Goal: Information Seeking & Learning: Get advice/opinions

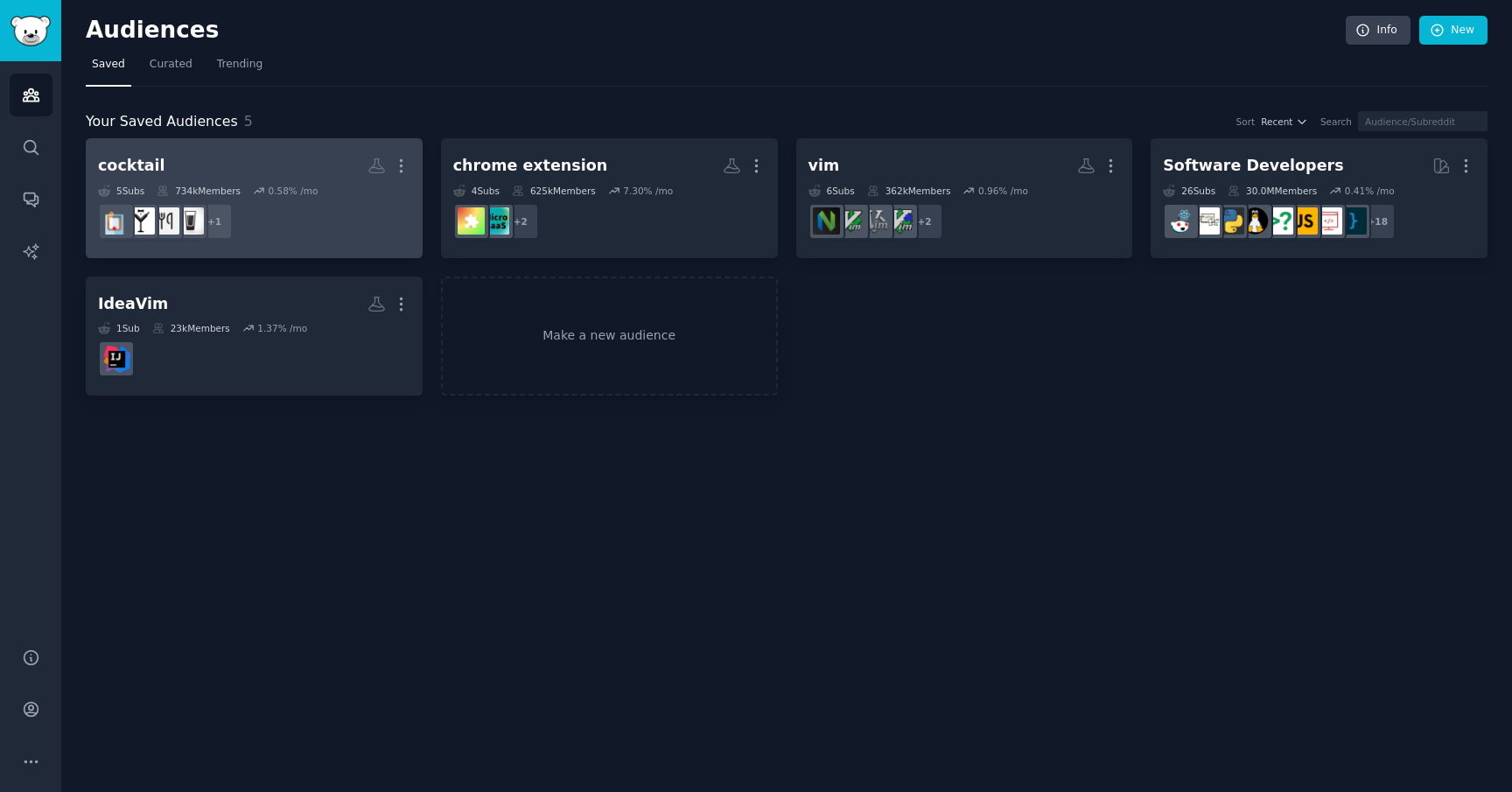
click at [157, 170] on h2 "cocktail More" at bounding box center [254, 166] width 313 height 31
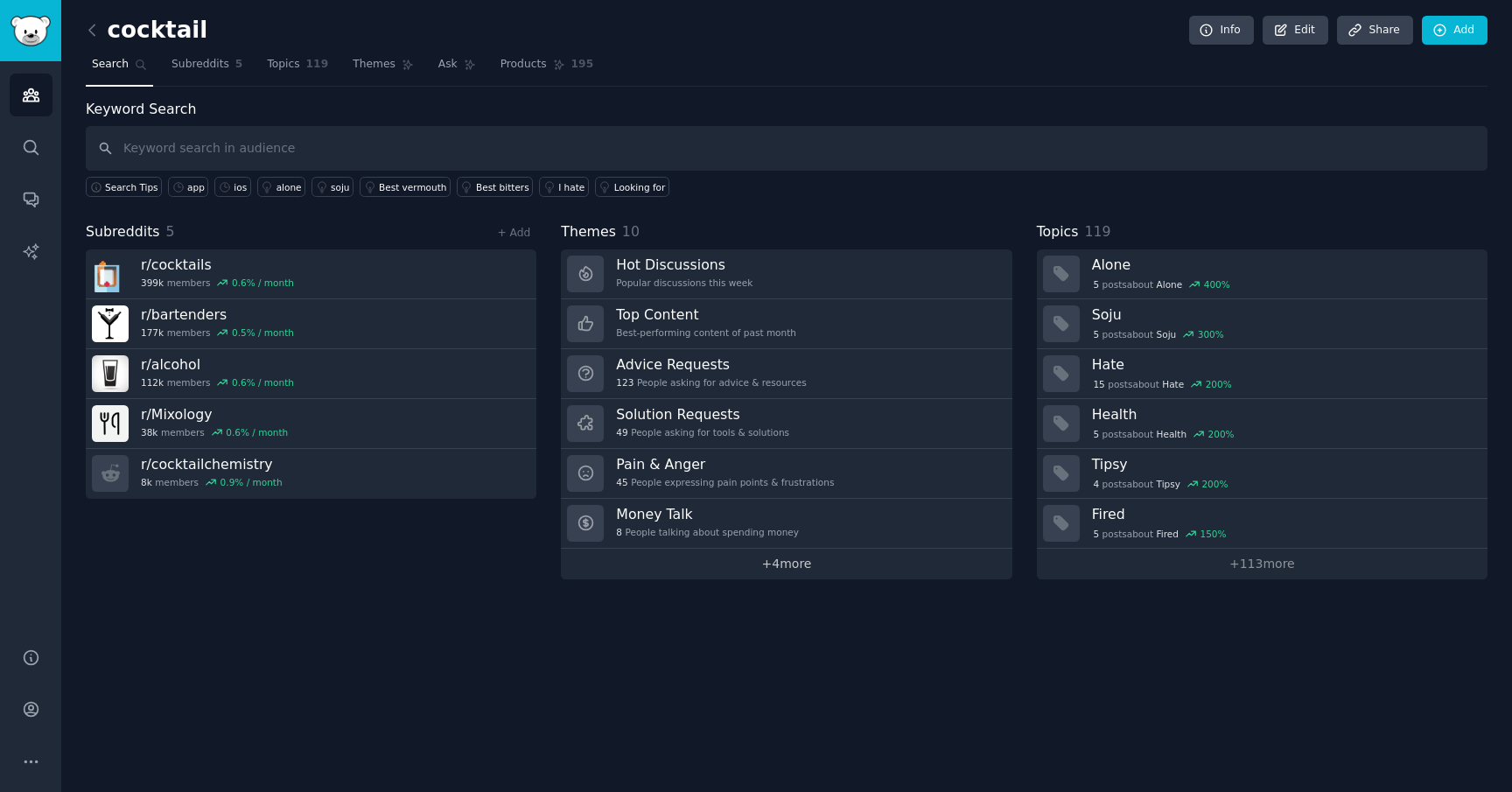
click at [795, 567] on link "+ 4 more" at bounding box center [785, 563] width 450 height 31
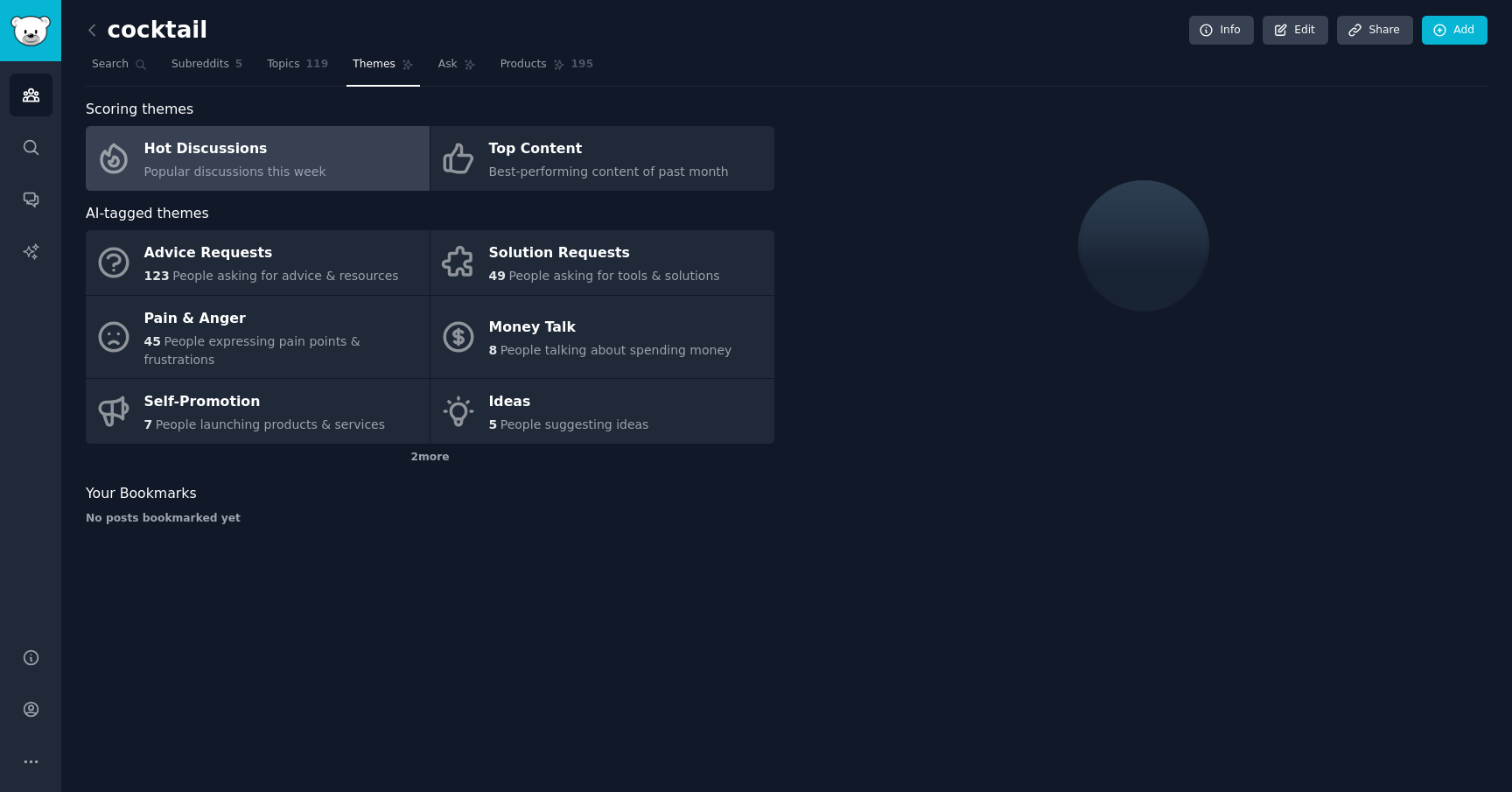
click at [267, 172] on span "Popular discussions this week" at bounding box center [235, 171] width 182 height 14
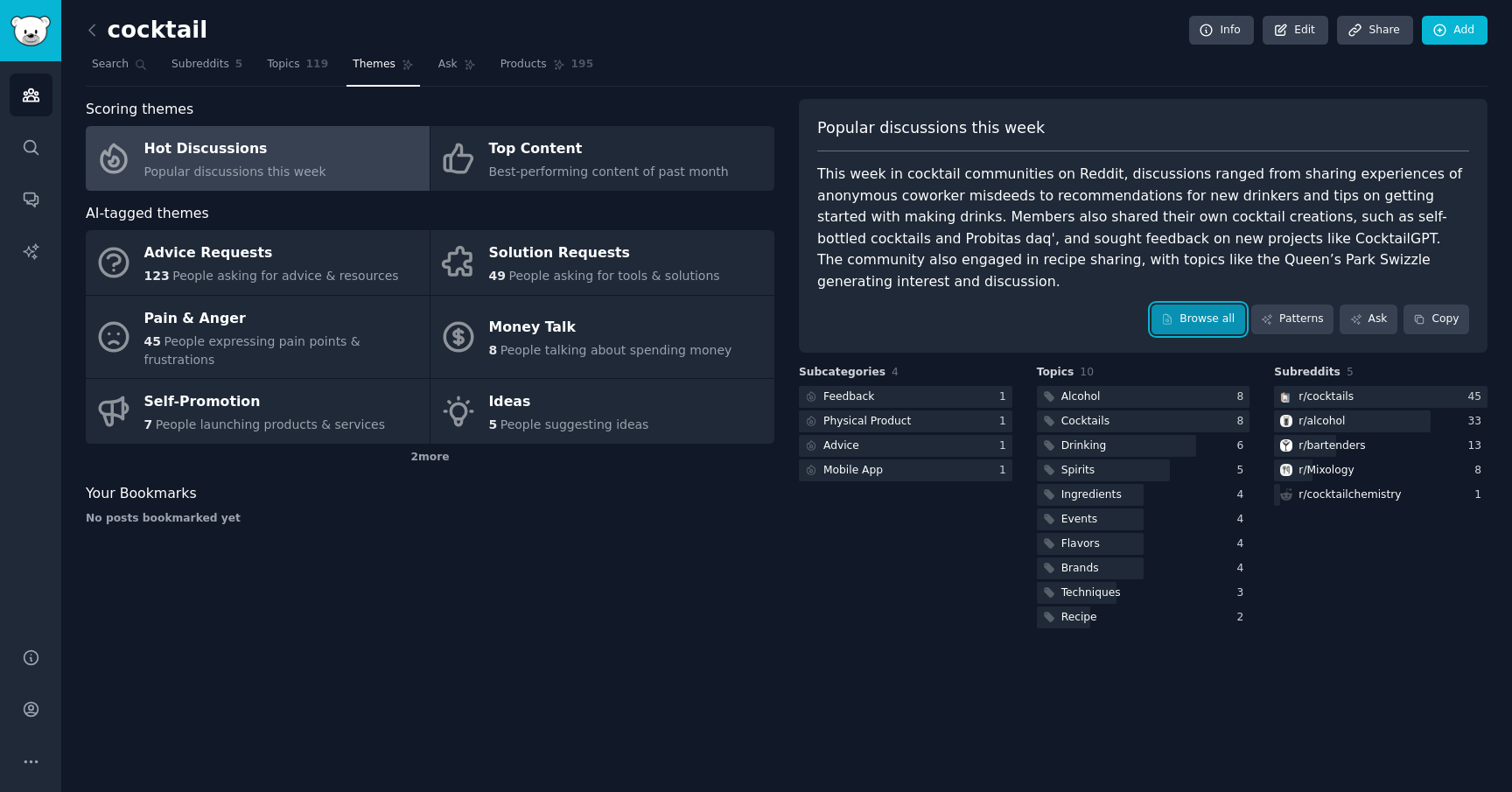
click at [1184, 304] on link "Browse all" at bounding box center [1198, 319] width 93 height 30
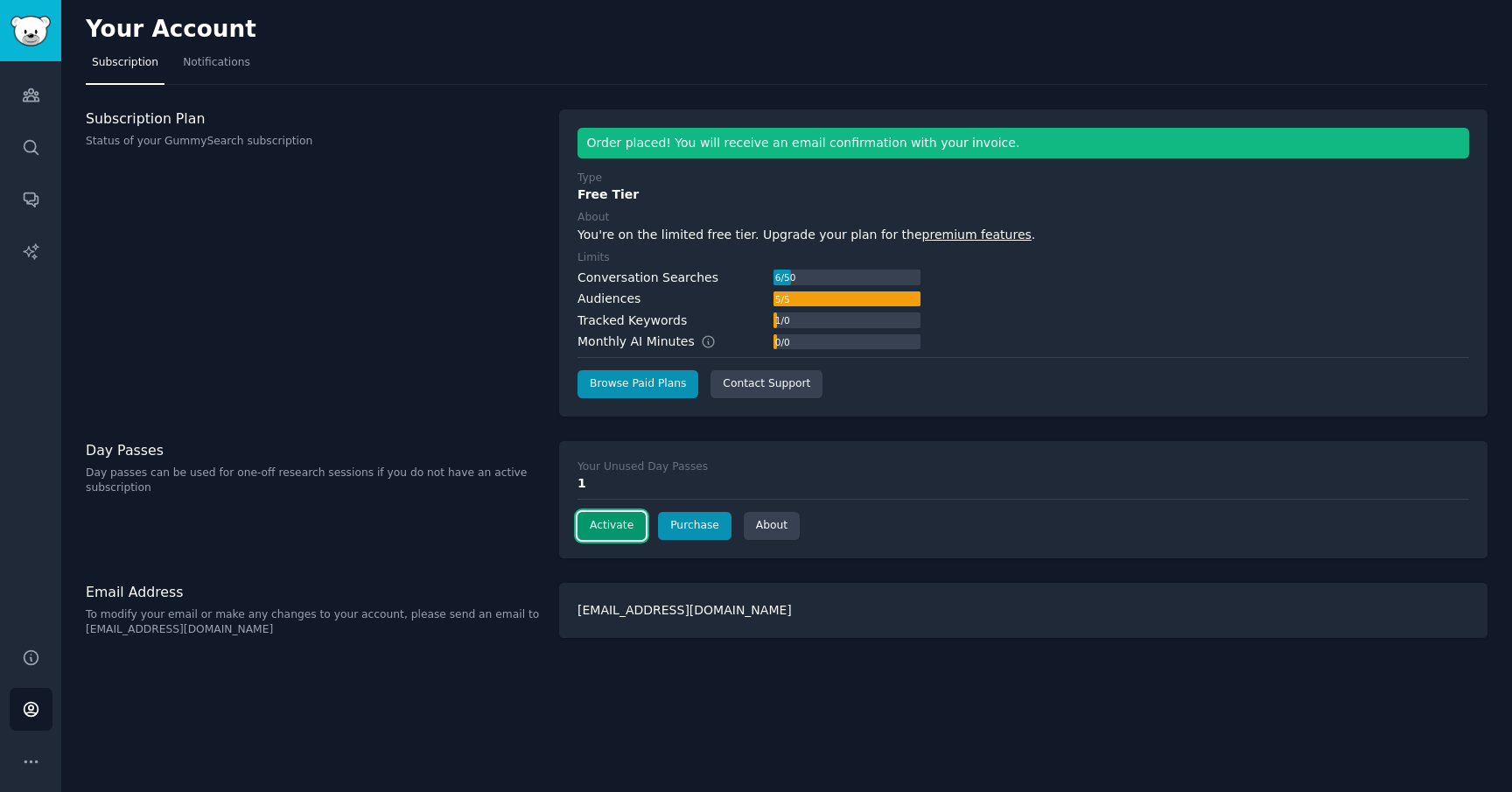
click at [624, 529] on button "Activate" at bounding box center [611, 526] width 68 height 28
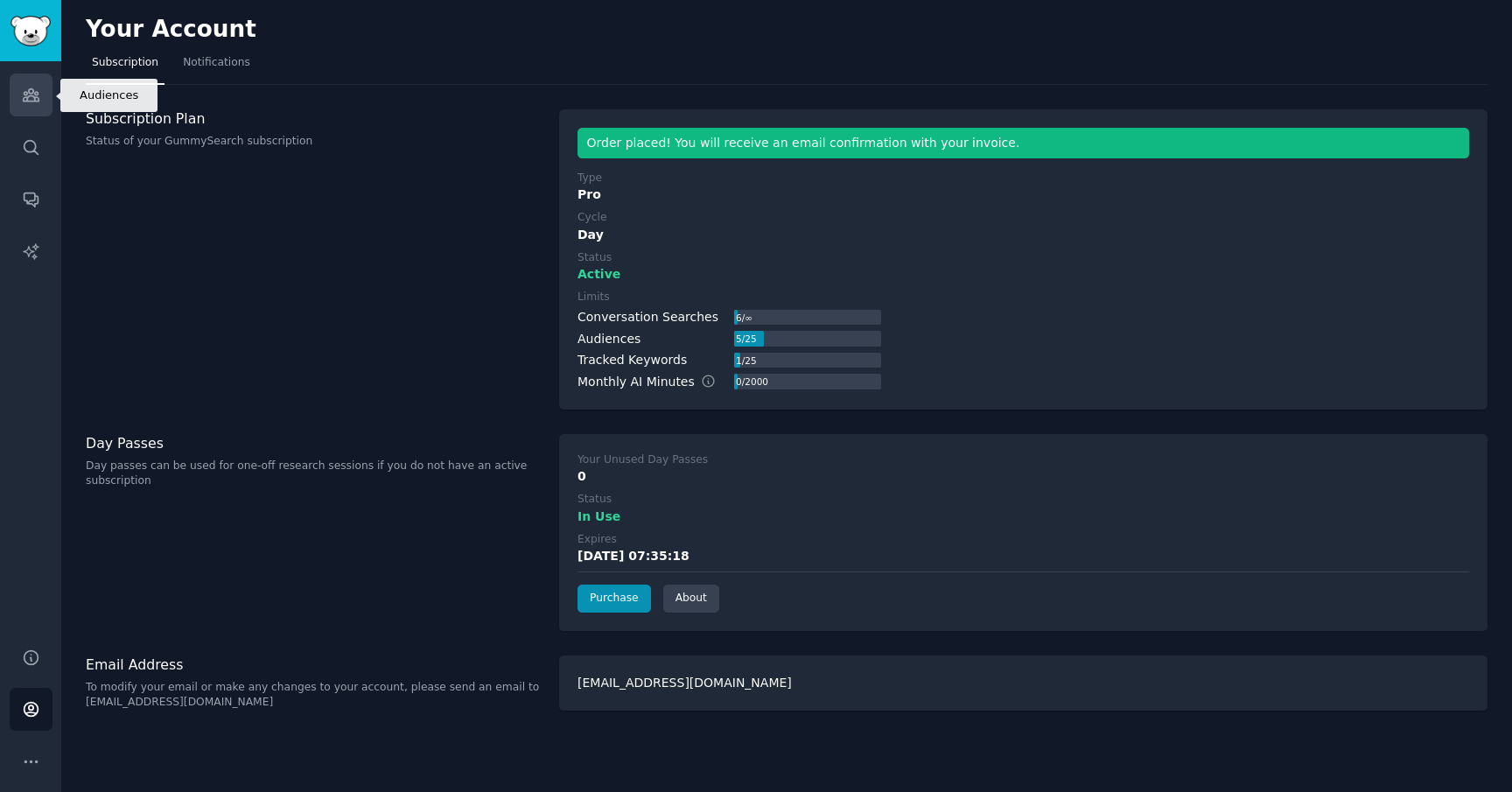
click at [24, 94] on icon "Sidebar" at bounding box center [31, 94] width 16 height 12
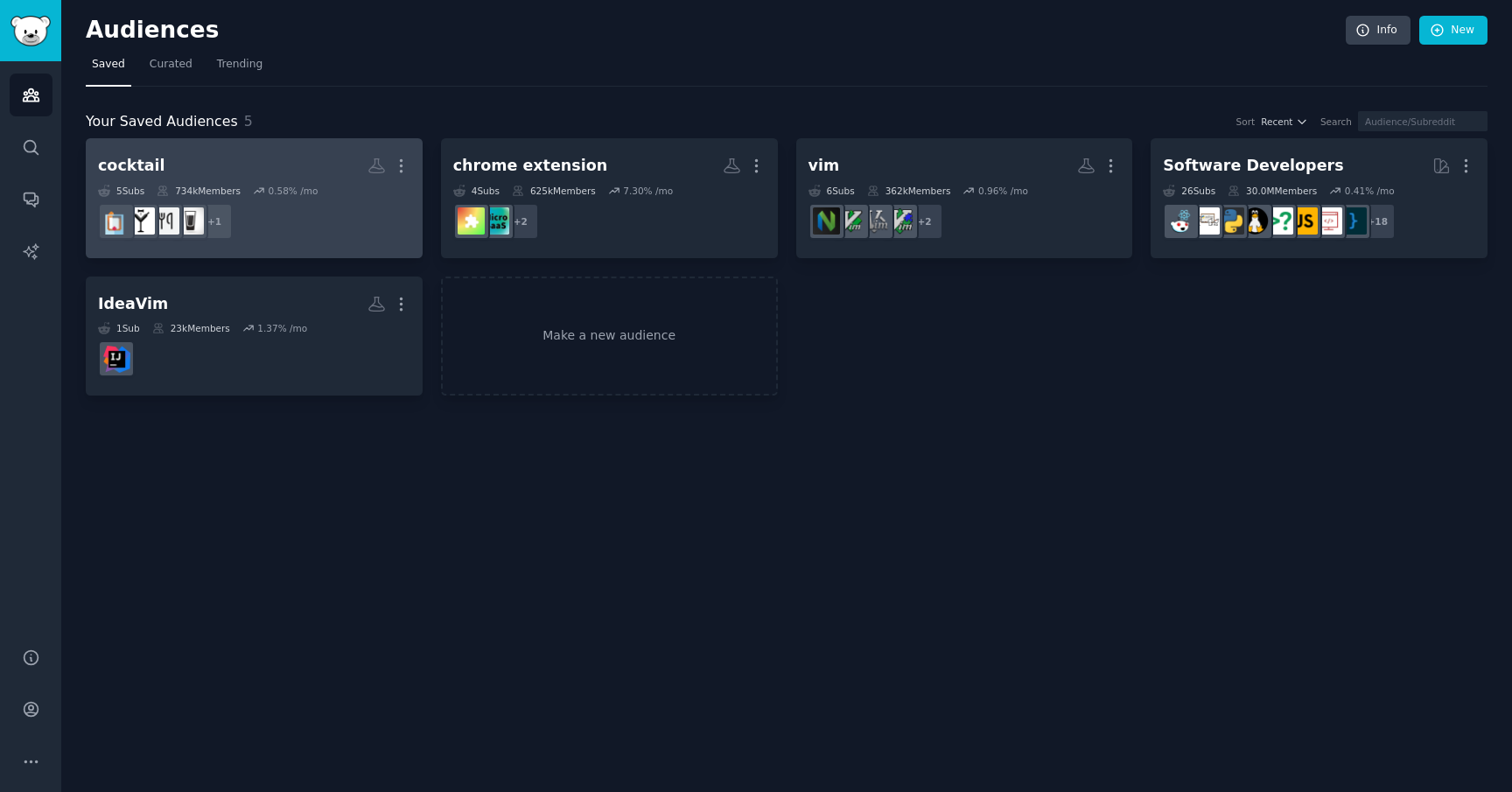
click at [263, 164] on h2 "cocktail More" at bounding box center [254, 166] width 313 height 31
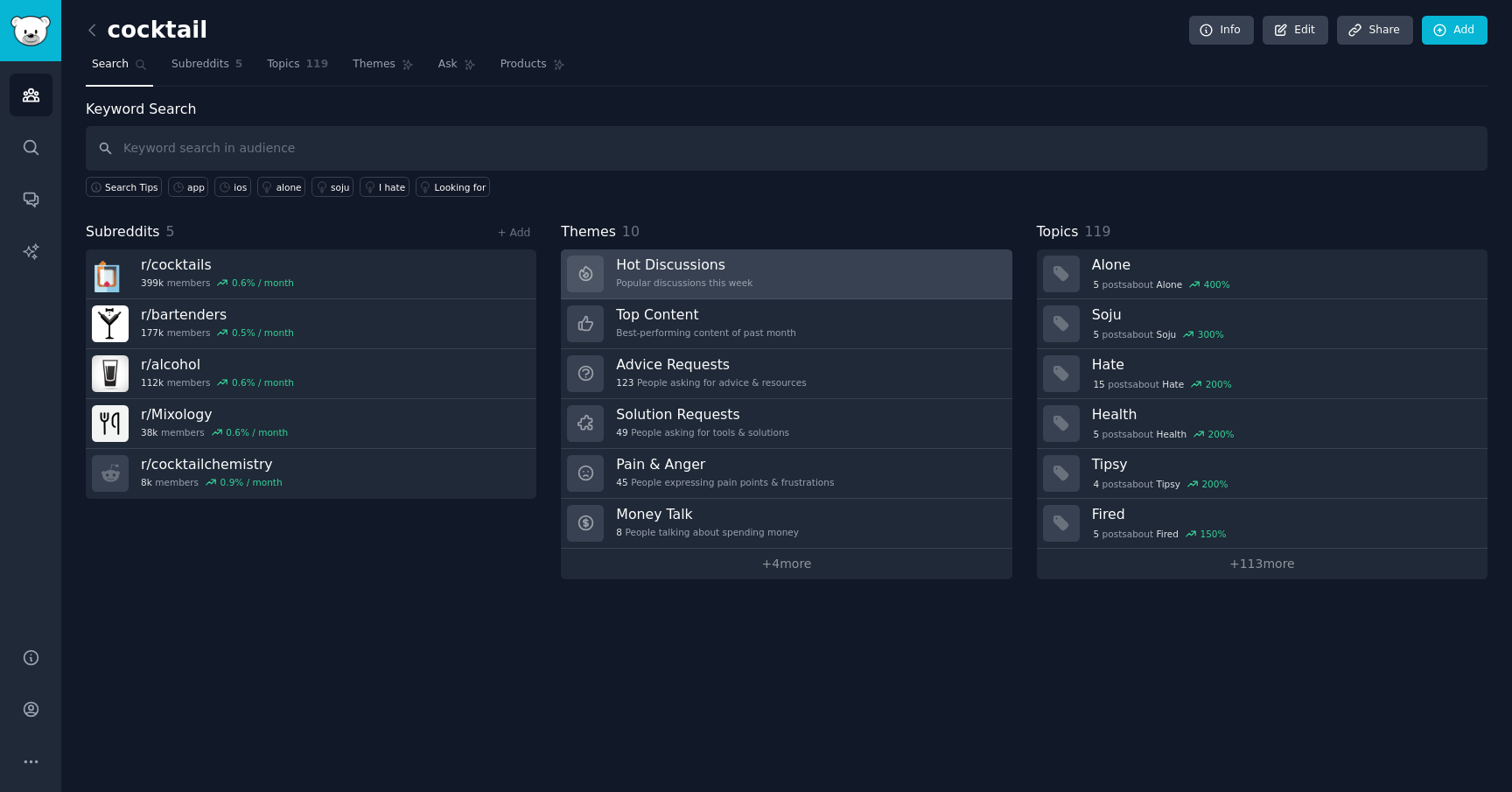
click at [738, 270] on h3 "Hot Discussions" at bounding box center [684, 265] width 137 height 19
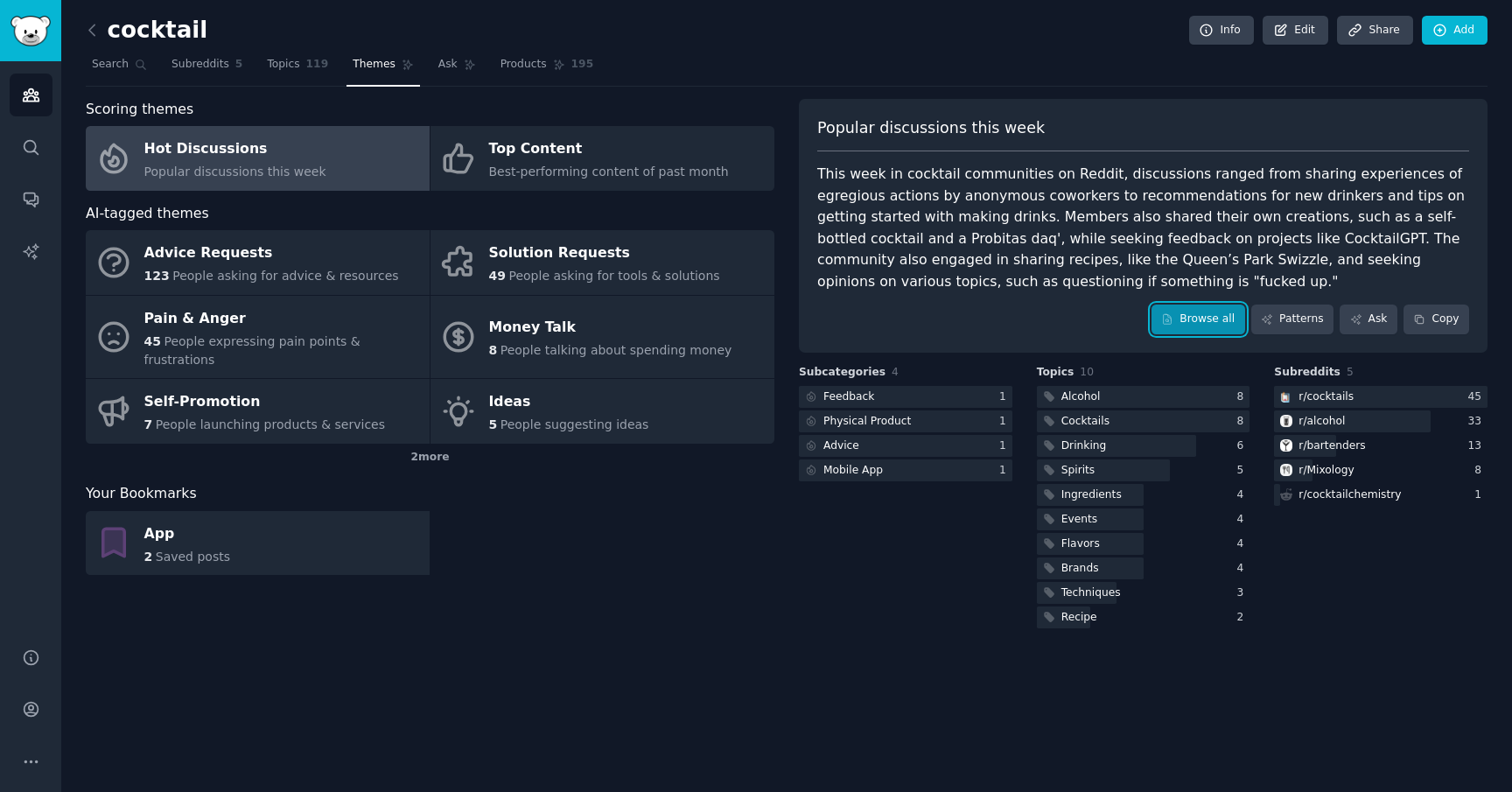
click at [1200, 315] on link "Browse all" at bounding box center [1198, 319] width 93 height 30
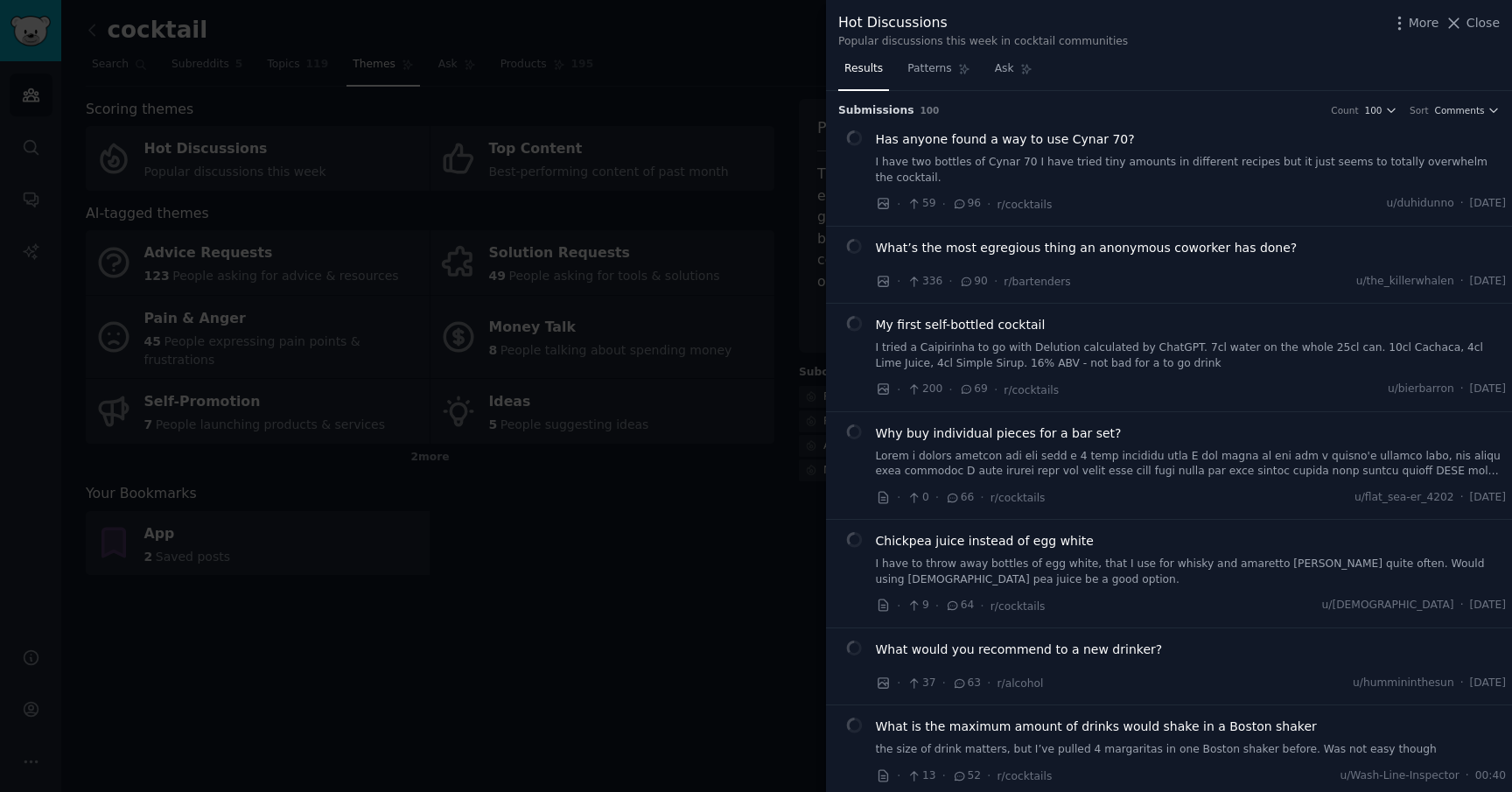
click at [921, 42] on div "Popular discussions this week in cocktail communities" at bounding box center [982, 42] width 289 height 16
click at [924, 51] on div "Hot Discussions Popular discussions this week in cocktail communities More Close" at bounding box center [1169, 28] width 686 height 56
click at [924, 54] on div "Hot Discussions Popular discussions this week in cocktail communities More Close" at bounding box center [1169, 28] width 686 height 56
click at [924, 57] on link "Patterns" at bounding box center [938, 73] width 74 height 36
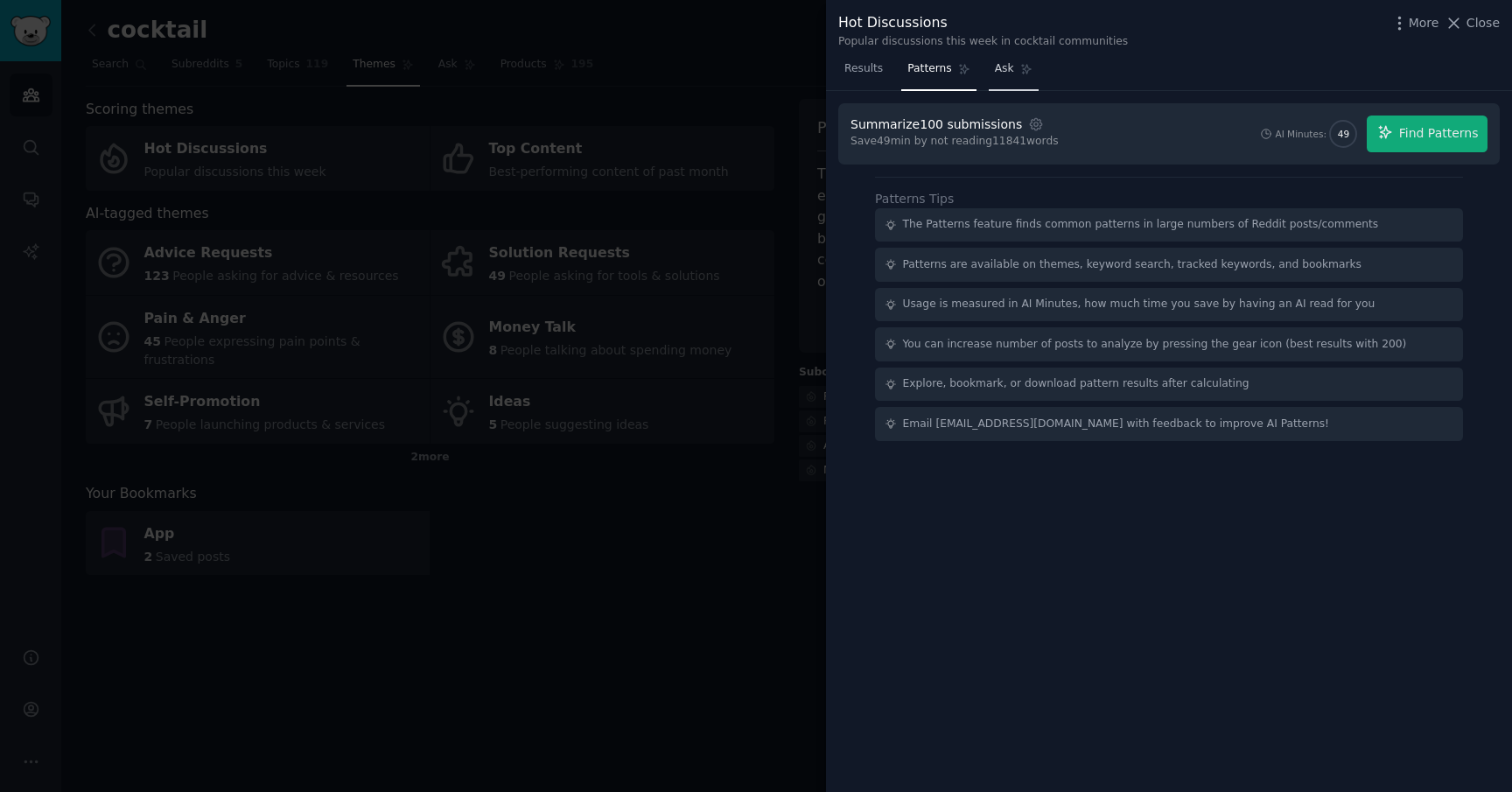
click at [1005, 78] on link "Ask" at bounding box center [1014, 73] width 50 height 36
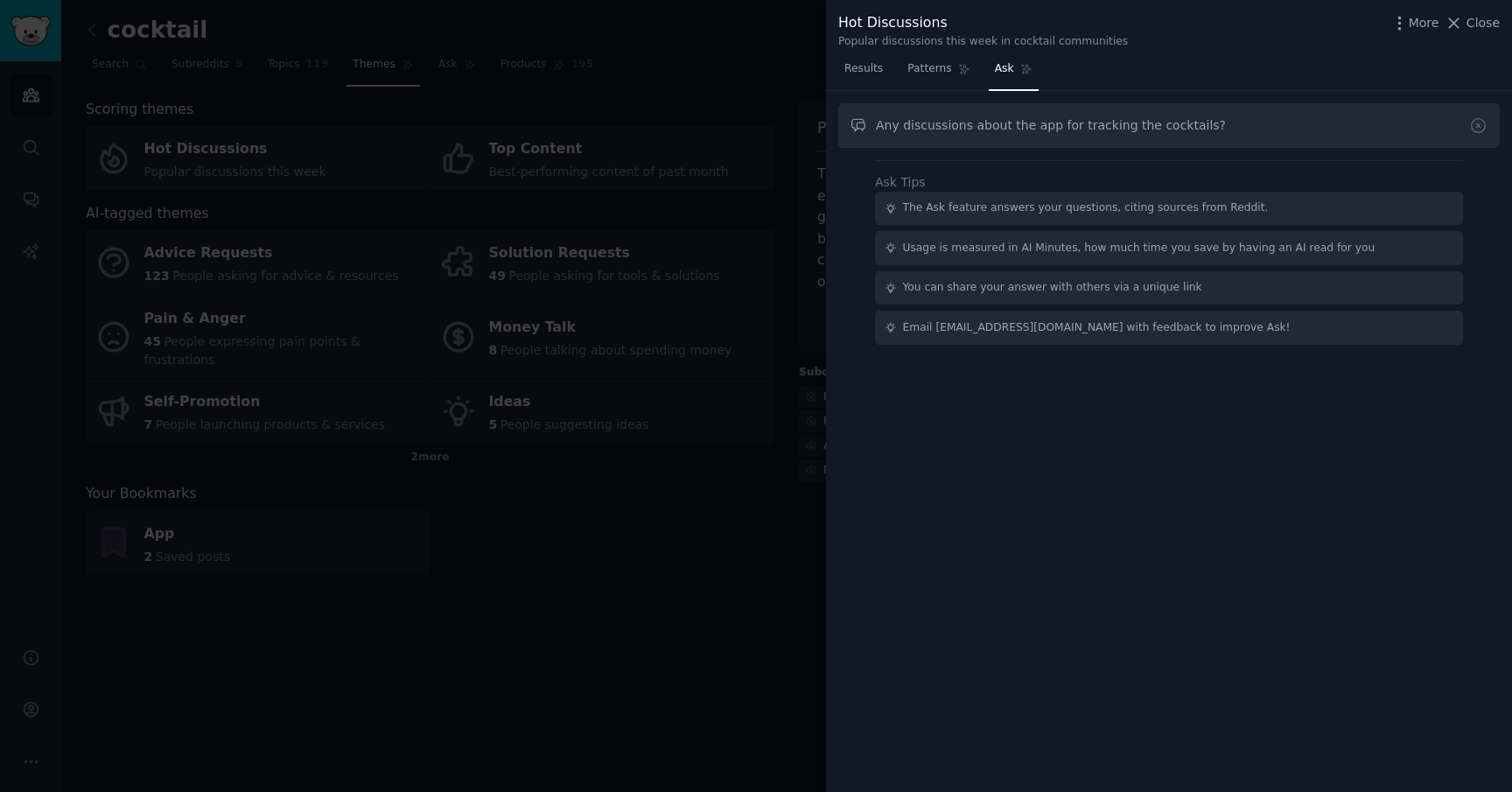
type input "Any discussions about the app for tracking the cocktails?"
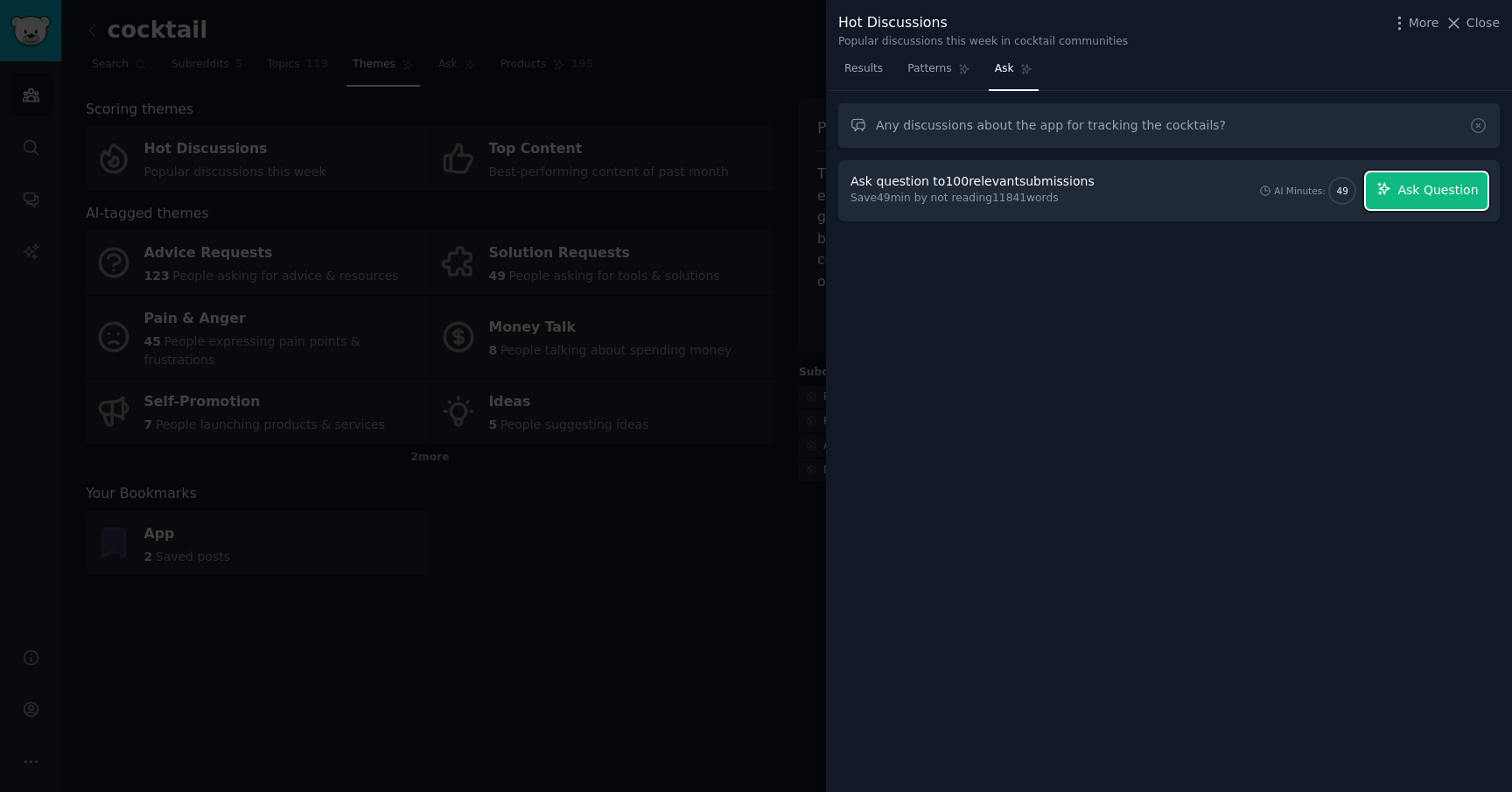
click at [1419, 186] on span "Ask Question" at bounding box center [1437, 191] width 80 height 19
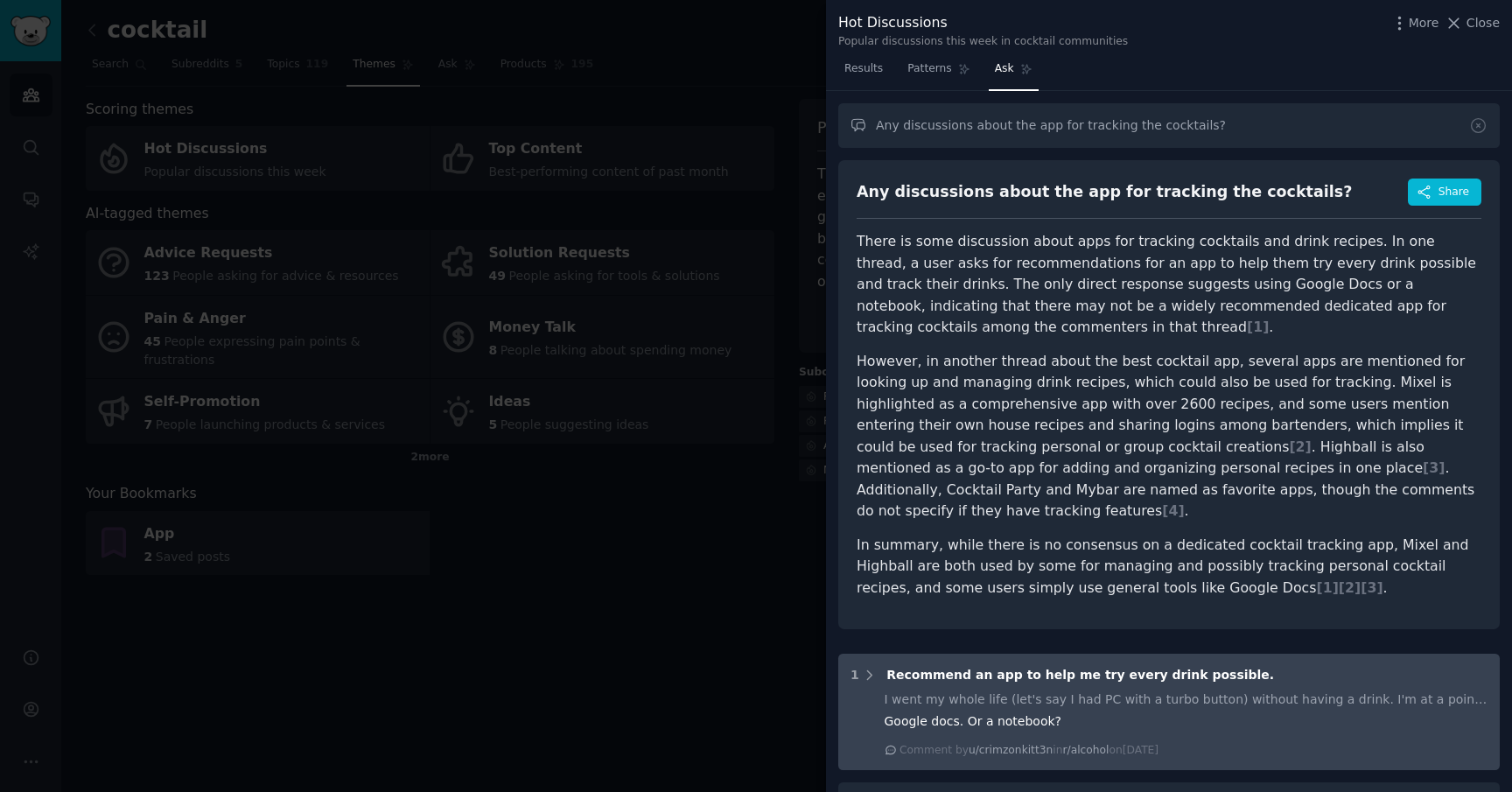
click at [943, 668] on span "Recommend an app to help me try every drink possible." at bounding box center [1079, 674] width 387 height 14
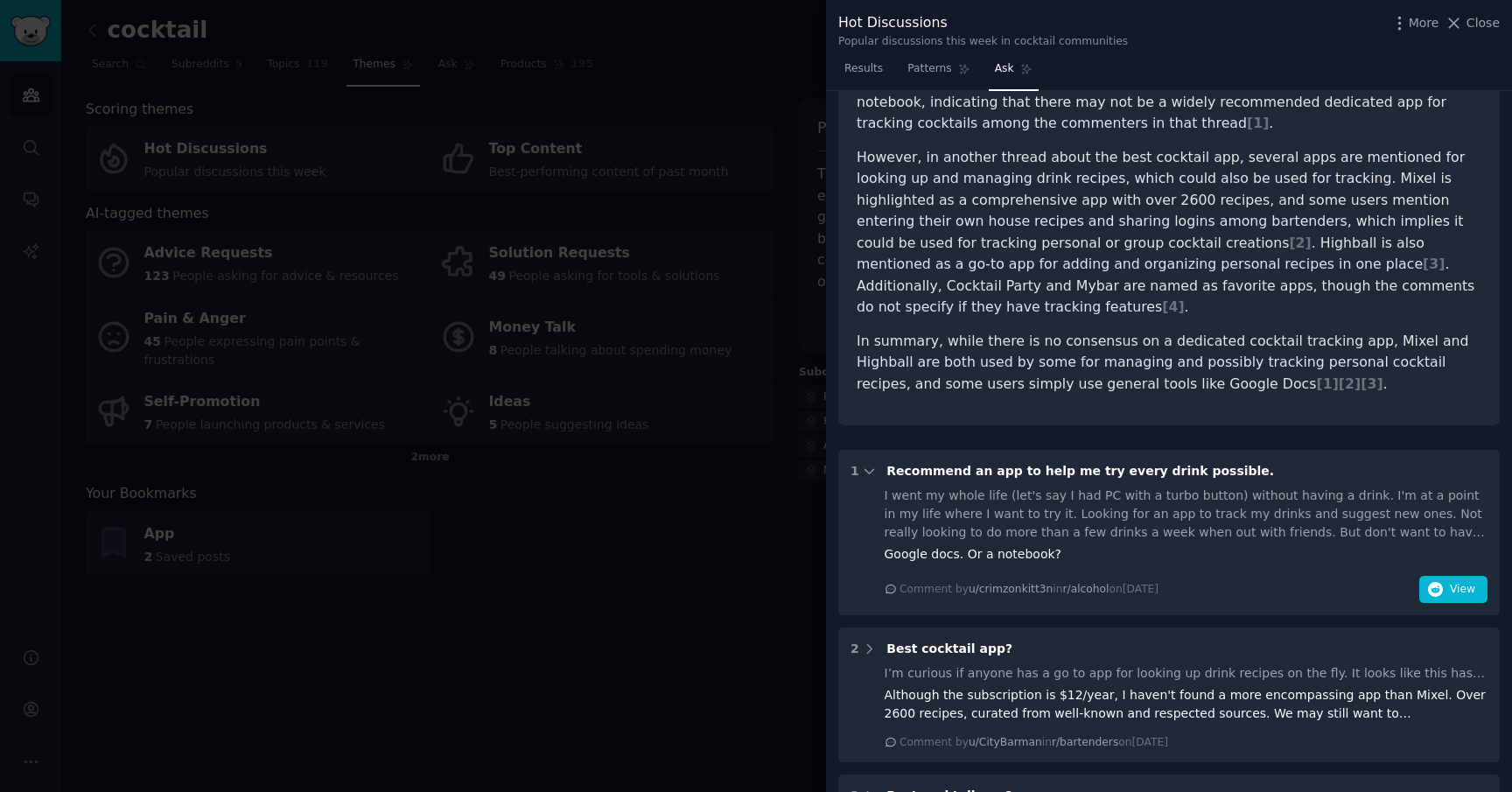
scroll to position [204, 0]
click at [1450, 581] on span "View" at bounding box center [1462, 588] width 25 height 16
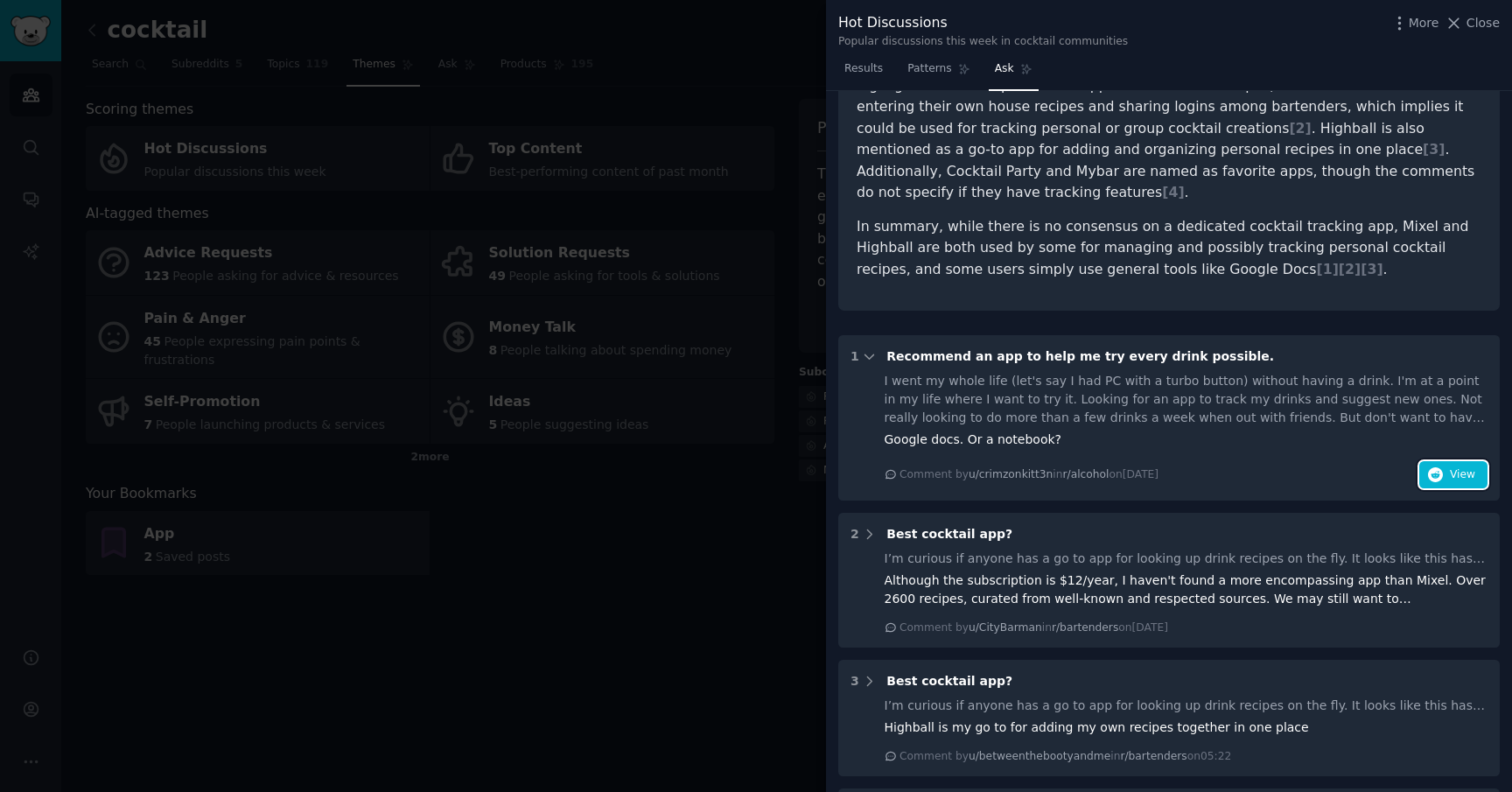
scroll to position [319, 0]
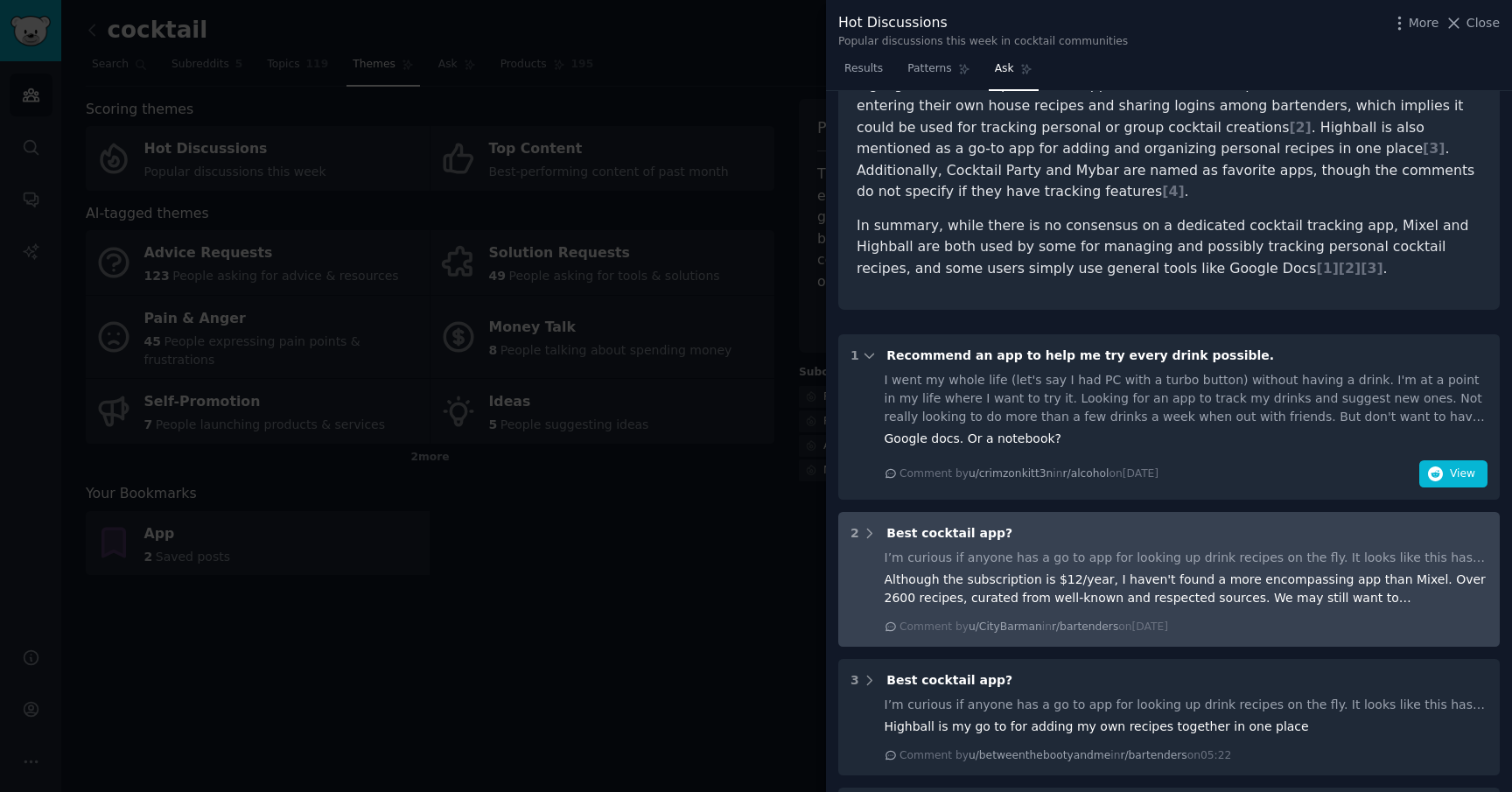
click at [1154, 571] on div "Although the subscription is $12/year, I haven't found a more encompassing app …" at bounding box center [1186, 589] width 604 height 37
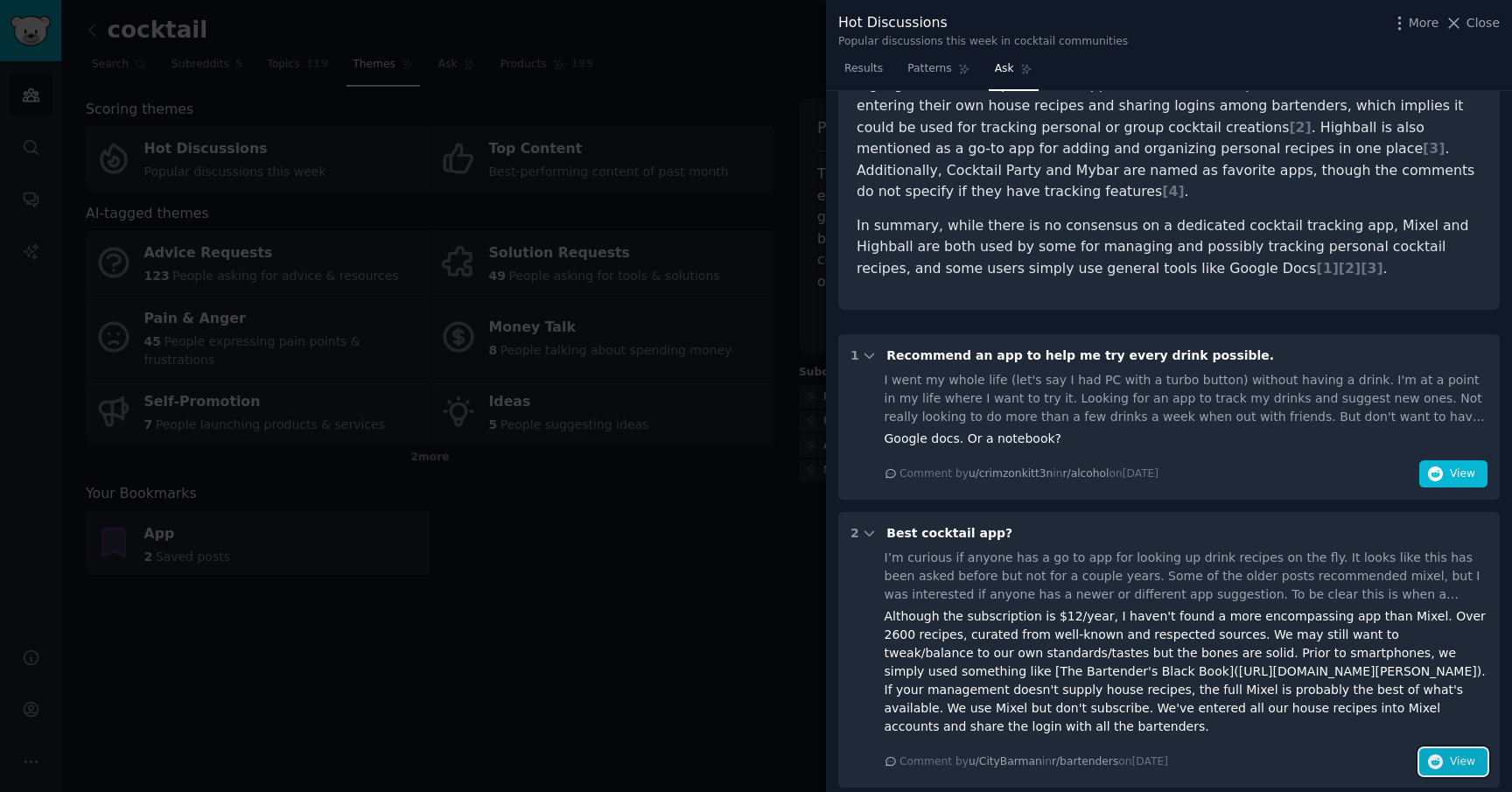
click at [1435, 754] on icon "button" at bounding box center [1435, 761] width 16 height 16
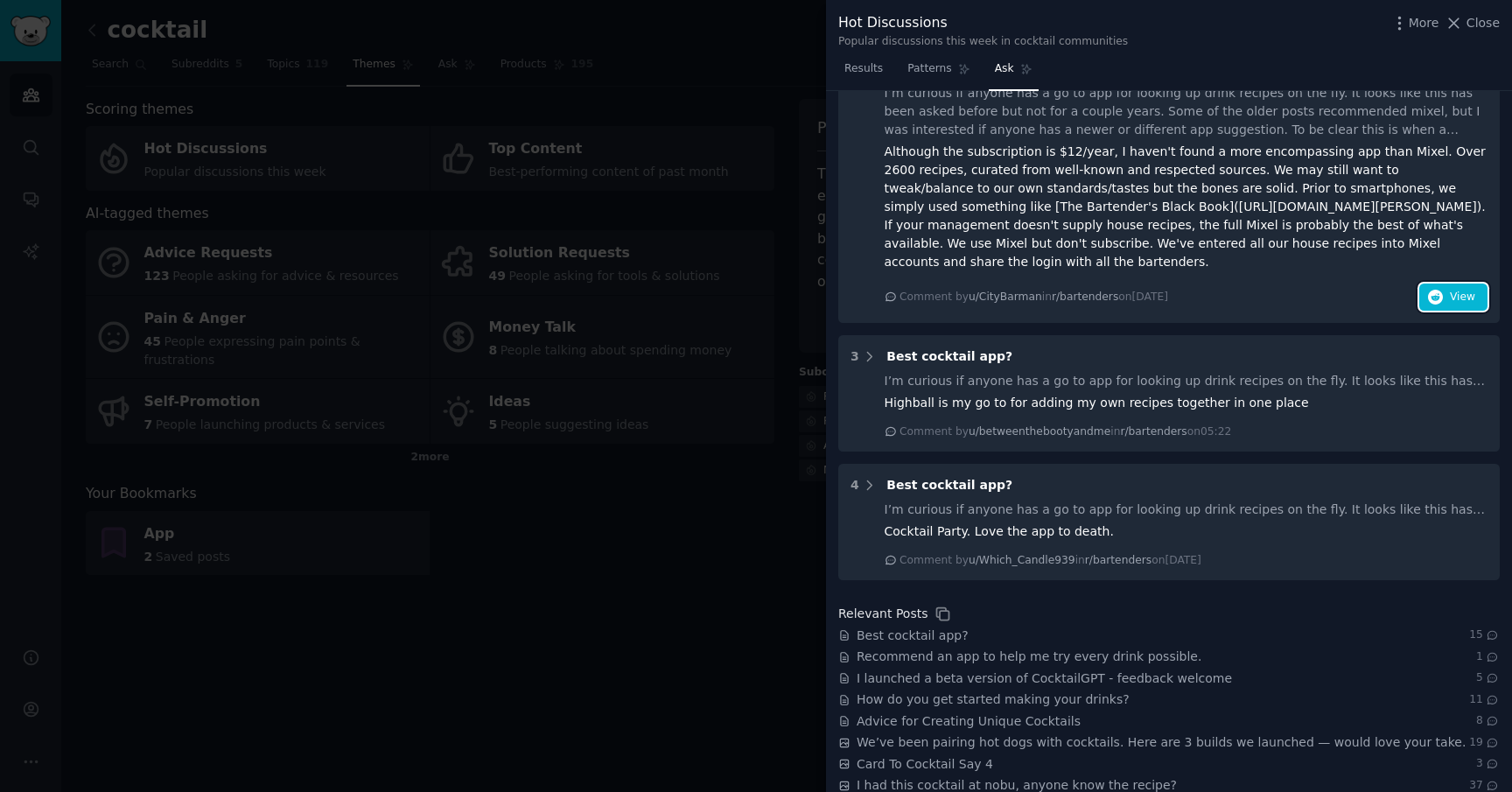
scroll to position [820, 0]
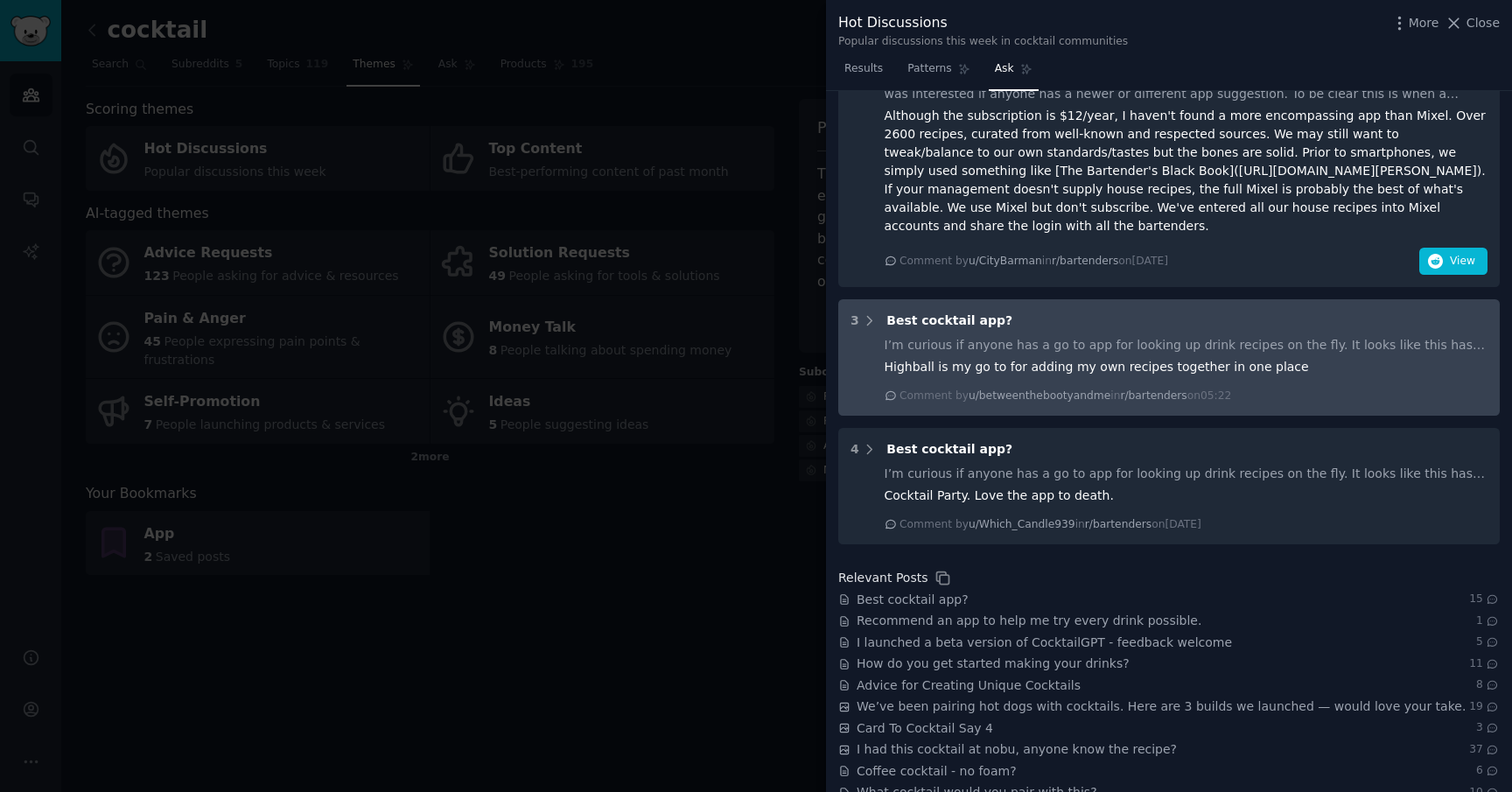
click at [1174, 358] on div "Highball is my go to for adding my own recipes together in one place" at bounding box center [1186, 367] width 604 height 19
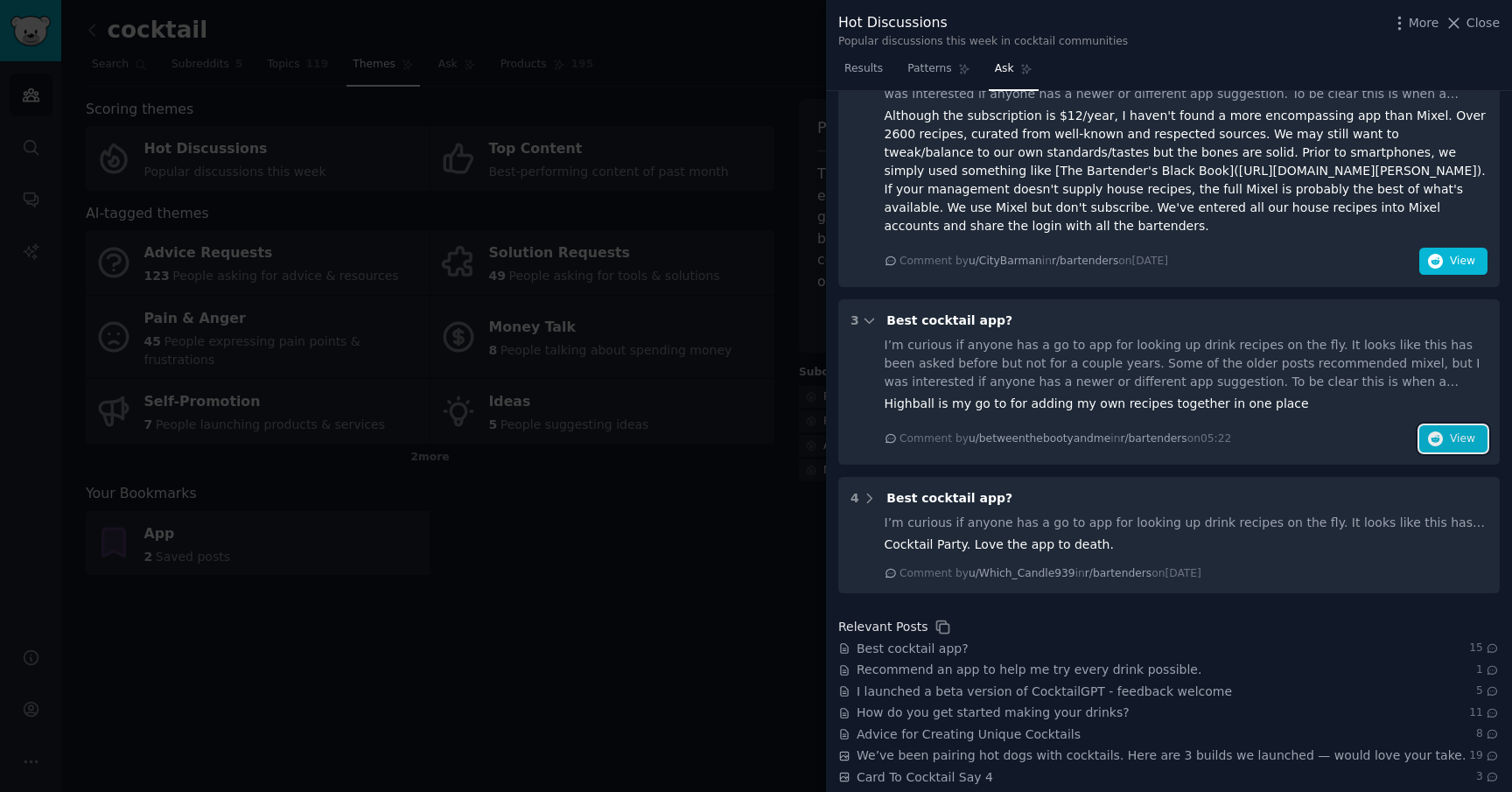
click at [1428, 431] on icon "button" at bounding box center [1435, 439] width 16 height 16
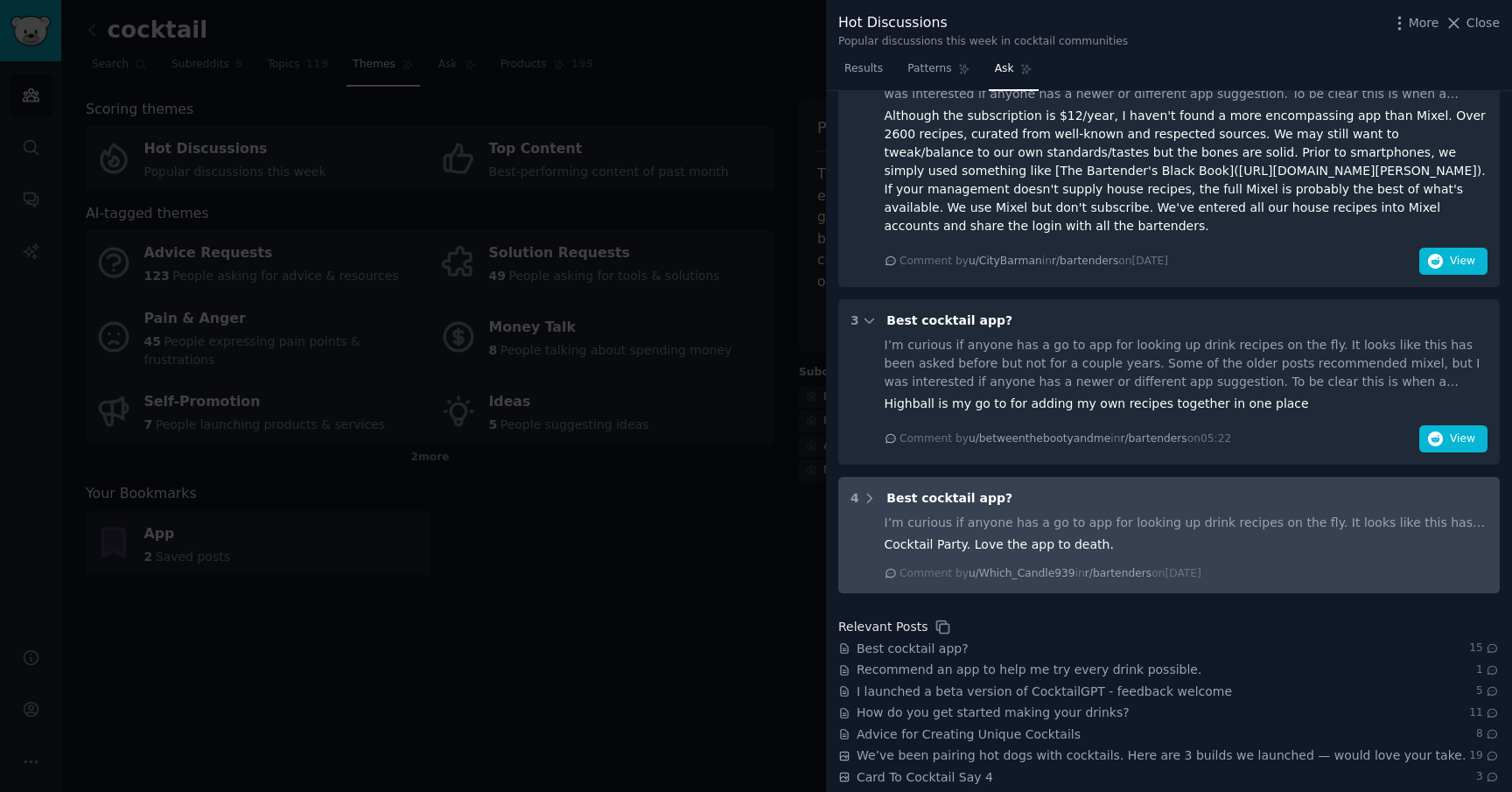
click at [1230, 514] on div "I’m curious if anyone has a go to app for looking up drink recipes on the fly. …" at bounding box center [1186, 547] width 604 height 68
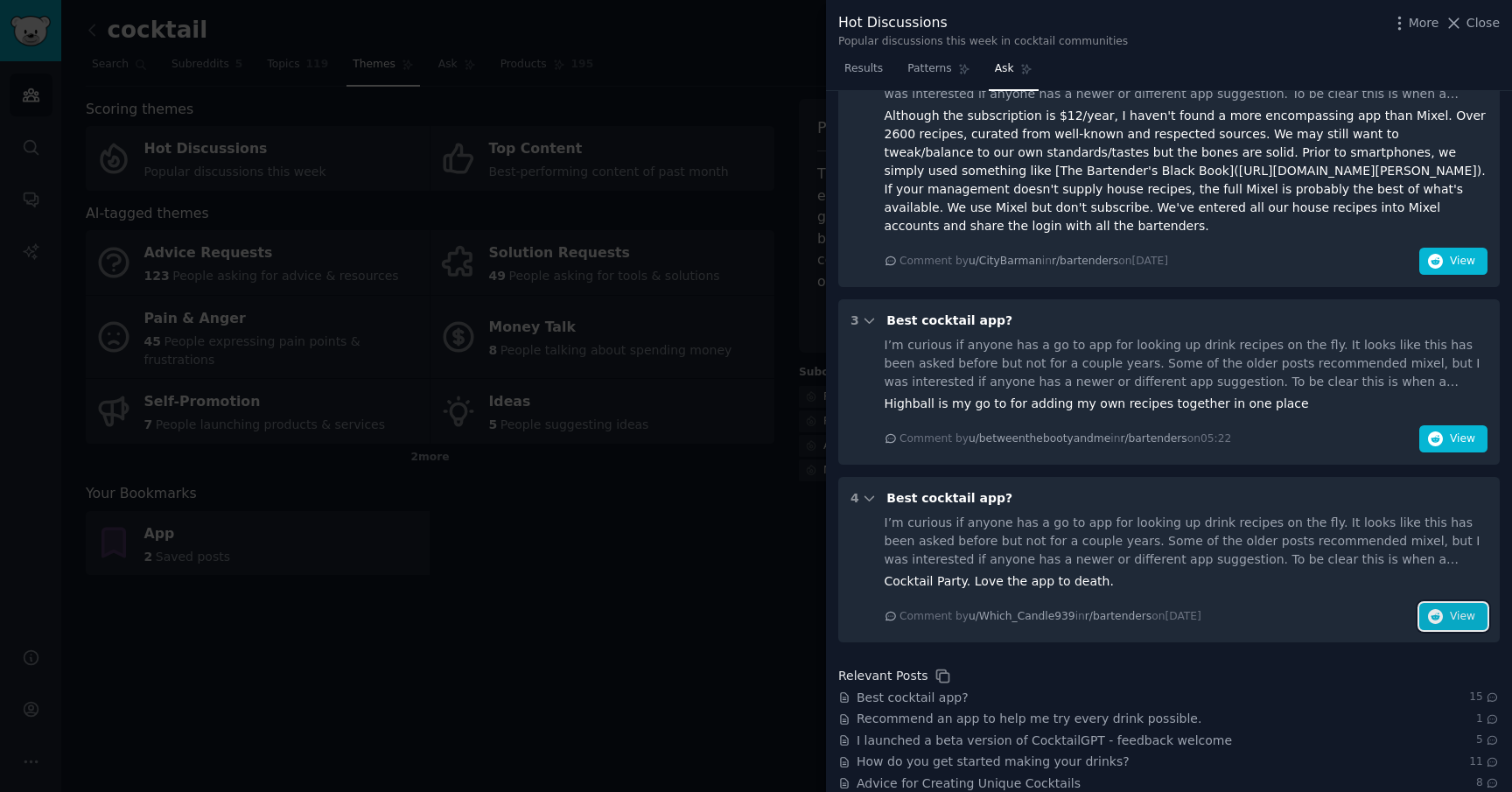
click at [1436, 609] on icon "button" at bounding box center [1435, 616] width 16 height 16
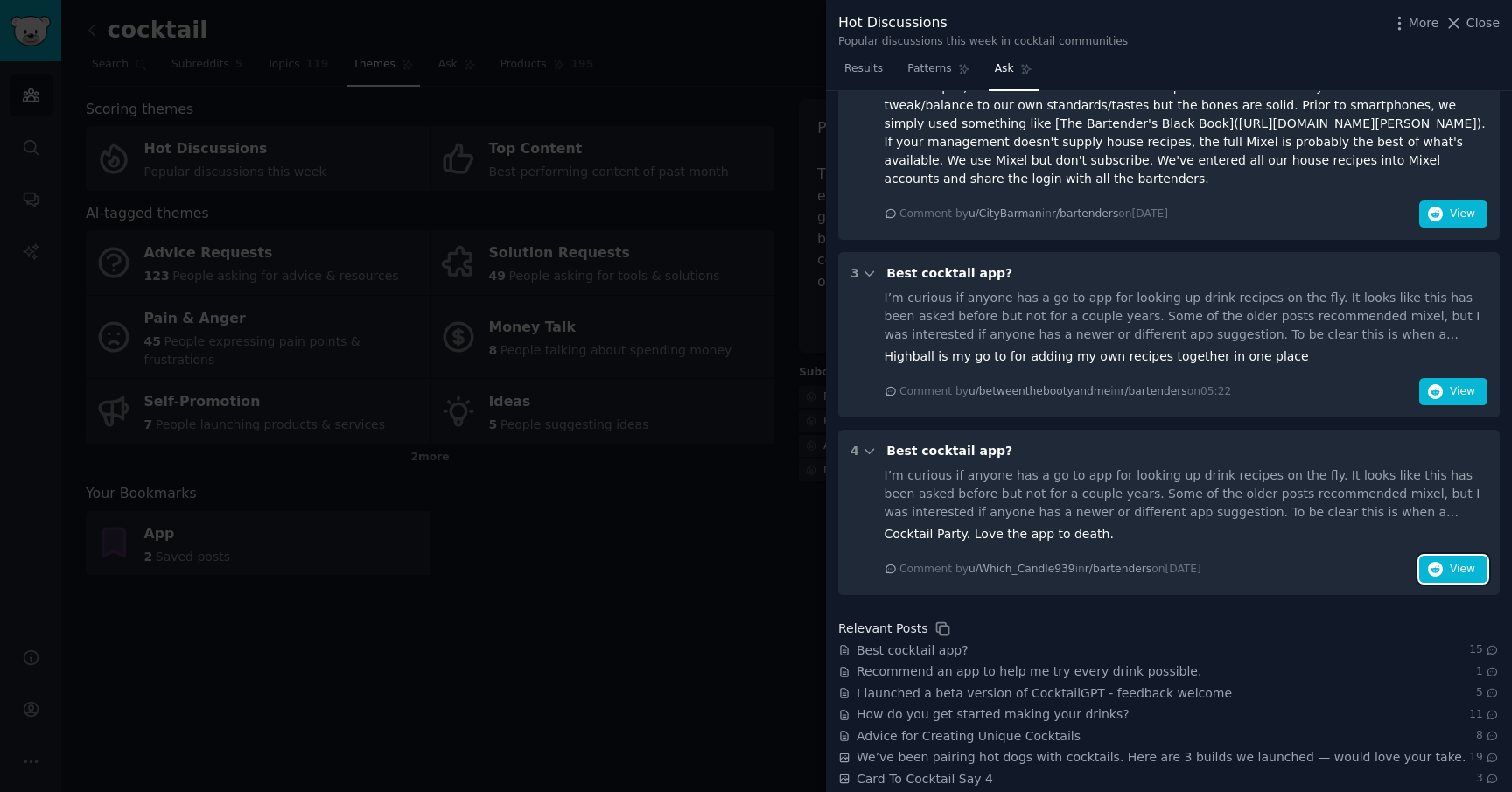
scroll to position [918, 0]
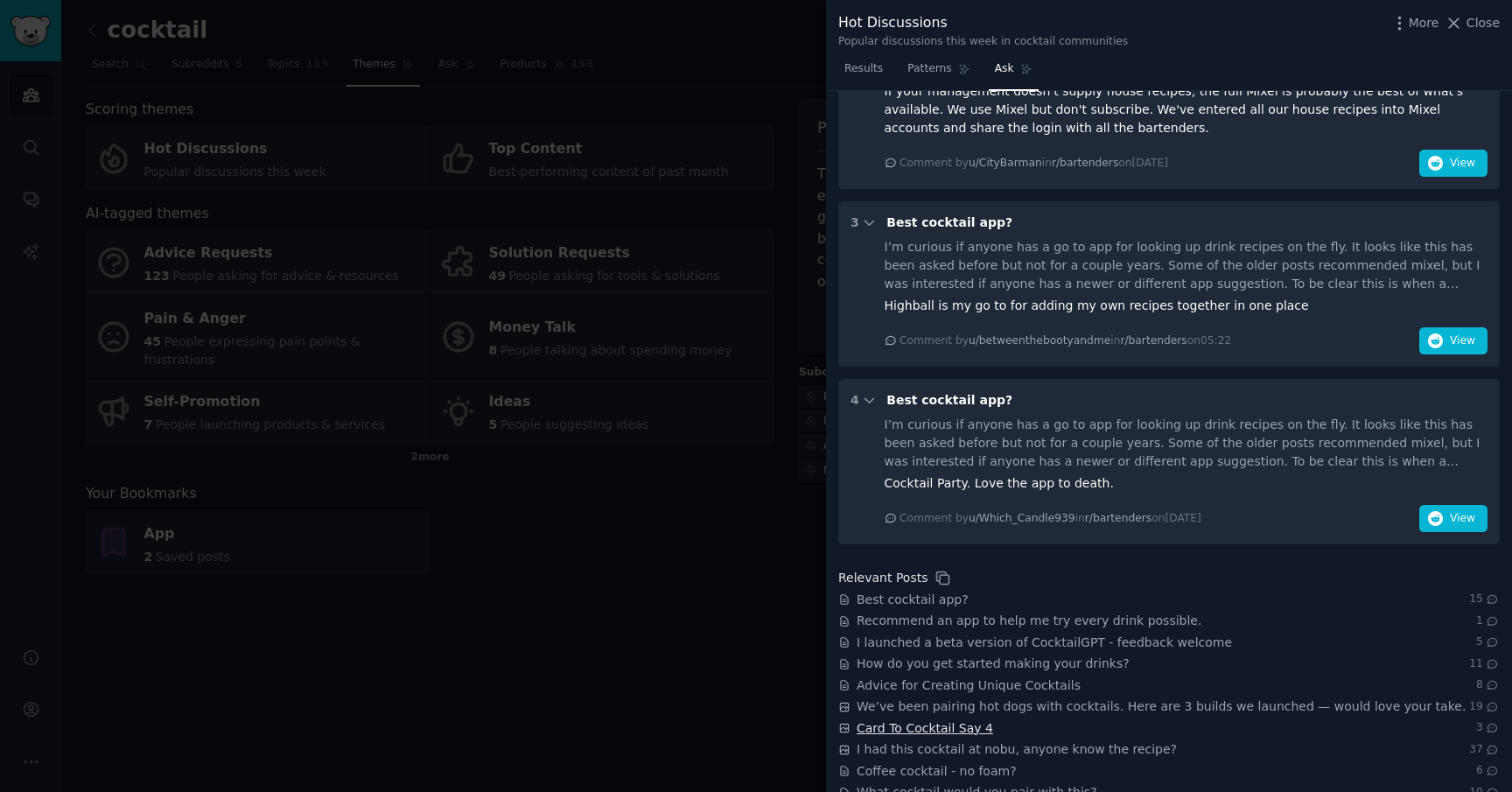
click at [928, 720] on span "Card To Cocktail Say 4" at bounding box center [925, 729] width 137 height 19
click at [751, 424] on div at bounding box center [756, 396] width 1512 height 792
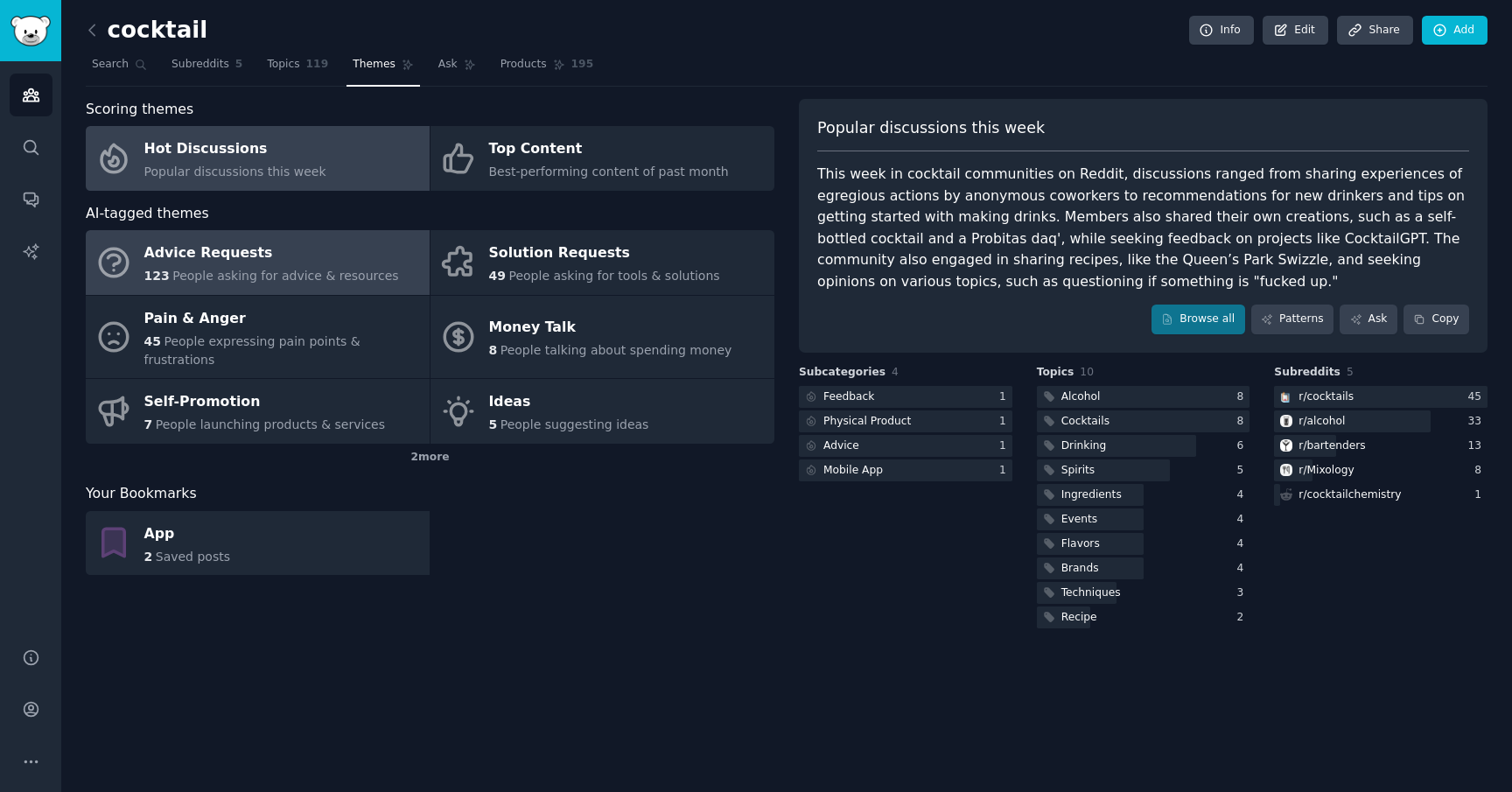
click at [313, 242] on div "Advice Requests" at bounding box center [271, 254] width 254 height 28
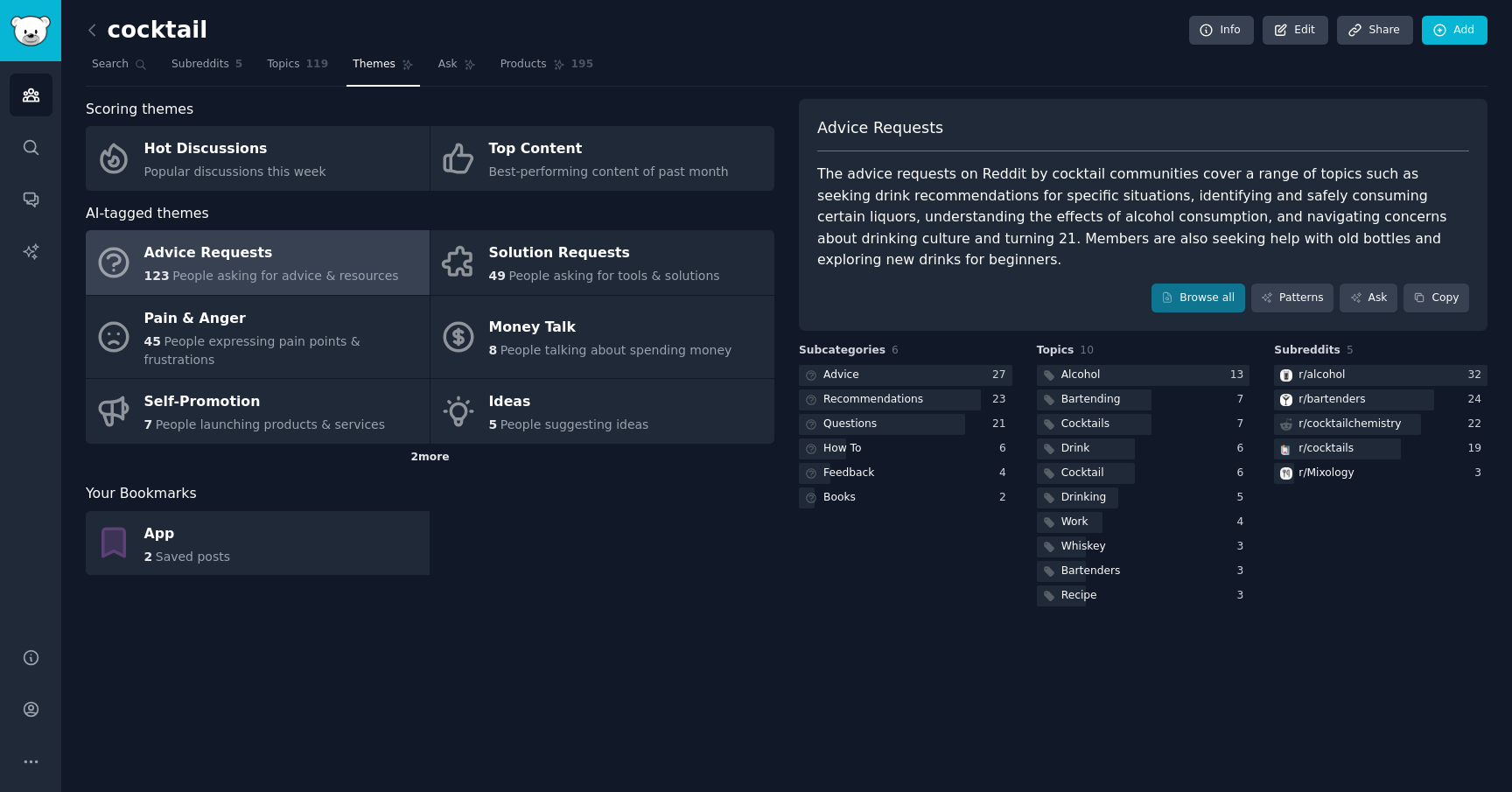
click at [436, 444] on div "2 more" at bounding box center [430, 458] width 689 height 28
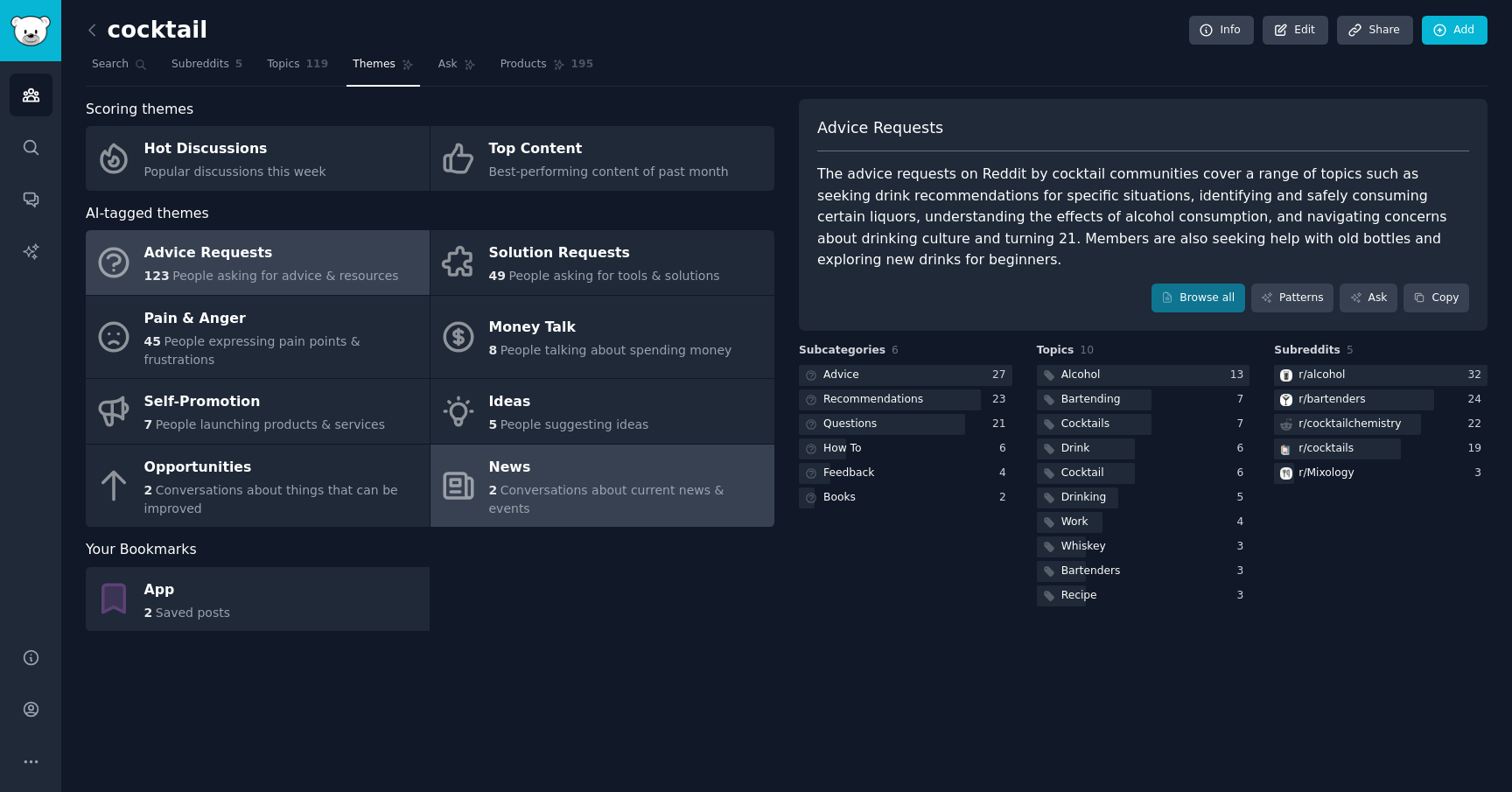
click at [674, 505] on link "News 2 Conversations about current news & events" at bounding box center [602, 487] width 344 height 83
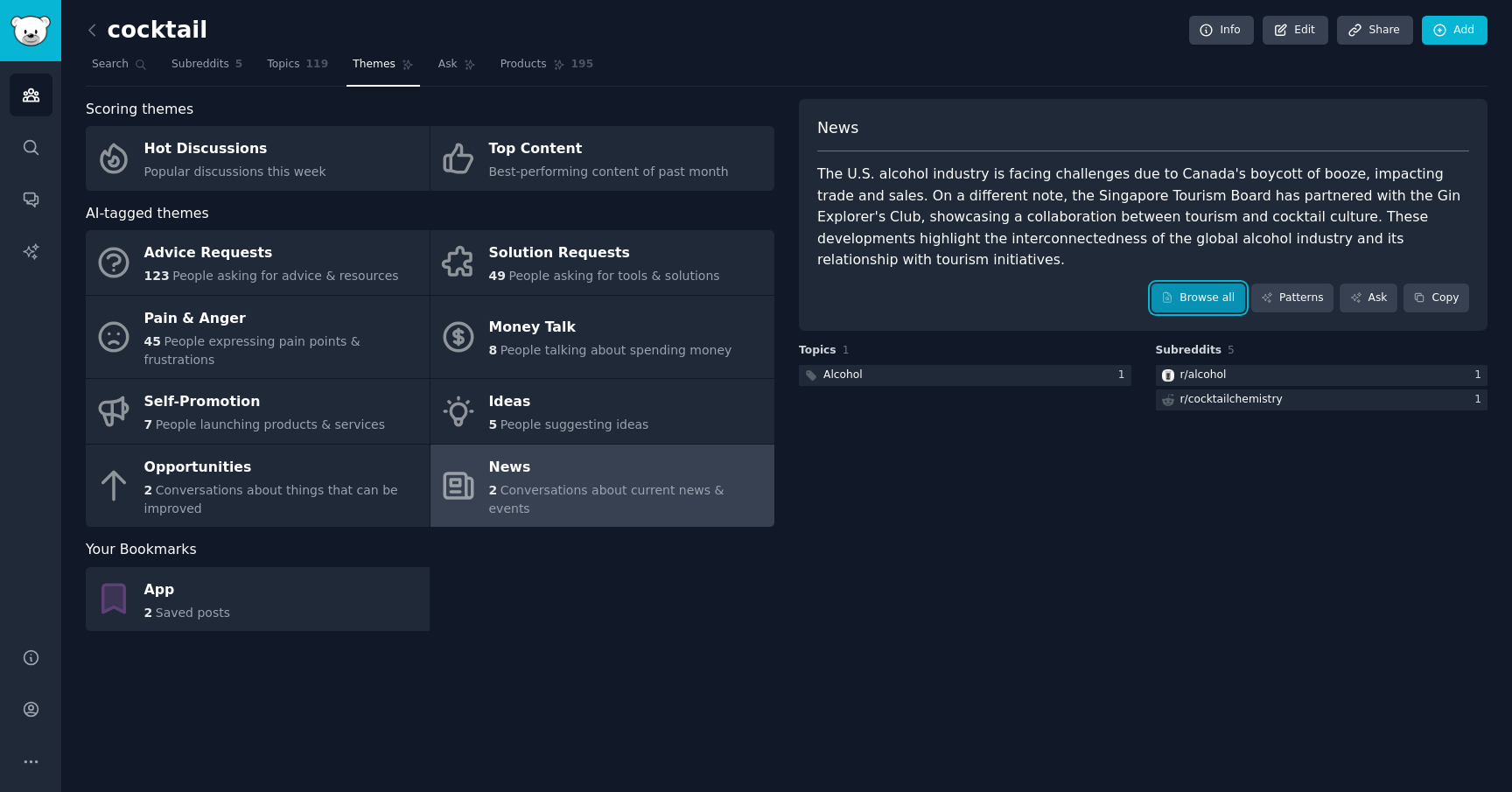
click at [1208, 291] on link "Browse all" at bounding box center [1198, 299] width 93 height 30
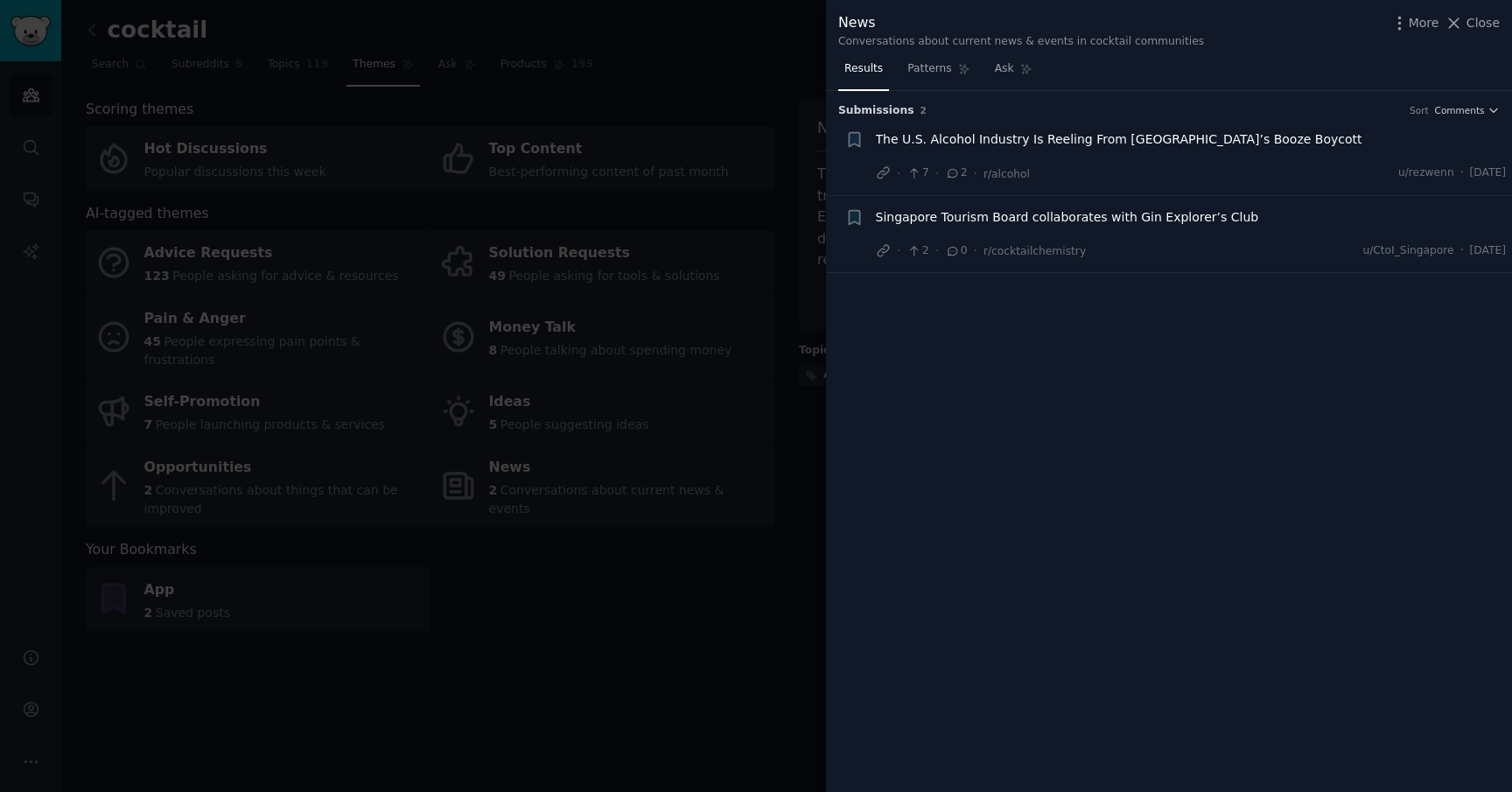
click at [645, 322] on div at bounding box center [756, 396] width 1512 height 792
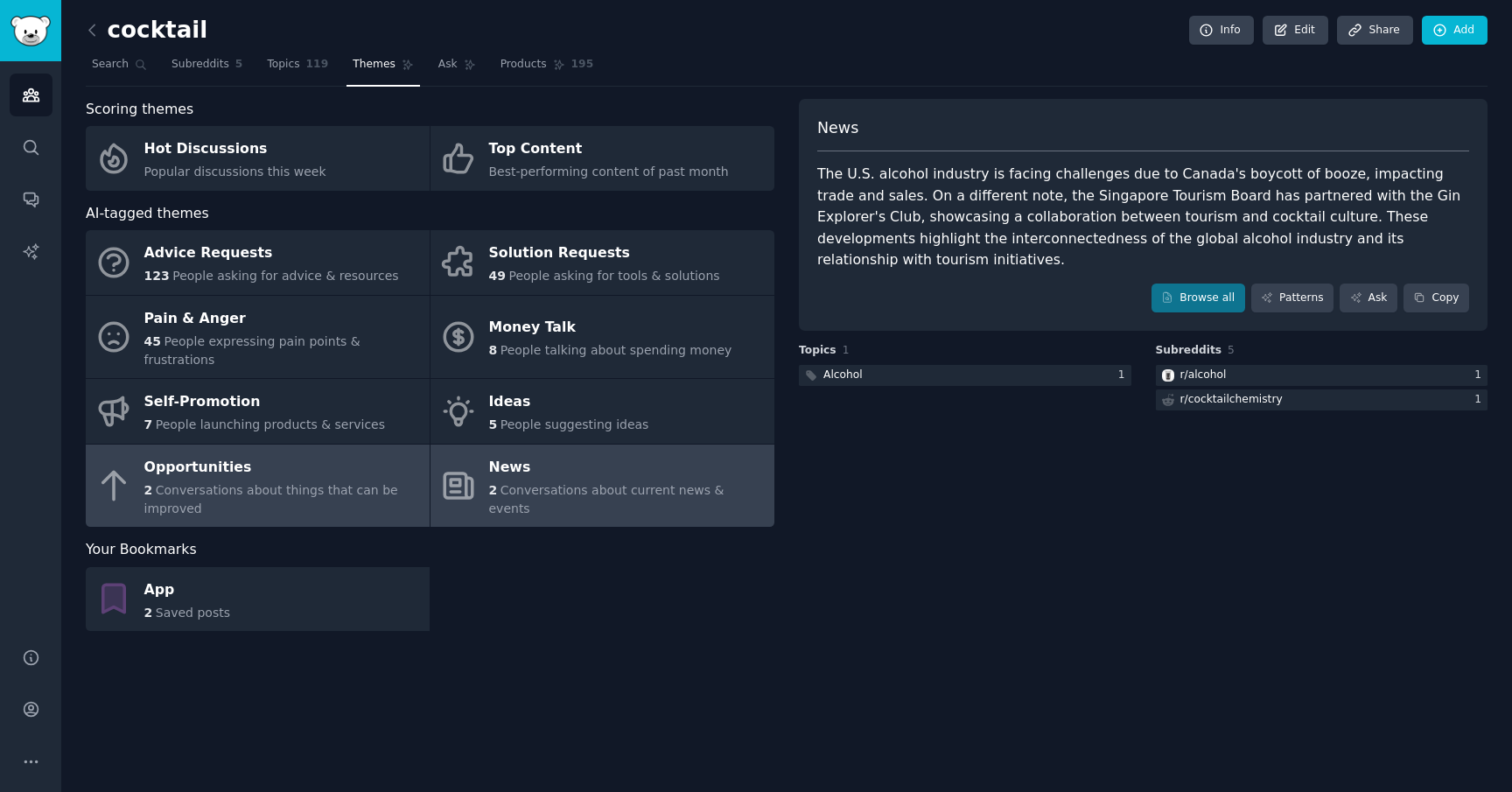
click at [273, 483] on span "Conversations about things that can be improved" at bounding box center [271, 499] width 253 height 32
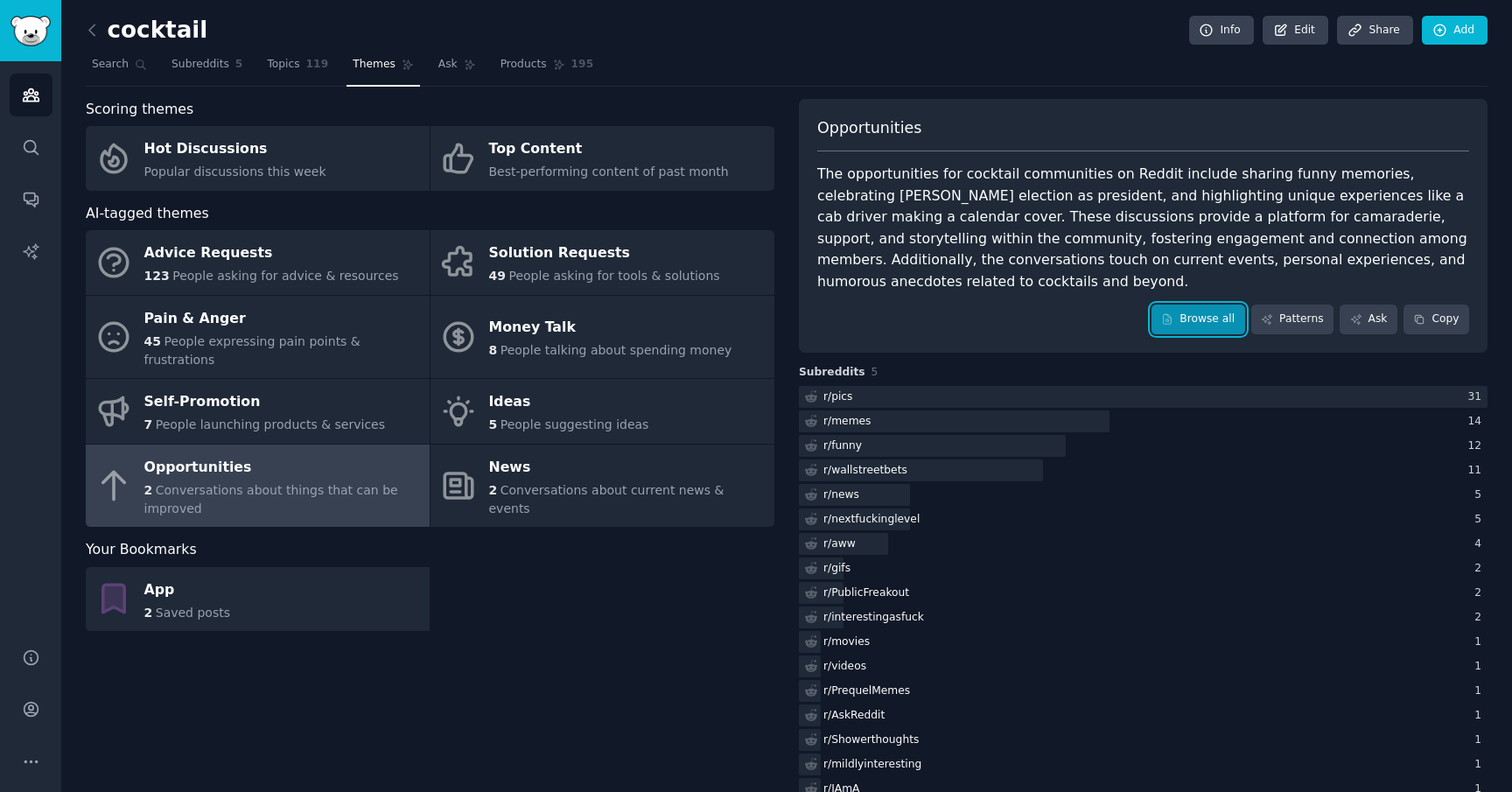
click at [1155, 310] on link "Browse all" at bounding box center [1198, 319] width 93 height 30
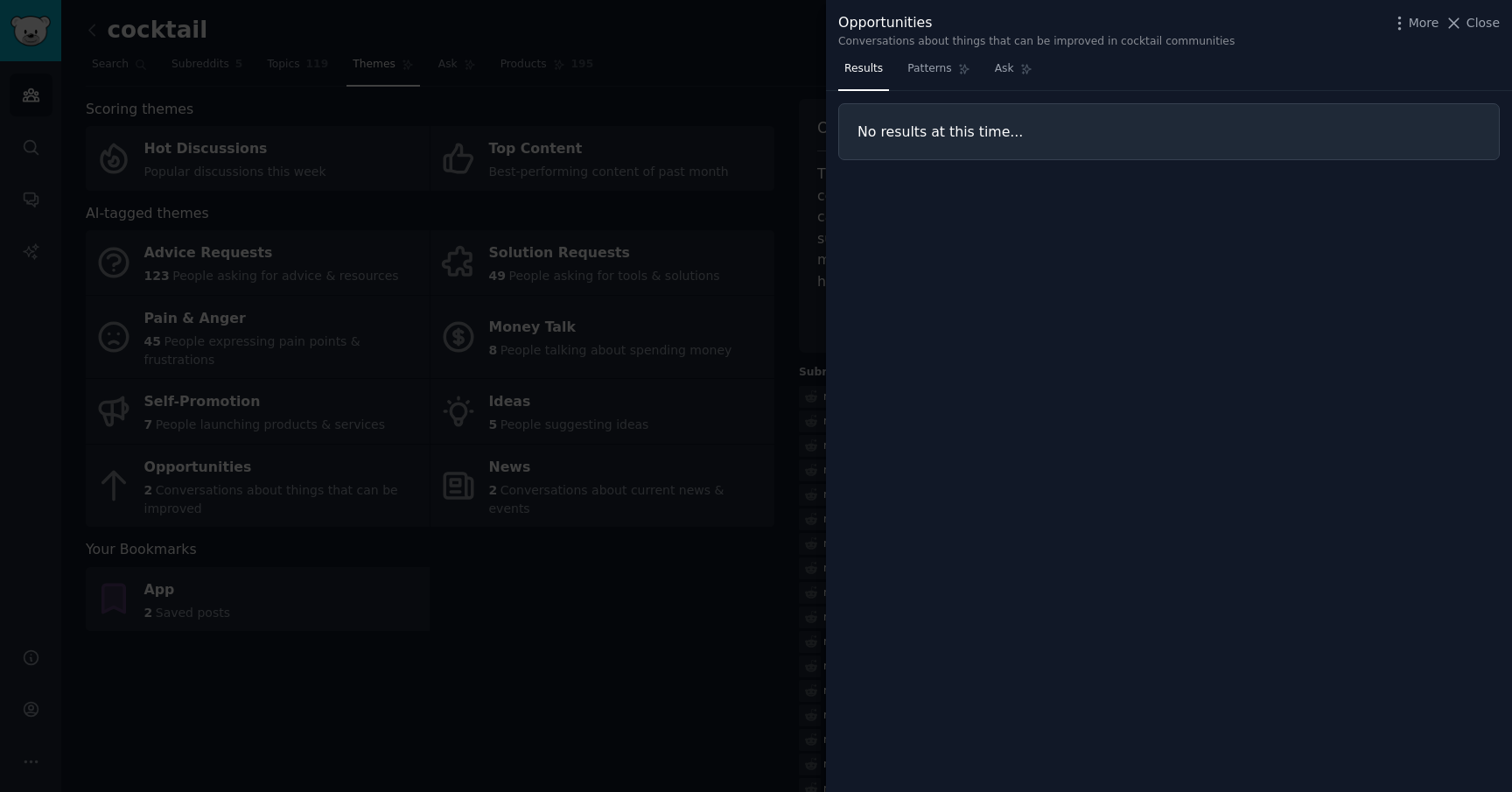
click at [634, 362] on div at bounding box center [756, 396] width 1512 height 792
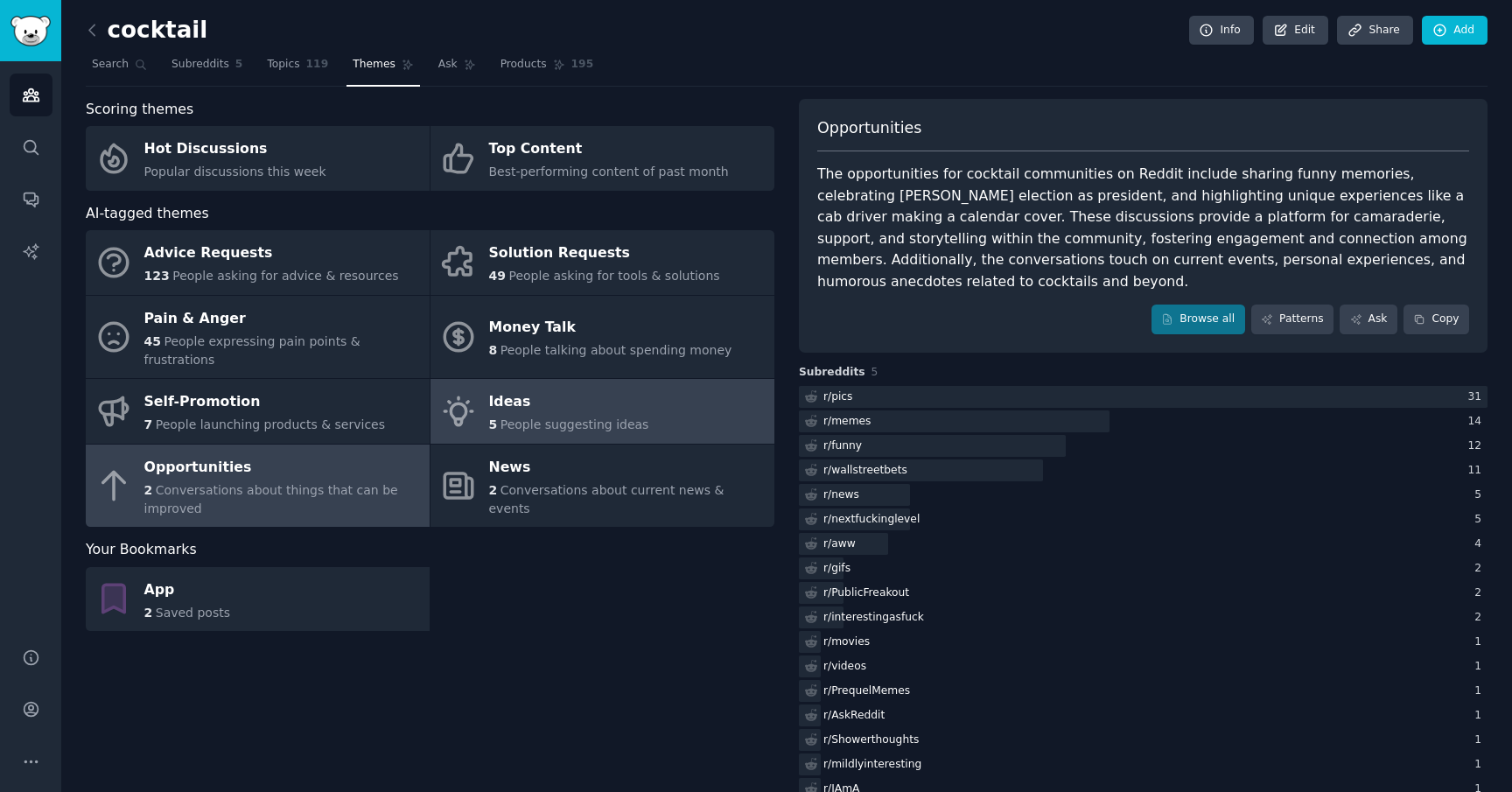
click at [592, 415] on div "5 People suggesting ideas" at bounding box center [569, 425] width 160 height 19
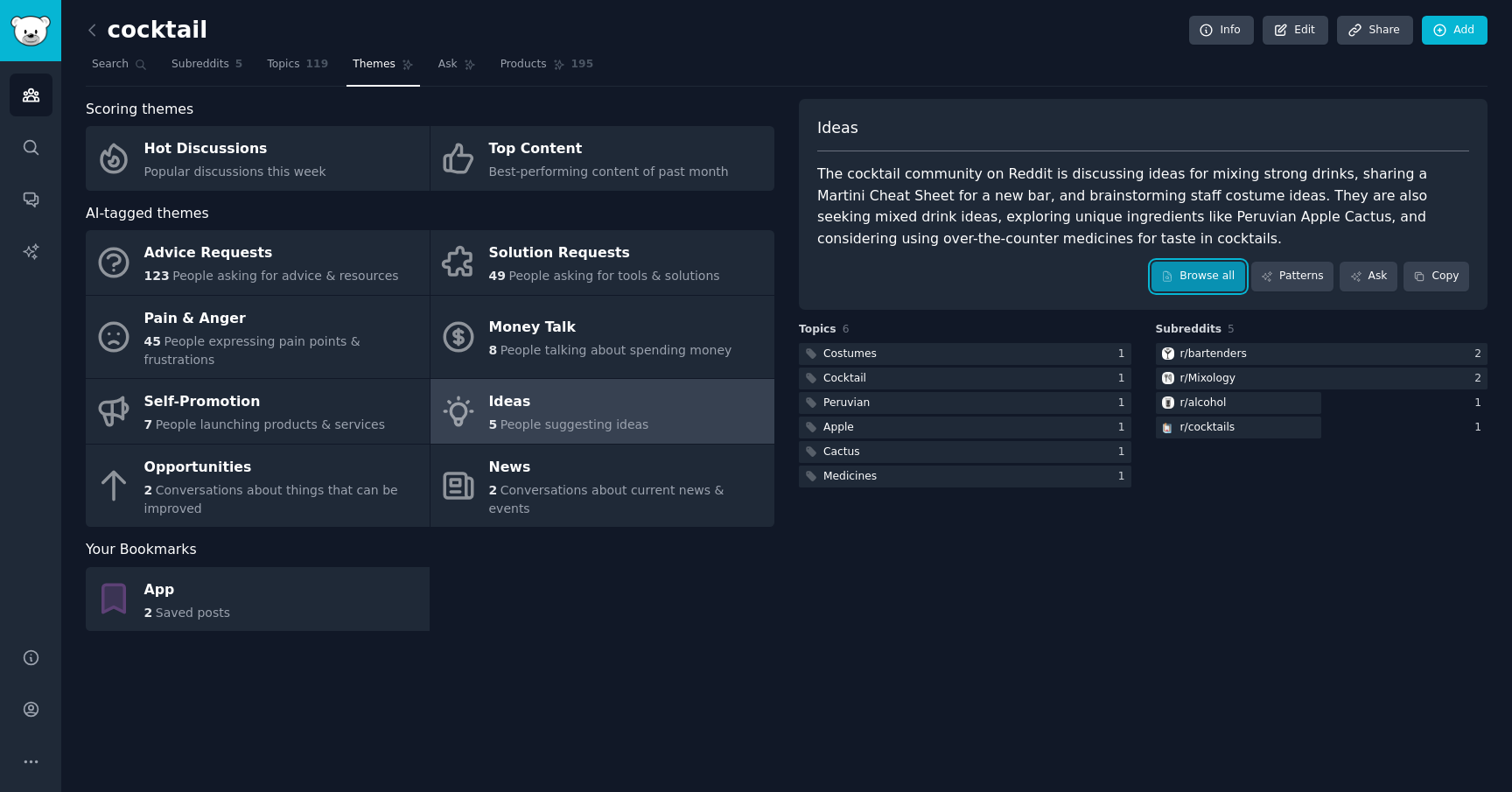
click at [1223, 270] on link "Browse all" at bounding box center [1198, 277] width 93 height 30
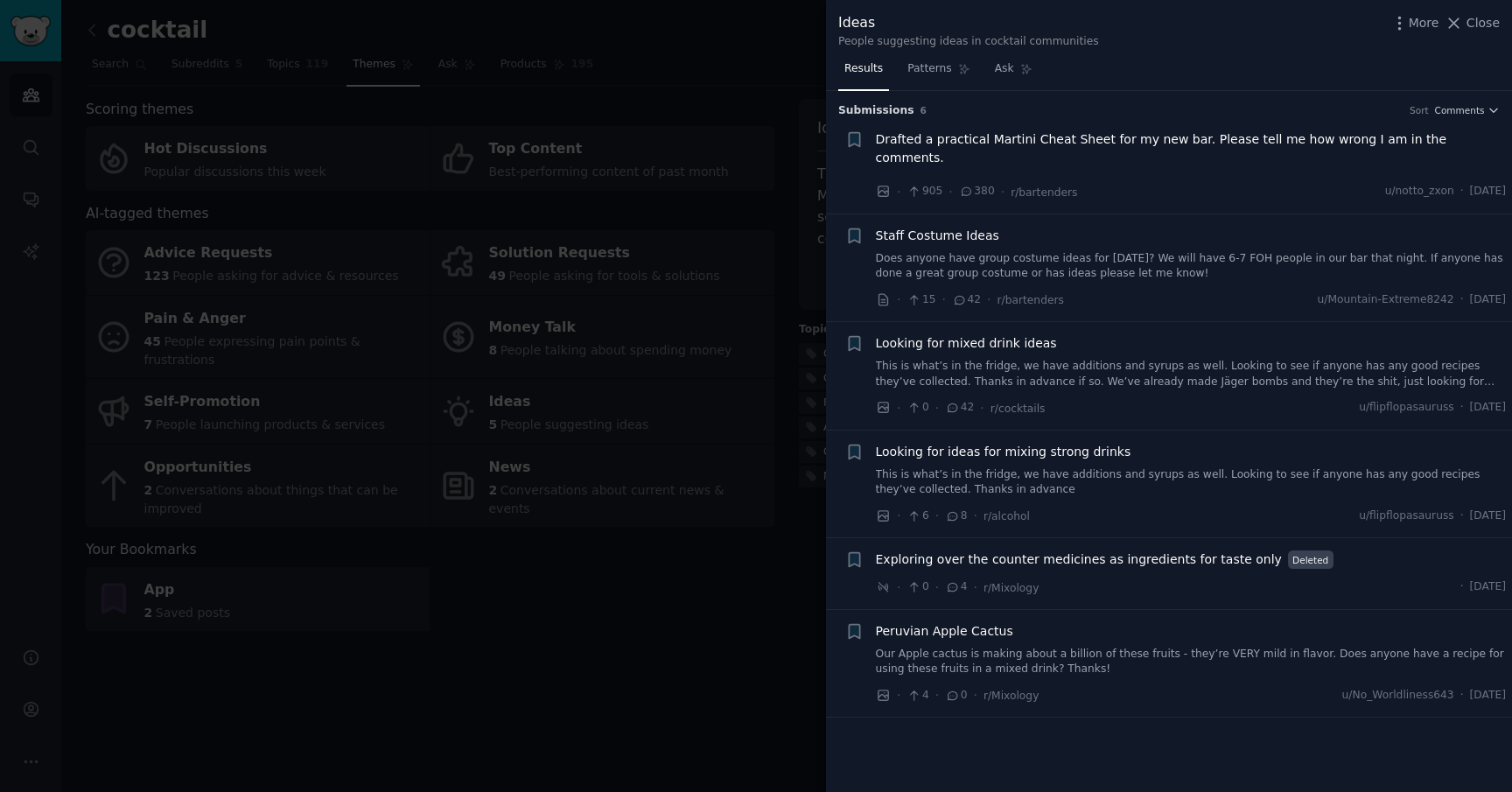
click at [783, 543] on div at bounding box center [756, 396] width 1512 height 792
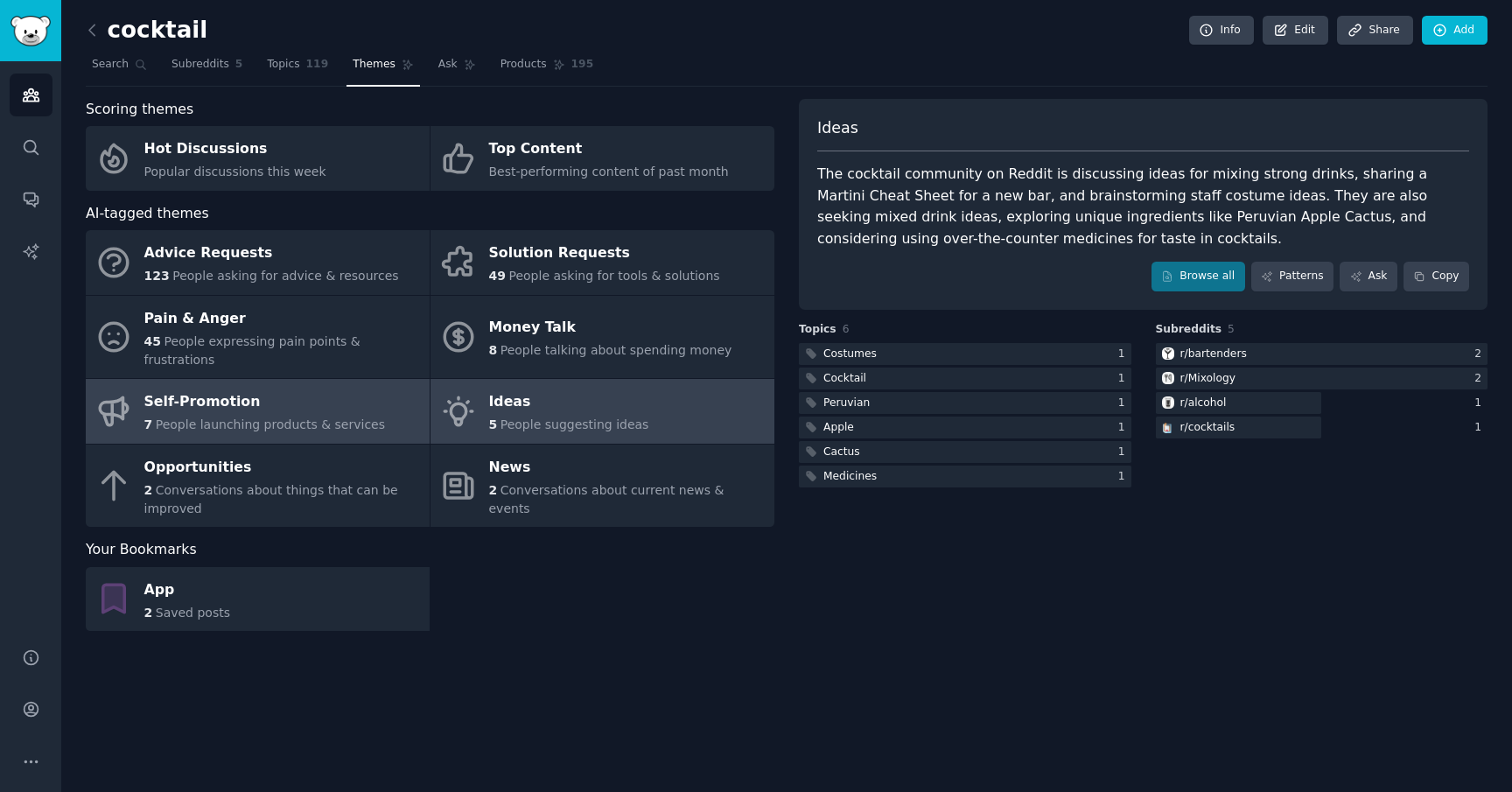
click at [292, 417] on span "People launching products & services" at bounding box center [270, 424] width 229 height 14
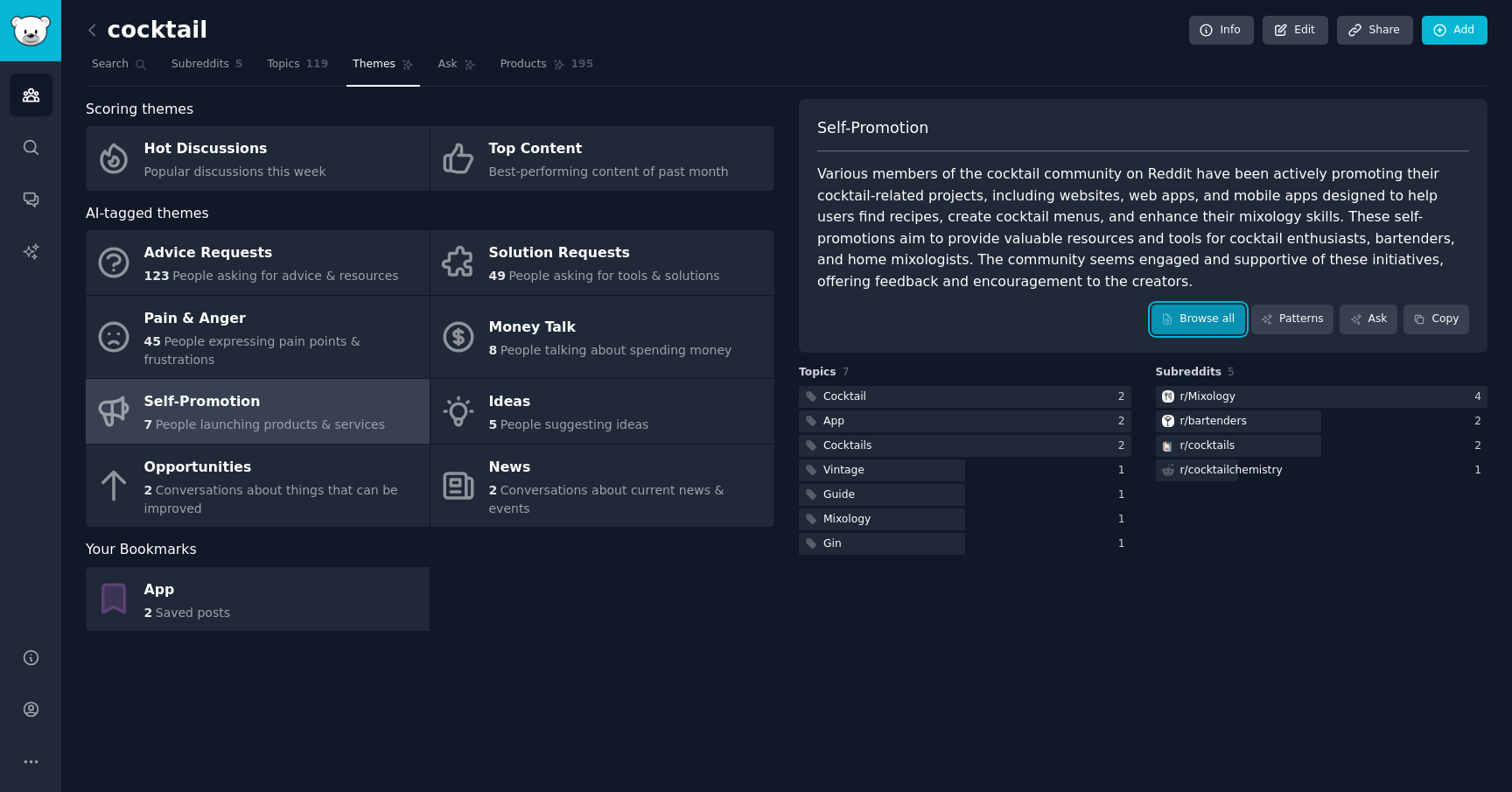
click at [1200, 304] on link "Browse all" at bounding box center [1198, 319] width 93 height 30
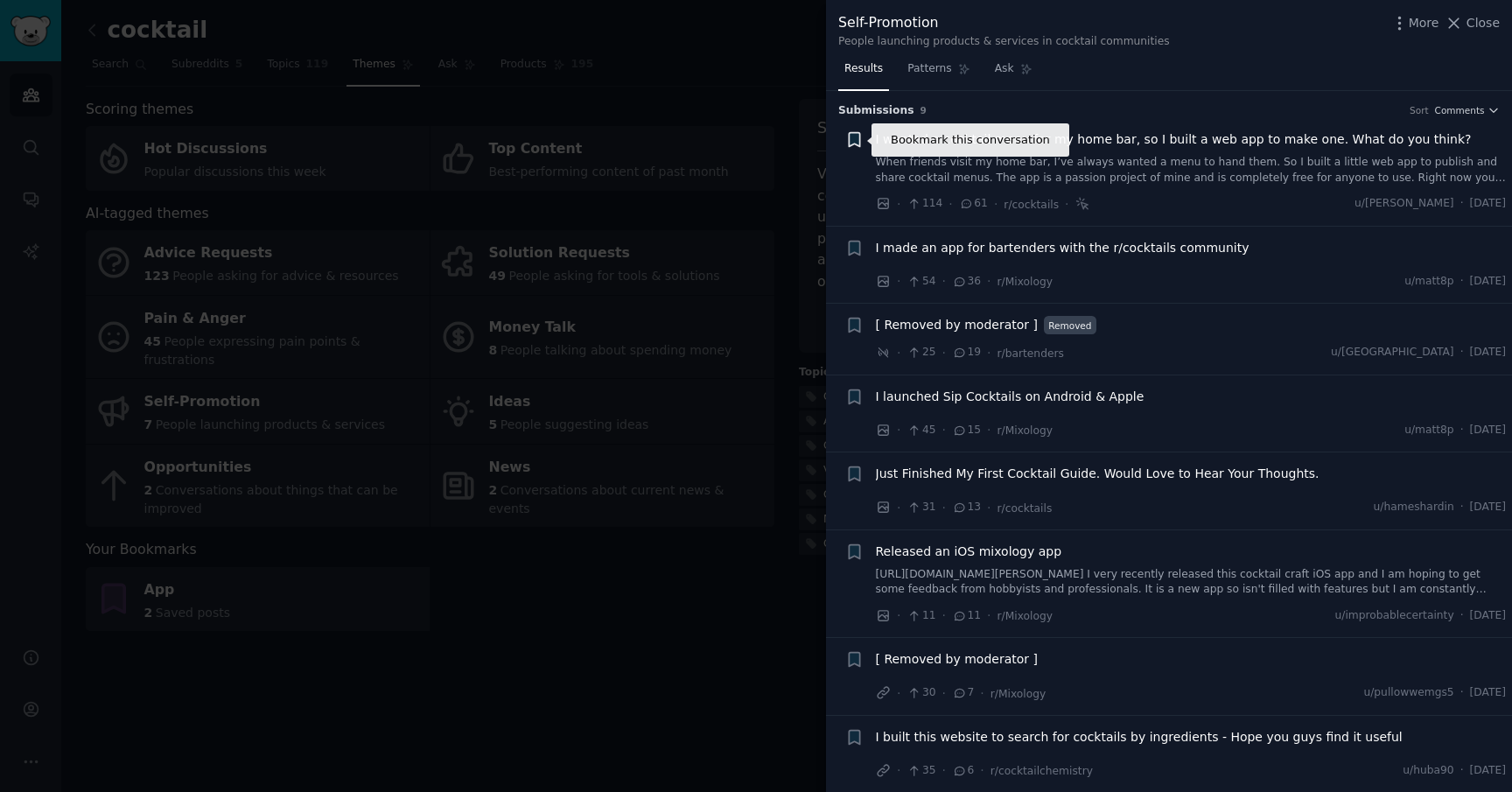
click at [852, 142] on icon "button" at bounding box center [854, 140] width 10 height 14
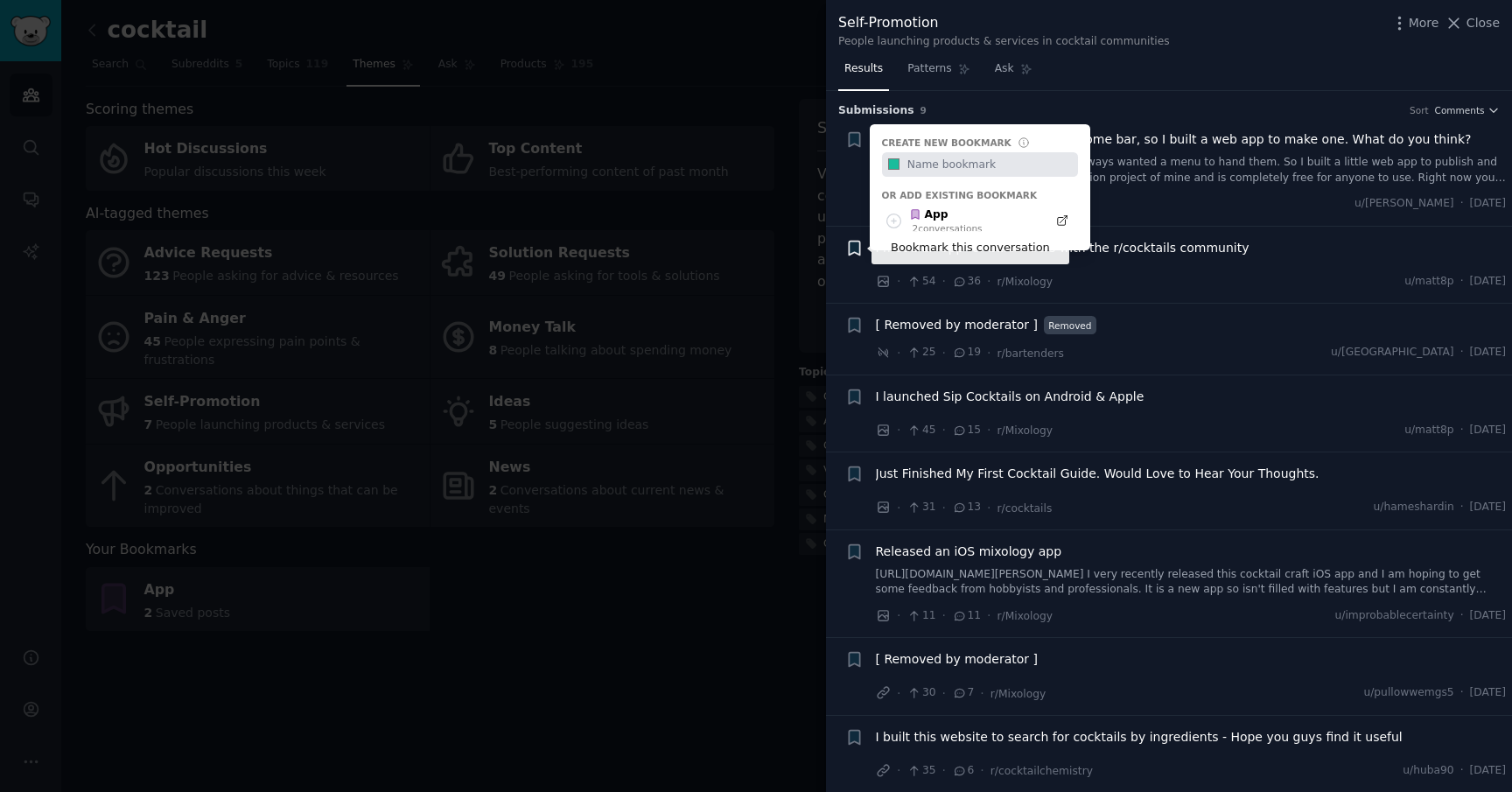
click at [850, 251] on icon "button" at bounding box center [854, 247] width 10 height 14
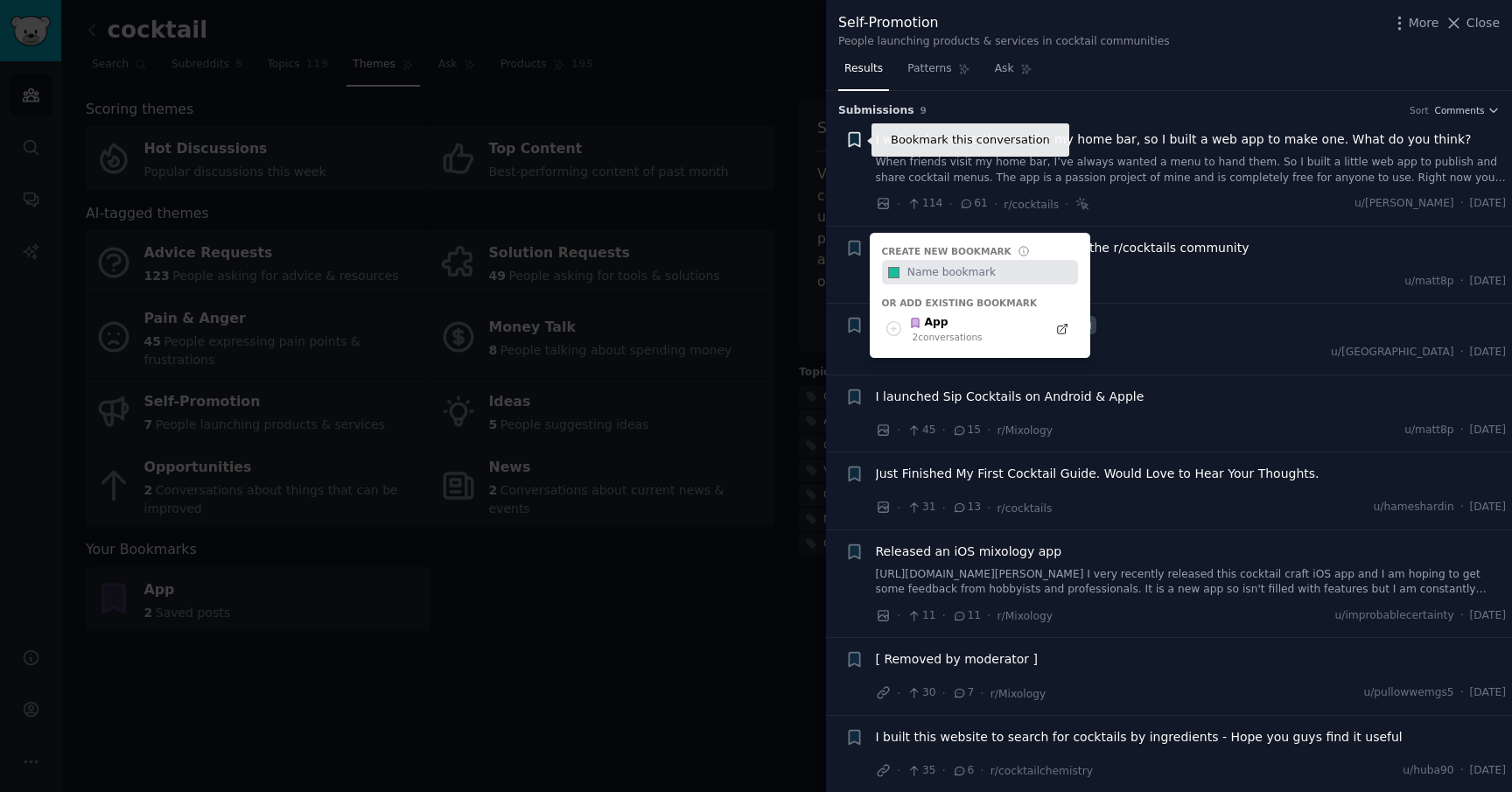
click at [855, 138] on icon "button" at bounding box center [854, 140] width 10 height 14
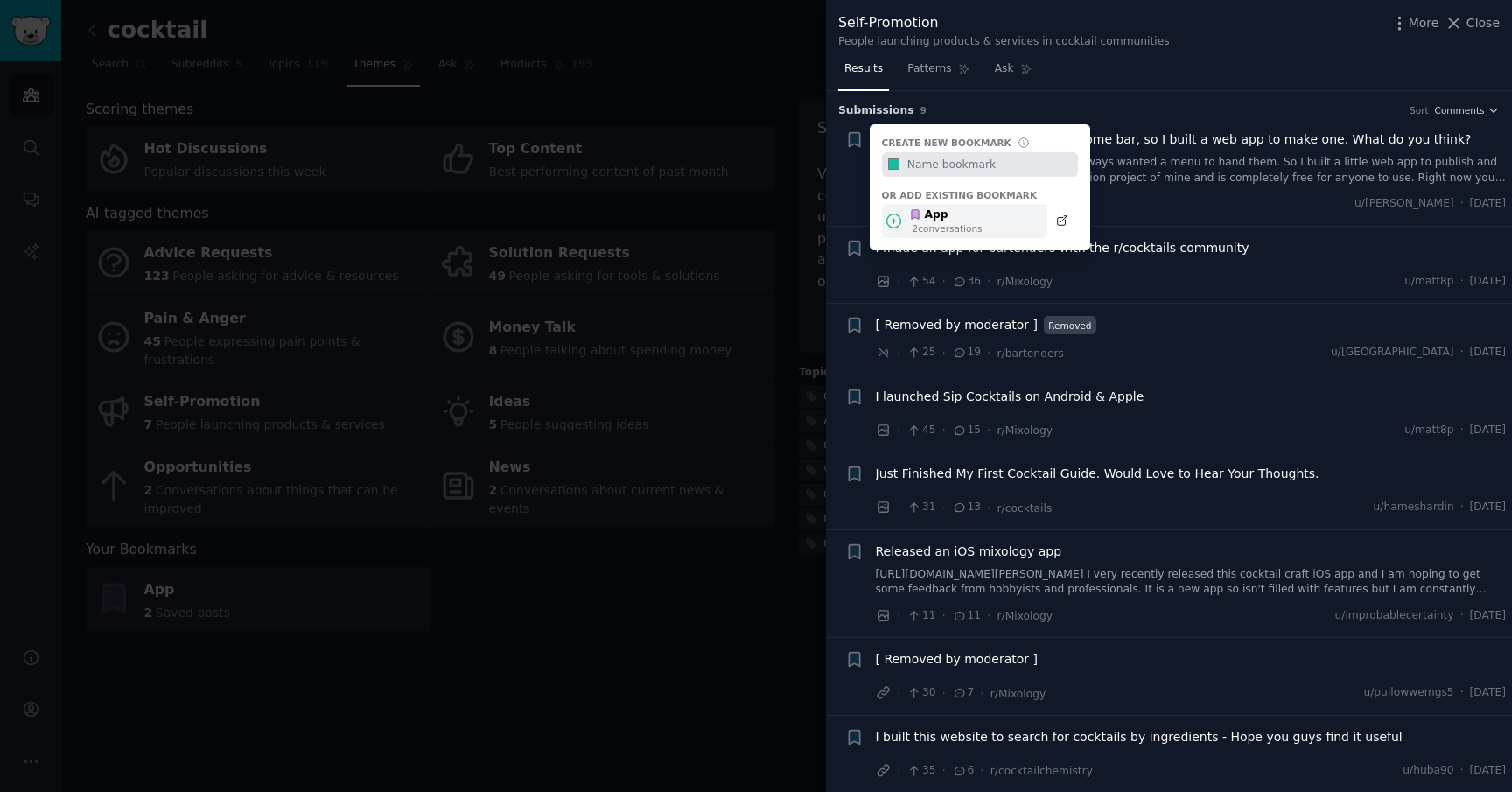
click at [932, 217] on div "App" at bounding box center [945, 215] width 73 height 16
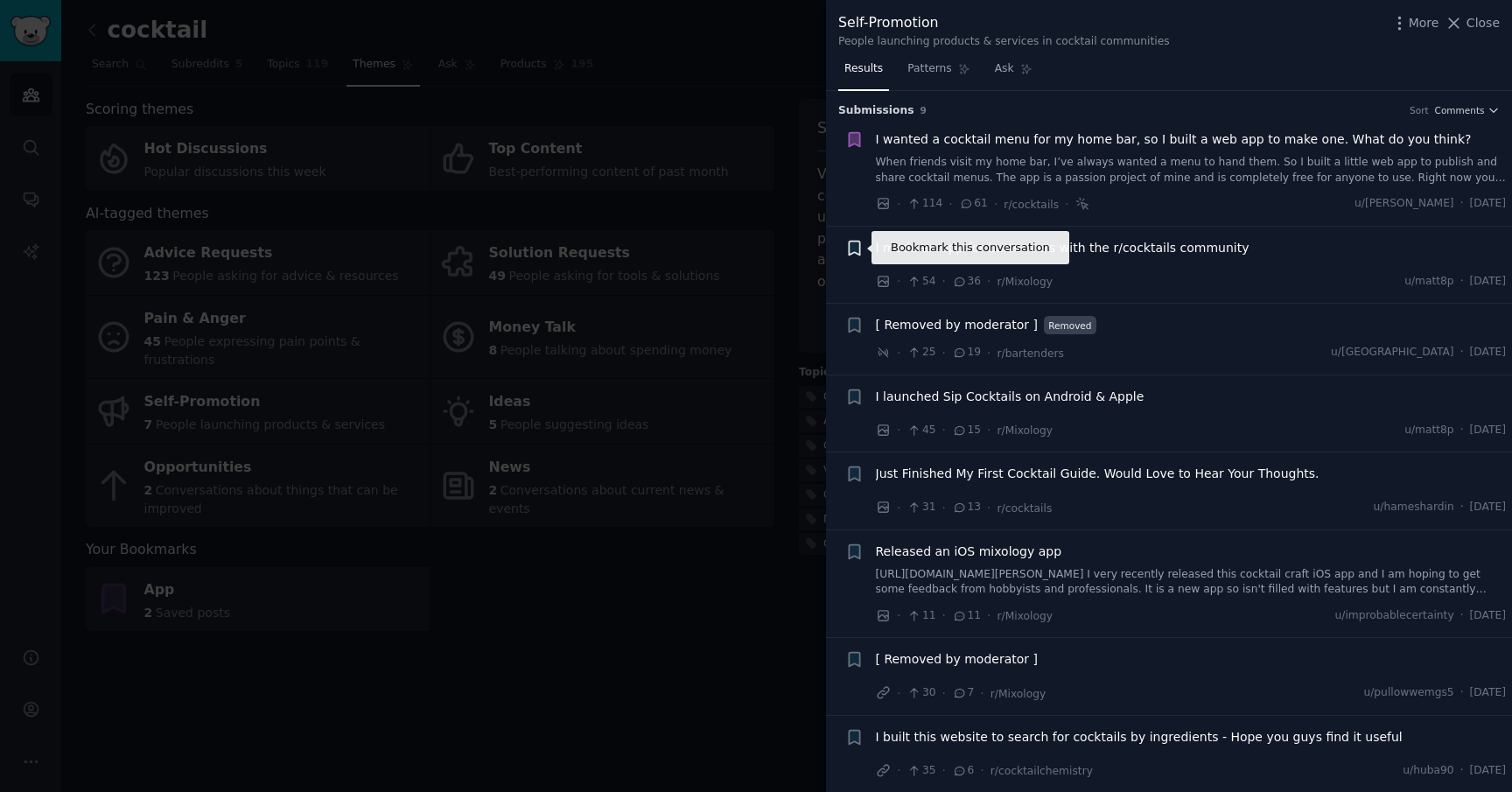
click at [854, 254] on icon "button" at bounding box center [854, 248] width 18 height 19
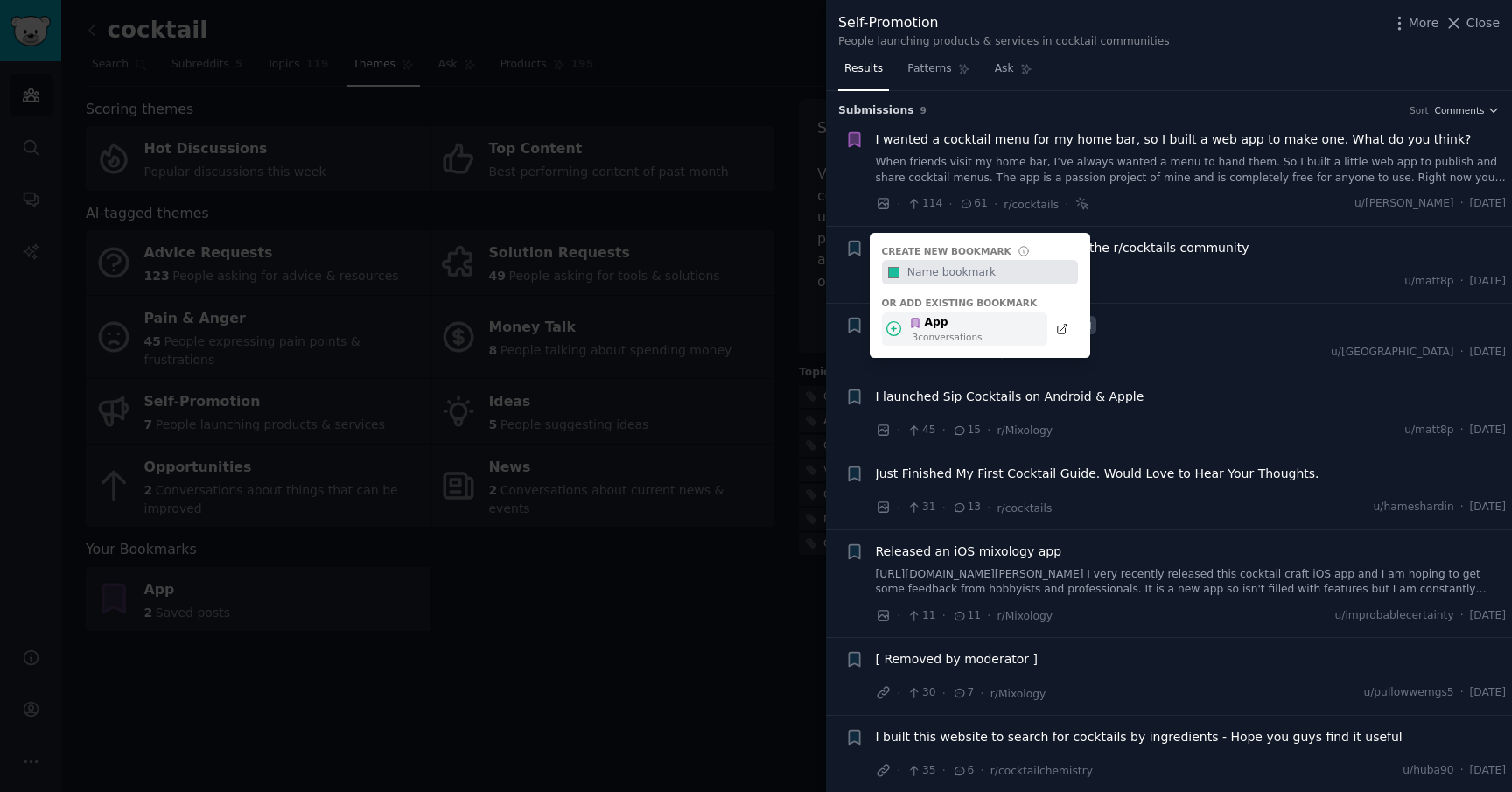
click at [913, 318] on icon at bounding box center [916, 323] width 7 height 9
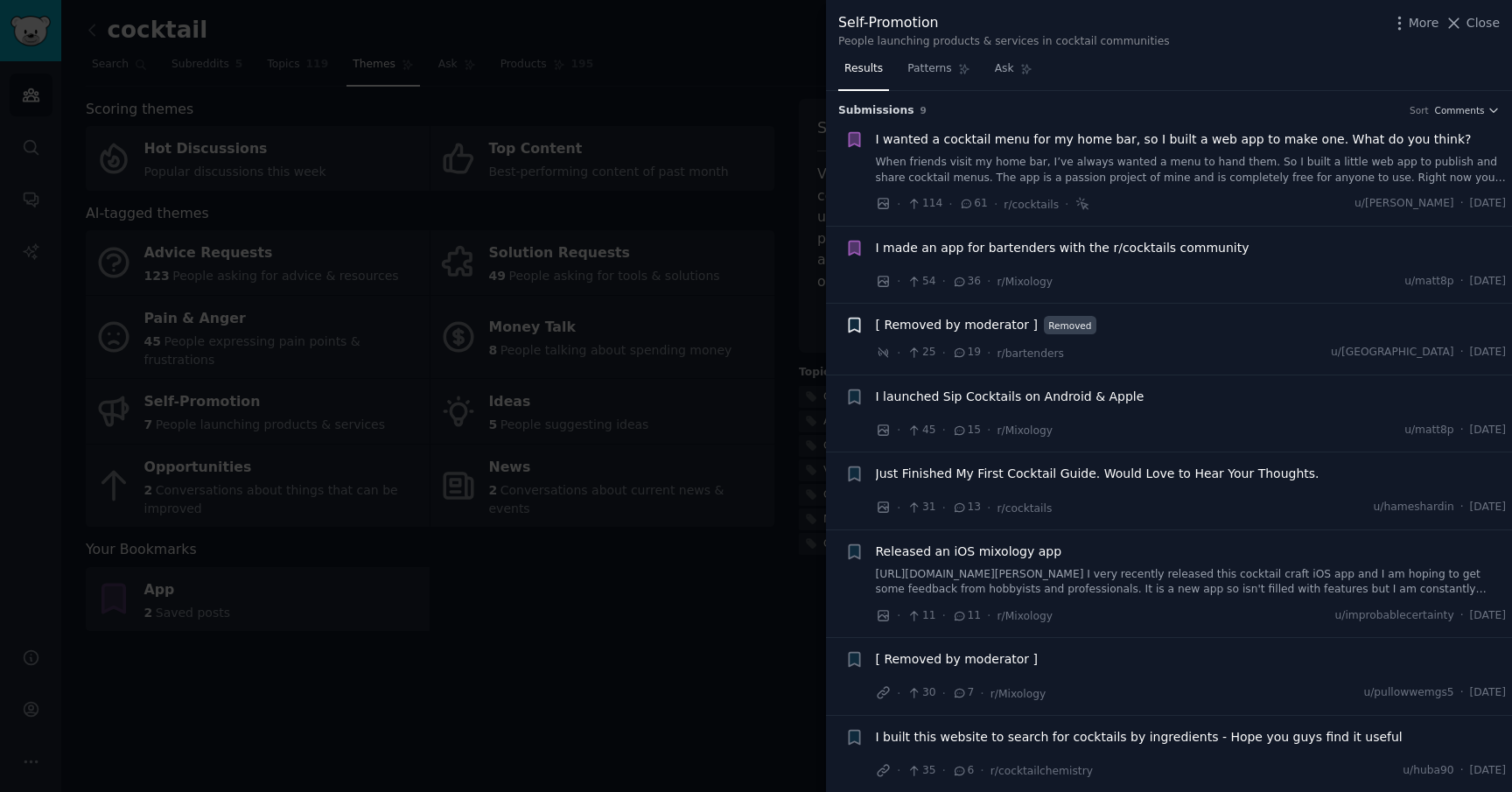
click at [847, 321] on icon "button" at bounding box center [854, 326] width 18 height 19
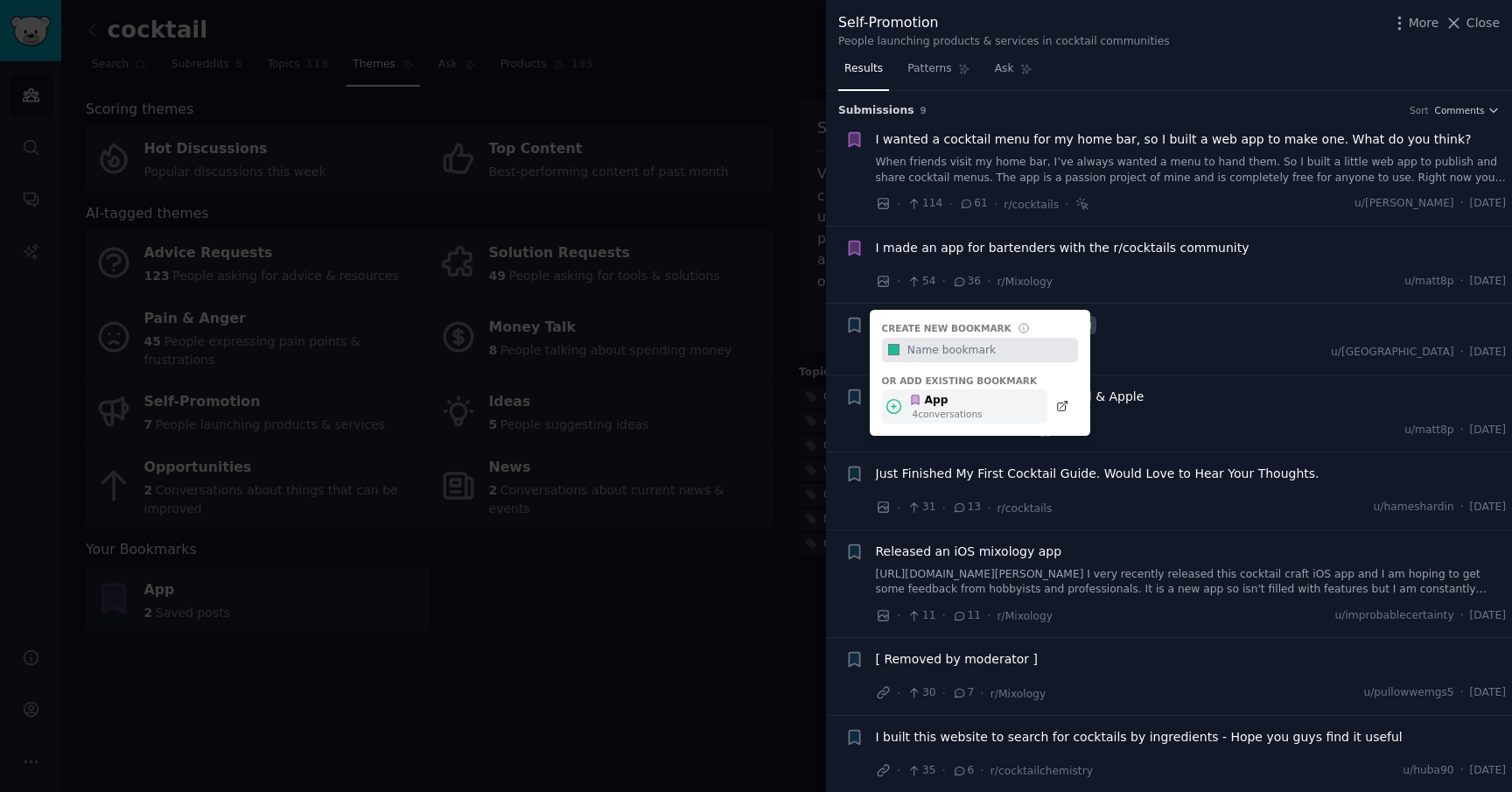
click at [938, 405] on div "App" at bounding box center [945, 401] width 73 height 16
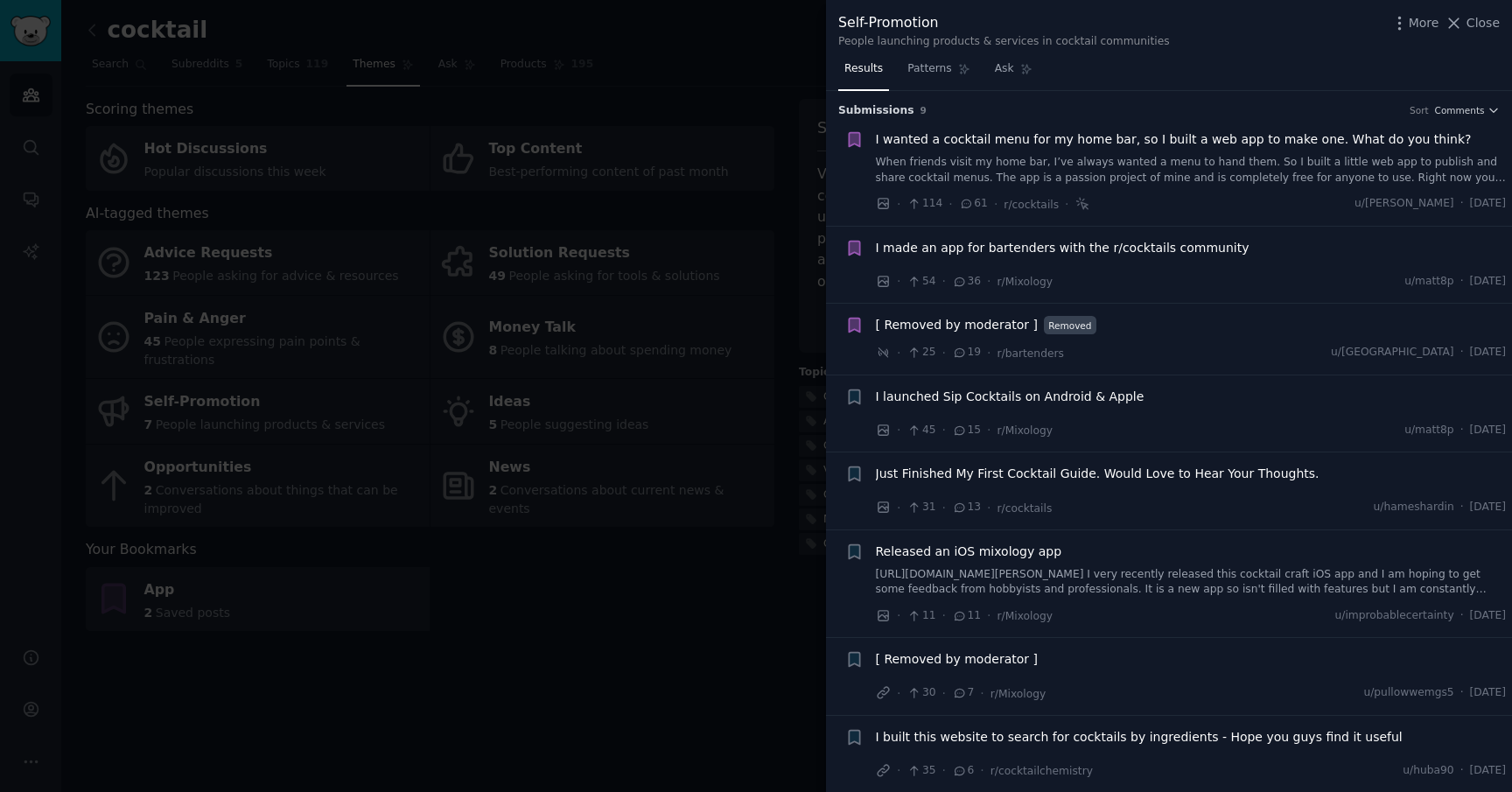
click at [956, 328] on span "[ Removed by moderator ]" at bounding box center [956, 326] width 162 height 19
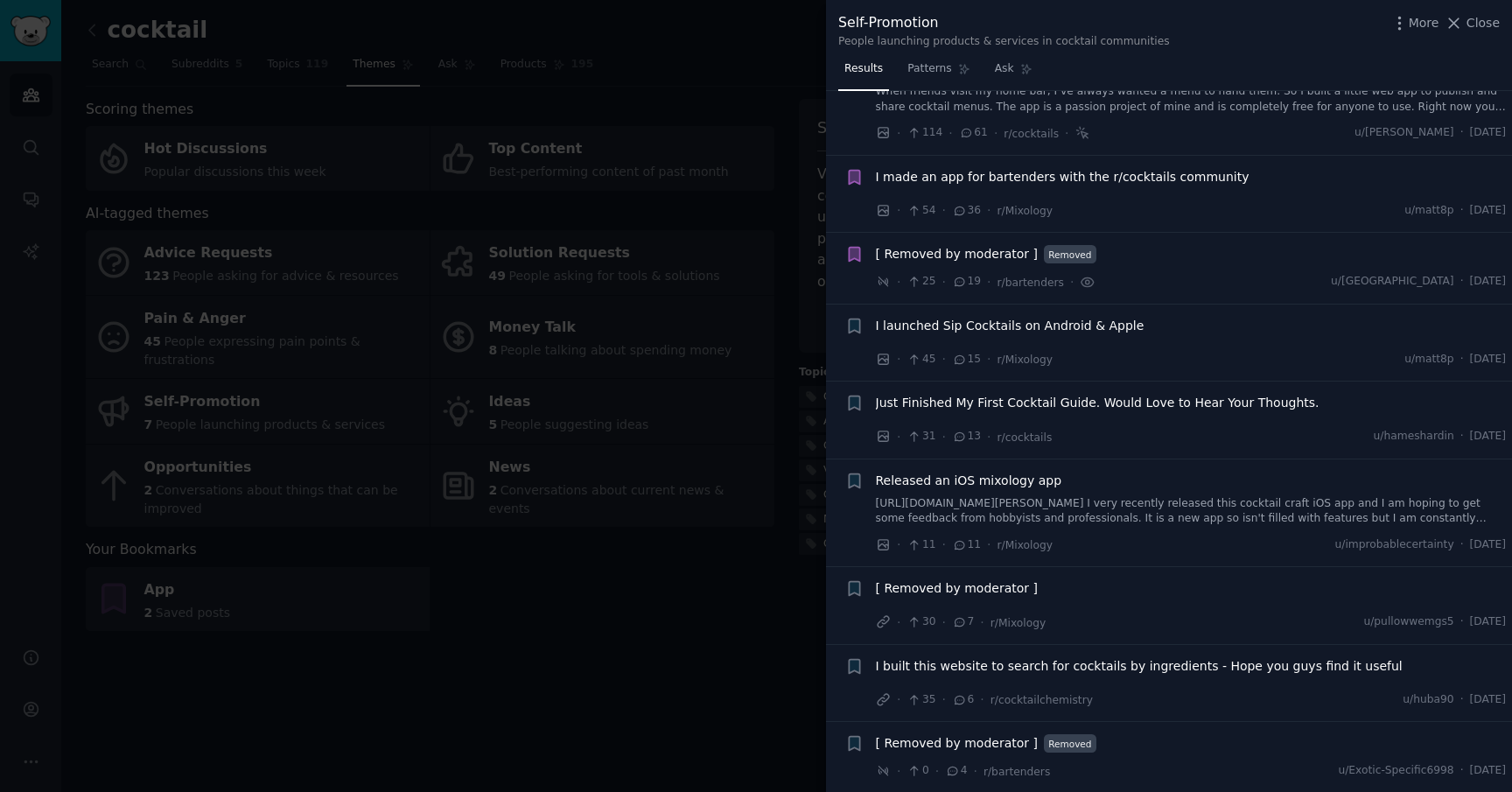
scroll to position [72, 0]
click at [851, 317] on icon "button" at bounding box center [854, 324] width 10 height 14
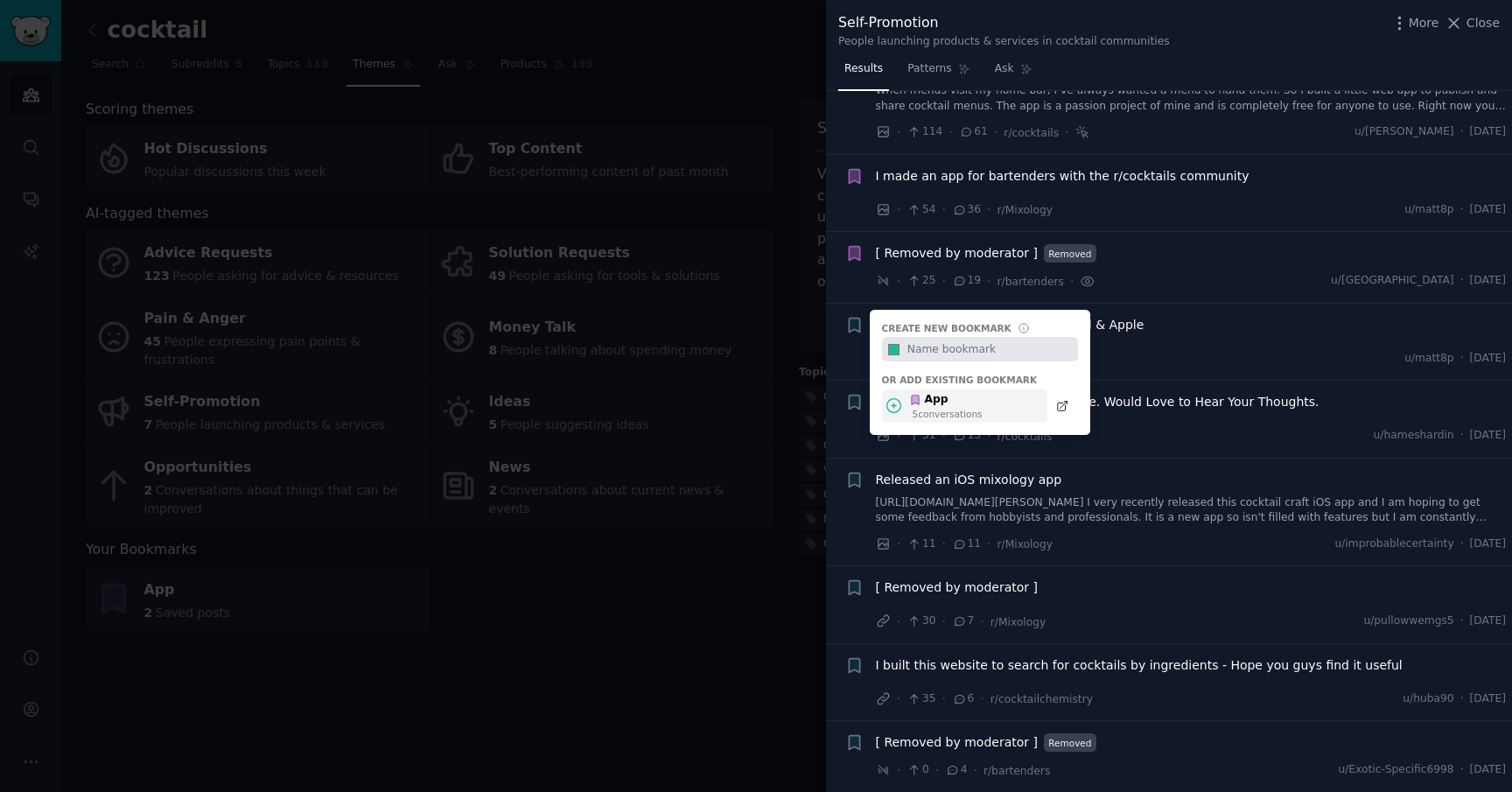
click at [910, 413] on div "App 5 conversation s" at bounding box center [945, 406] width 73 height 28
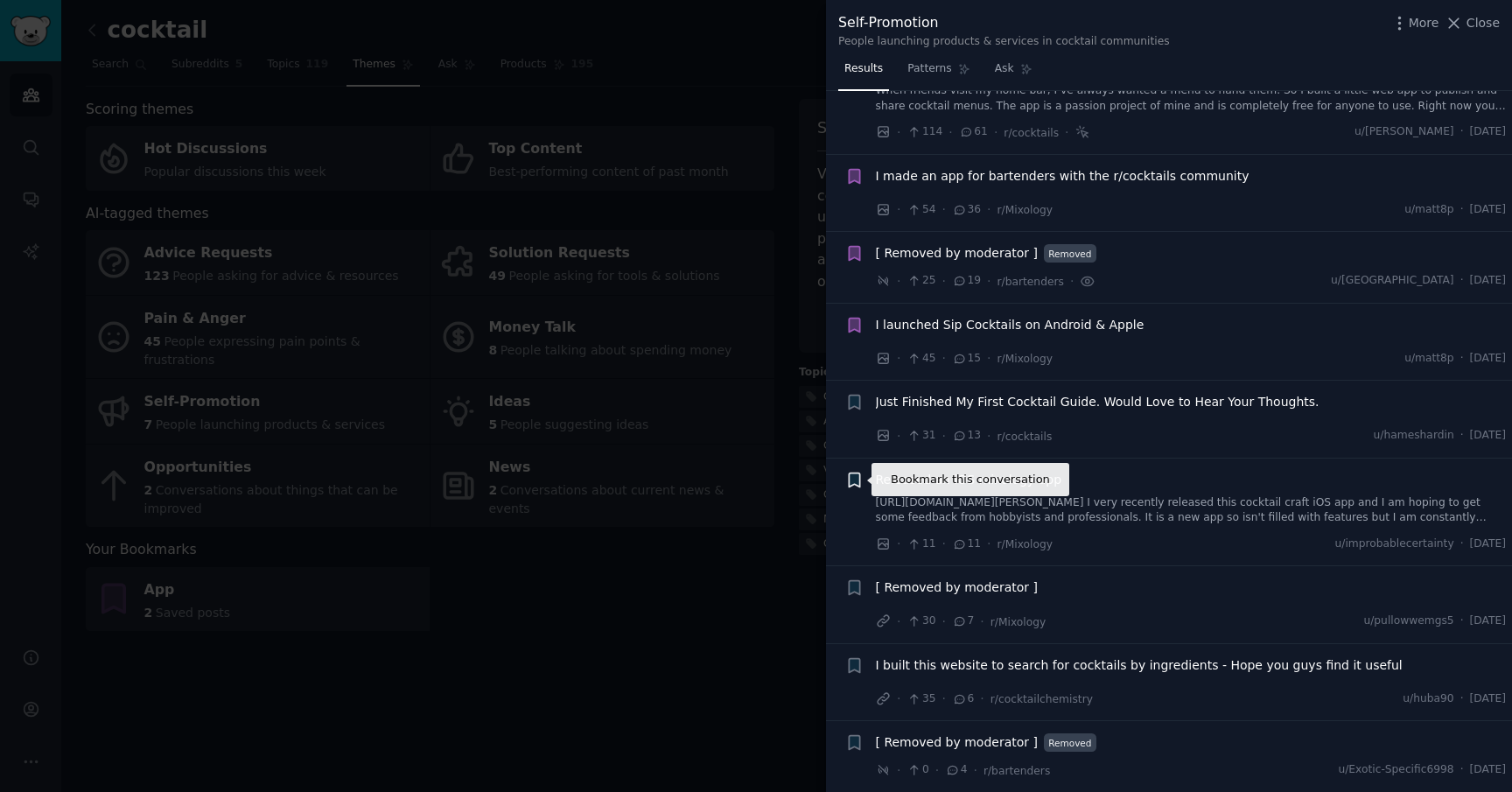
click at [849, 480] on icon "button" at bounding box center [854, 479] width 10 height 14
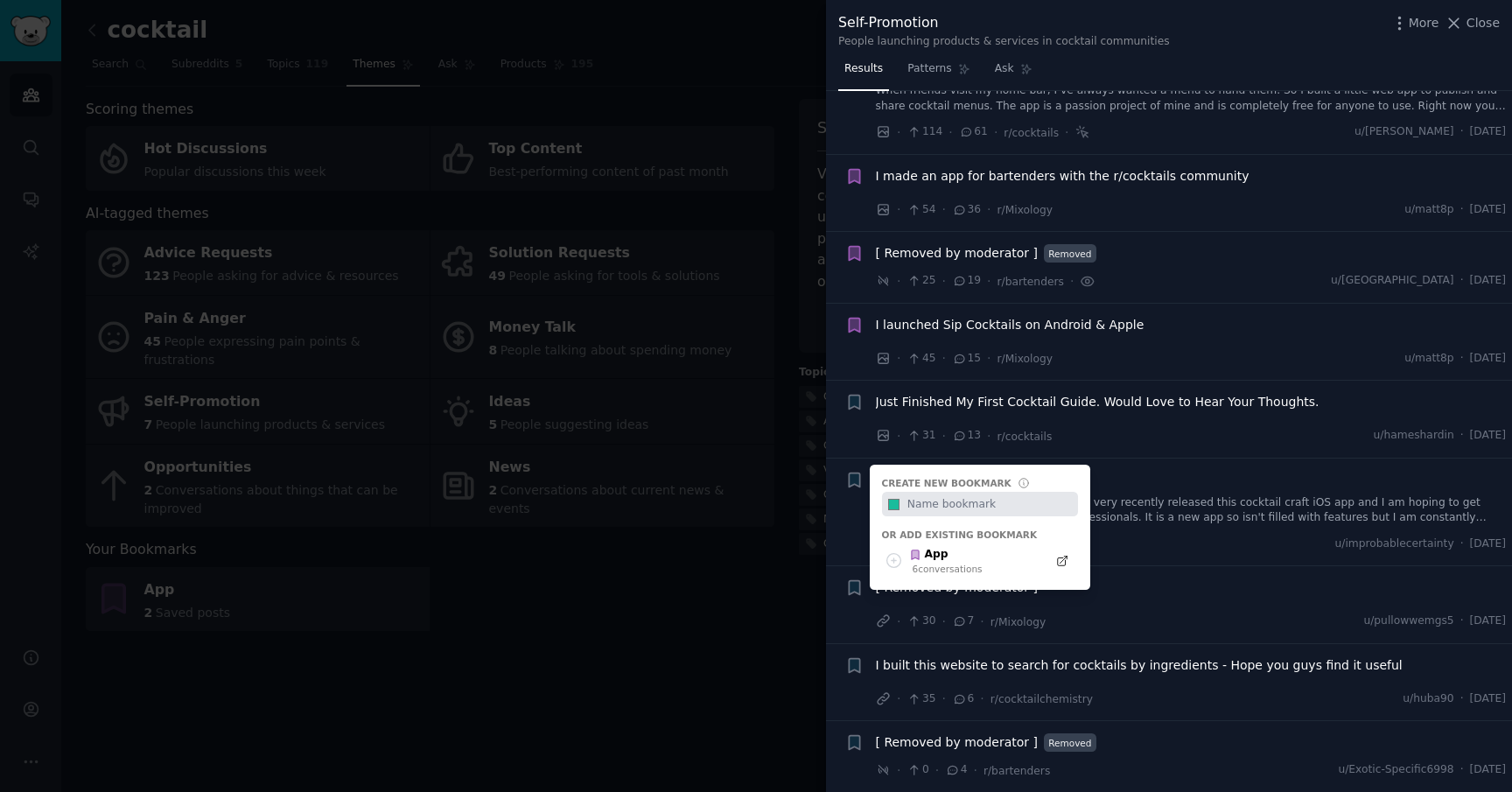
click at [877, 551] on div "Create new bookmark #1abc9c Or add existing bookmark App 6 conversation s" at bounding box center [979, 527] width 220 height 126
click at [882, 554] on div "App 6 conversation s" at bounding box center [965, 561] width 166 height 34
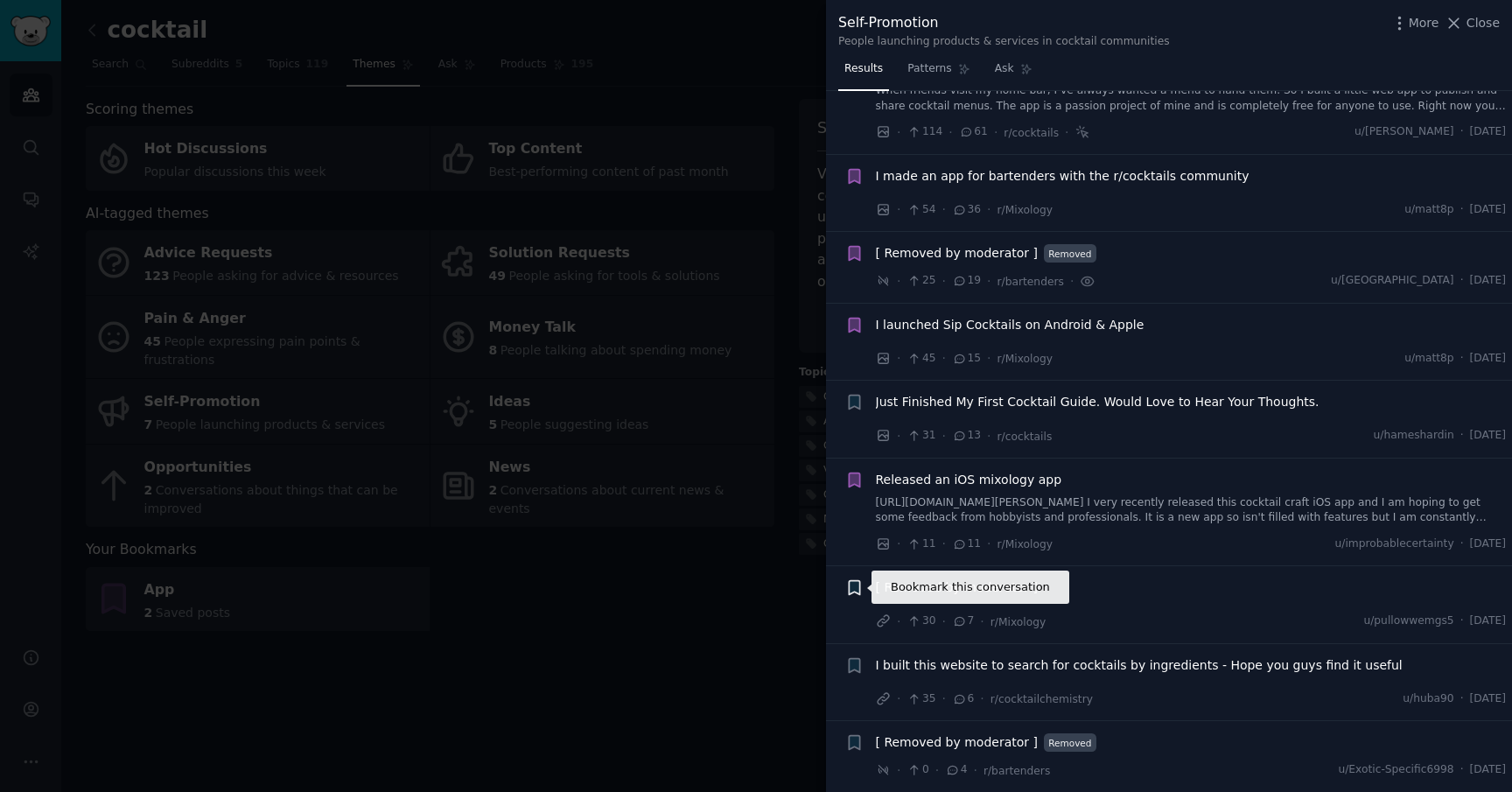
click at [853, 583] on icon "button" at bounding box center [854, 588] width 10 height 14
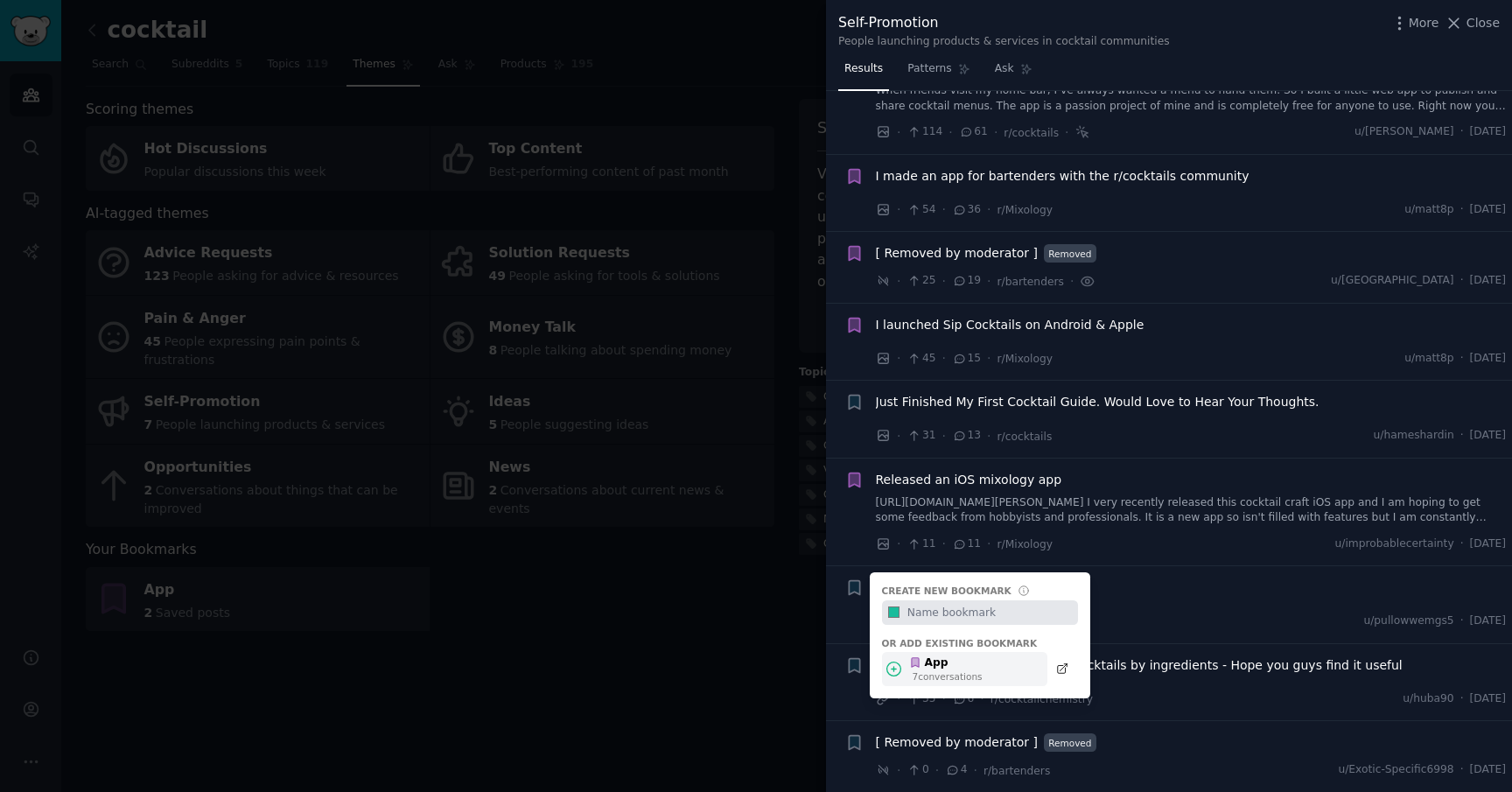
click at [915, 672] on div "7 conversation s" at bounding box center [948, 676] width 70 height 12
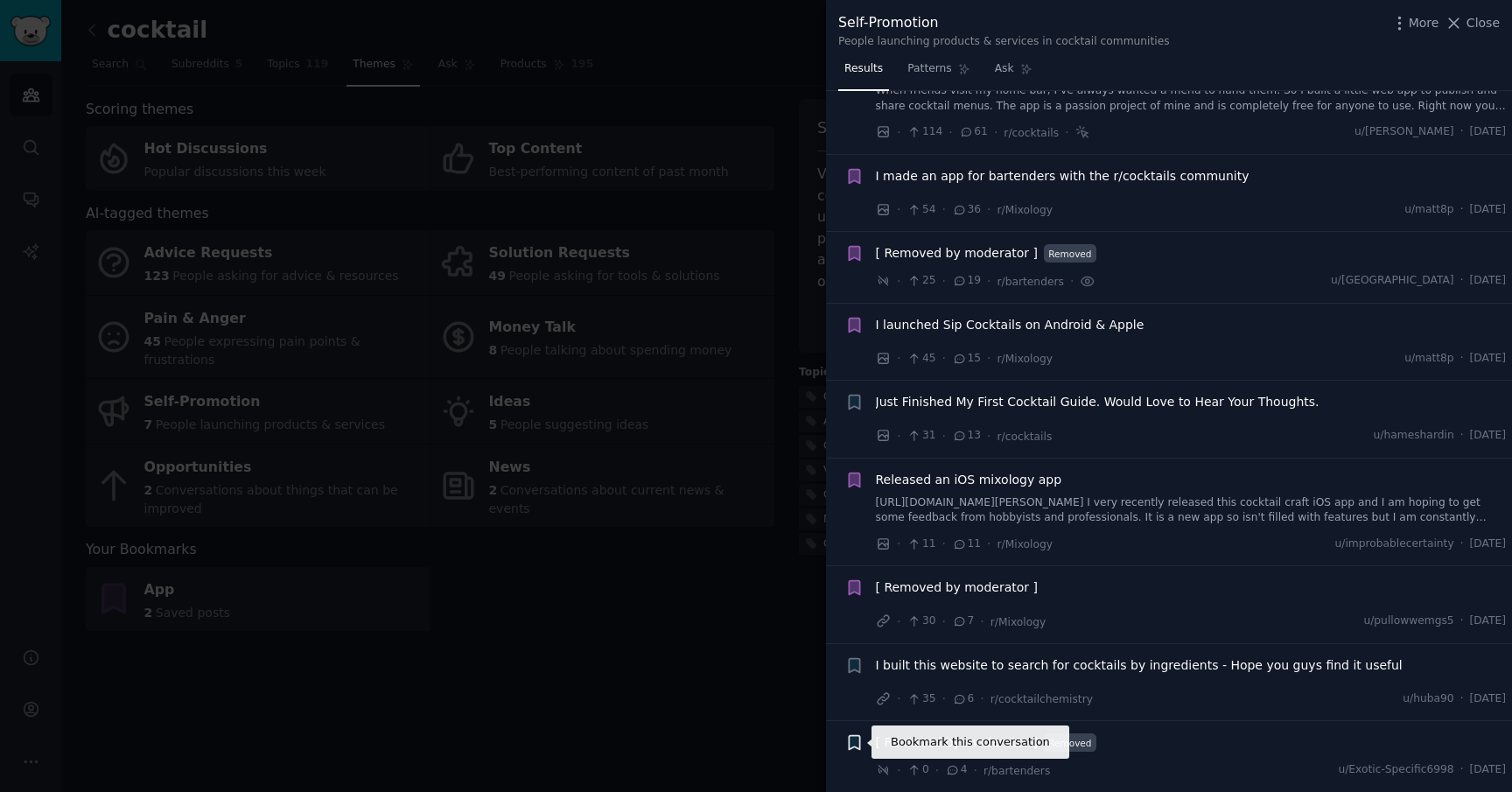
click at [851, 747] on icon "button" at bounding box center [854, 743] width 10 height 14
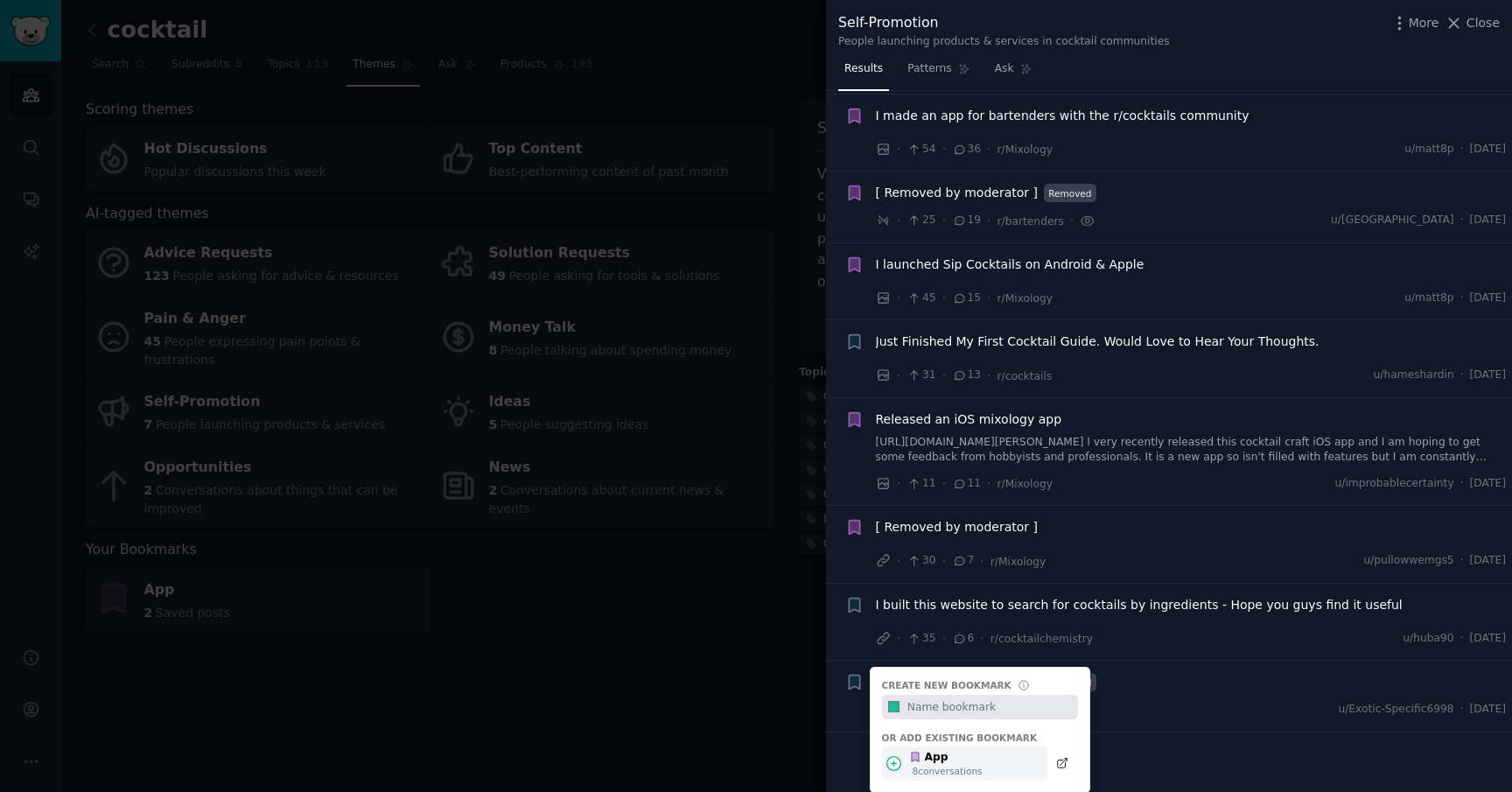
click at [929, 765] on div "8 conversation s" at bounding box center [948, 771] width 70 height 12
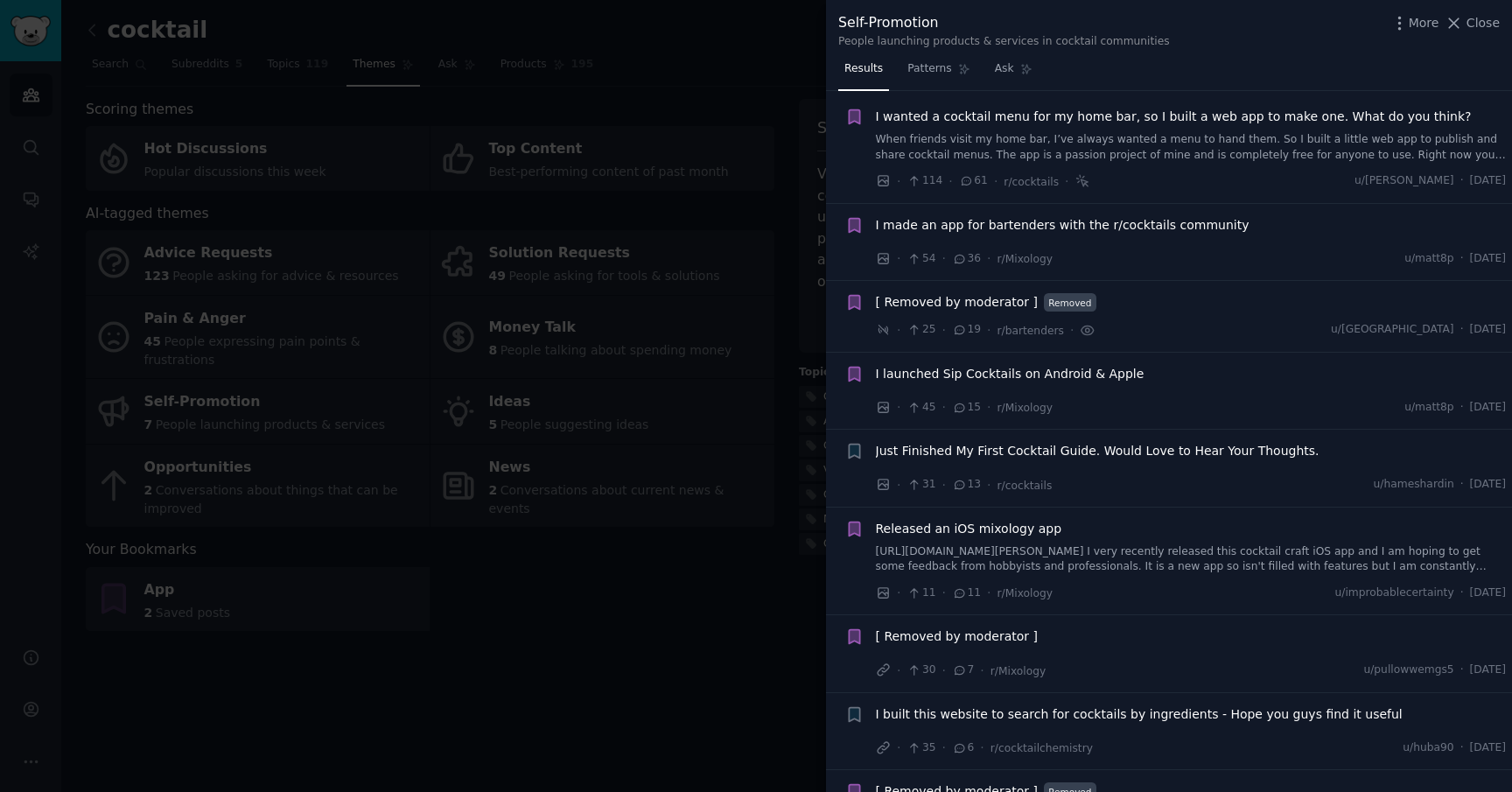
scroll to position [0, 0]
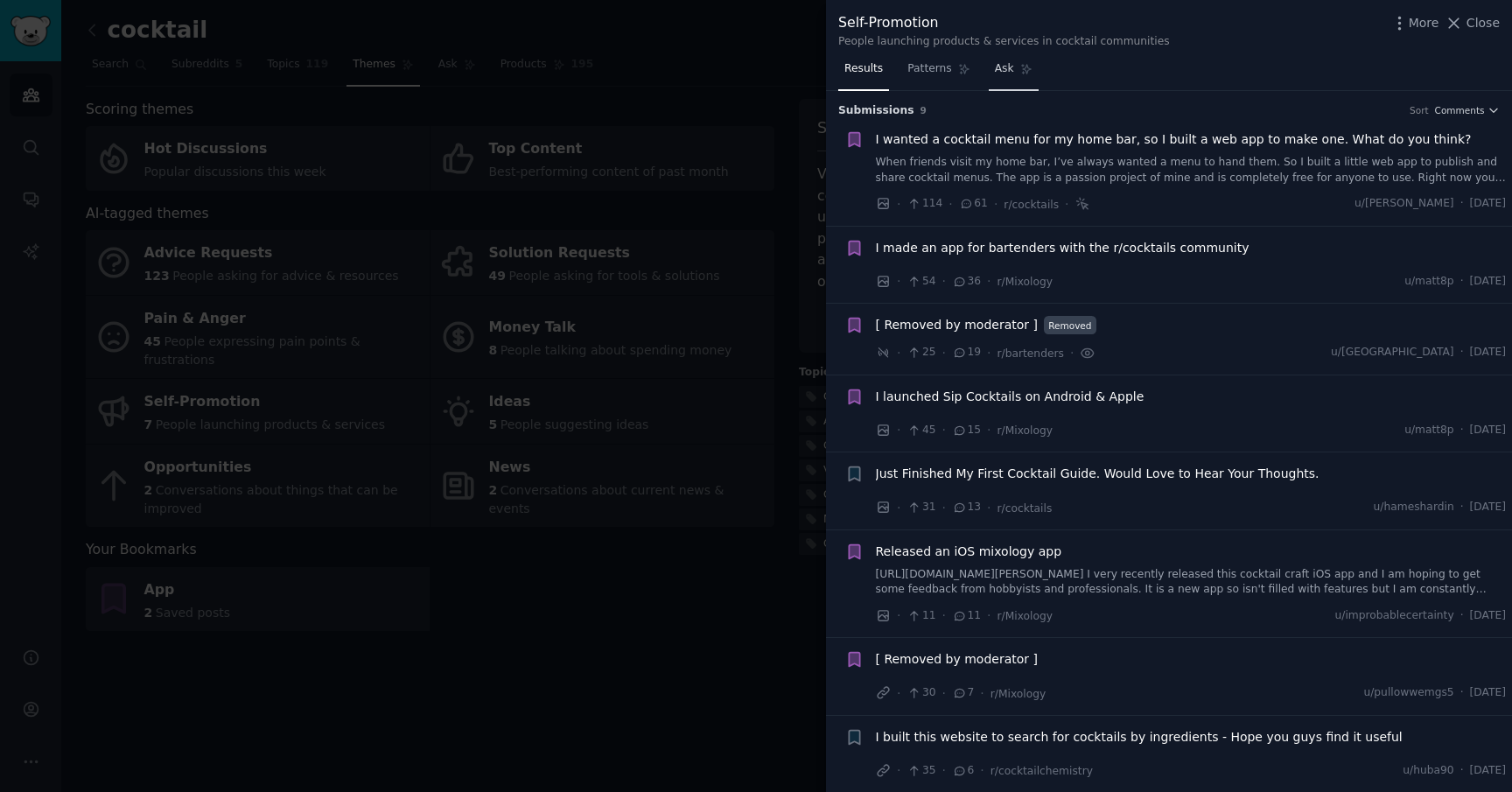
click at [992, 72] on link "Ask" at bounding box center [1014, 73] width 50 height 36
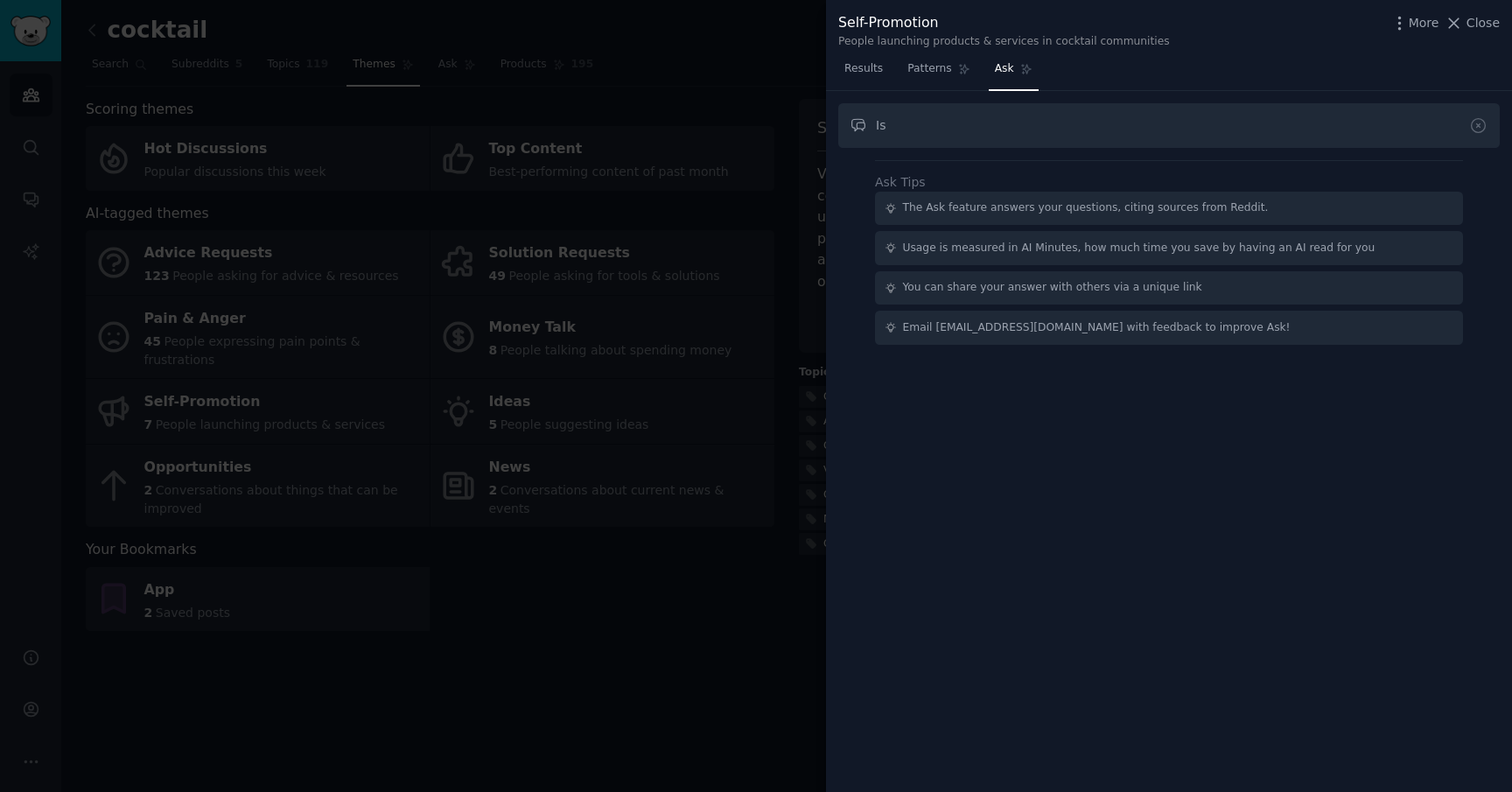
type input "I"
type input "Is there any app that allows tracking of taken cocktails"
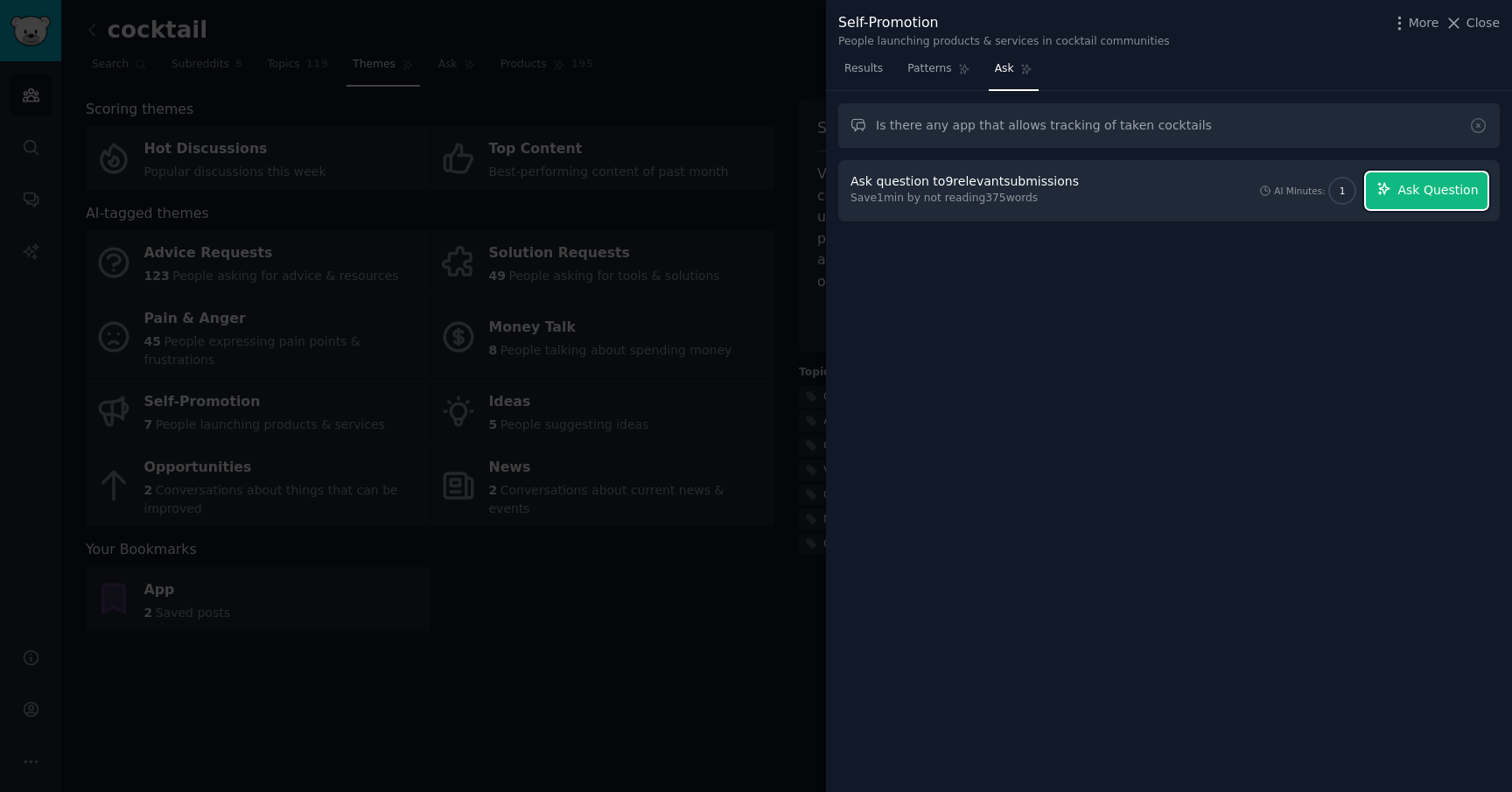
click at [1420, 192] on span "Ask Question" at bounding box center [1437, 191] width 80 height 19
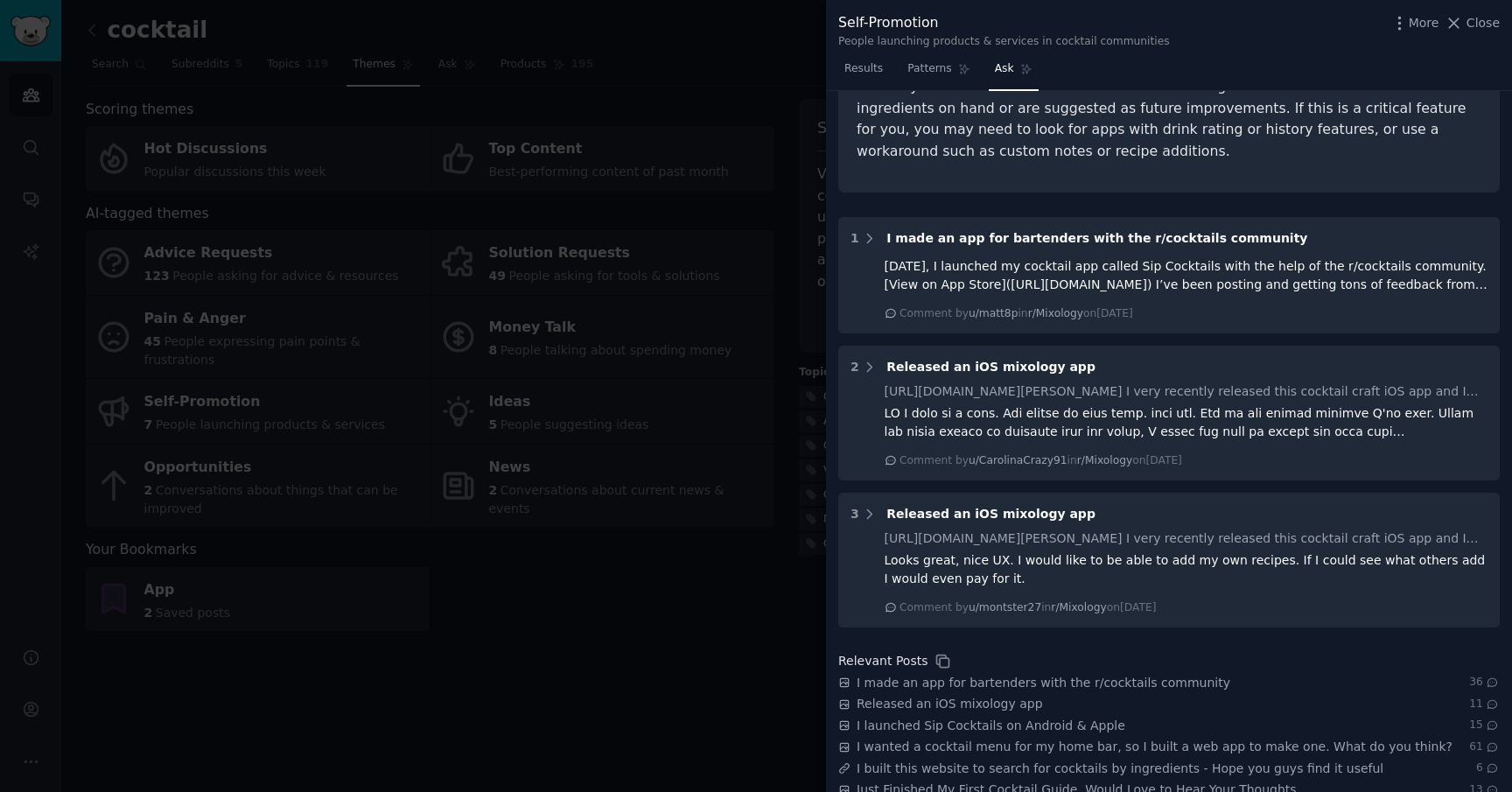
scroll to position [566, 0]
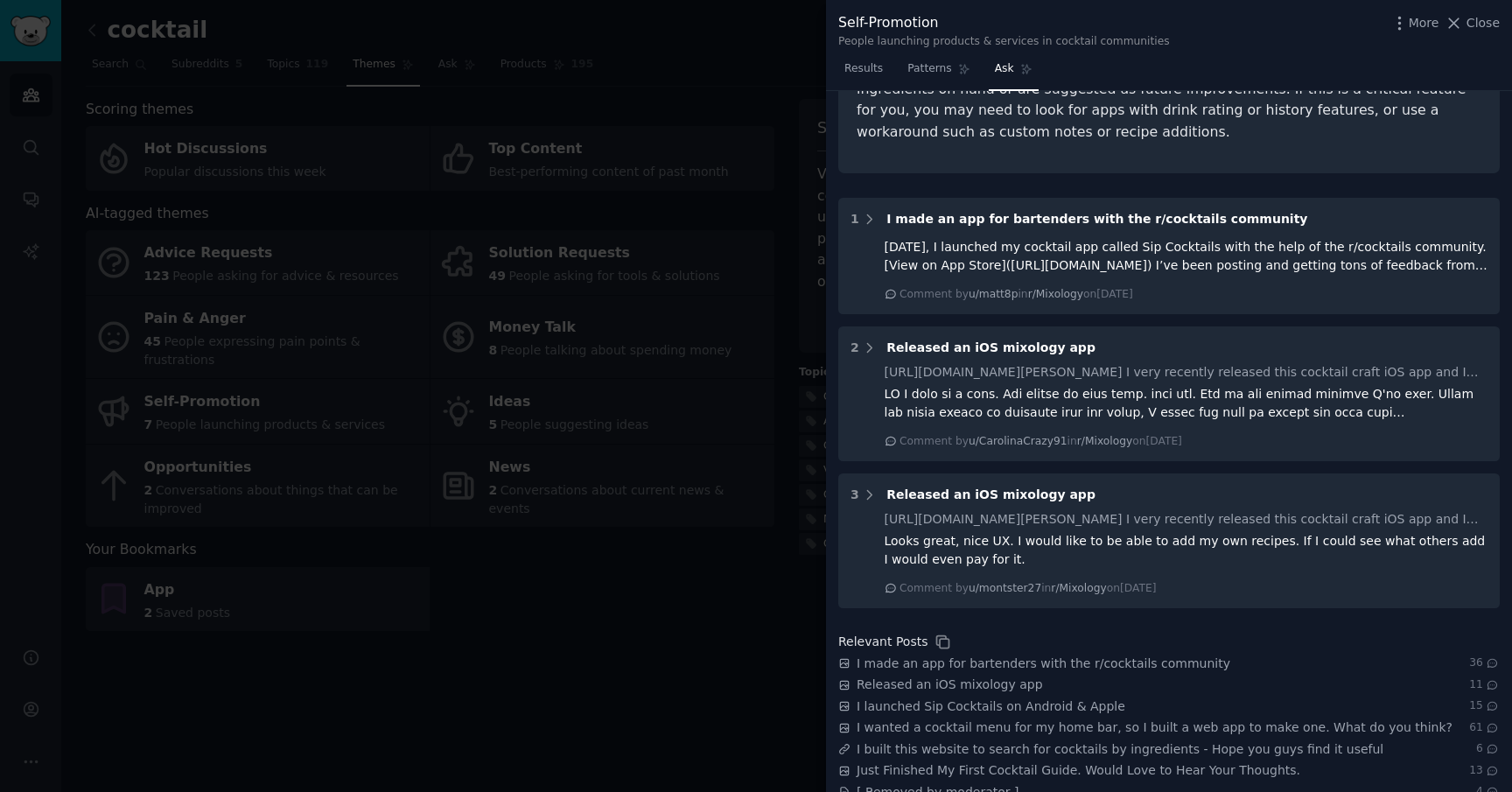
click at [801, 510] on div at bounding box center [756, 396] width 1512 height 792
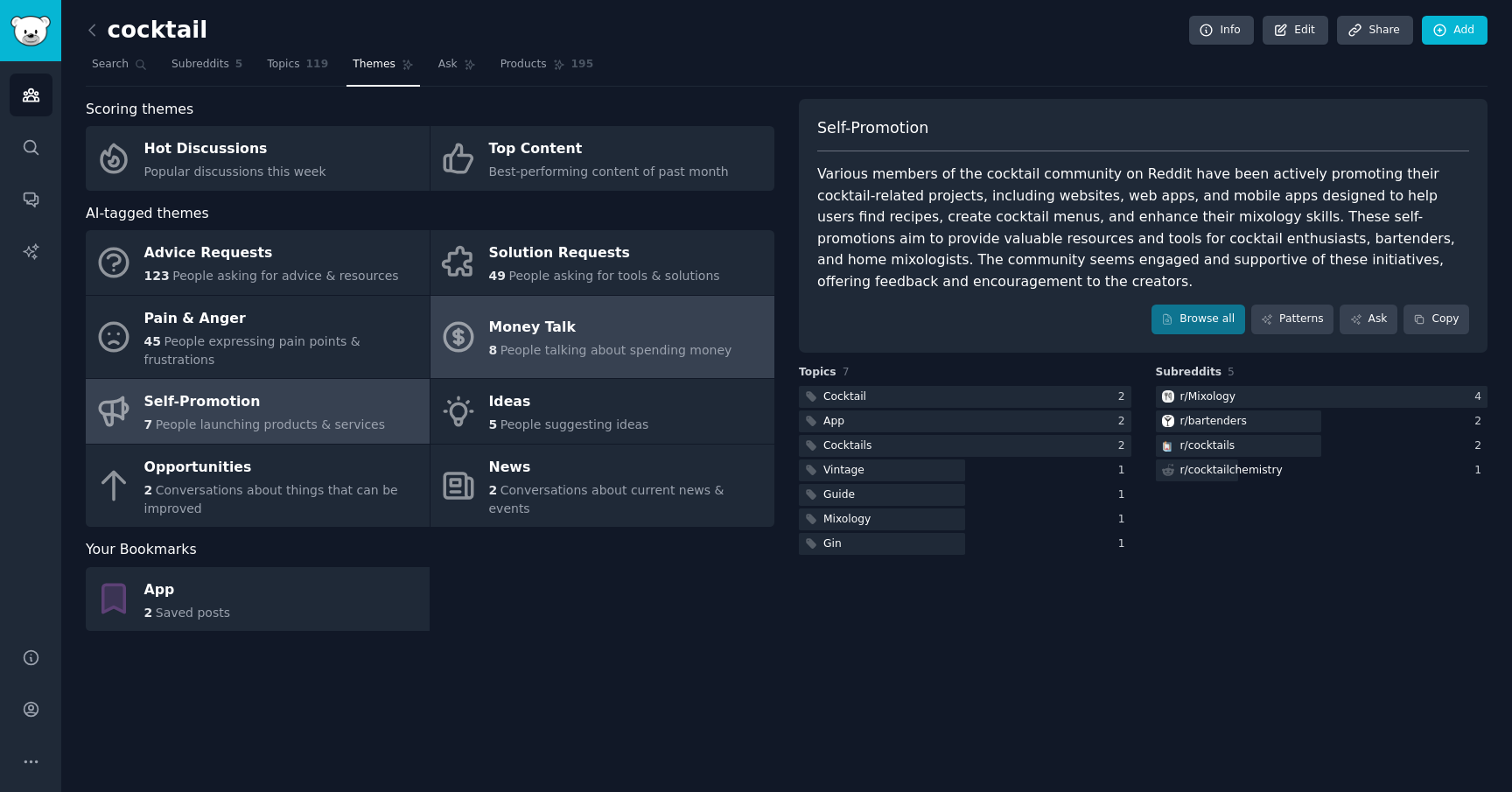
click at [665, 327] on div "Money Talk" at bounding box center [610, 328] width 243 height 28
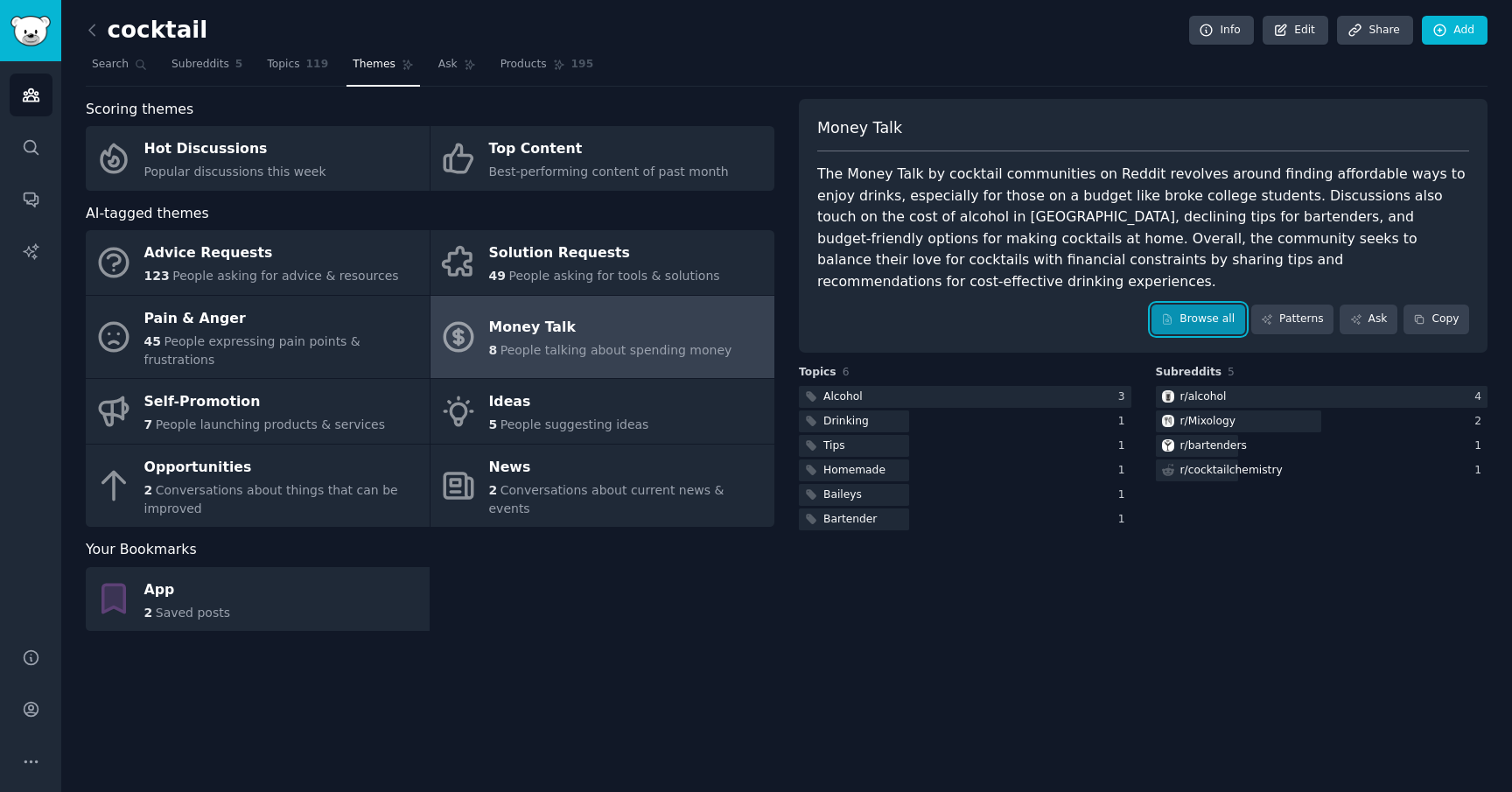
click at [1205, 308] on link "Browse all" at bounding box center [1198, 319] width 93 height 30
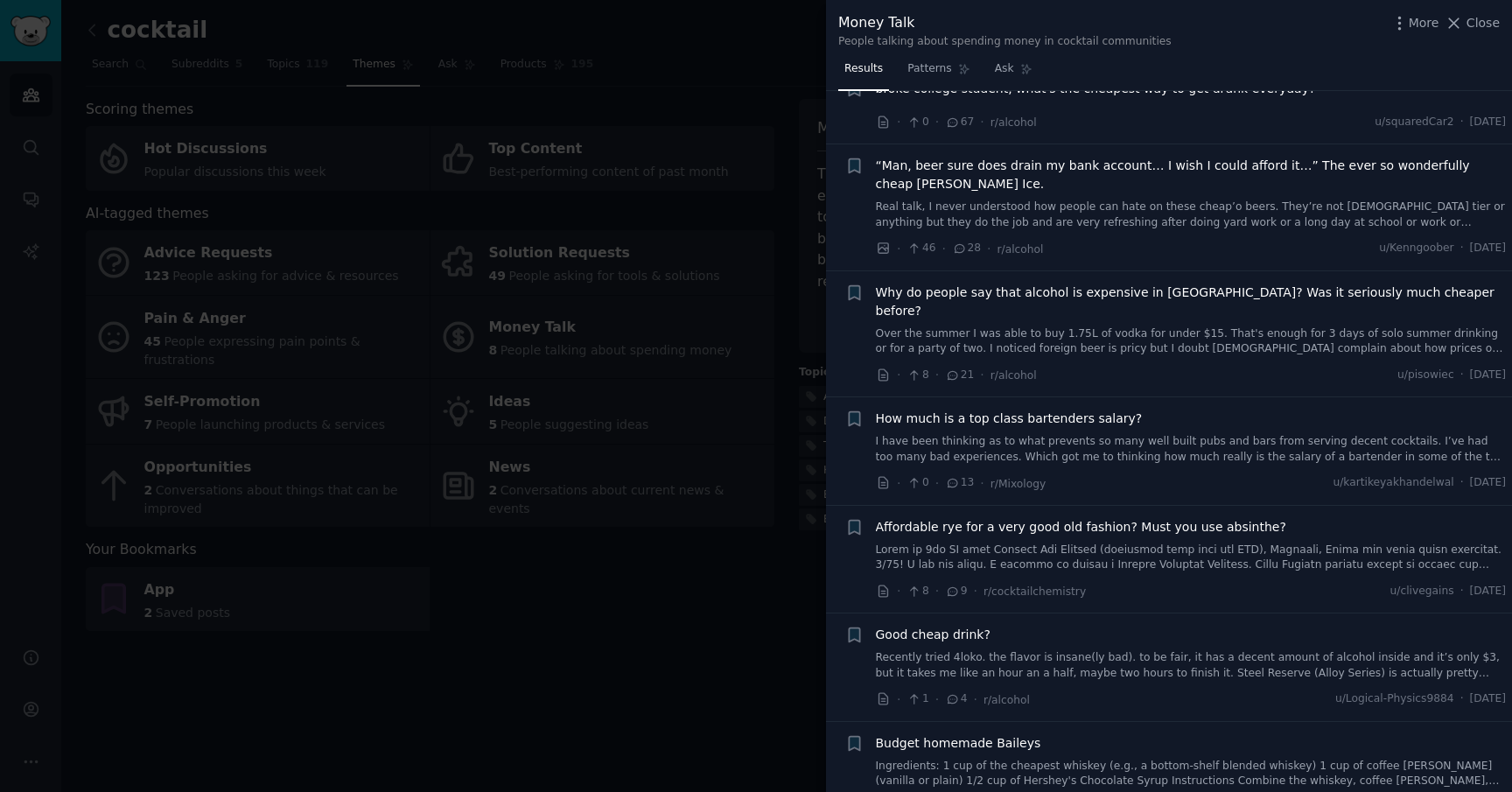
scroll to position [179, 0]
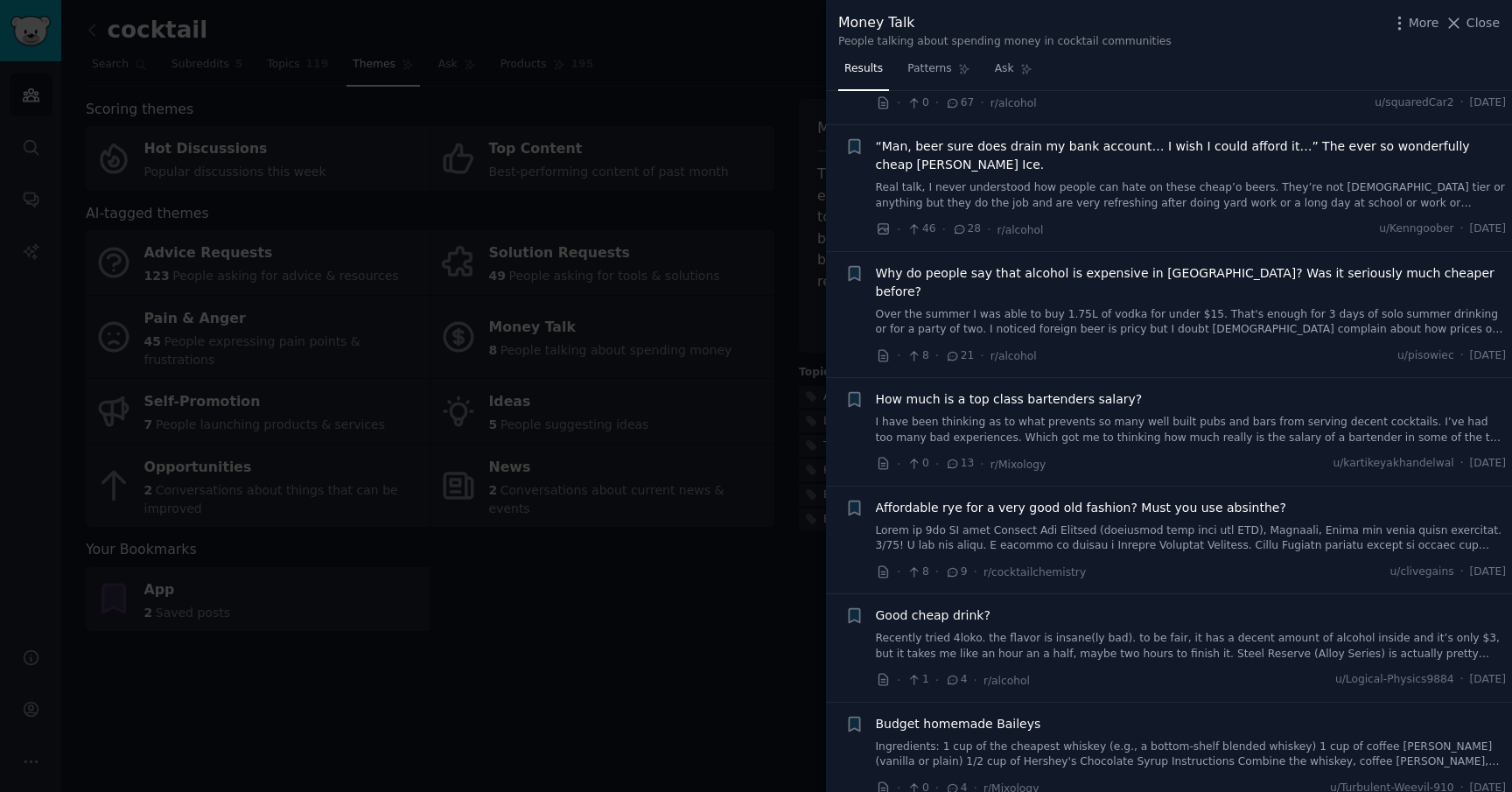
click at [818, 373] on div at bounding box center [756, 396] width 1512 height 792
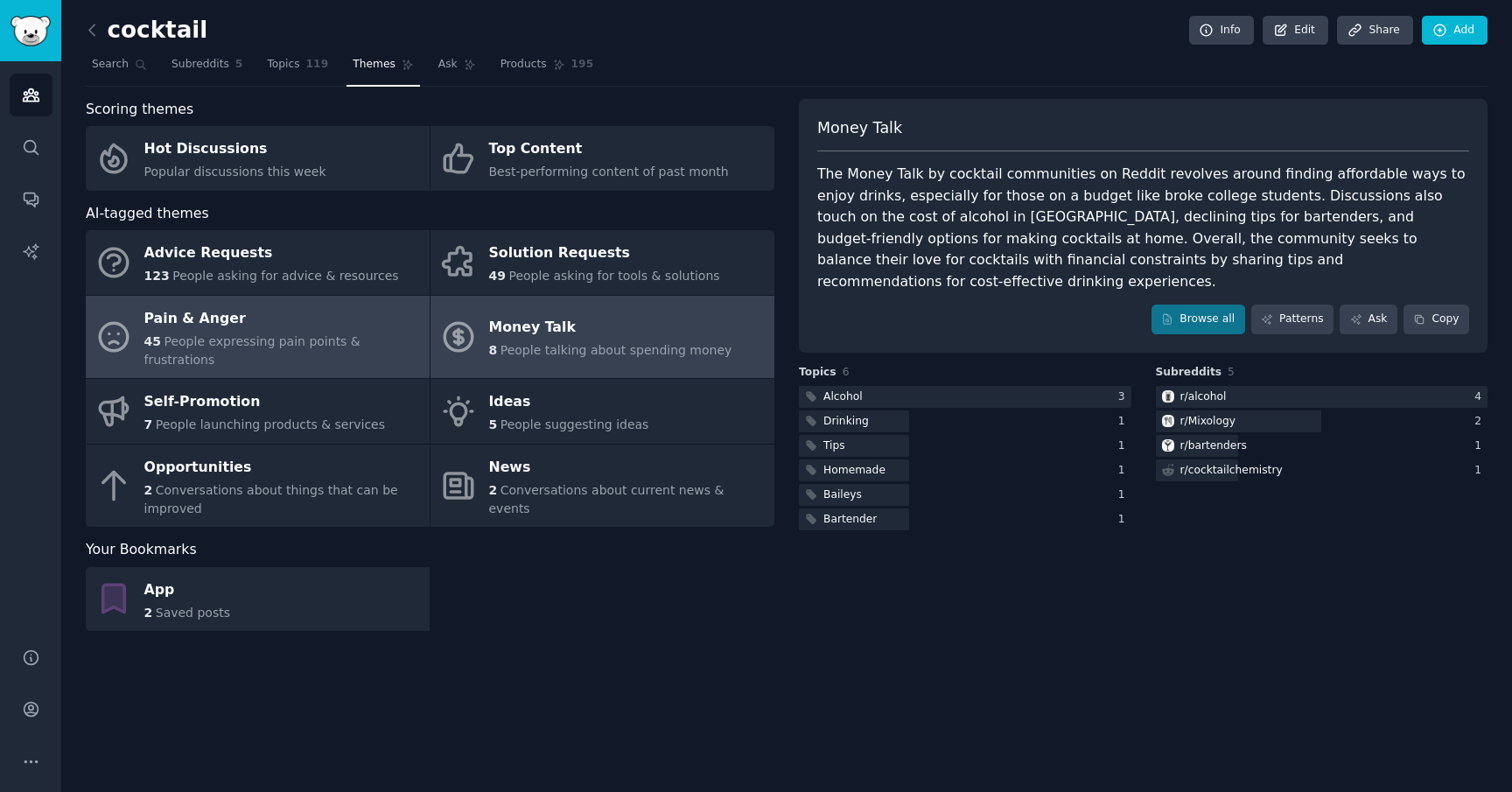
click at [307, 309] on div "Pain & Anger" at bounding box center [282, 318] width 277 height 28
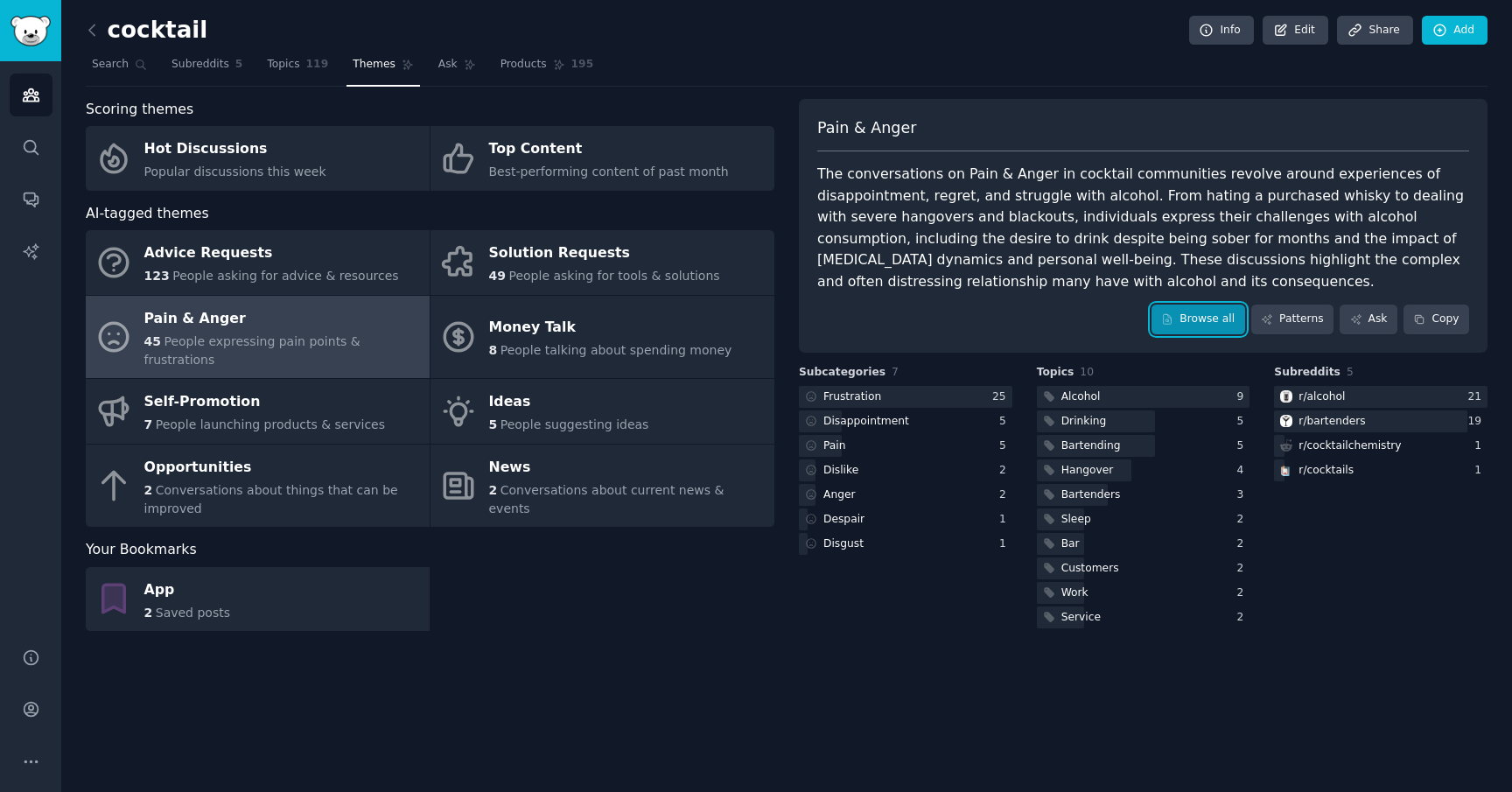
click at [1191, 320] on link "Browse all" at bounding box center [1198, 319] width 93 height 30
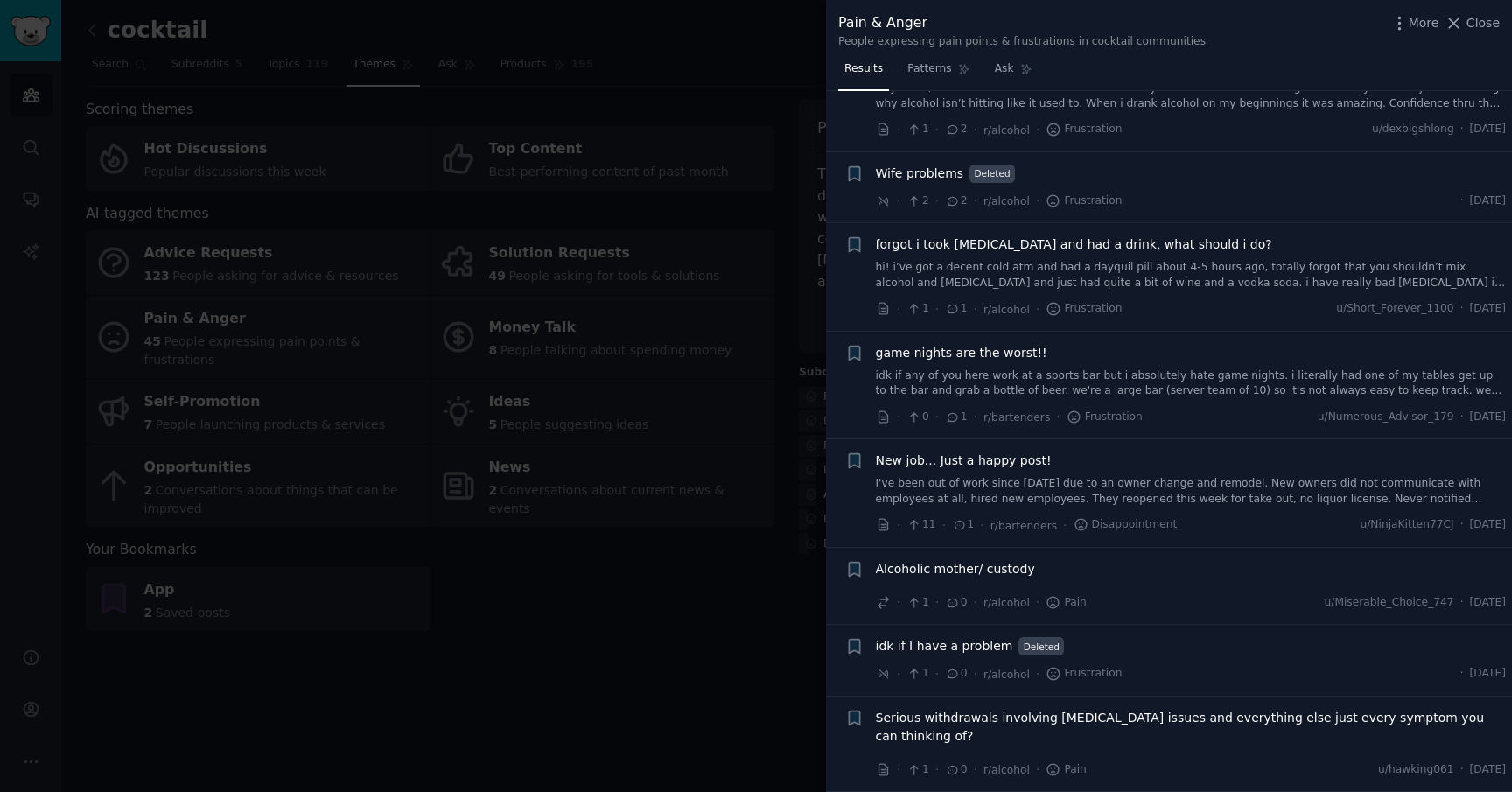
scroll to position [3626, 0]
click at [763, 396] on div at bounding box center [756, 396] width 1512 height 792
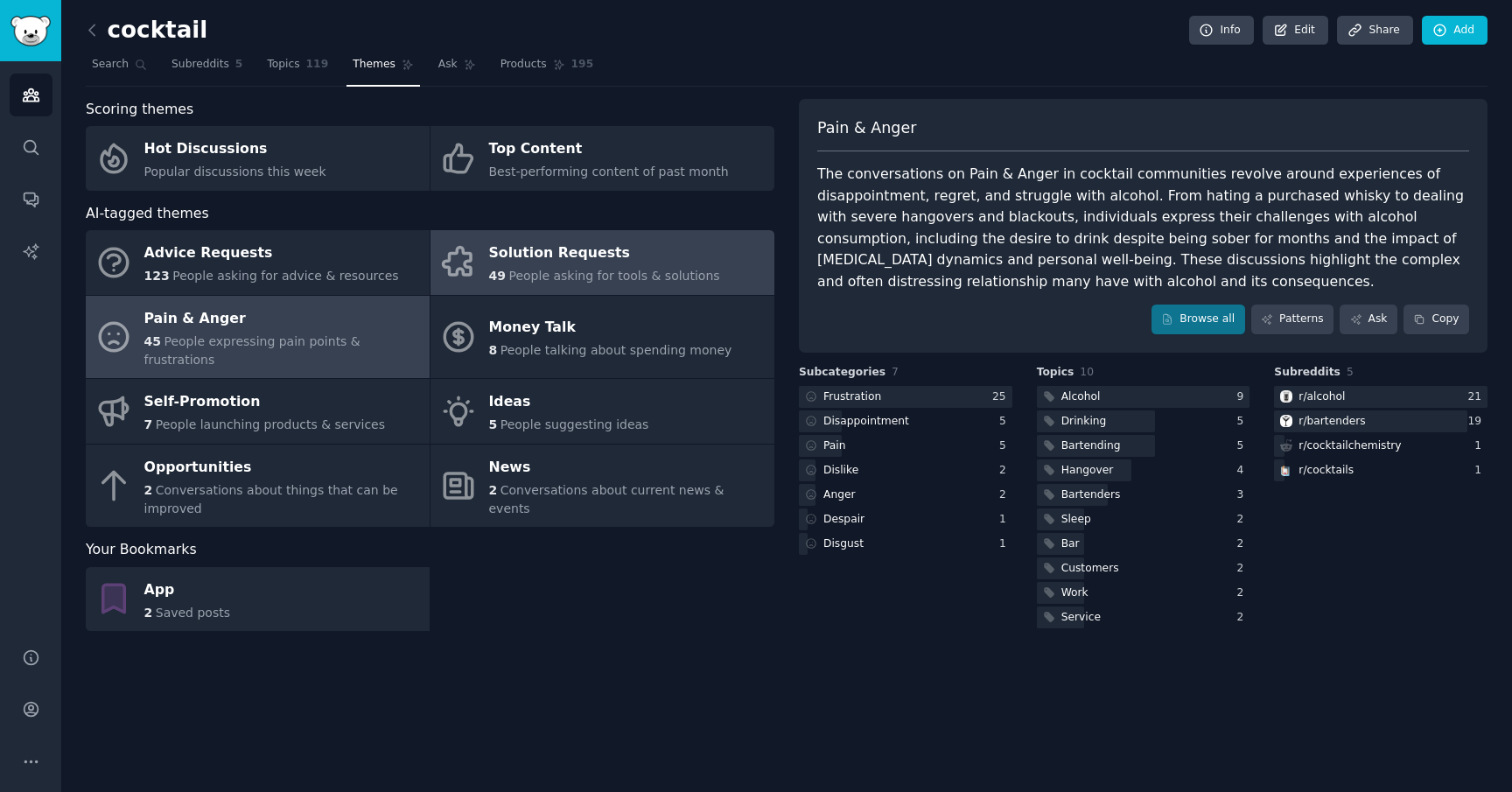
click at [693, 267] on div "49 People asking for tools & solutions" at bounding box center [605, 277] width 231 height 19
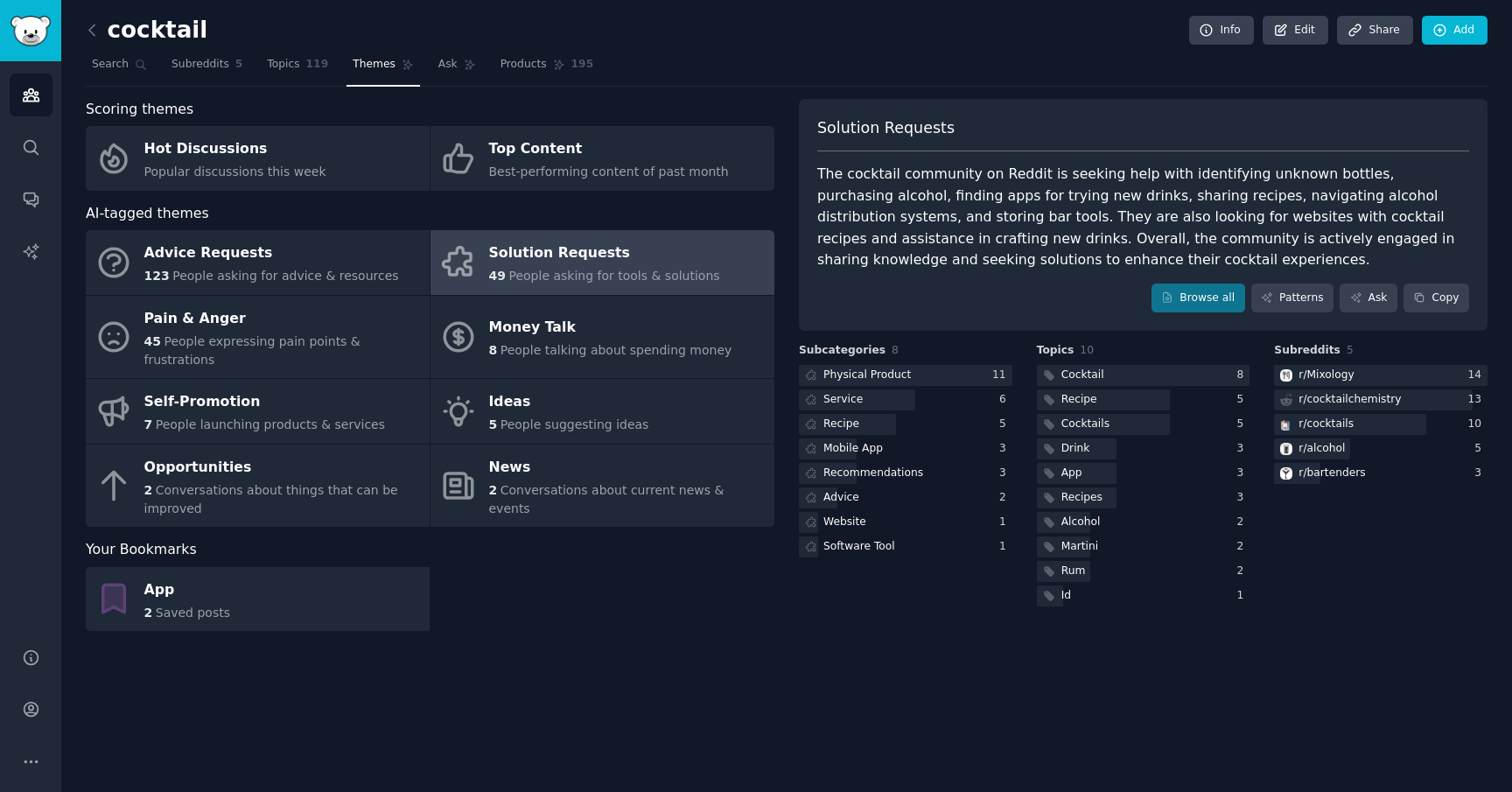
click at [829, 462] on div "Physical Product 11 Service 6 Recipe 5 Mobile App 3 Recommendations 3 Advice 2 …" at bounding box center [905, 461] width 214 height 193
click at [682, 610] on div "App 2 Saved posts" at bounding box center [430, 600] width 689 height 65
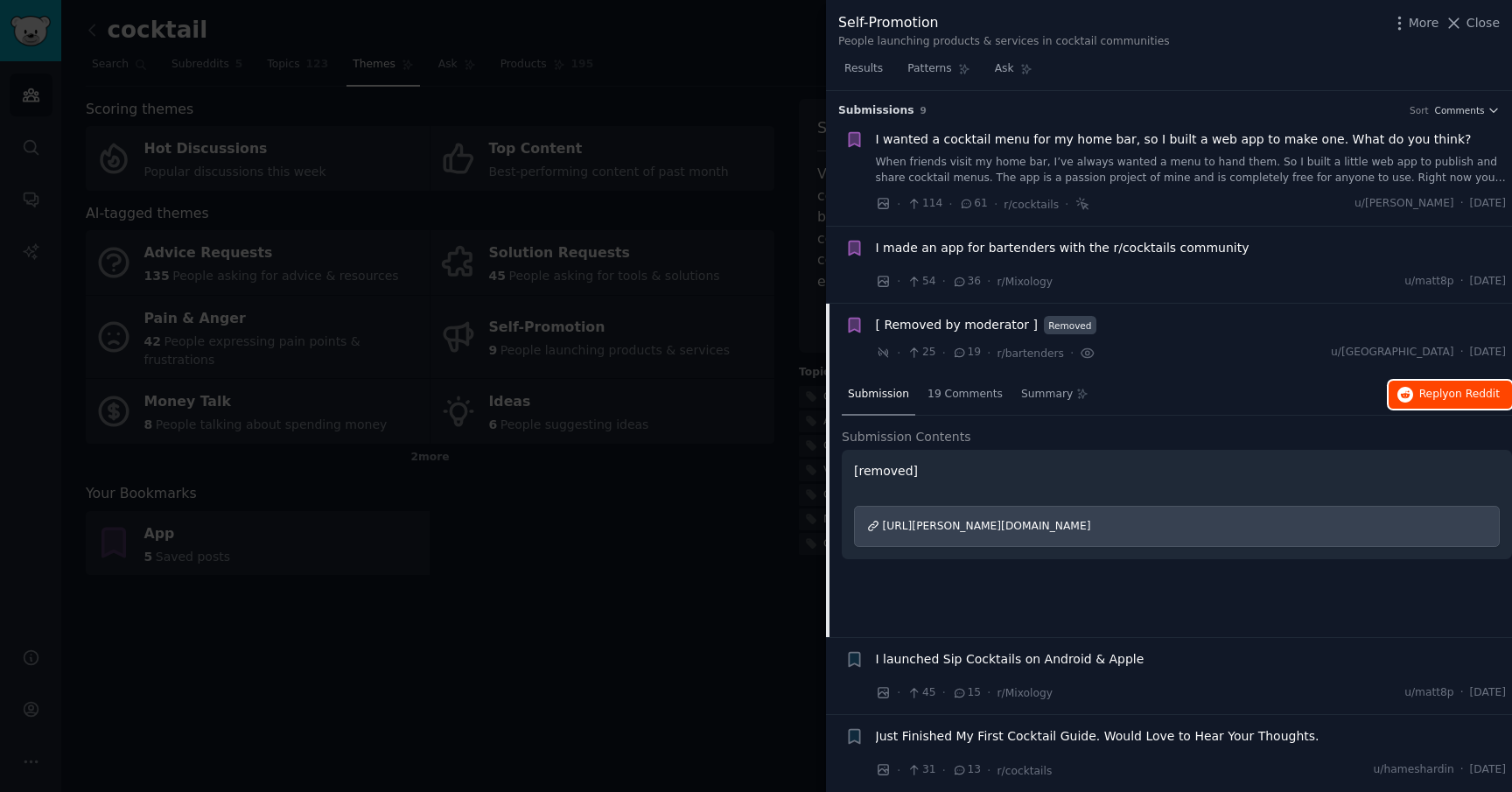
click at [1455, 402] on button "Reply on Reddit" at bounding box center [1449, 395] width 123 height 28
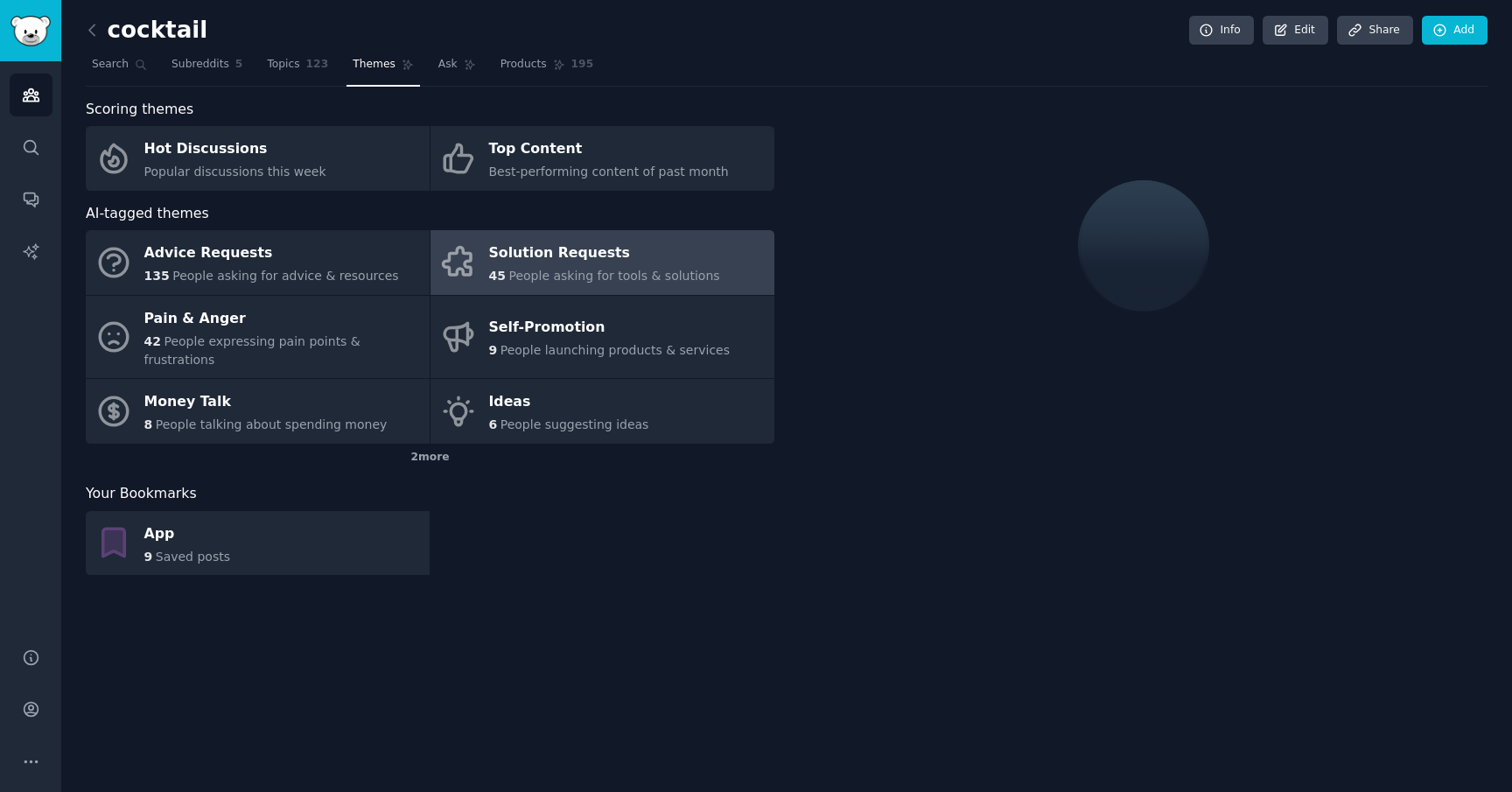
click at [607, 257] on div "Solution Requests" at bounding box center [605, 254] width 231 height 28
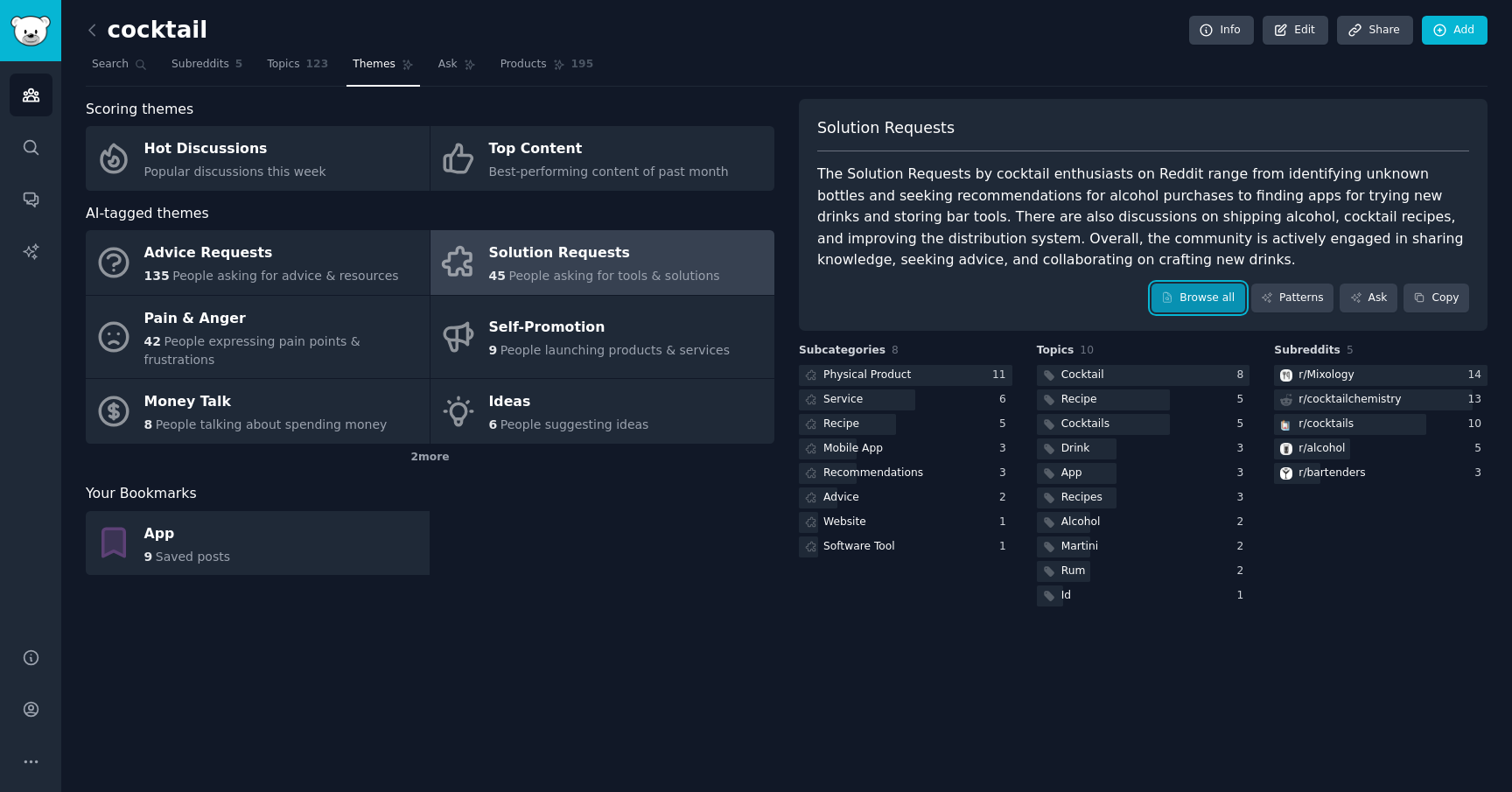
click at [1190, 292] on link "Browse all" at bounding box center [1198, 299] width 93 height 30
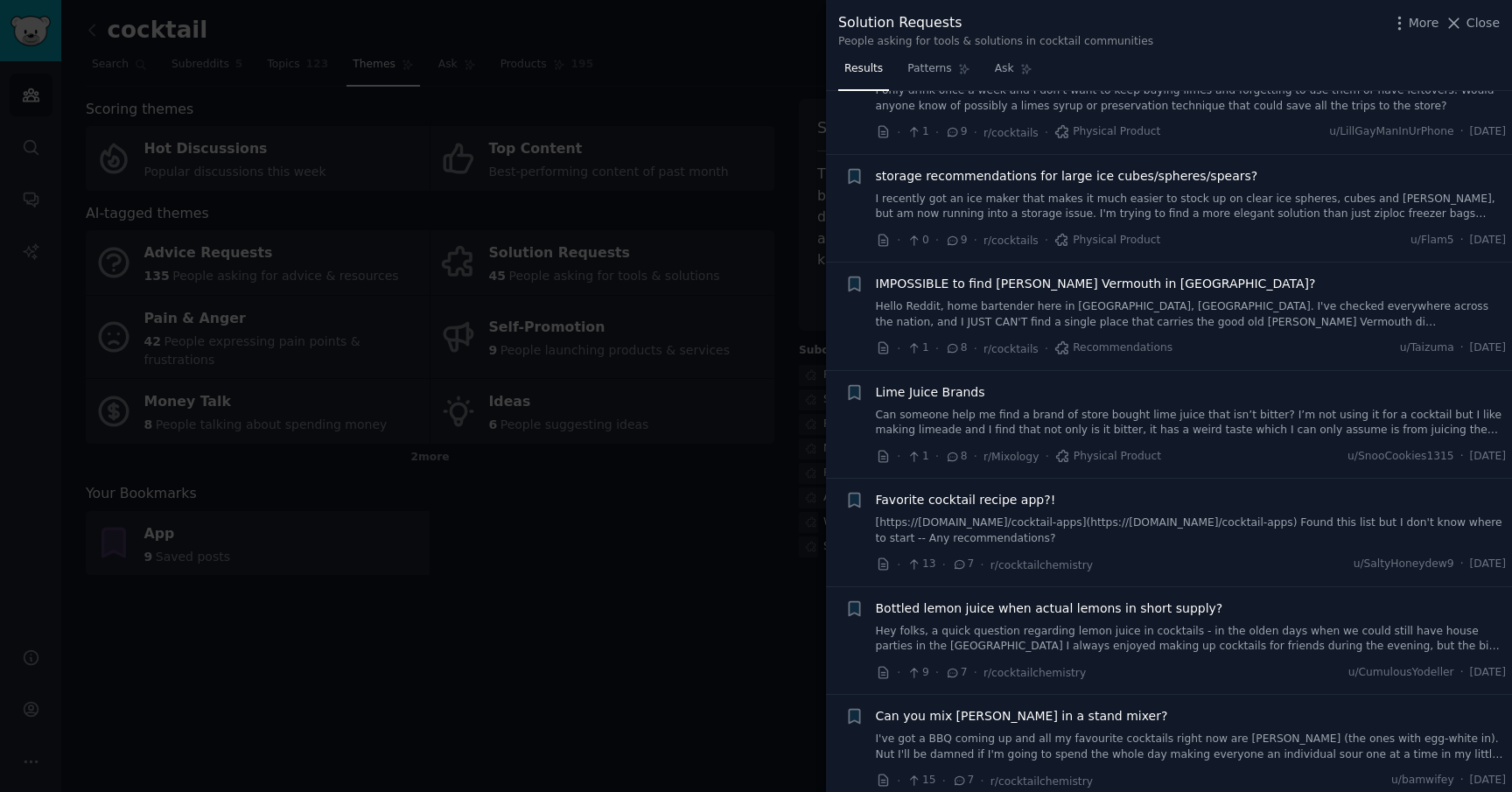
scroll to position [1370, 0]
click at [846, 498] on icon "button" at bounding box center [854, 500] width 18 height 19
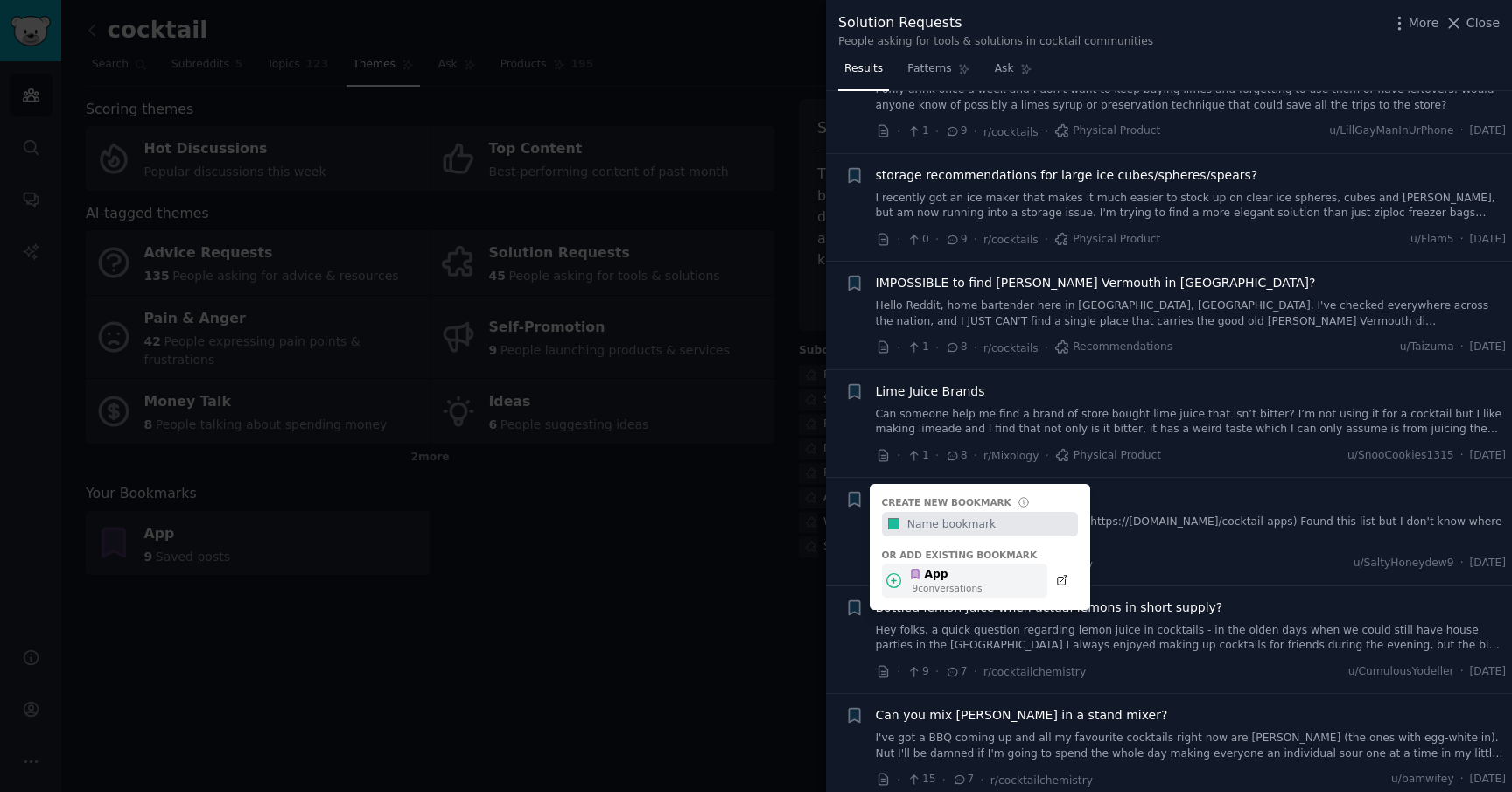
click at [975, 584] on div "9 conversation s" at bounding box center [948, 588] width 70 height 12
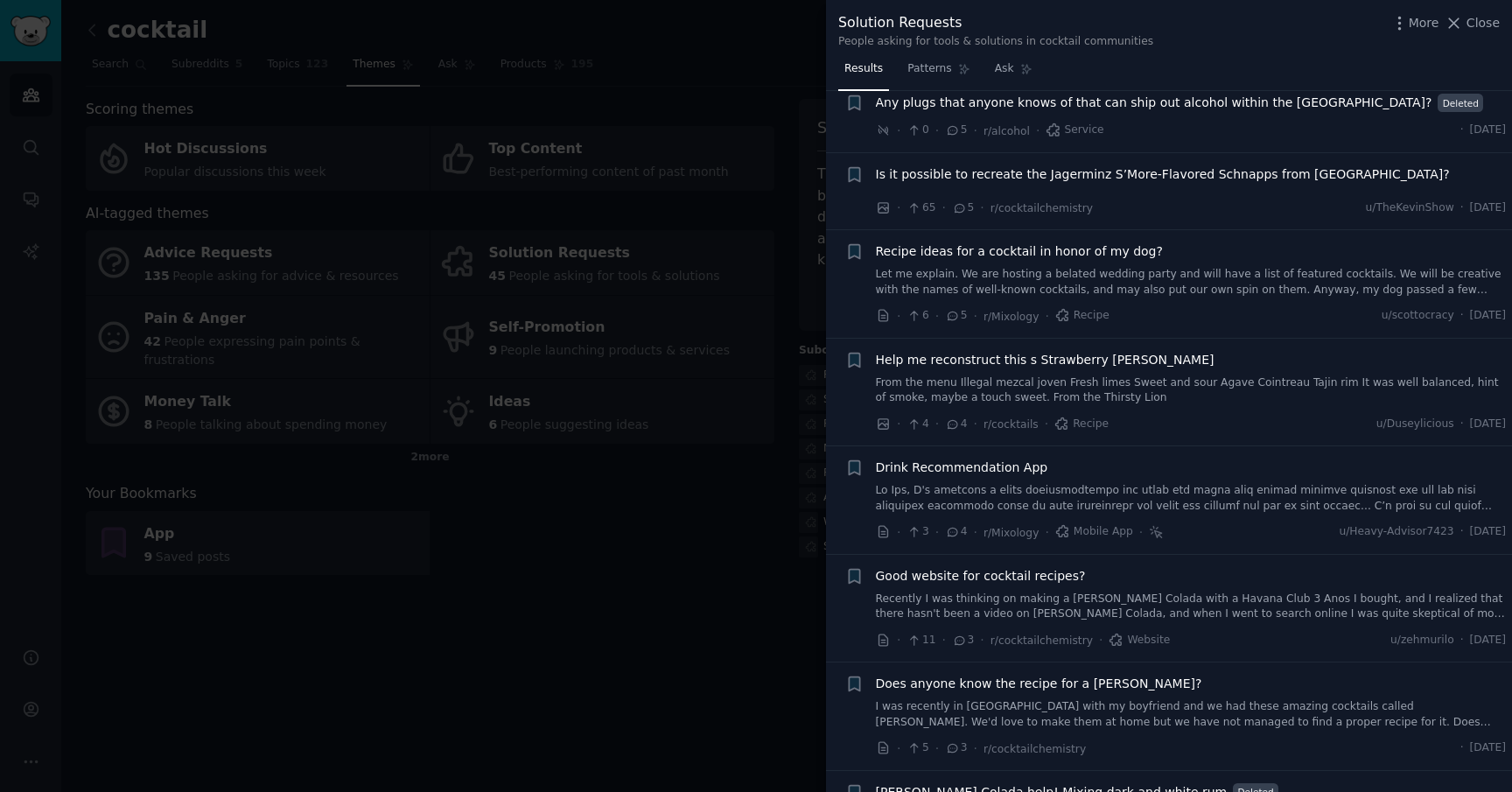
scroll to position [2380, 0]
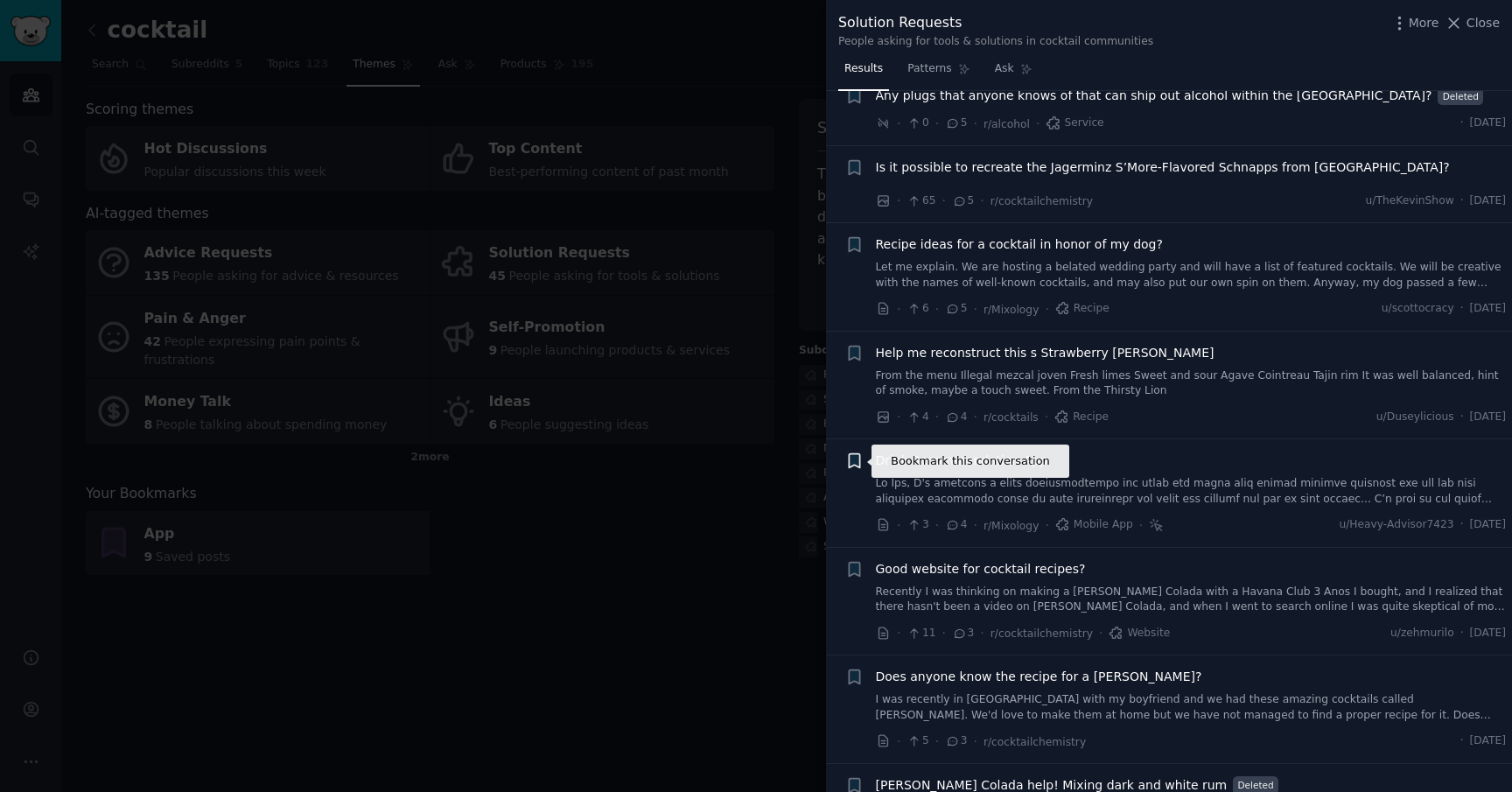
click at [857, 462] on icon "button" at bounding box center [854, 461] width 10 height 14
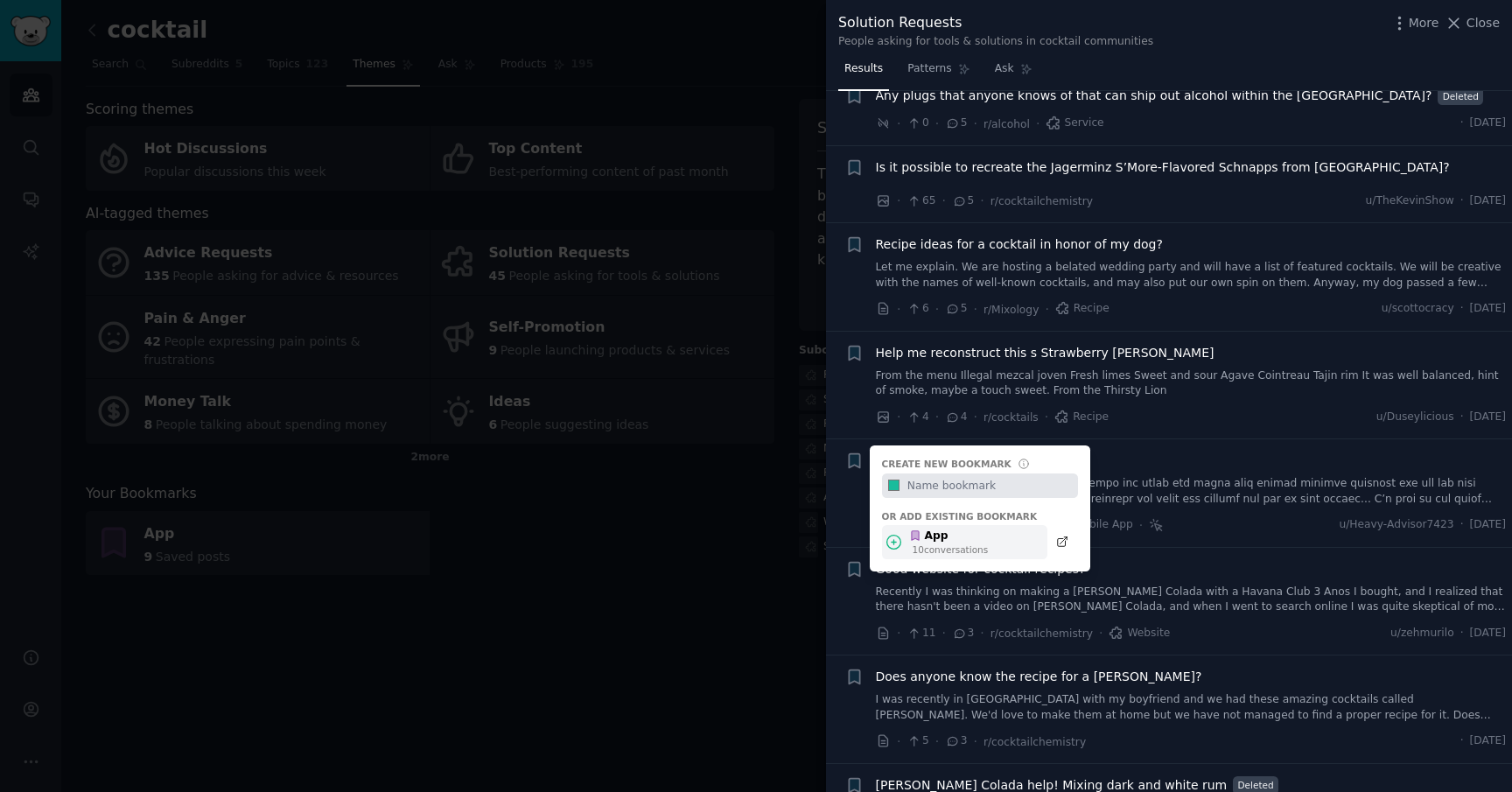
click at [902, 537] on icon at bounding box center [893, 542] width 18 height 19
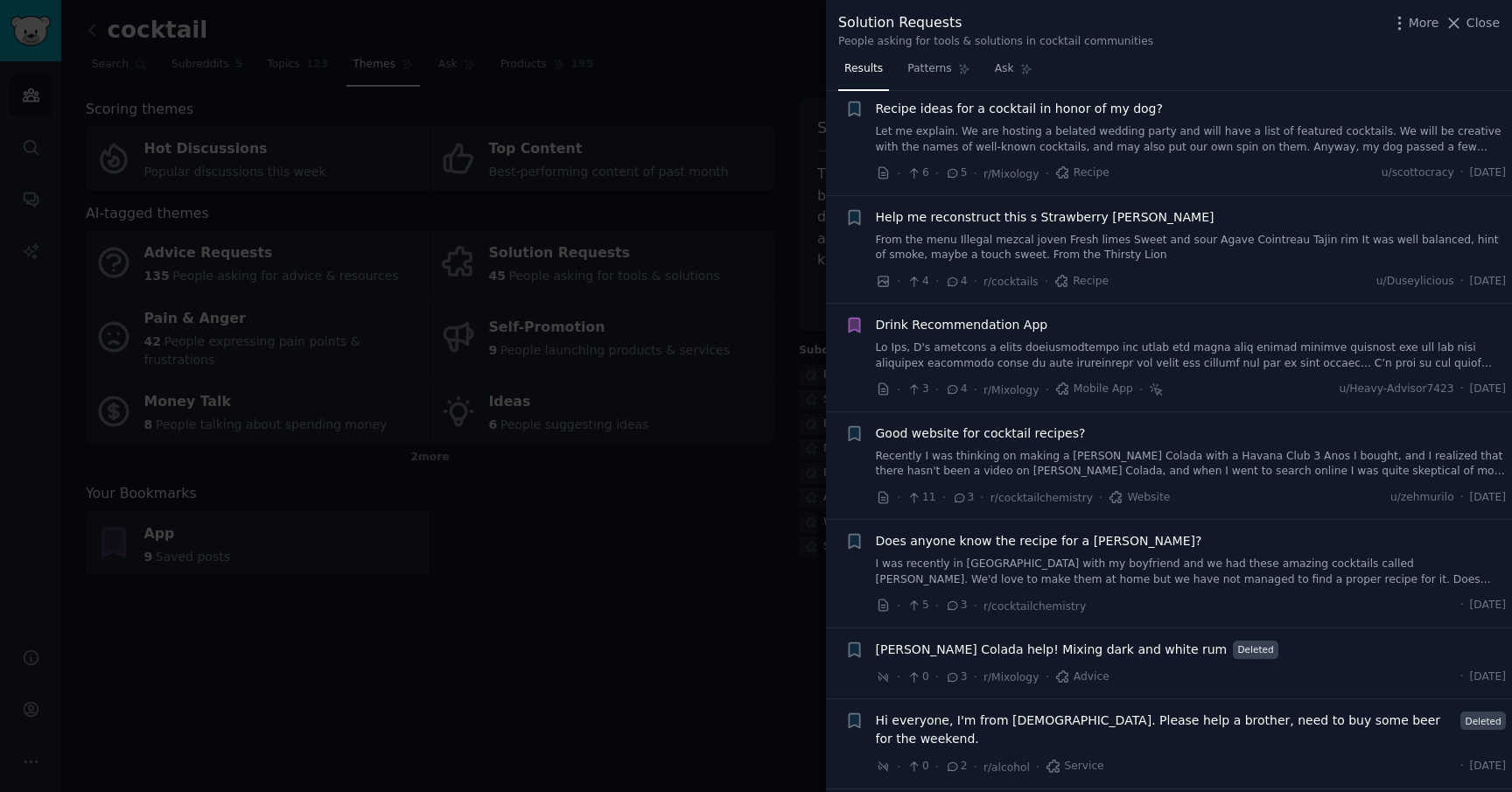
scroll to position [2518, 0]
click at [851, 426] on icon "button" at bounding box center [854, 430] width 10 height 14
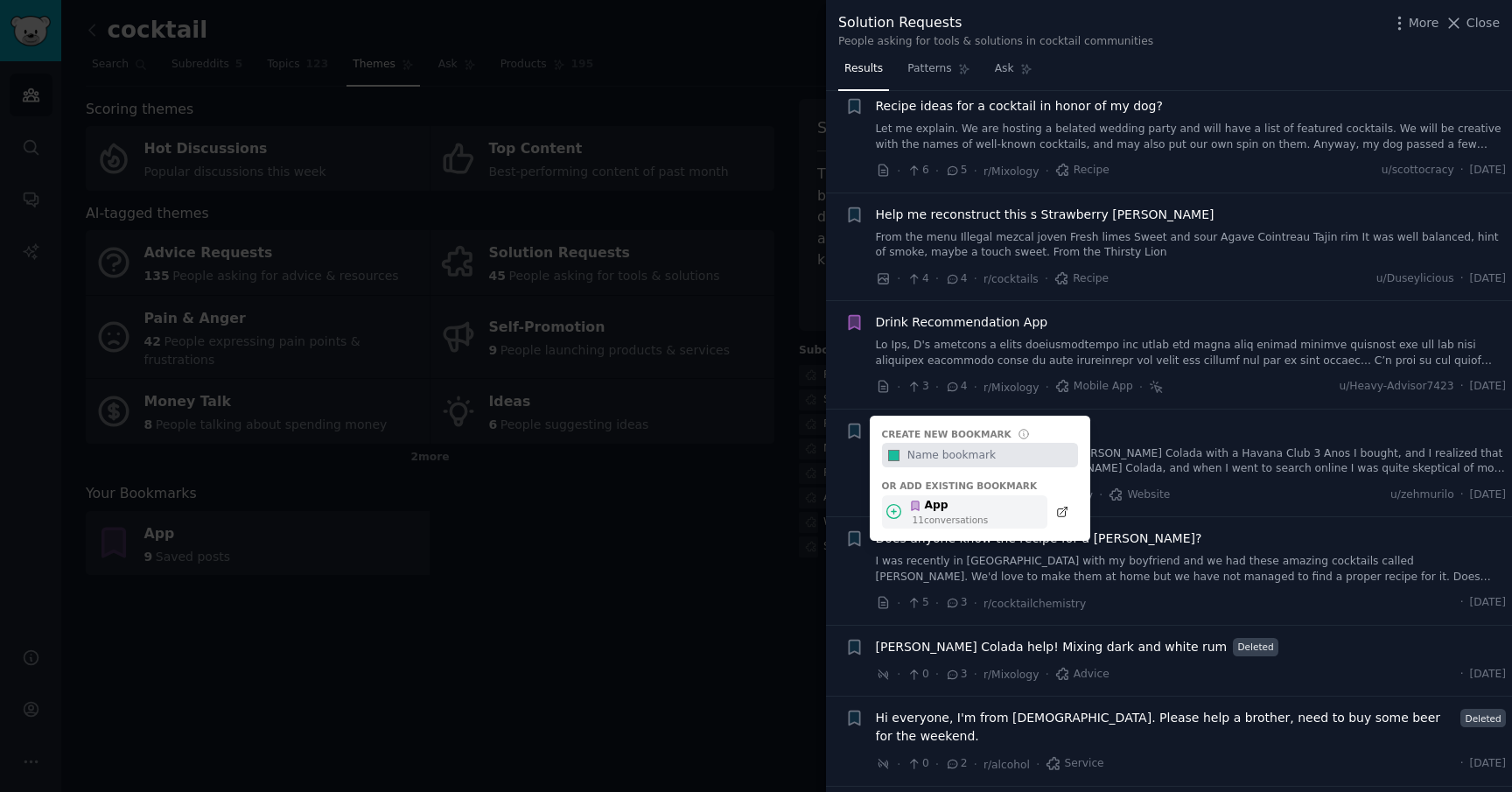
click at [913, 501] on icon at bounding box center [916, 506] width 7 height 9
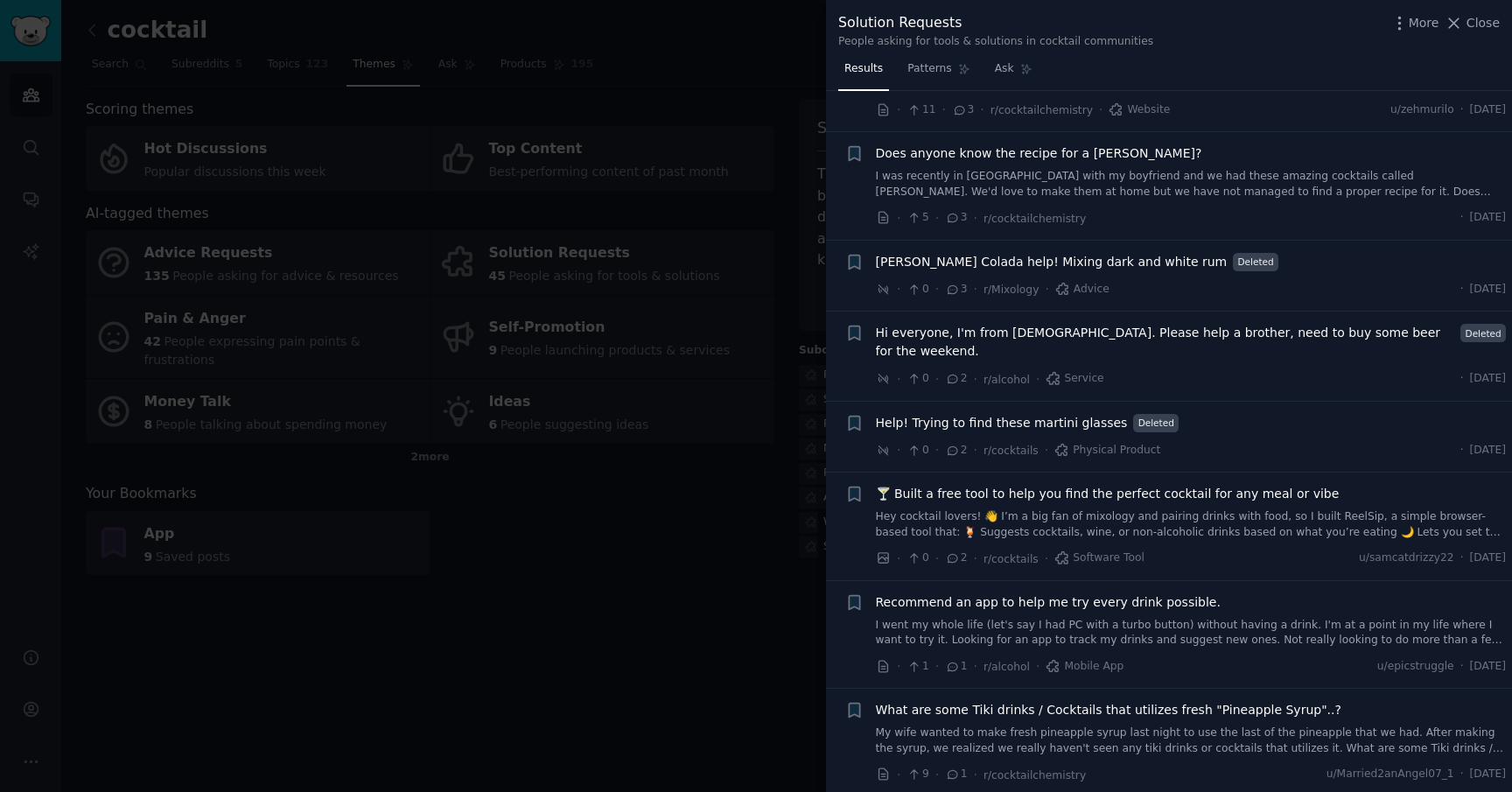
scroll to position [2913, 0]
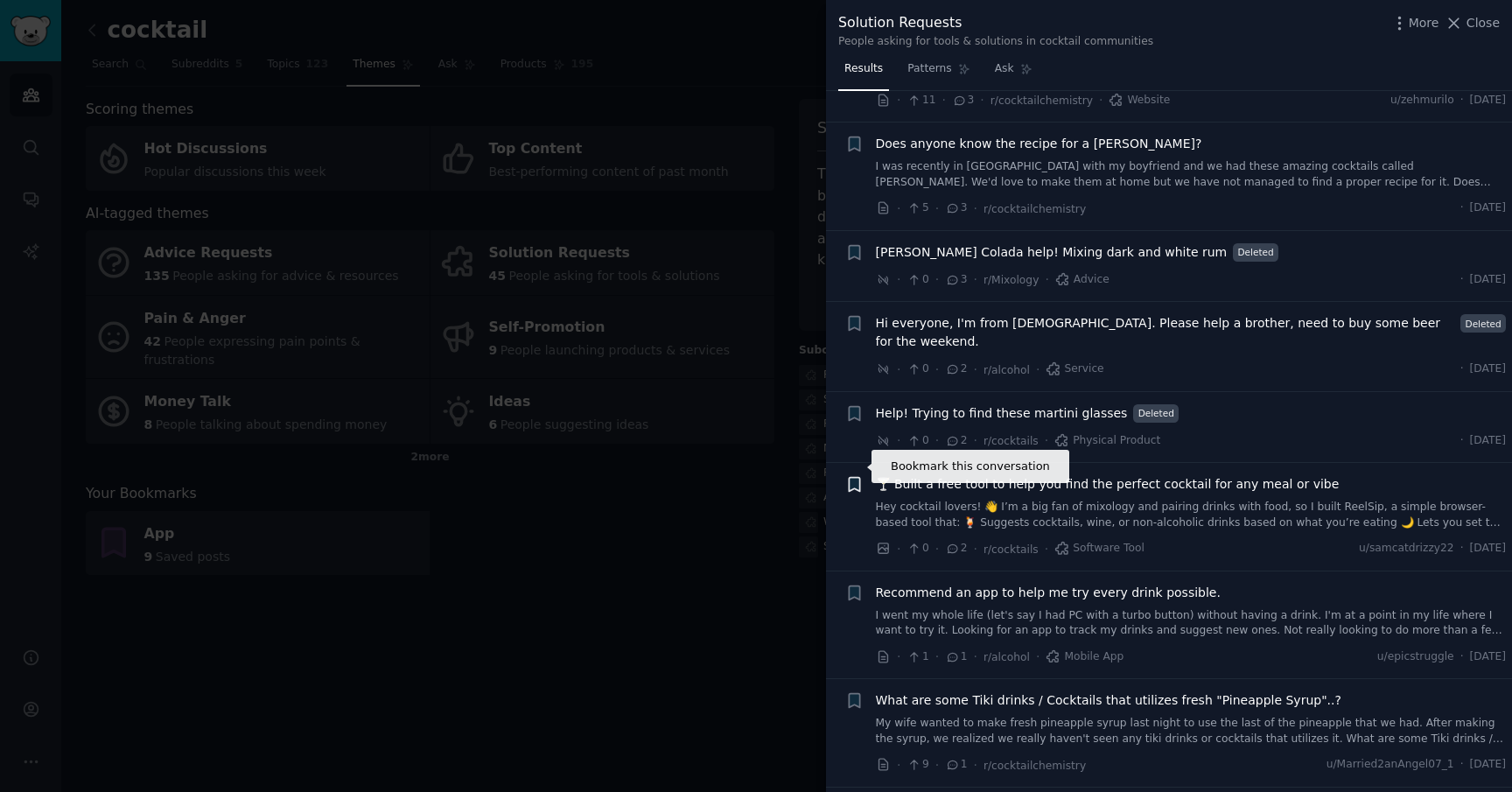
click at [852, 478] on icon "button" at bounding box center [854, 485] width 10 height 14
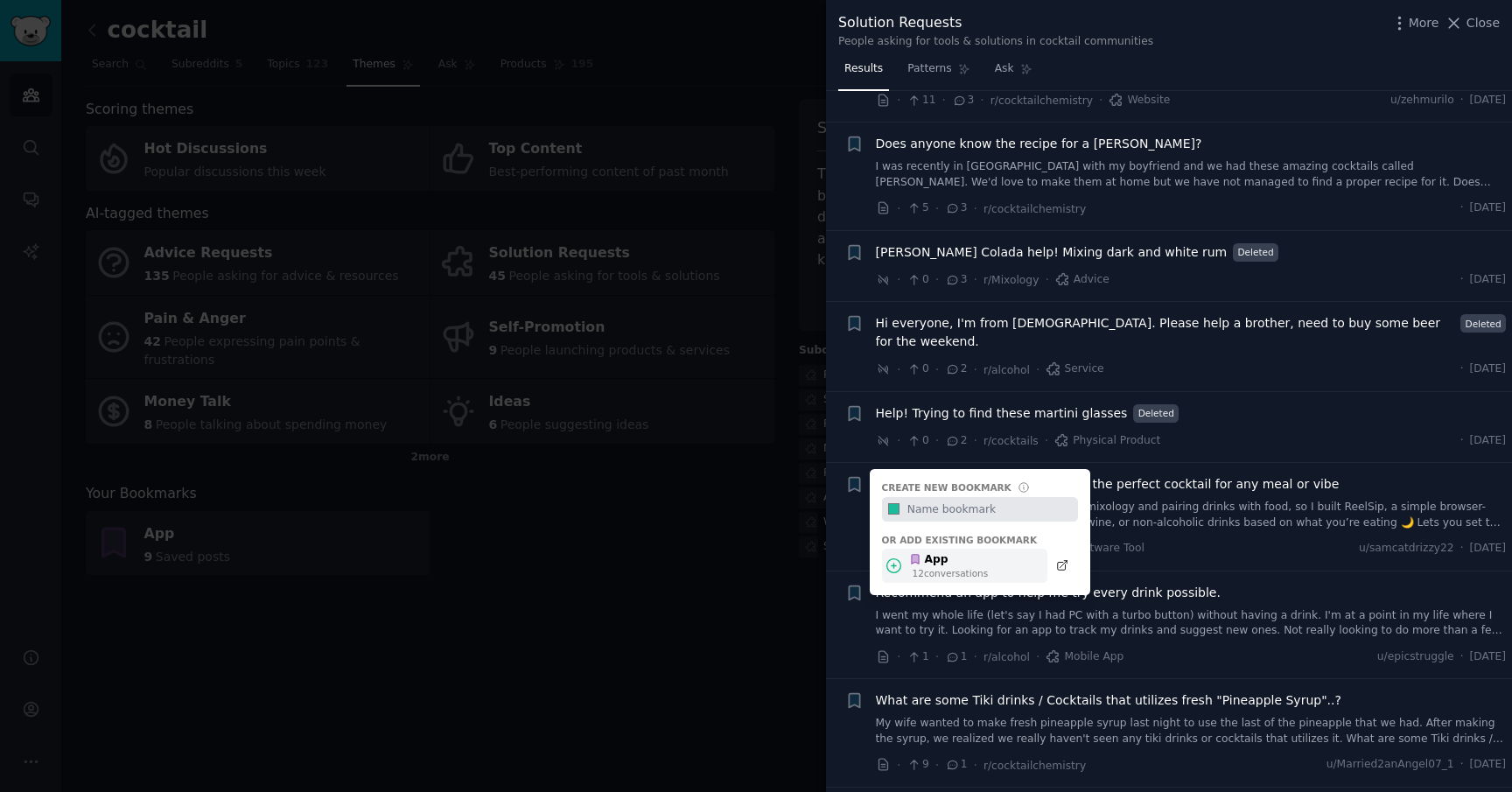
click at [965, 552] on div "App" at bounding box center [948, 560] width 79 height 16
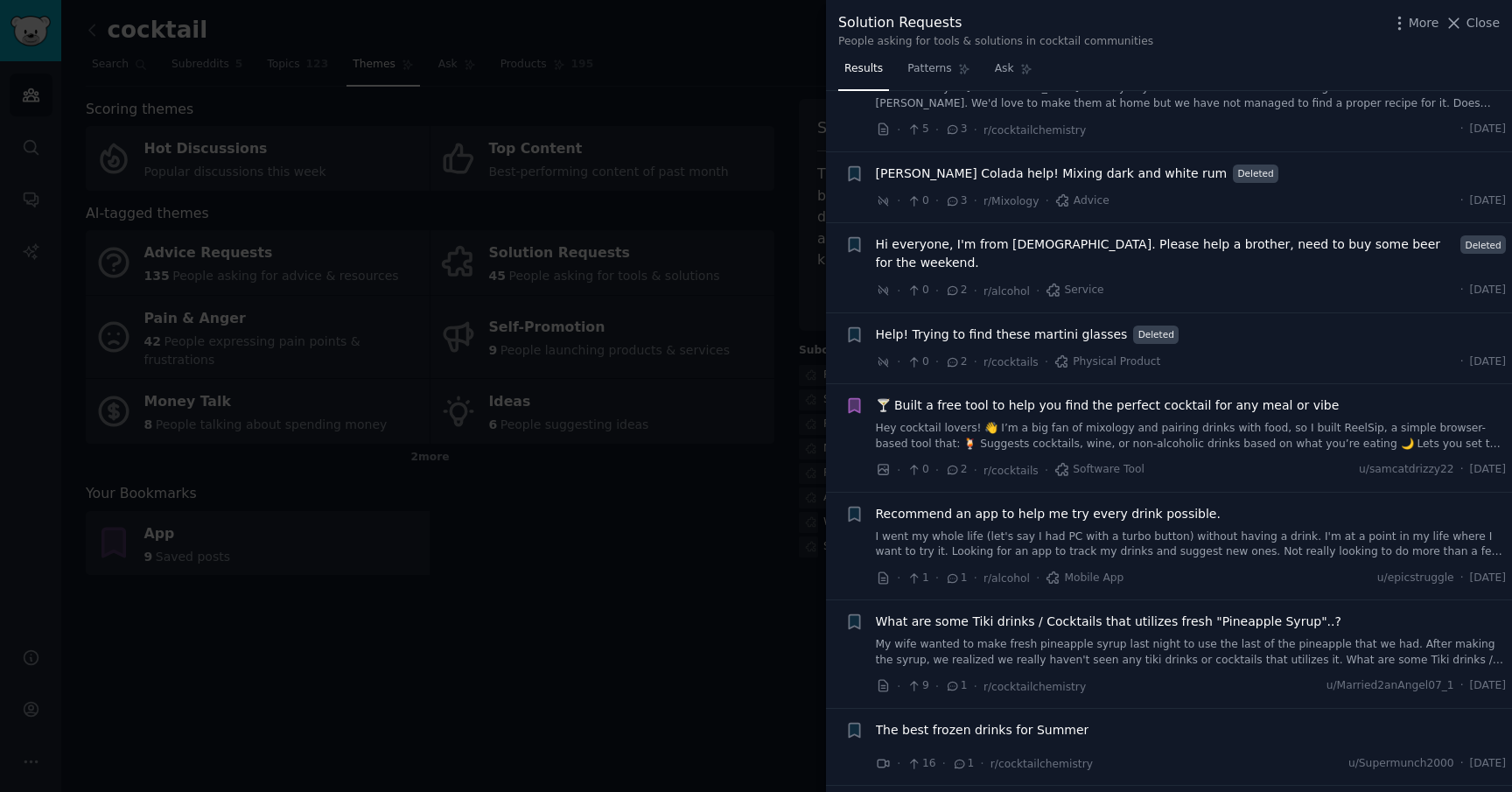
scroll to position [2993, 0]
click at [847, 503] on icon "button" at bounding box center [854, 513] width 18 height 19
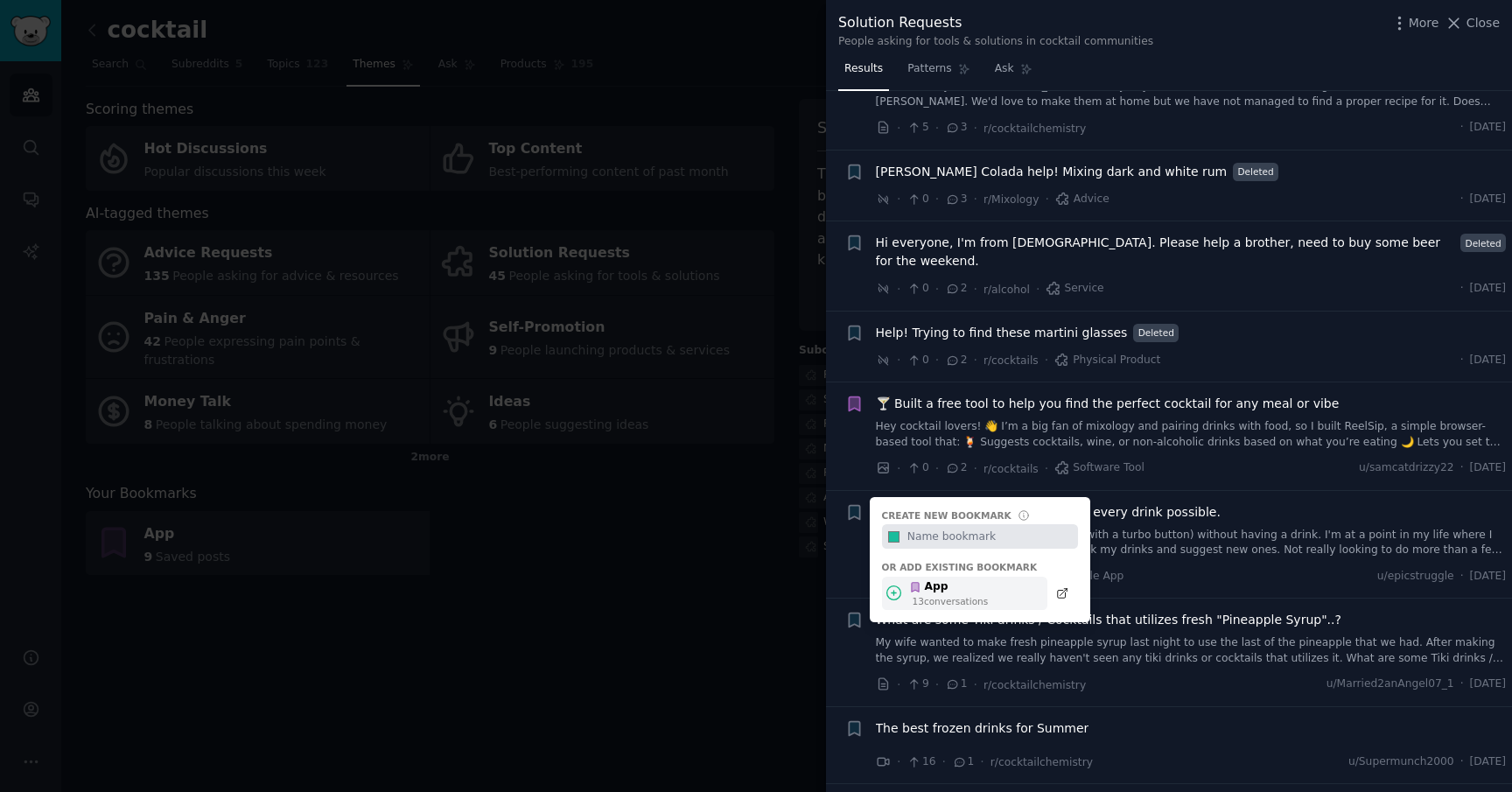
click at [946, 579] on div "App" at bounding box center [948, 587] width 79 height 16
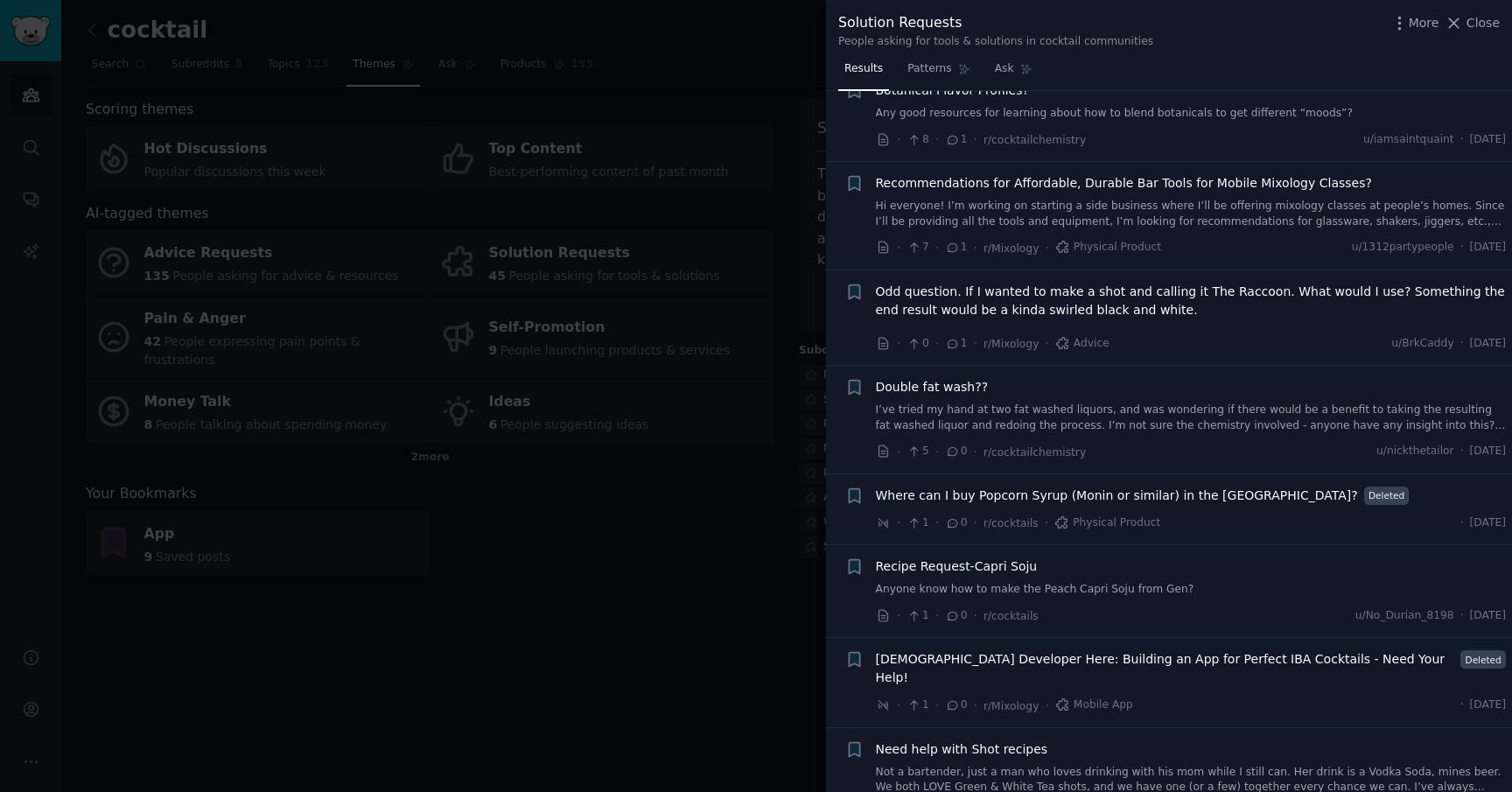
scroll to position [3716, 0]
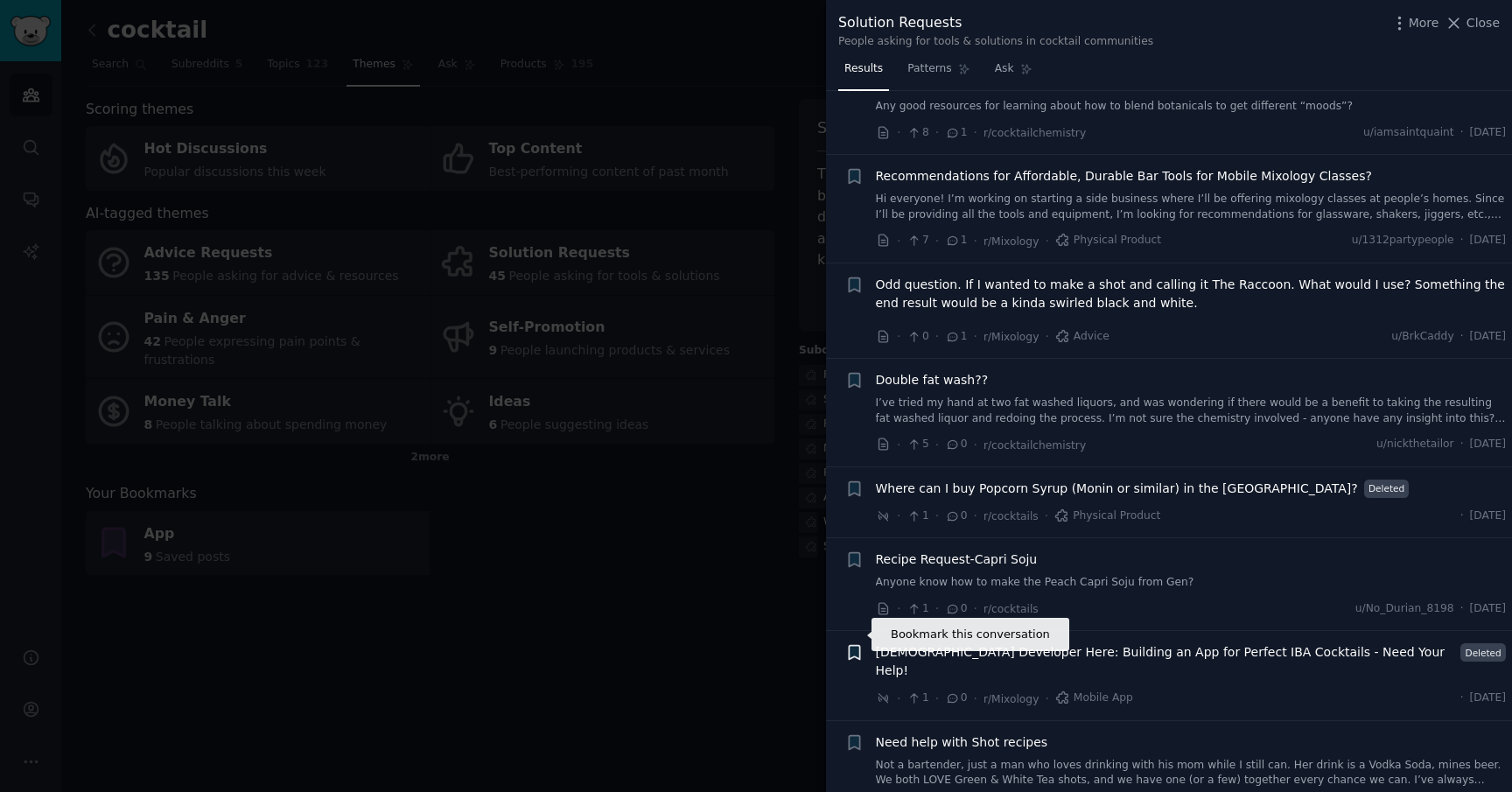
click at [857, 646] on icon "button" at bounding box center [854, 652] width 10 height 14
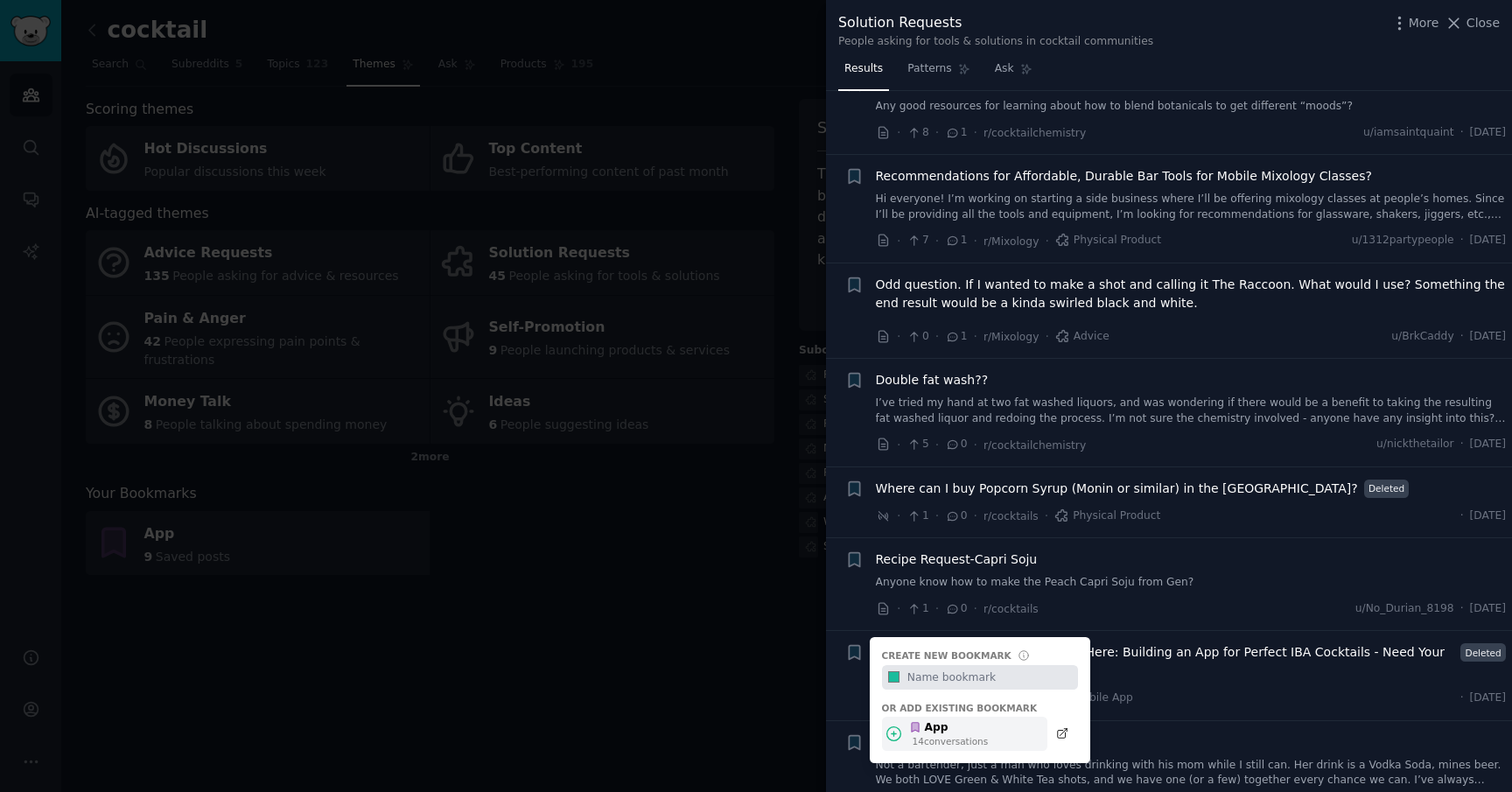
click at [972, 721] on div "App" at bounding box center [948, 728] width 79 height 16
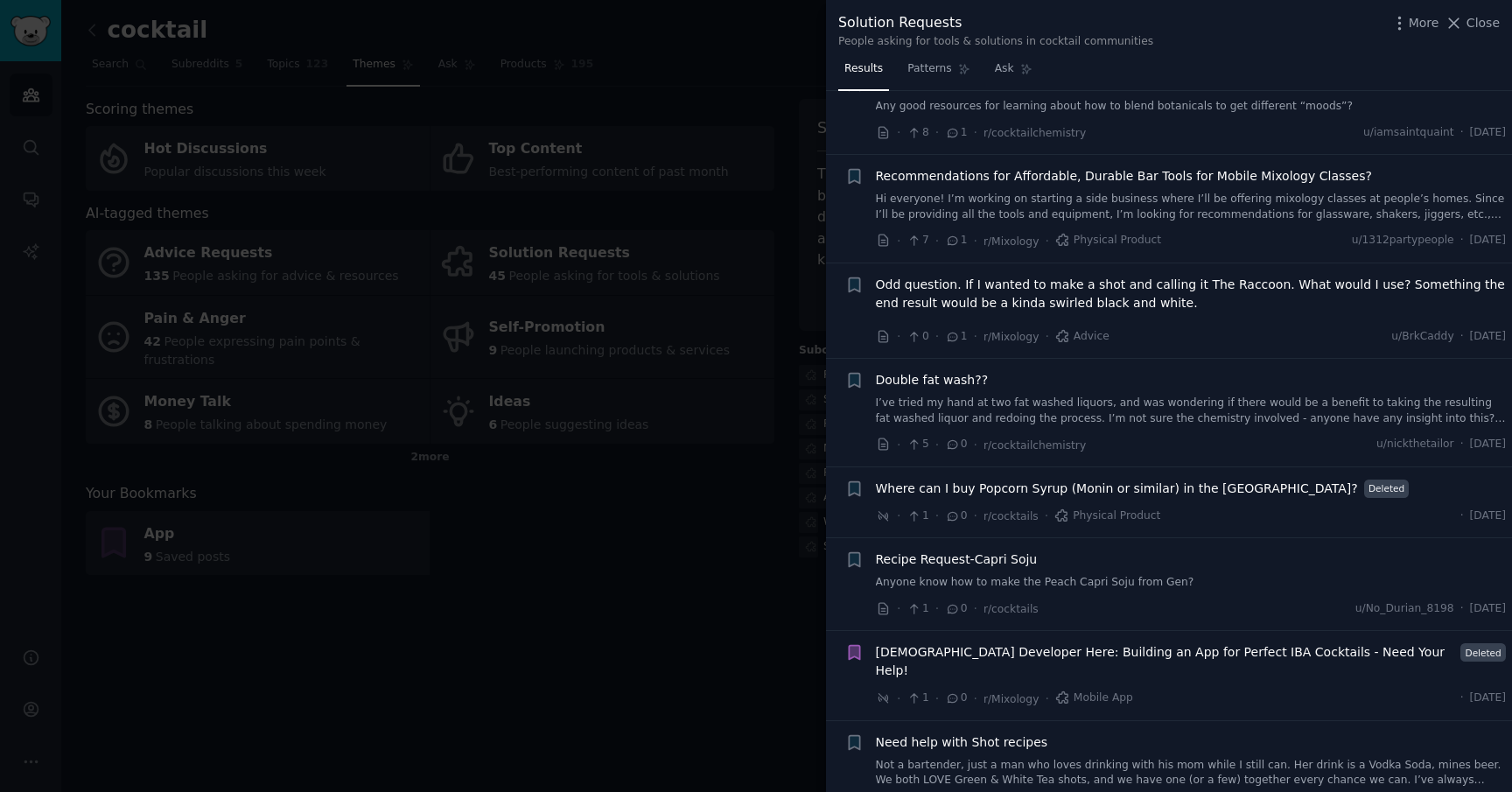
click at [753, 658] on div at bounding box center [756, 396] width 1512 height 792
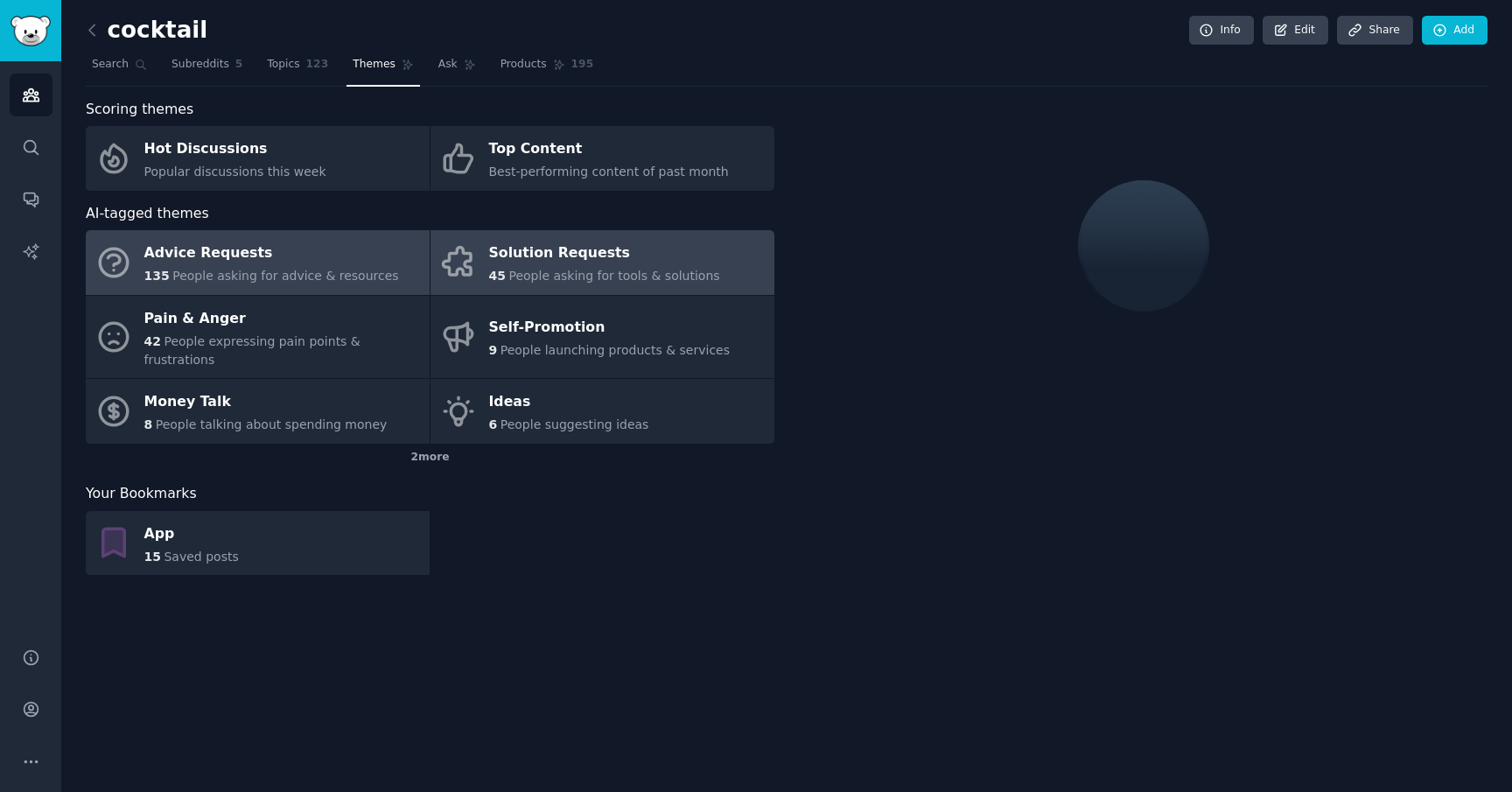
click at [324, 262] on div "Advice Requests" at bounding box center [271, 254] width 254 height 28
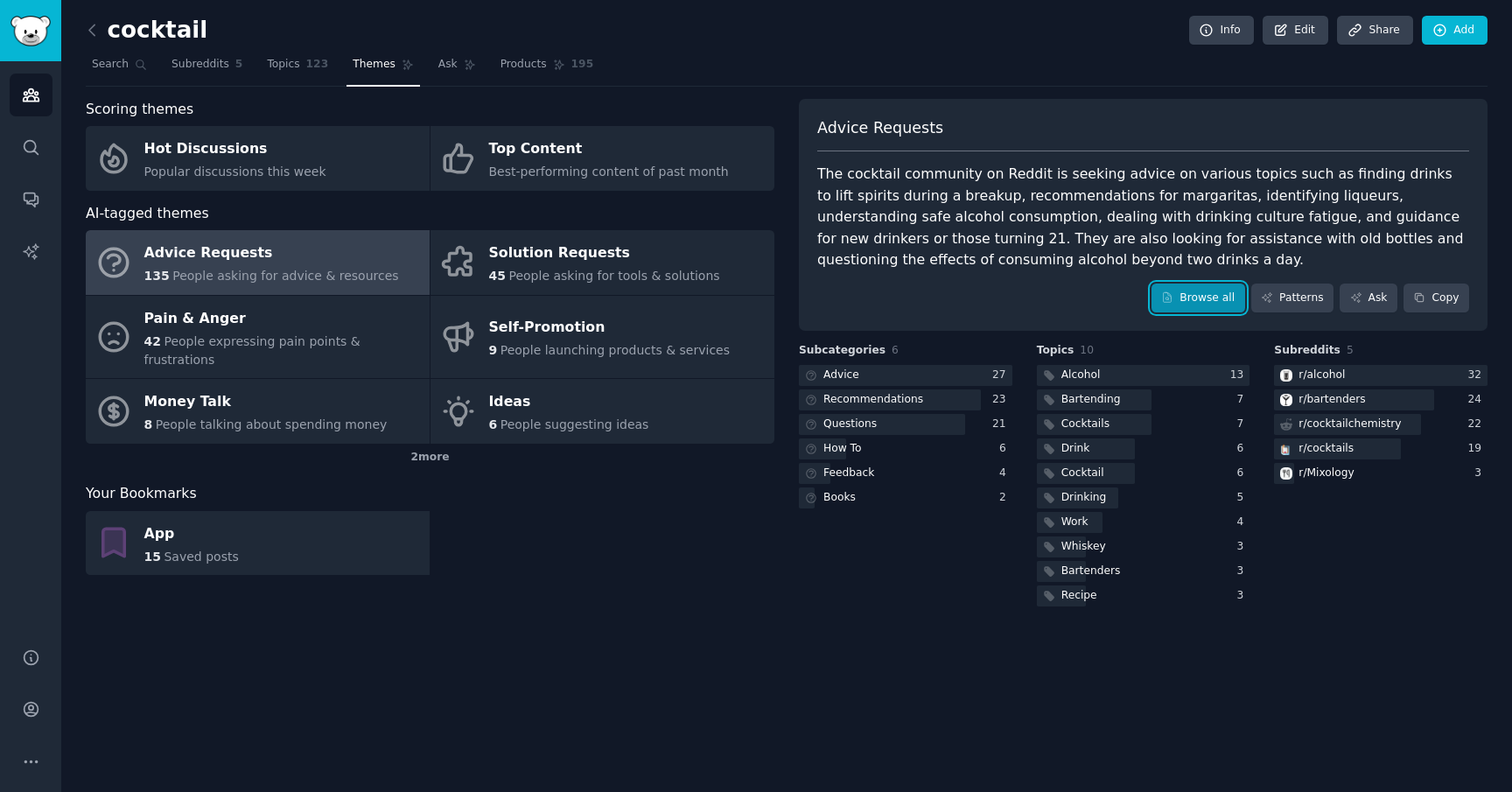
click at [1190, 306] on link "Browse all" at bounding box center [1198, 299] width 93 height 30
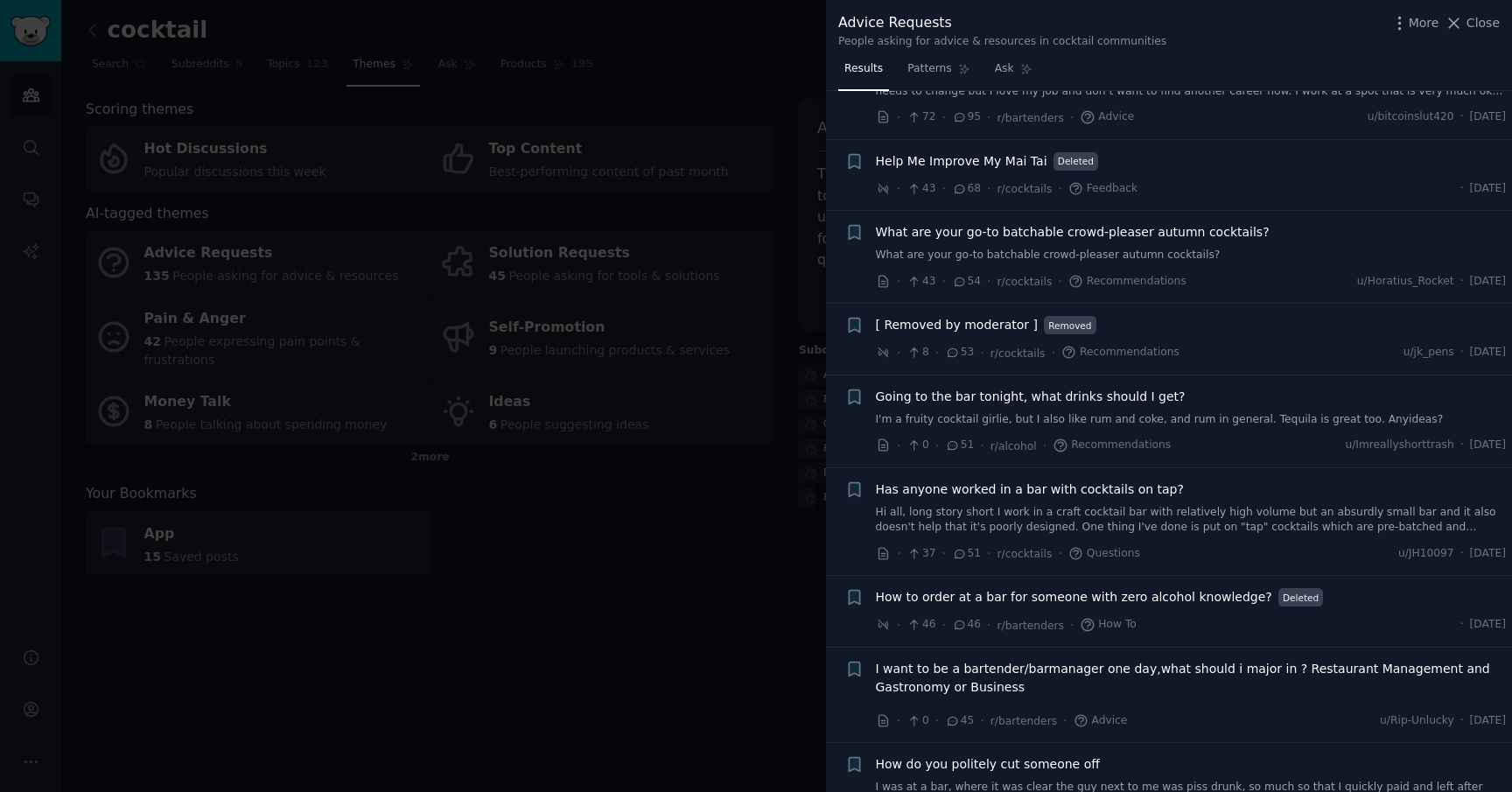
scroll to position [685, 0]
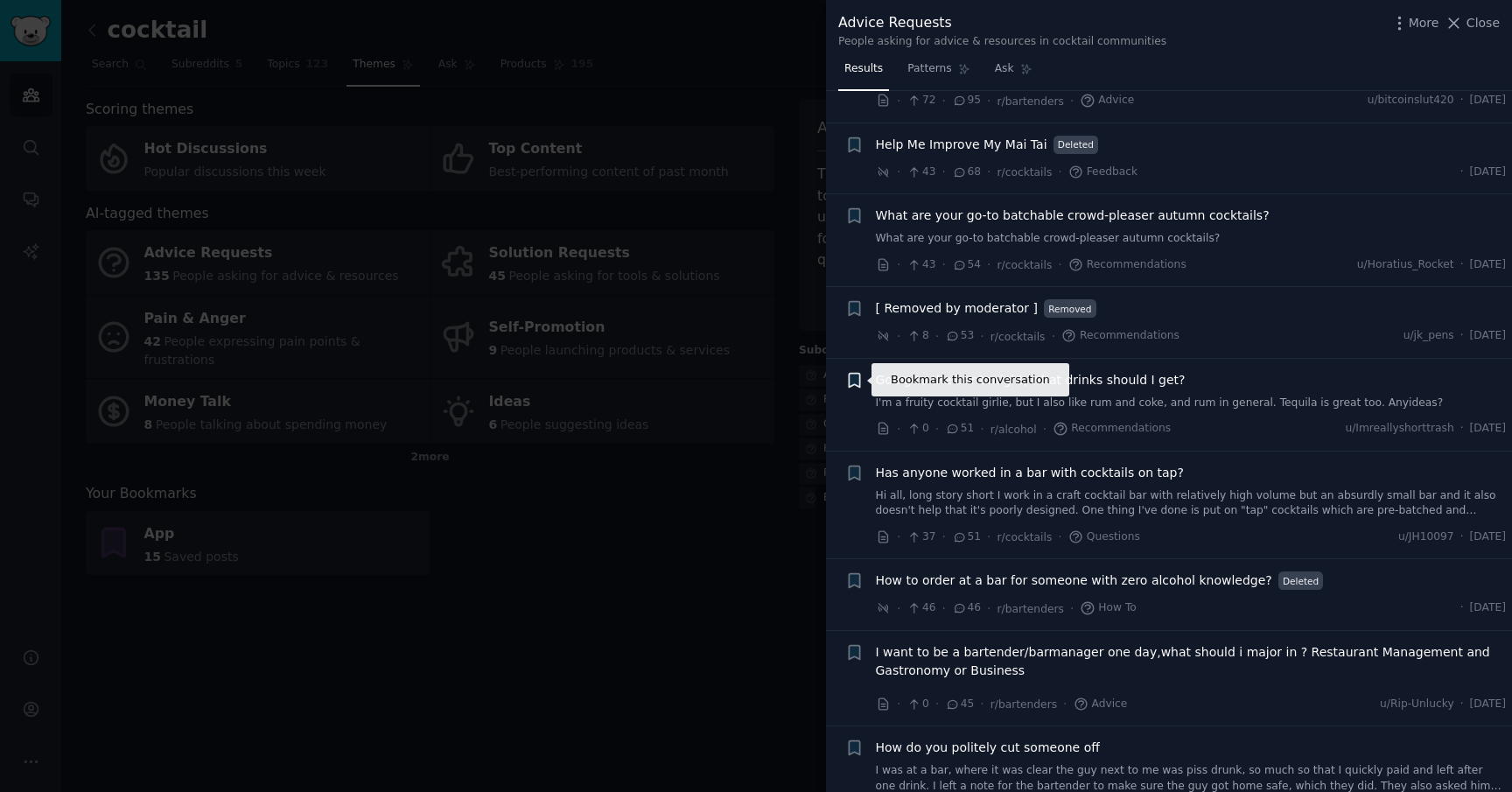
click at [856, 383] on icon "button" at bounding box center [854, 379] width 10 height 14
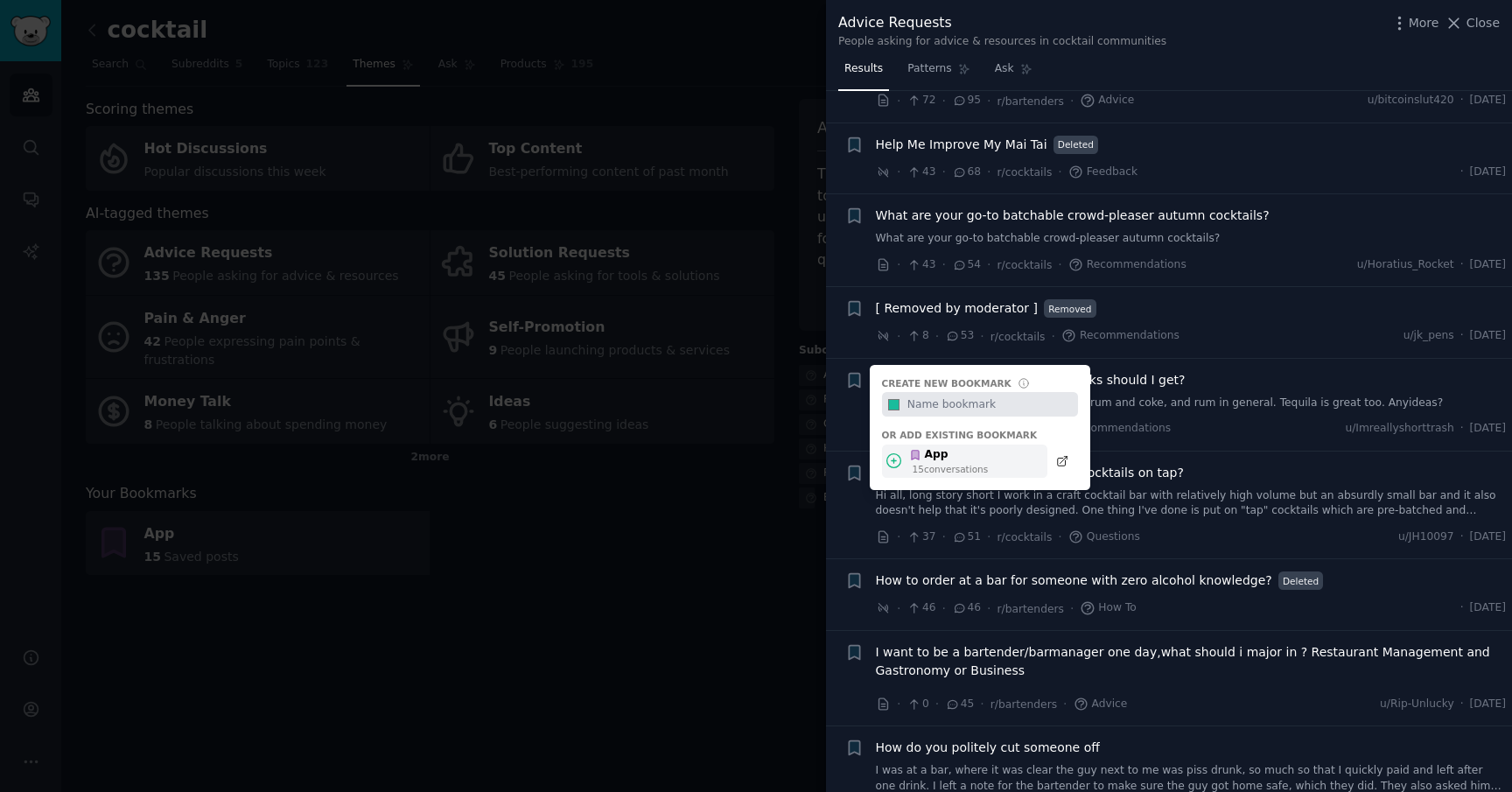
click at [923, 454] on div "App" at bounding box center [948, 454] width 79 height 16
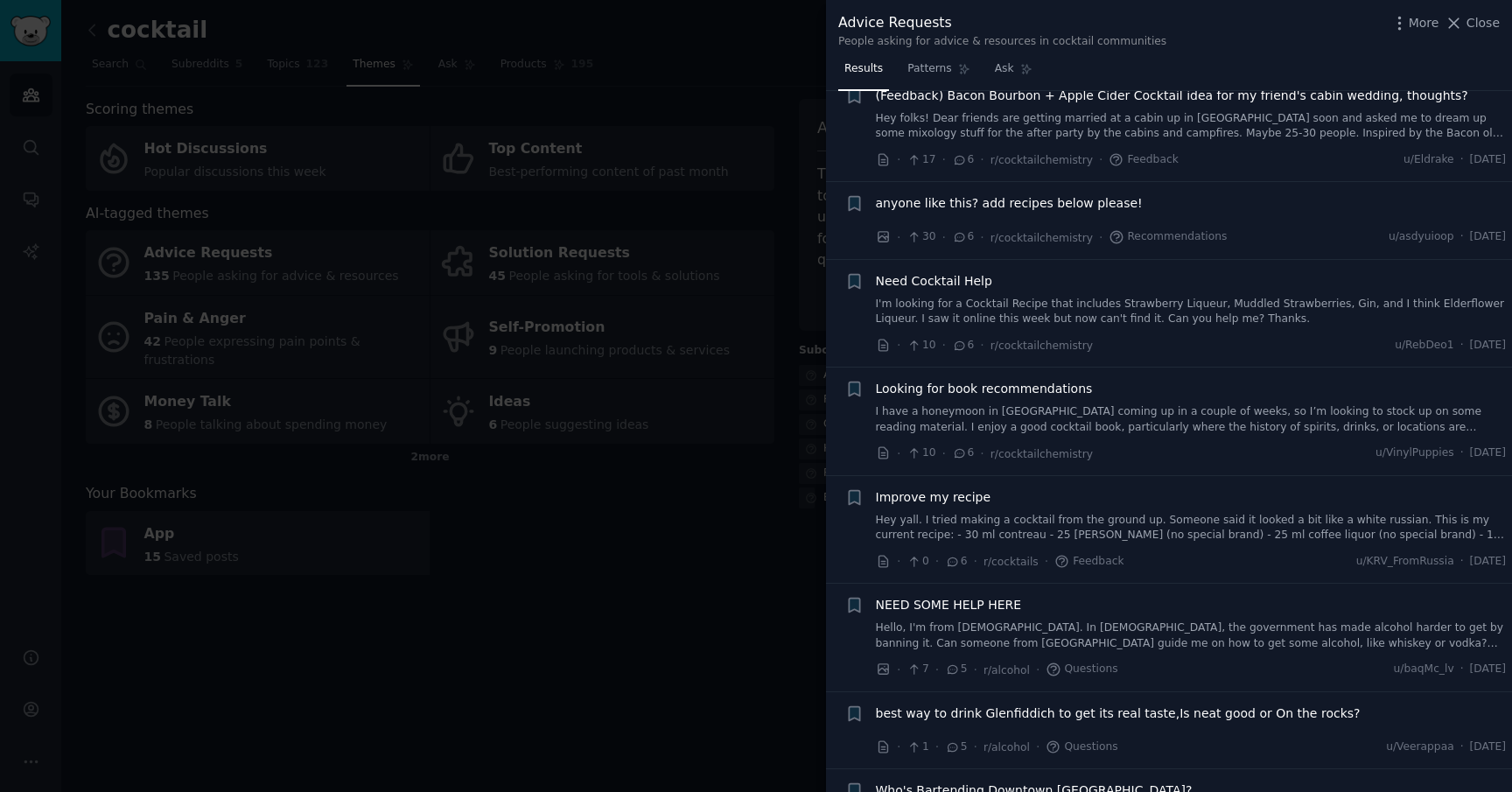
scroll to position [5554, 0]
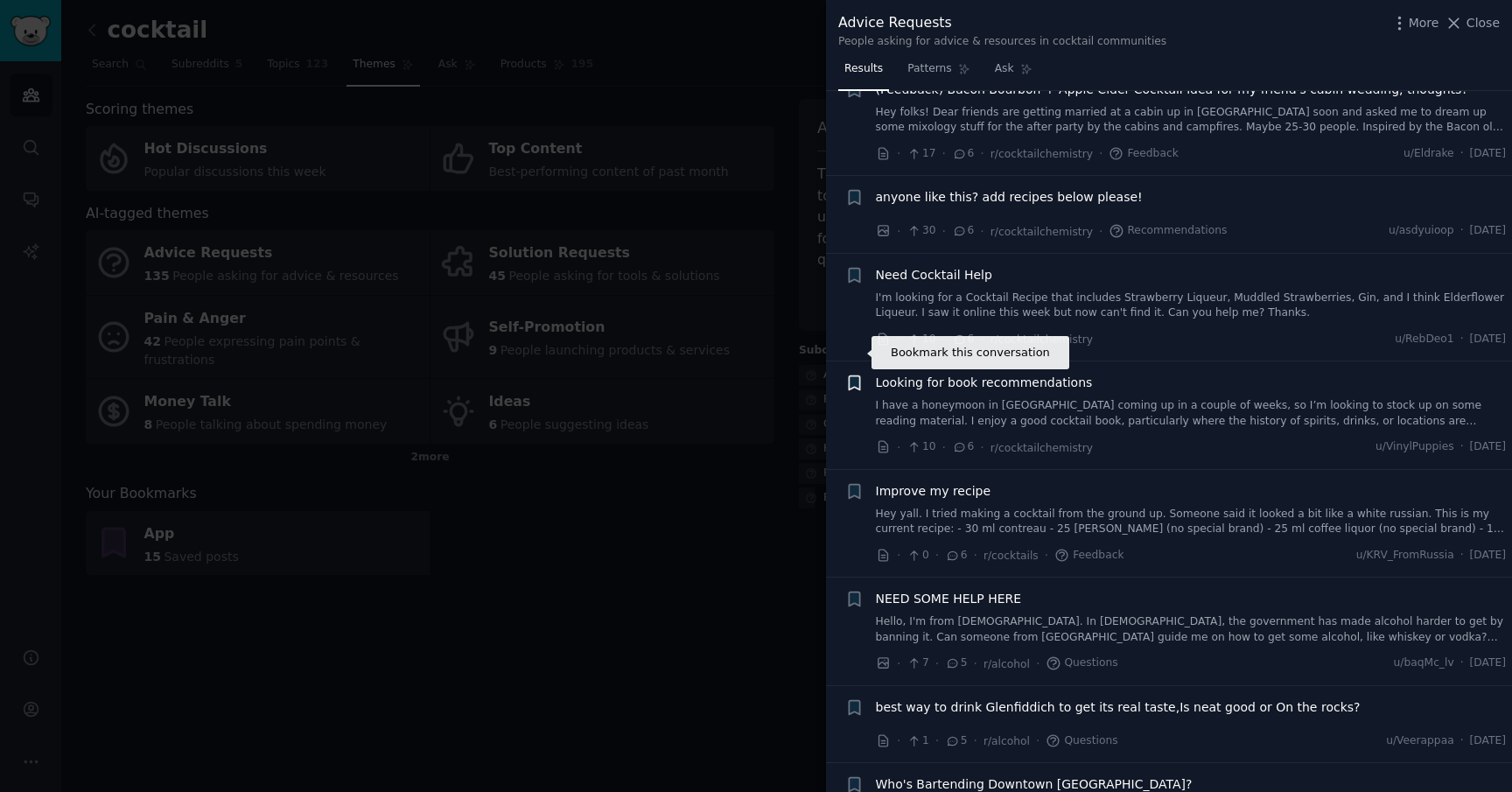
click at [857, 377] on icon "button" at bounding box center [854, 383] width 10 height 14
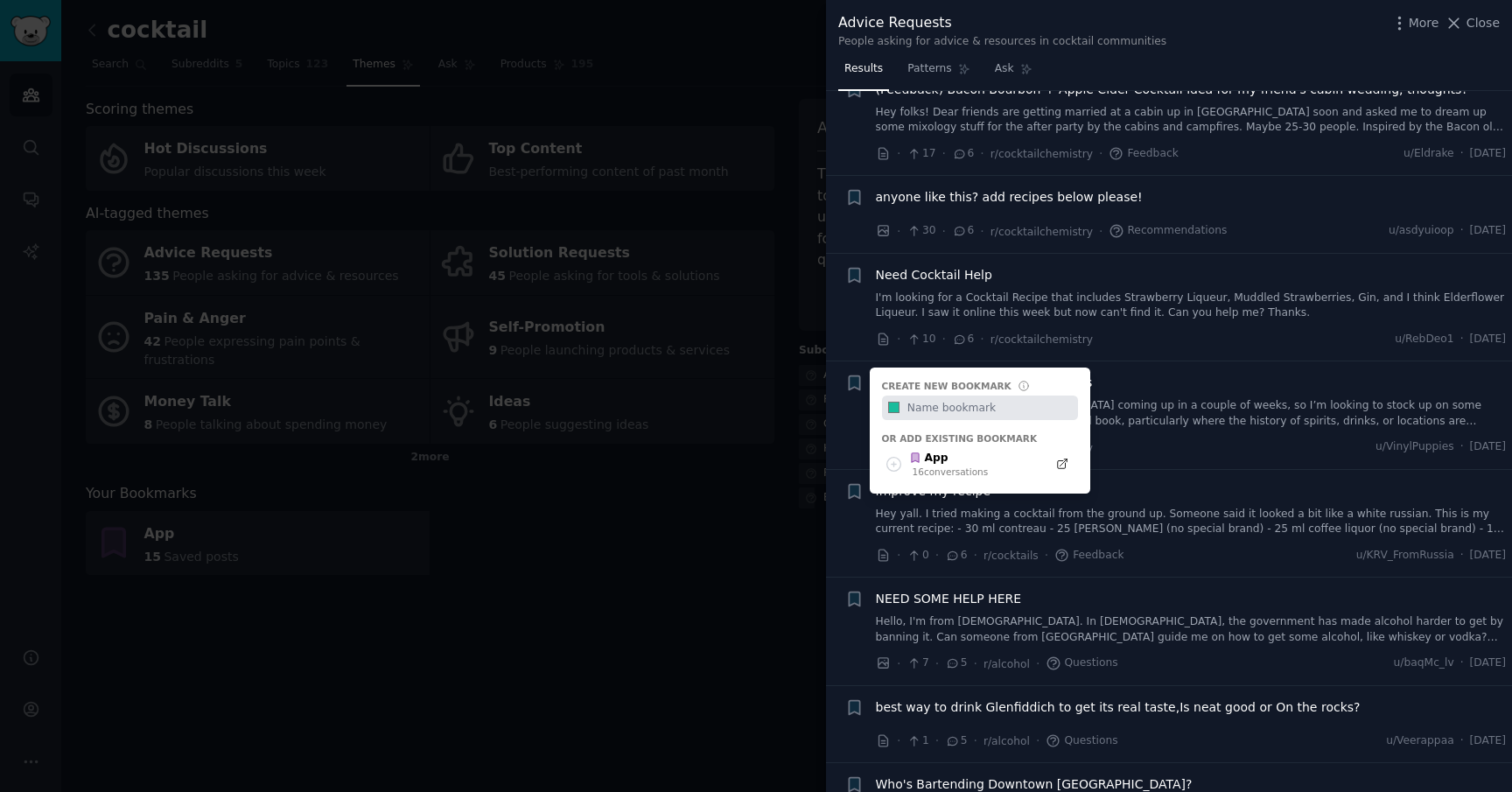
click at [959, 415] on div "Create new bookmark #1abc9c Or add existing bookmark App 16 conversation s" at bounding box center [979, 430] width 220 height 126
click at [962, 451] on div "App" at bounding box center [948, 458] width 79 height 16
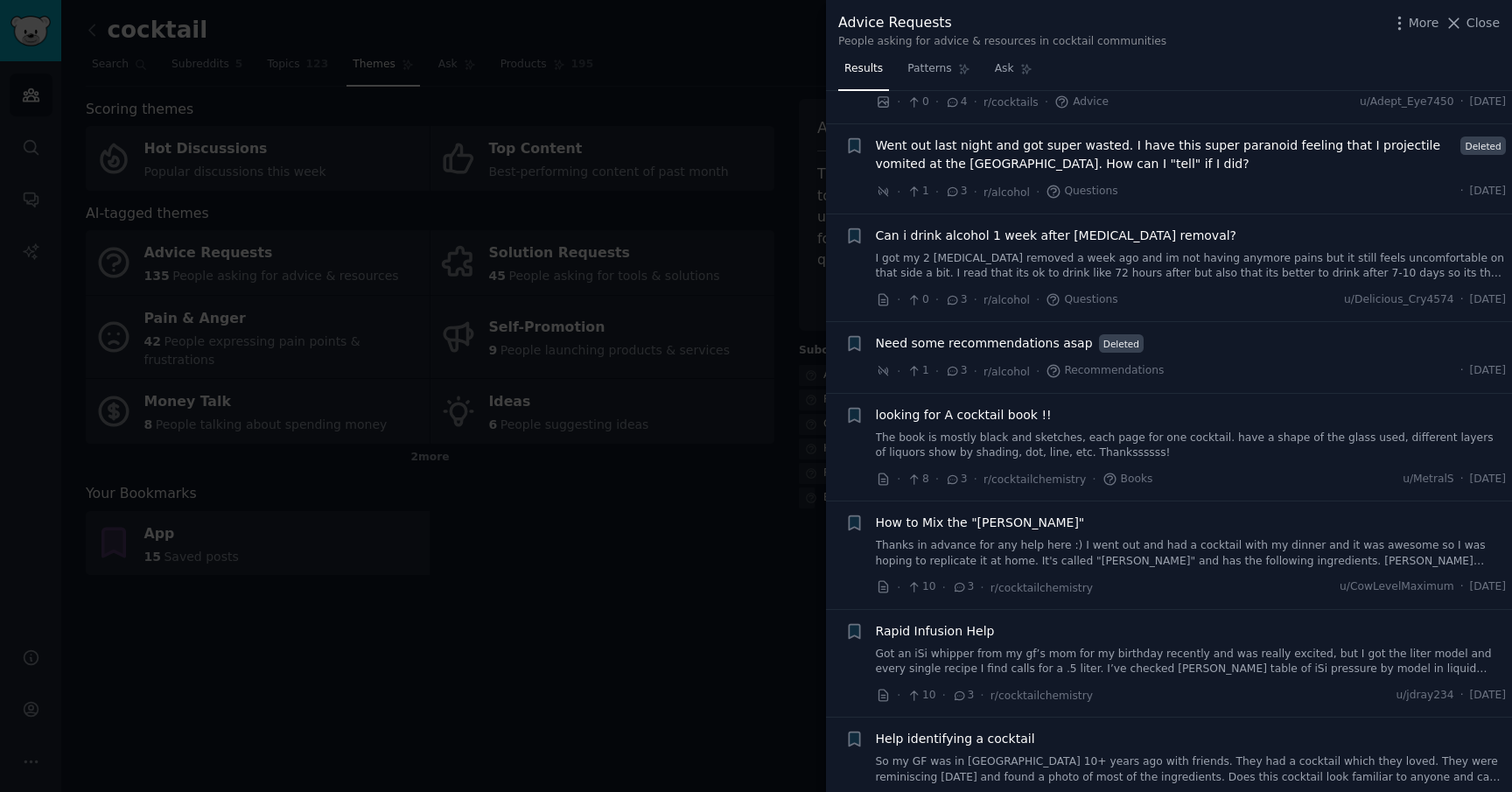
scroll to position [7203, 0]
click at [855, 404] on icon "button" at bounding box center [854, 414] width 18 height 19
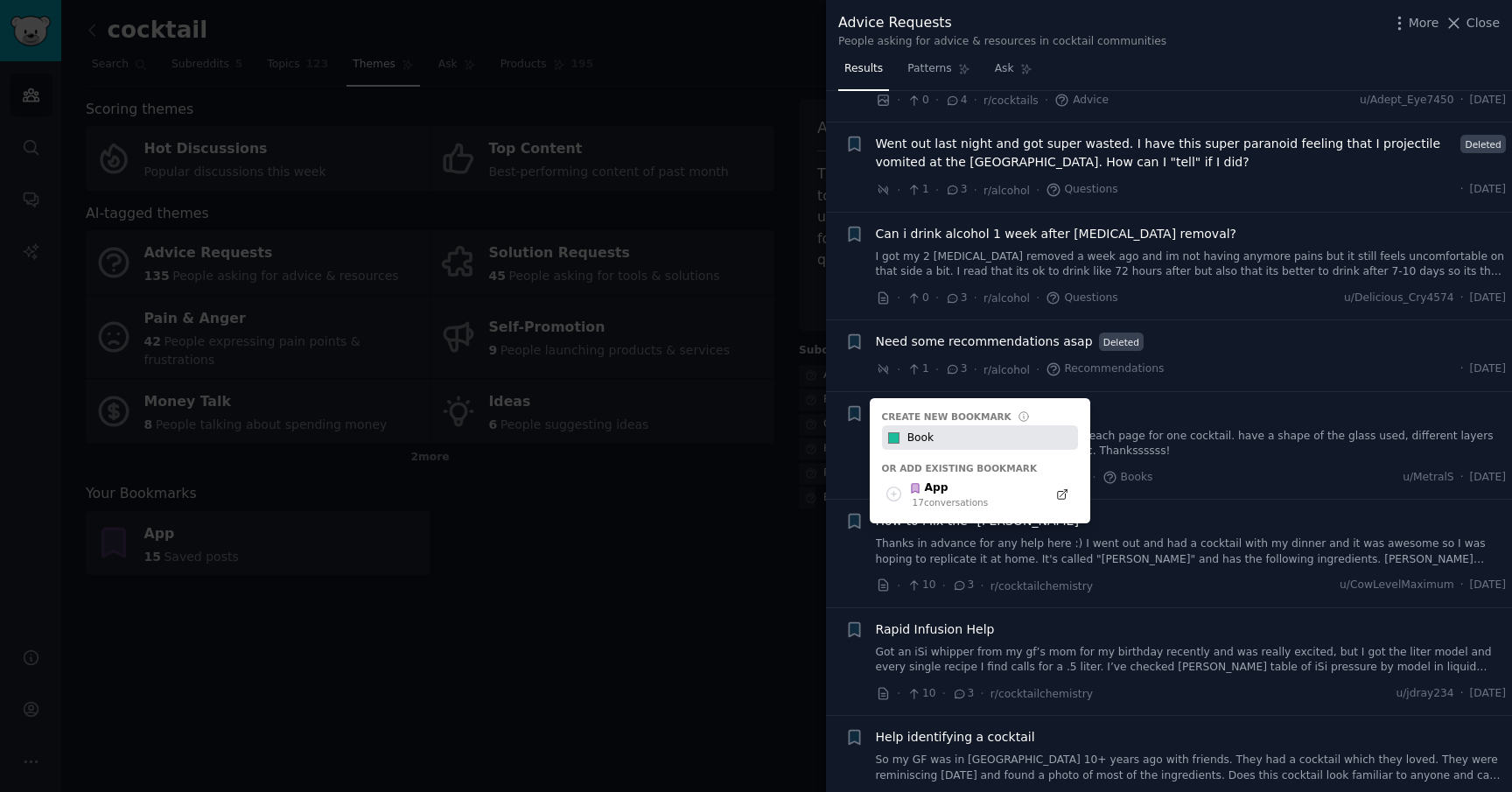
type input "Book"
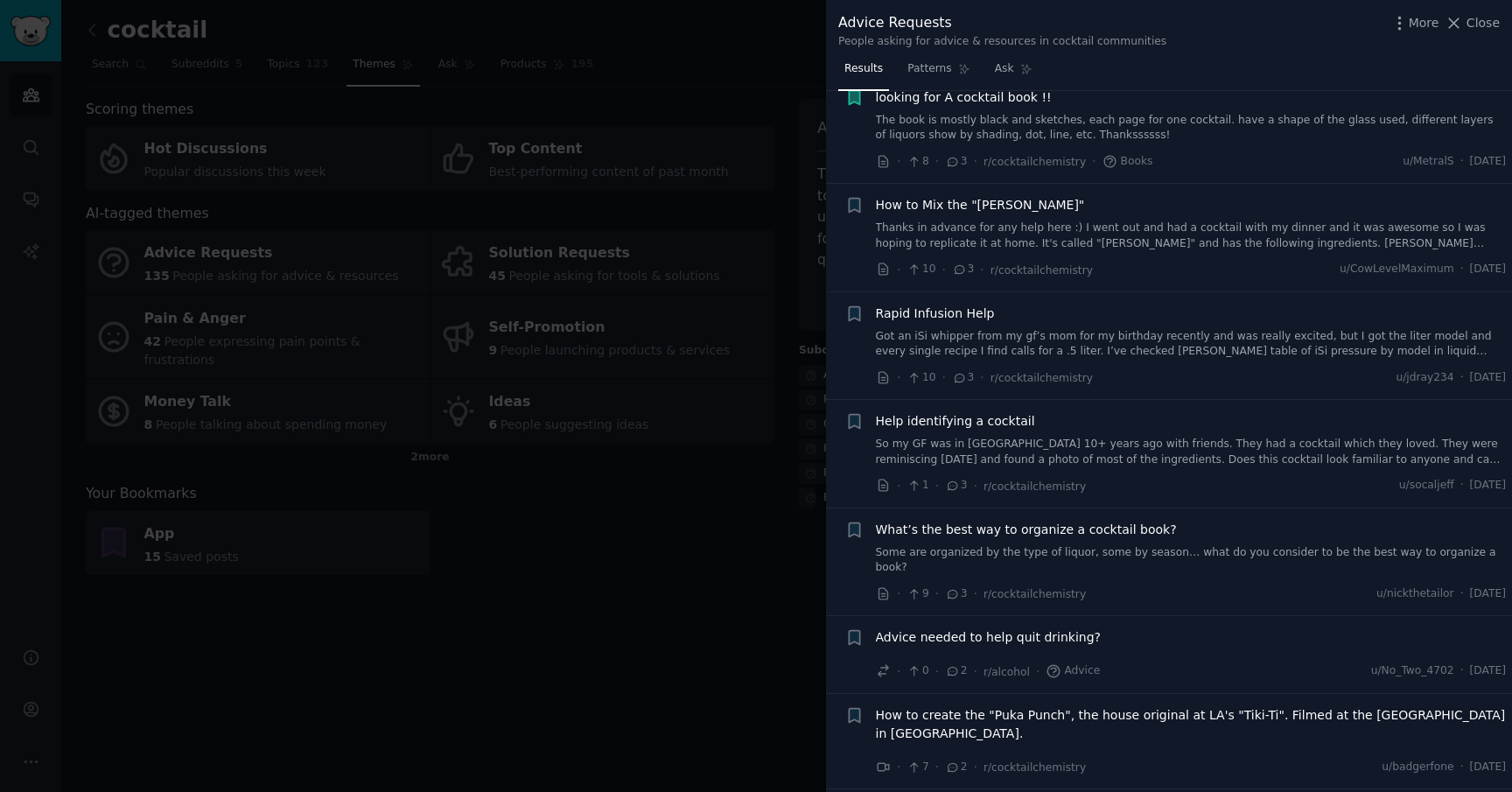
scroll to position [7520, 0]
click at [962, 411] on span "Help identifying a cocktail" at bounding box center [955, 420] width 159 height 19
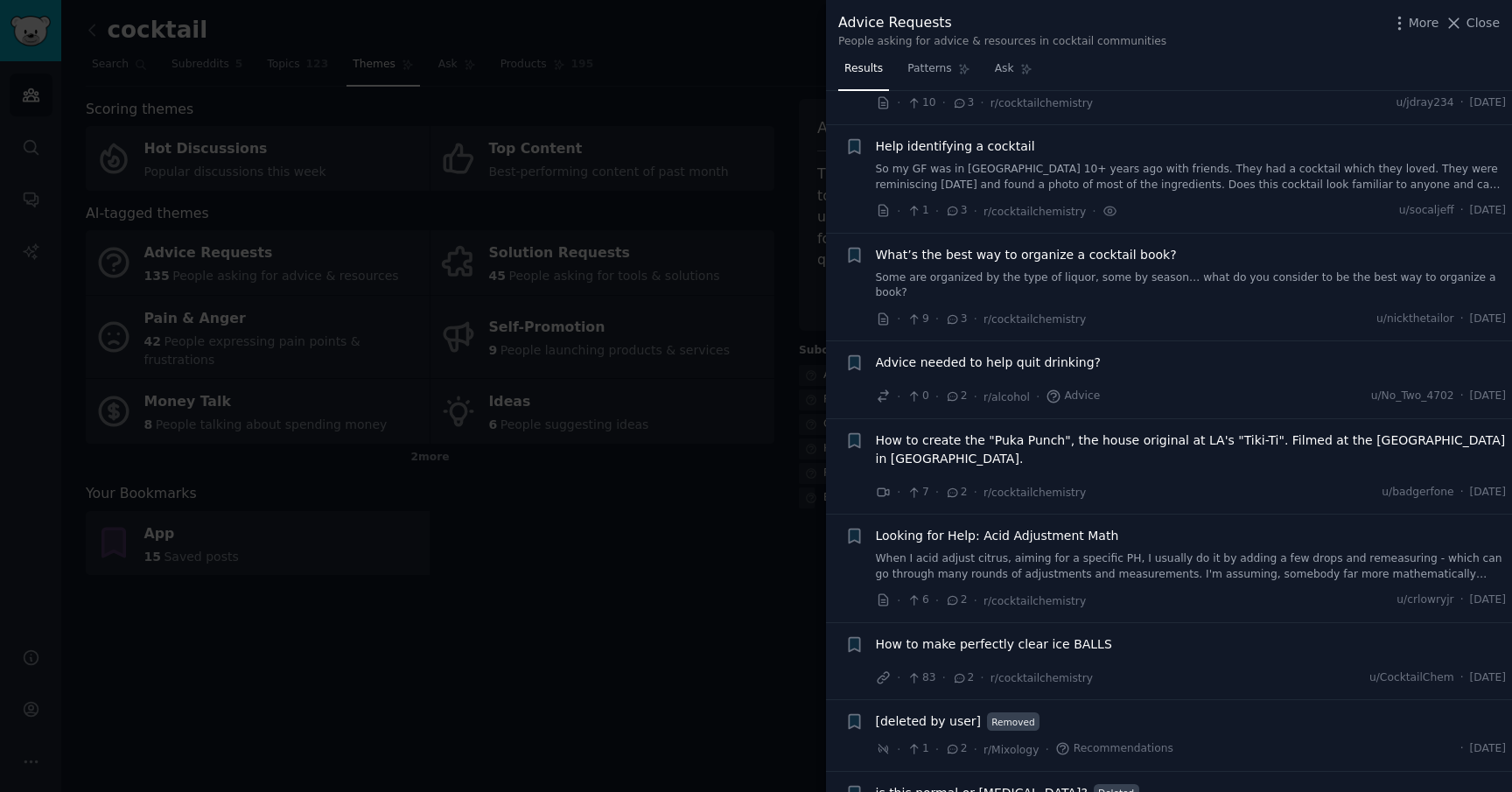
scroll to position [7797, 0]
click at [1119, 158] on link "So my GF was in Quebec 10+ years ago with friends. They had a cocktail which th…" at bounding box center [1191, 173] width 631 height 31
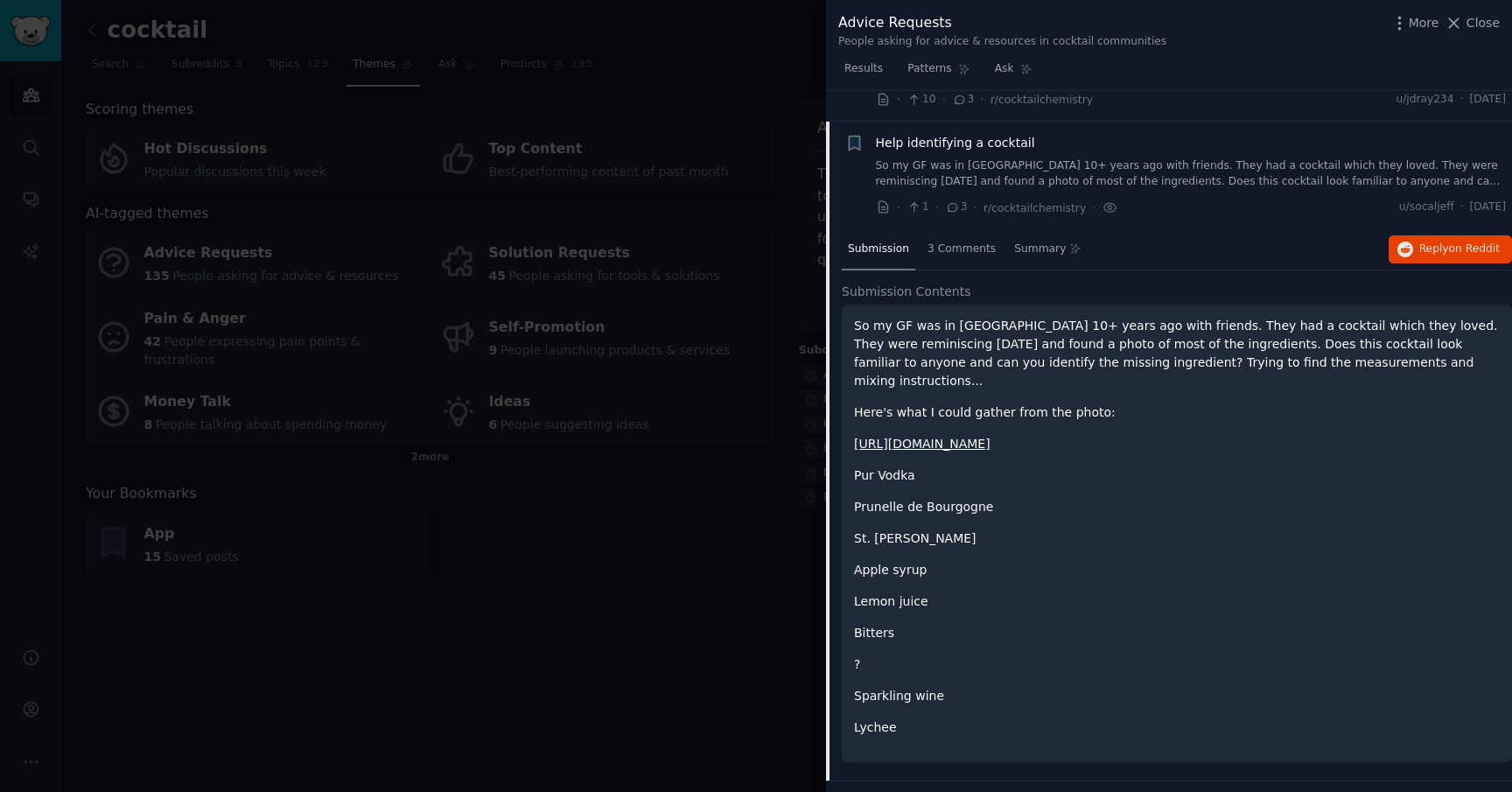
click at [1119, 158] on link "So my GF was in Quebec 10+ years ago with friends. They had a cocktail which th…" at bounding box center [1191, 173] width 631 height 31
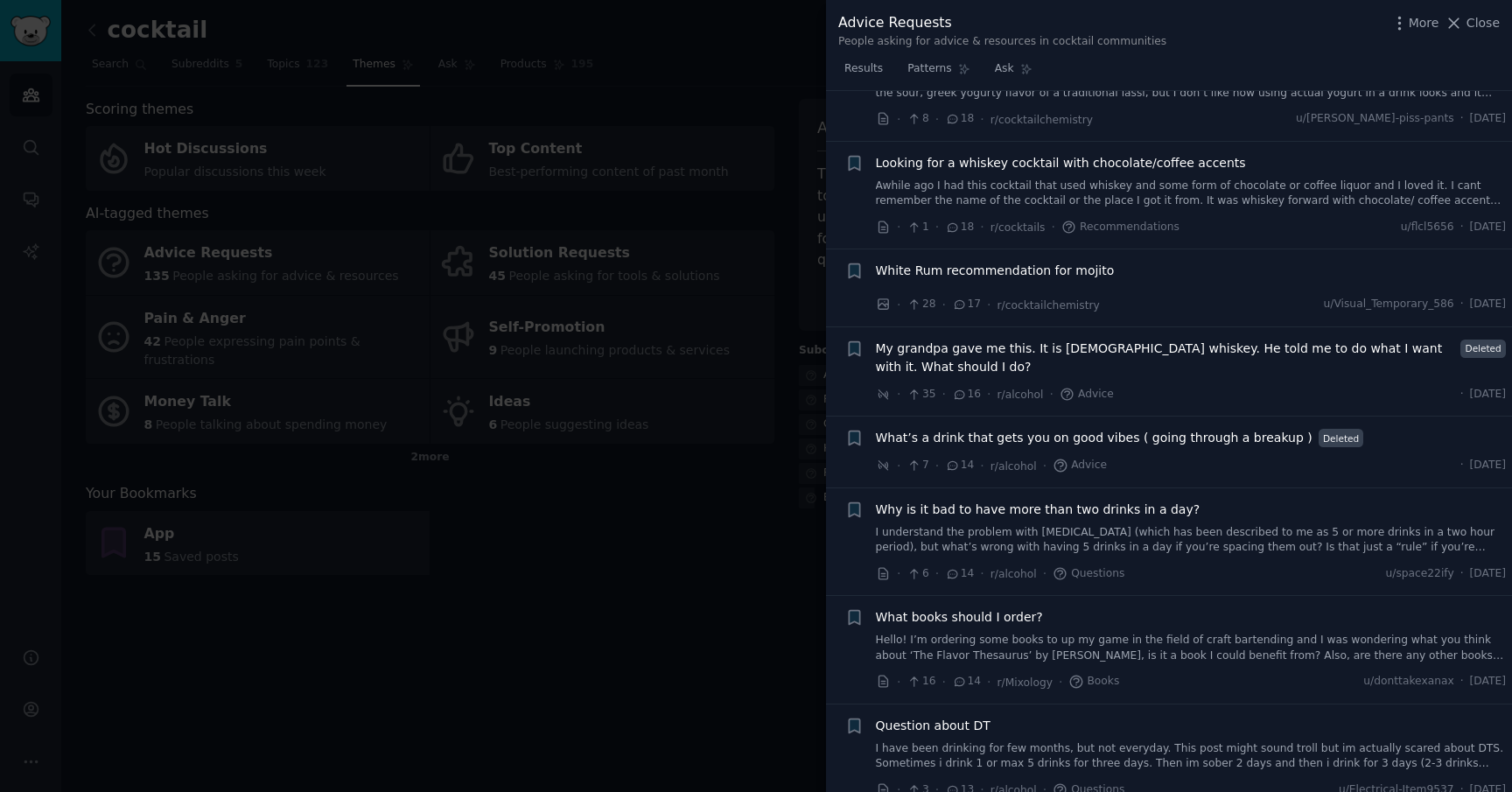
scroll to position [2242, 0]
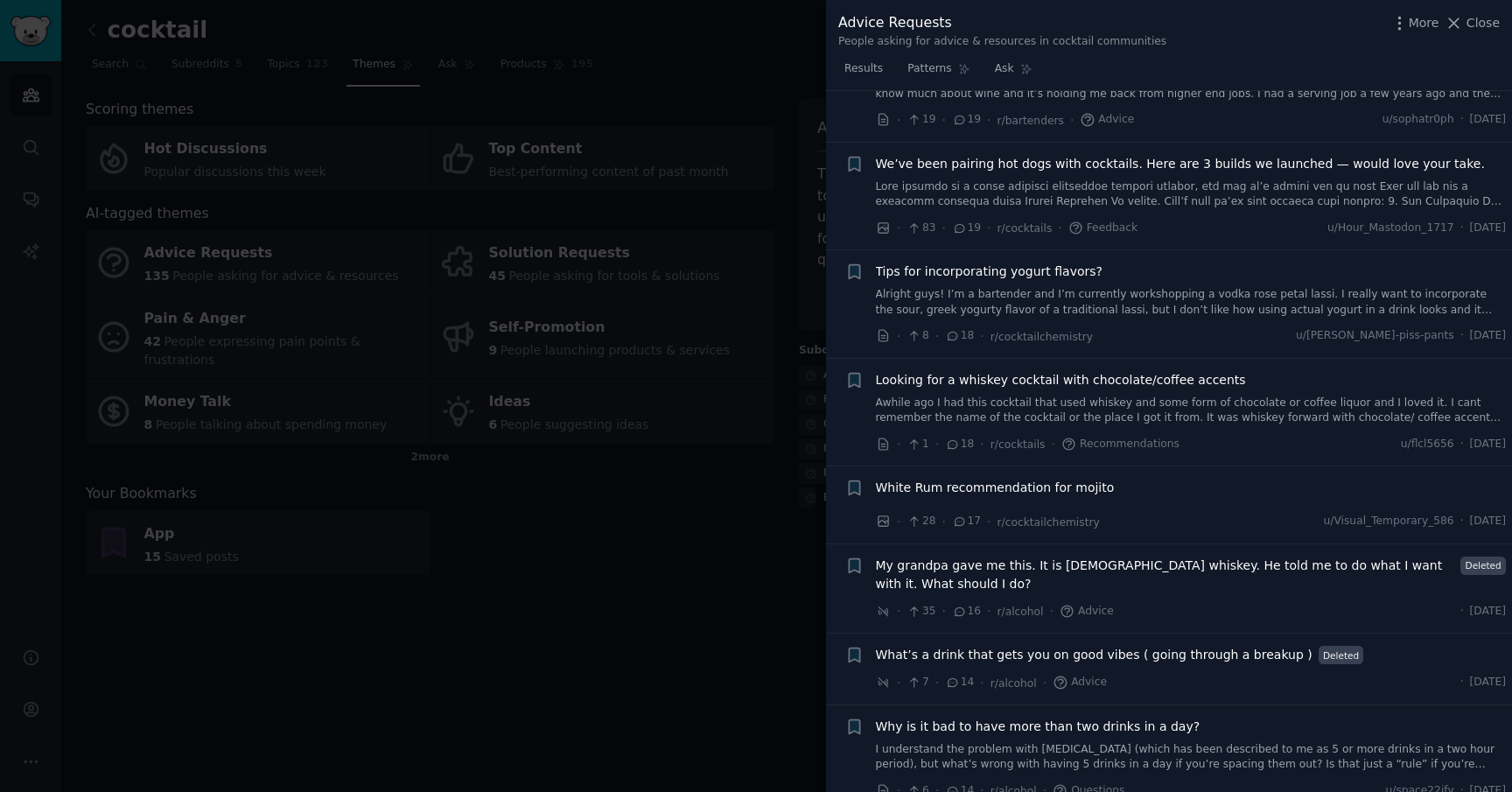
click at [600, 527] on div at bounding box center [756, 396] width 1512 height 792
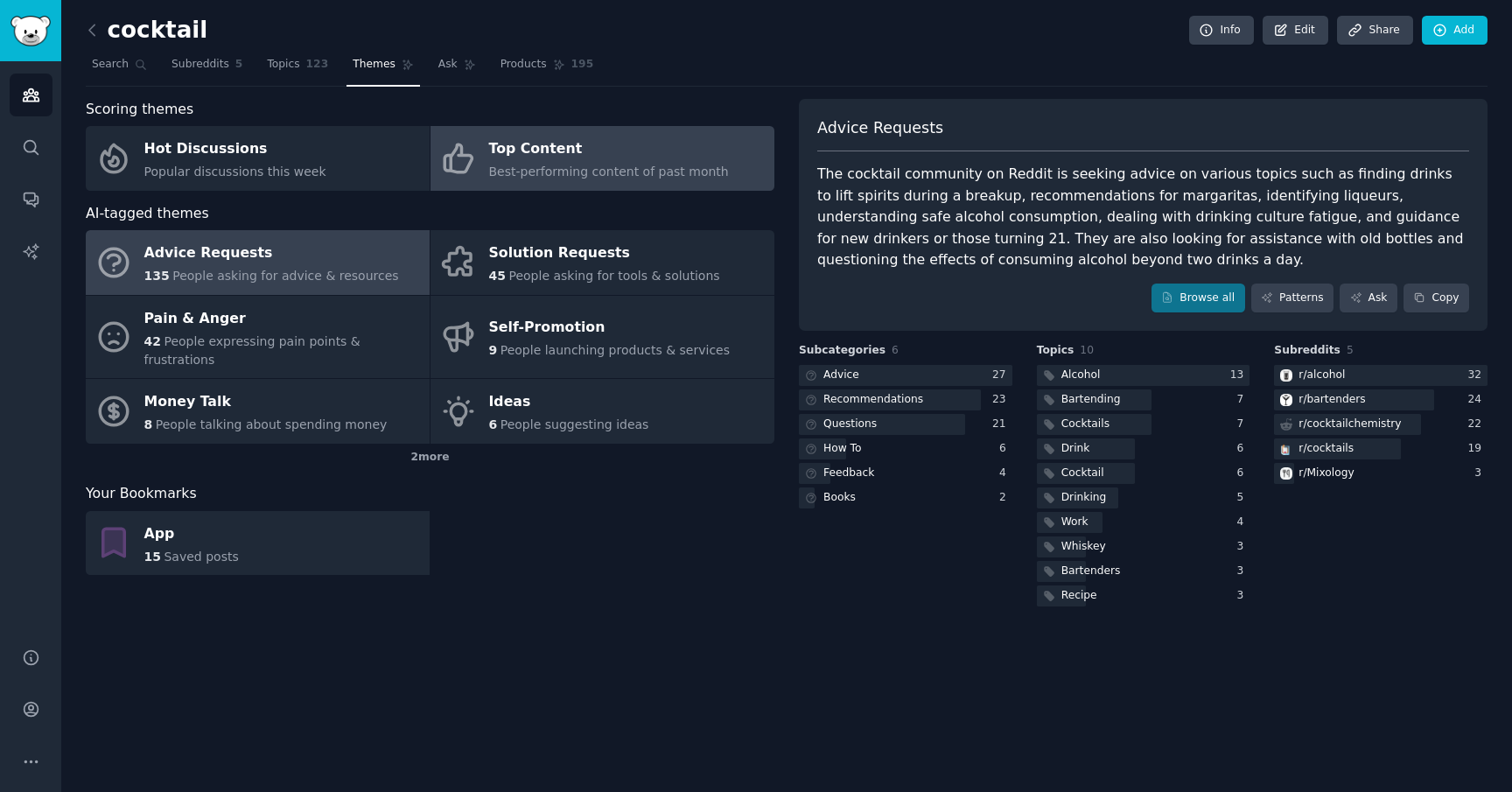
click at [609, 172] on span "Best-performing content of past month" at bounding box center [608, 171] width 240 height 14
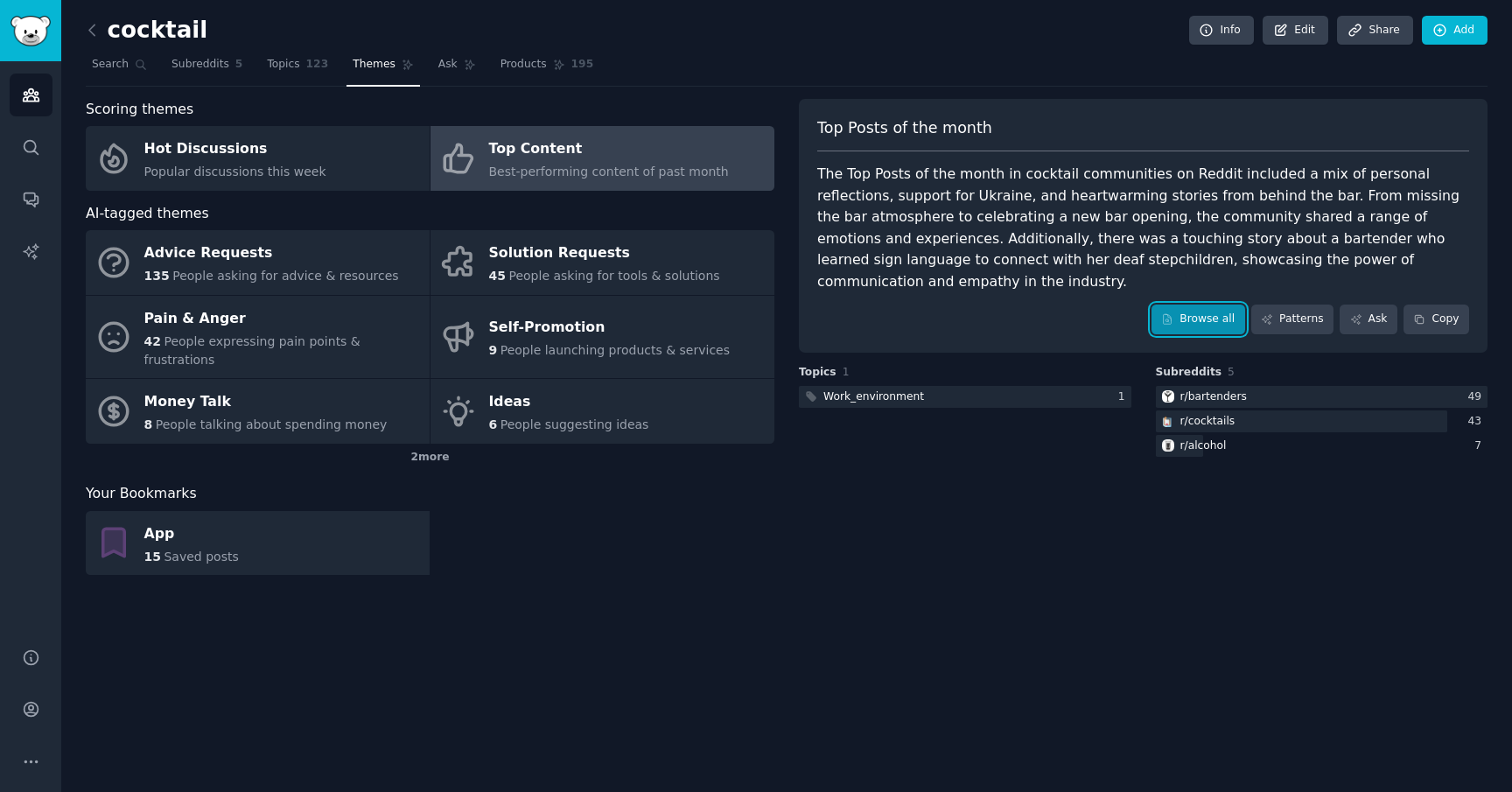
click at [1196, 304] on link "Browse all" at bounding box center [1198, 319] width 93 height 30
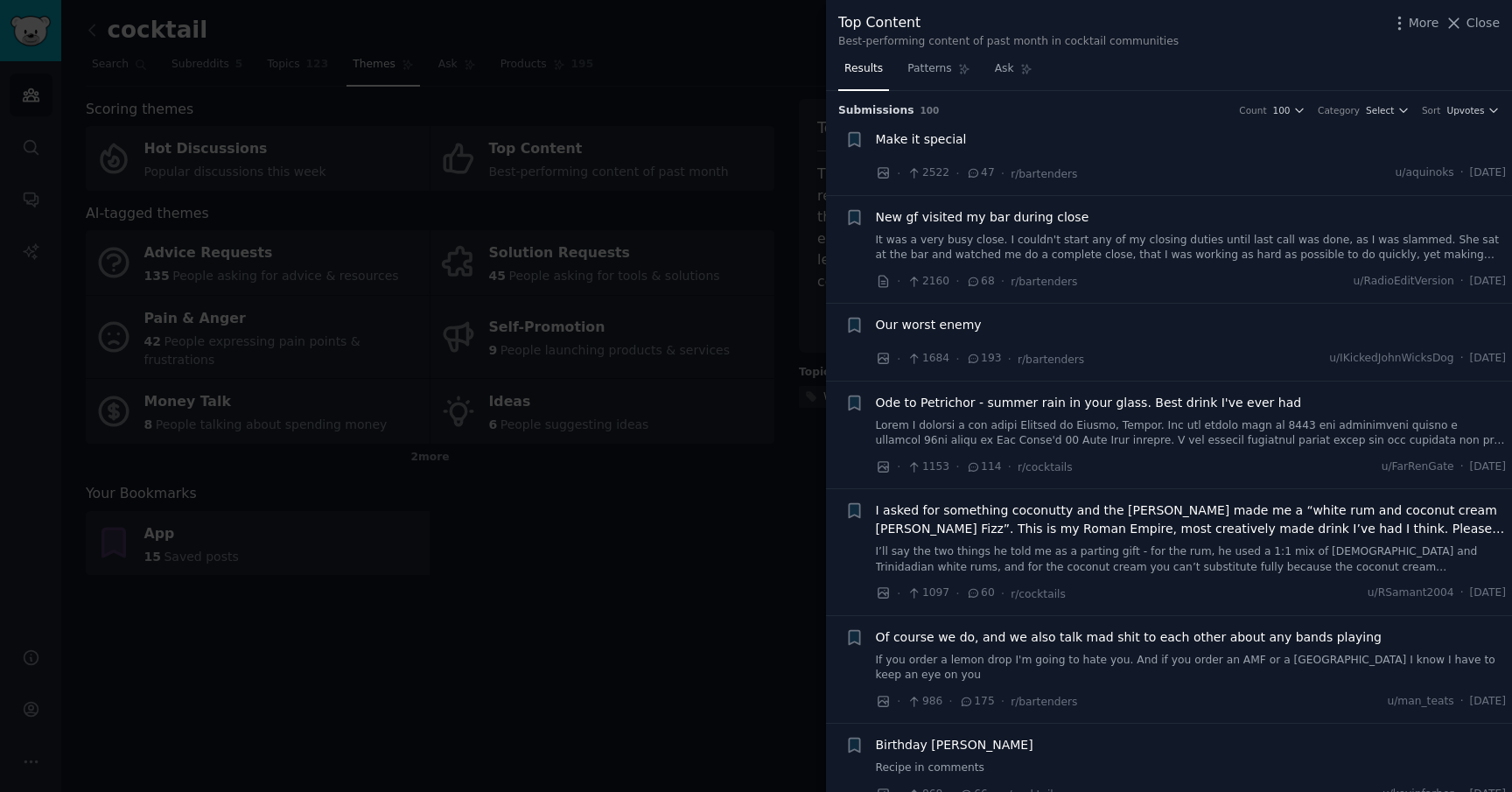
click at [1060, 227] on div "New gf visited my bar during close It was a very busy close. I couldn't start a…" at bounding box center [1191, 236] width 631 height 56
click at [1040, 212] on span "New gf visited my bar during close" at bounding box center [982, 217] width 214 height 19
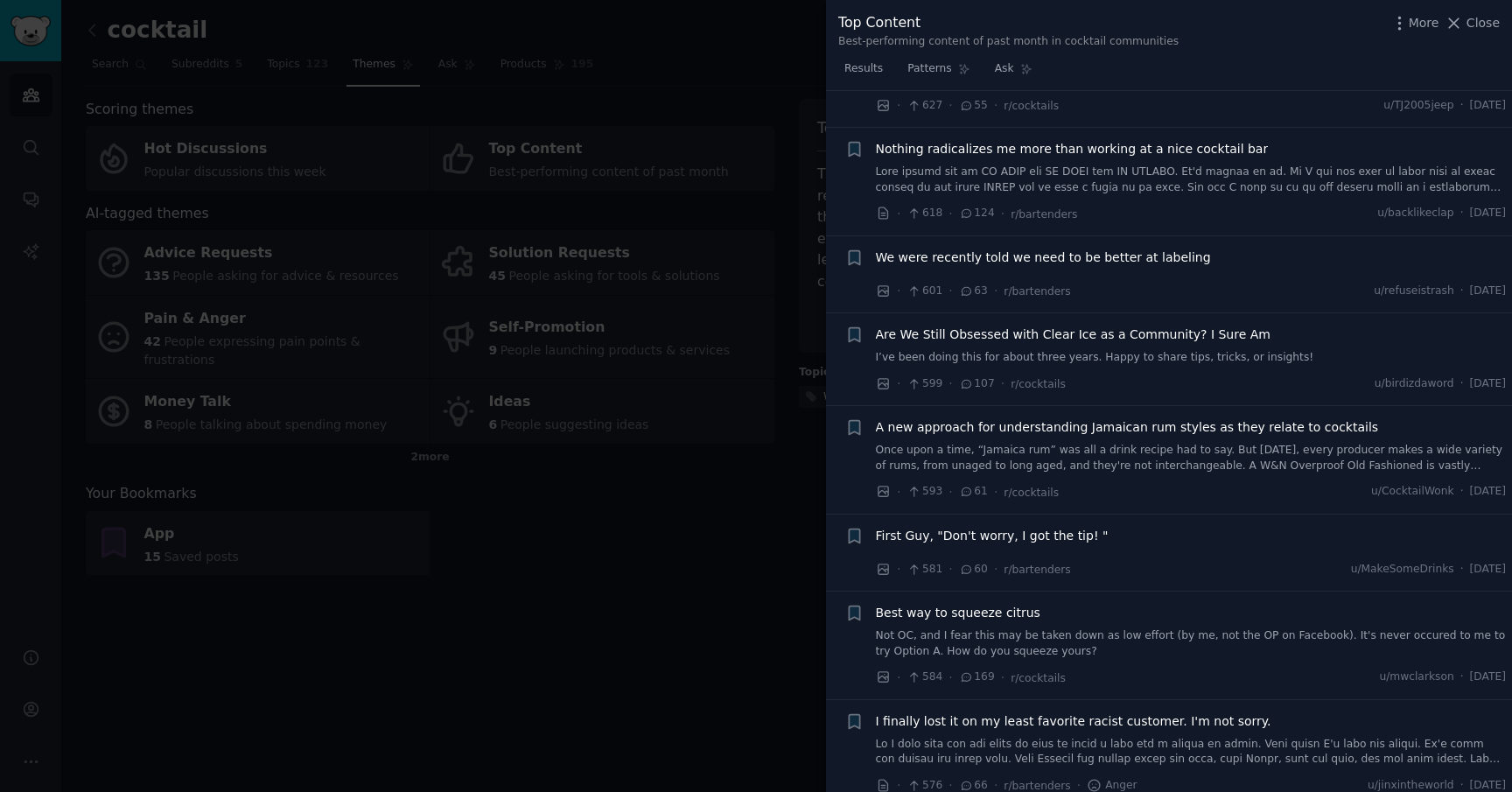
scroll to position [1740, 0]
click at [929, 75] on span "Patterns" at bounding box center [928, 68] width 43 height 16
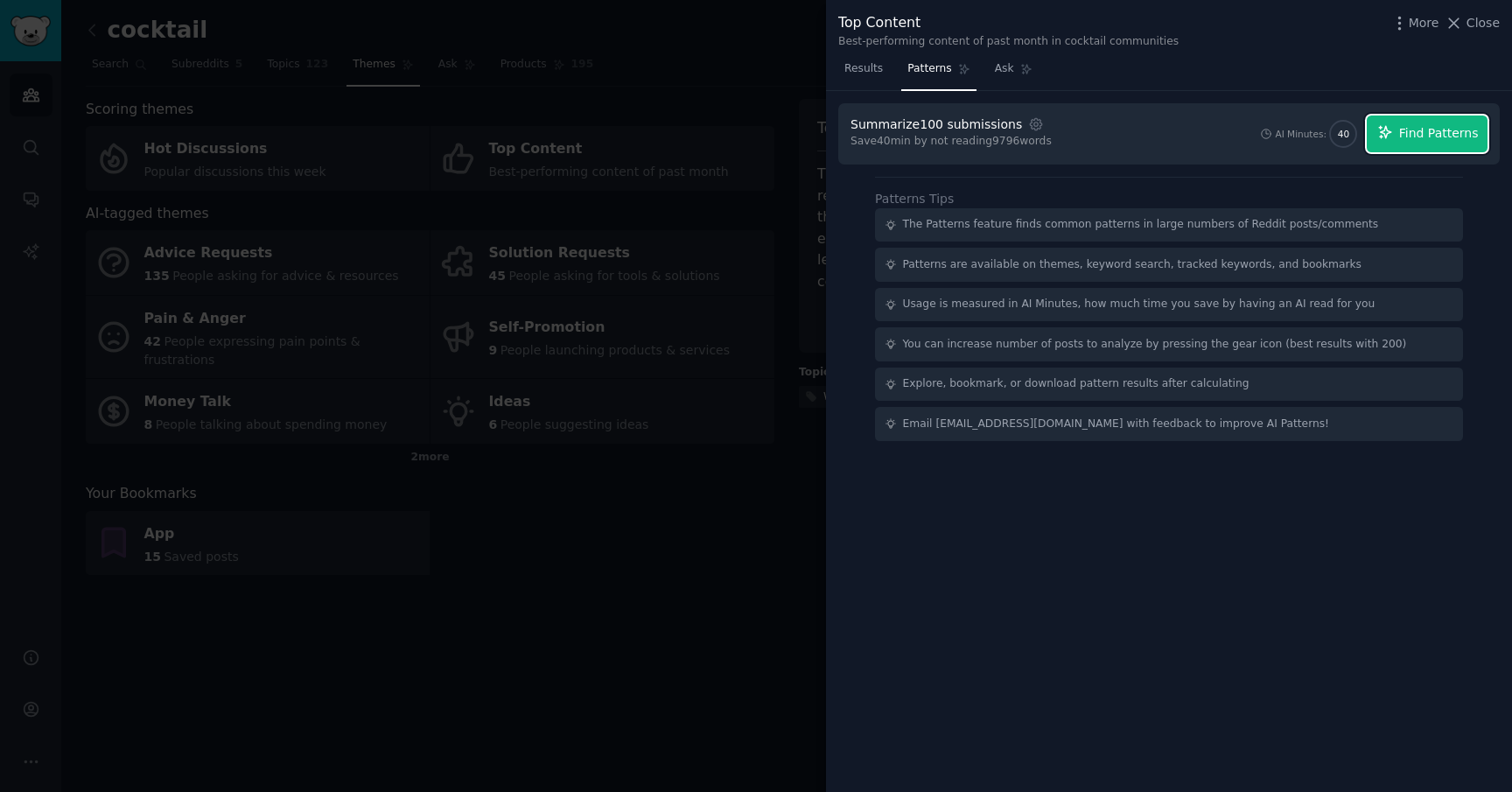
click at [1414, 136] on span "Find Patterns" at bounding box center [1439, 133] width 80 height 19
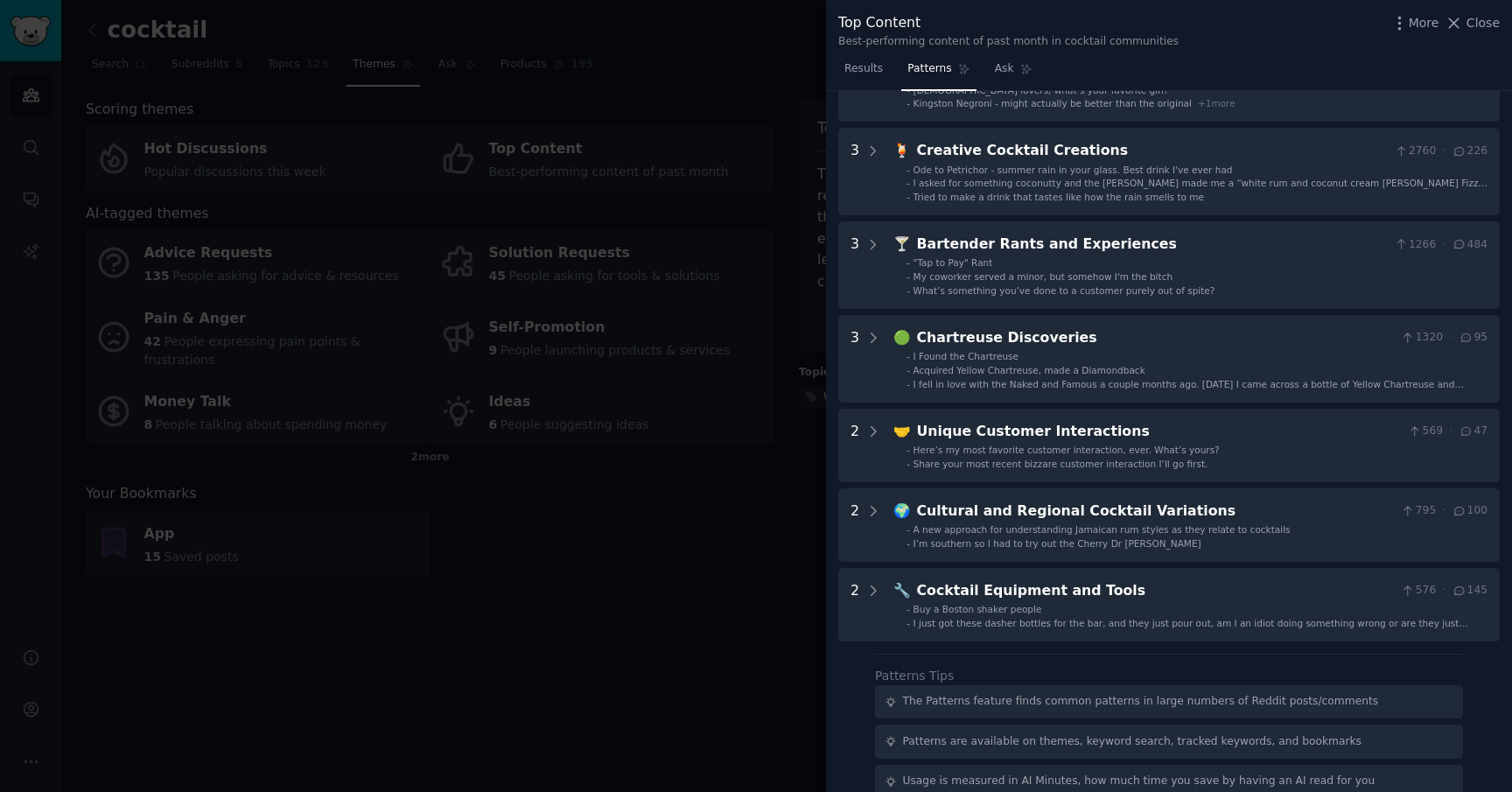
scroll to position [138, 0]
click at [707, 371] on div at bounding box center [756, 396] width 1512 height 792
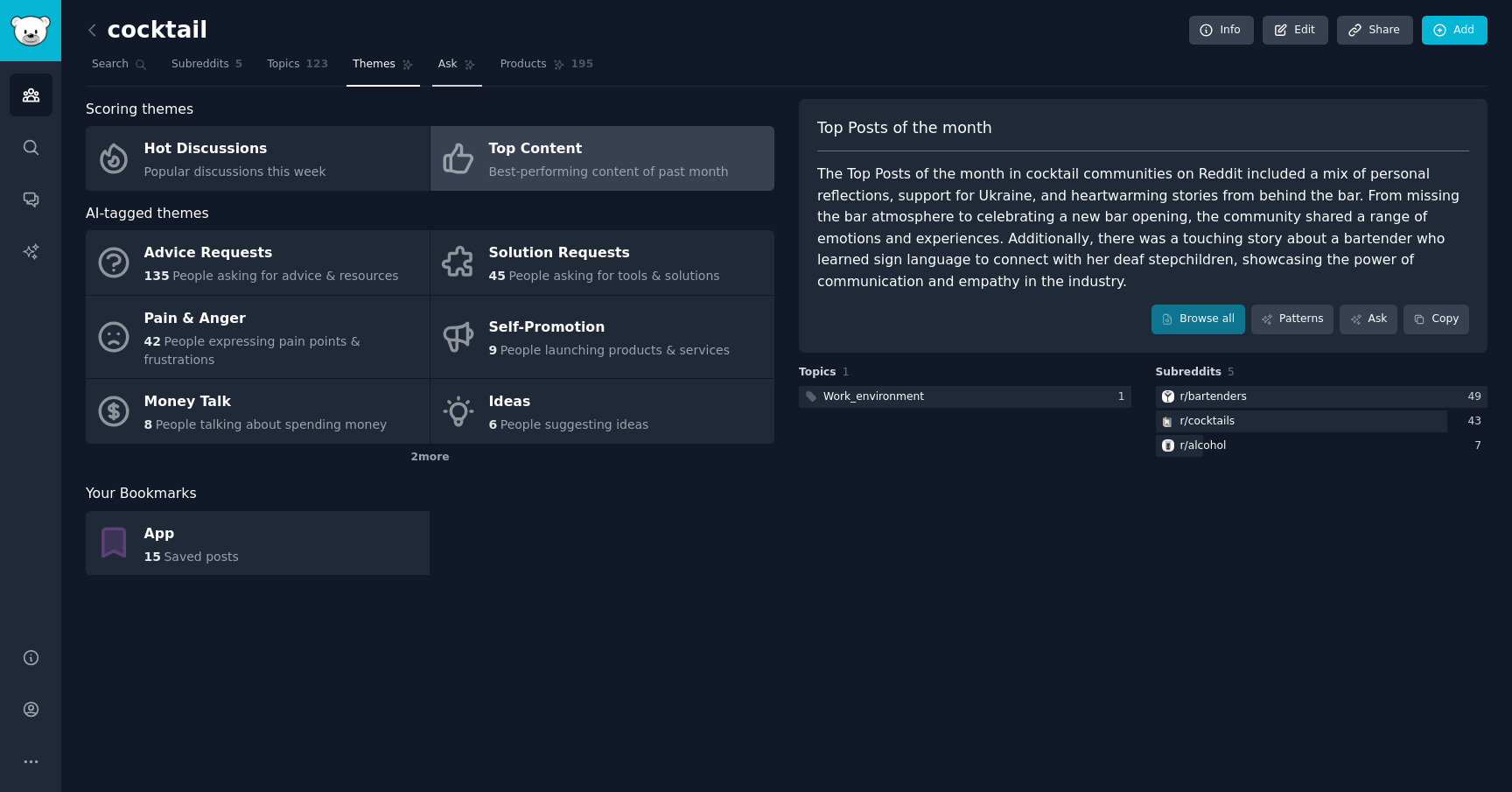
click at [456, 64] on link "Ask" at bounding box center [457, 68] width 50 height 36
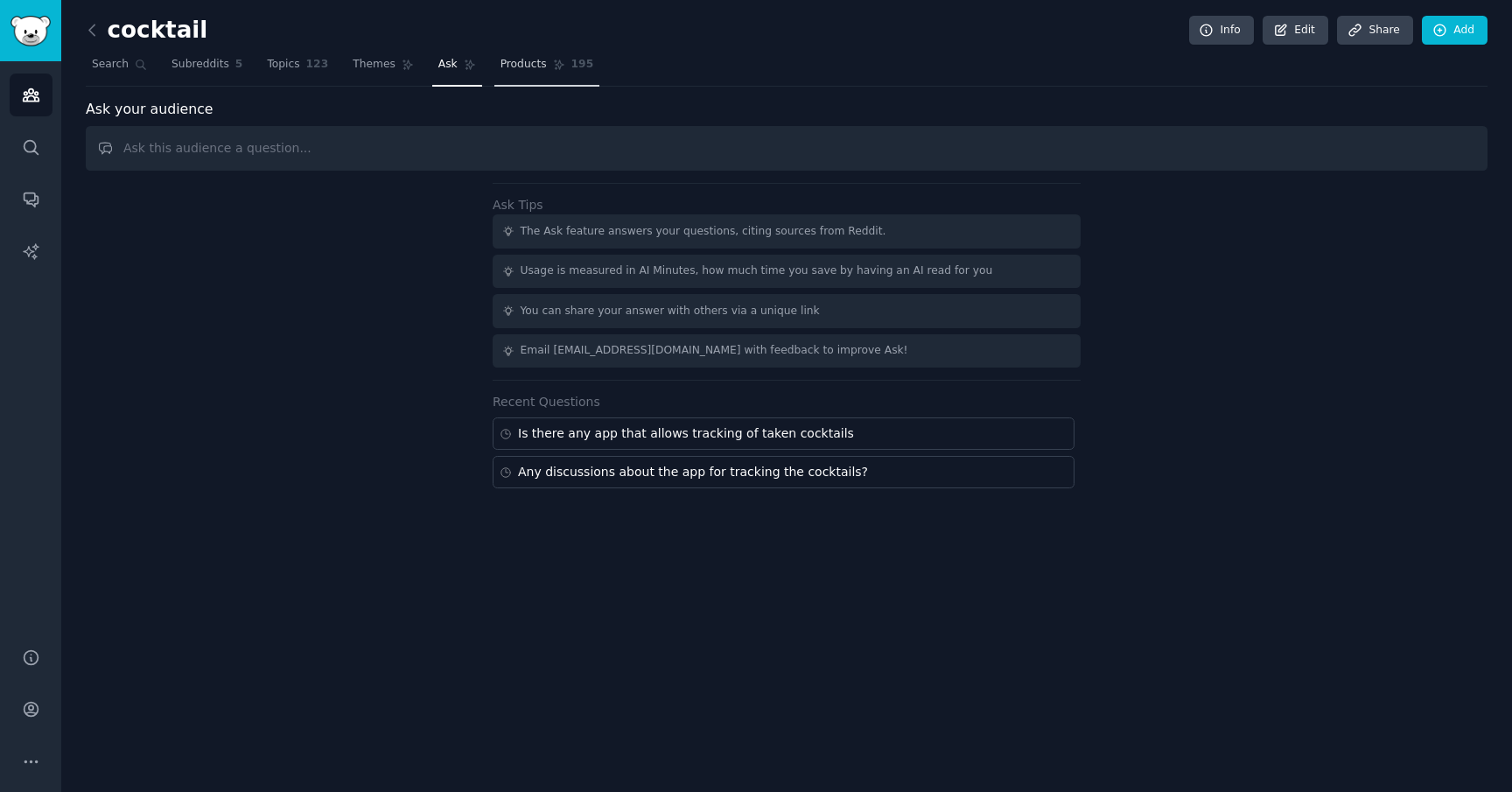
click at [510, 63] on span "Products" at bounding box center [523, 64] width 46 height 16
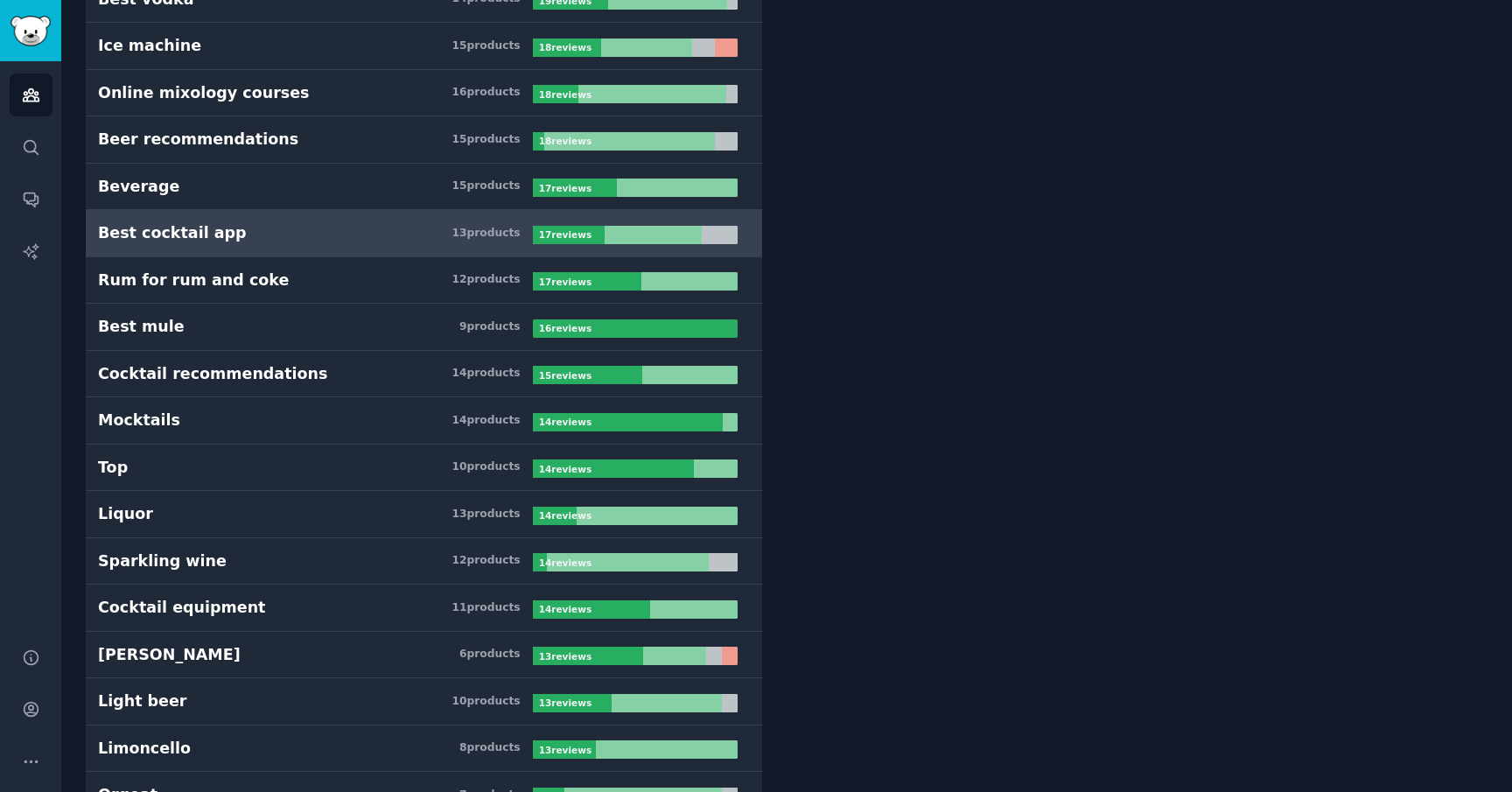
click at [332, 247] on link "Best cocktail app 13 product s 17 review s" at bounding box center [424, 233] width 676 height 47
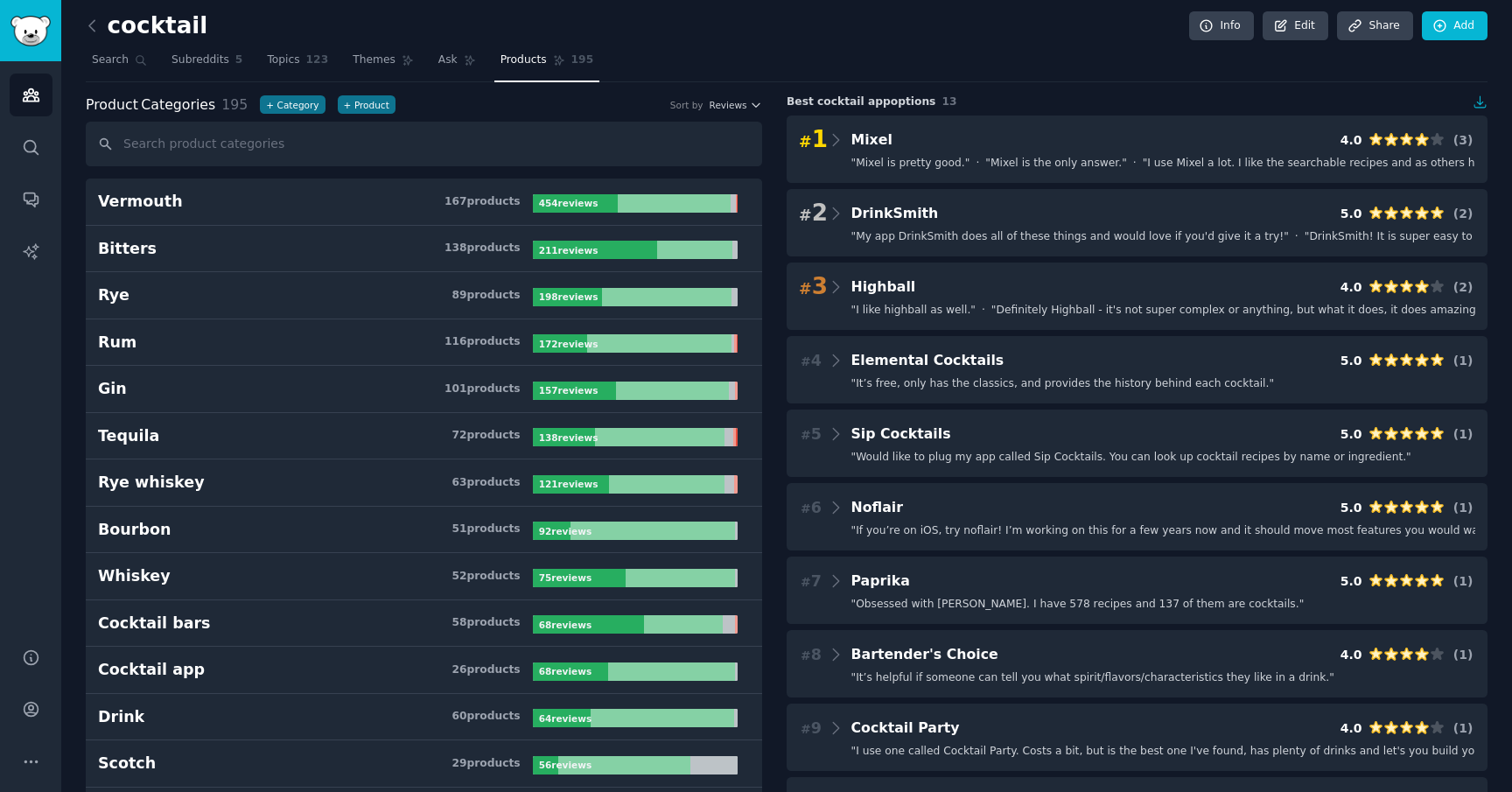
scroll to position [3, 0]
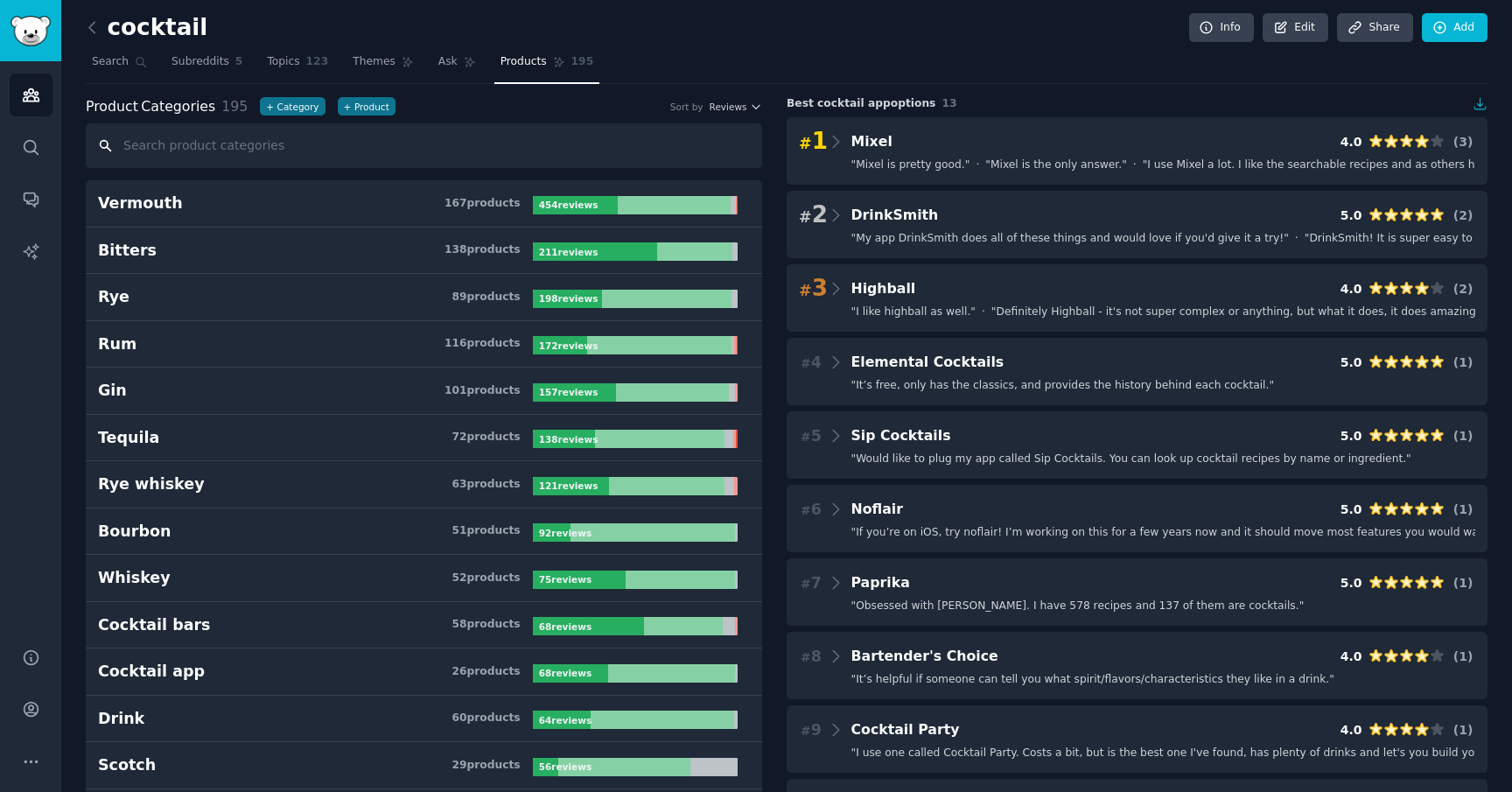
click at [384, 130] on input "text" at bounding box center [424, 145] width 676 height 44
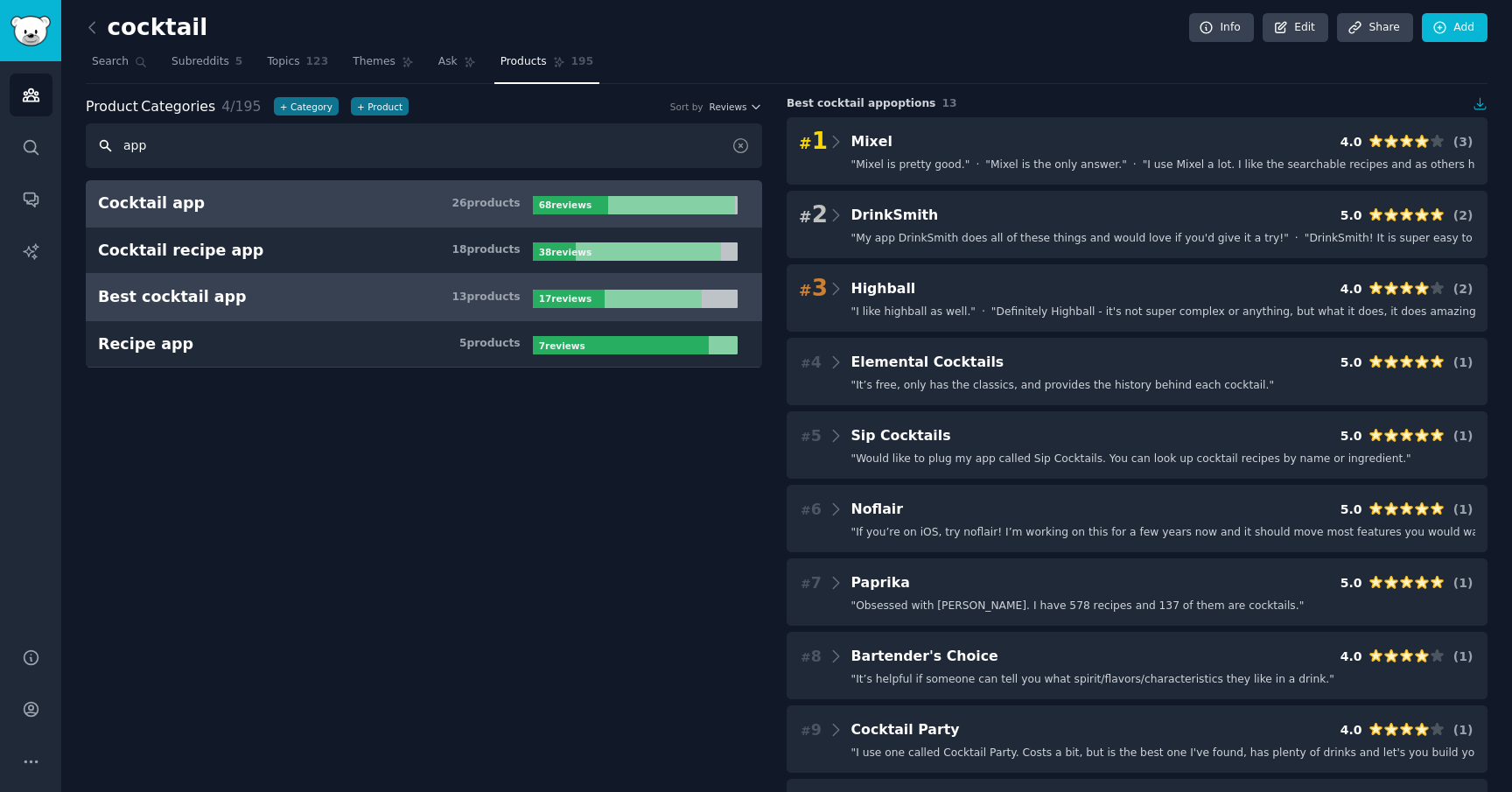
type input "app"
click at [359, 204] on h3 "Cocktail app 26 product s" at bounding box center [315, 204] width 435 height 22
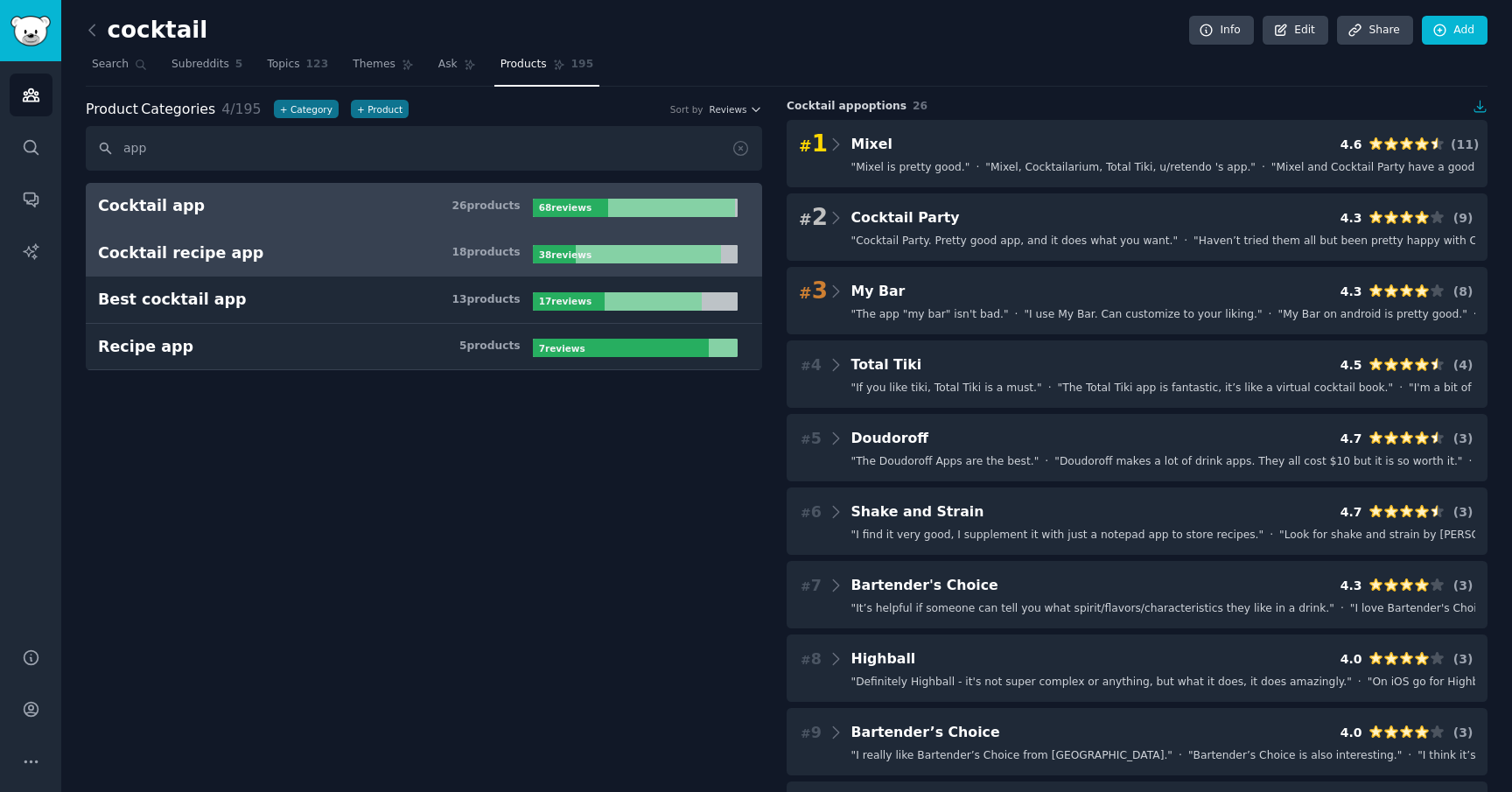
click at [357, 255] on h3 "Cocktail recipe app 18 product s" at bounding box center [315, 254] width 435 height 22
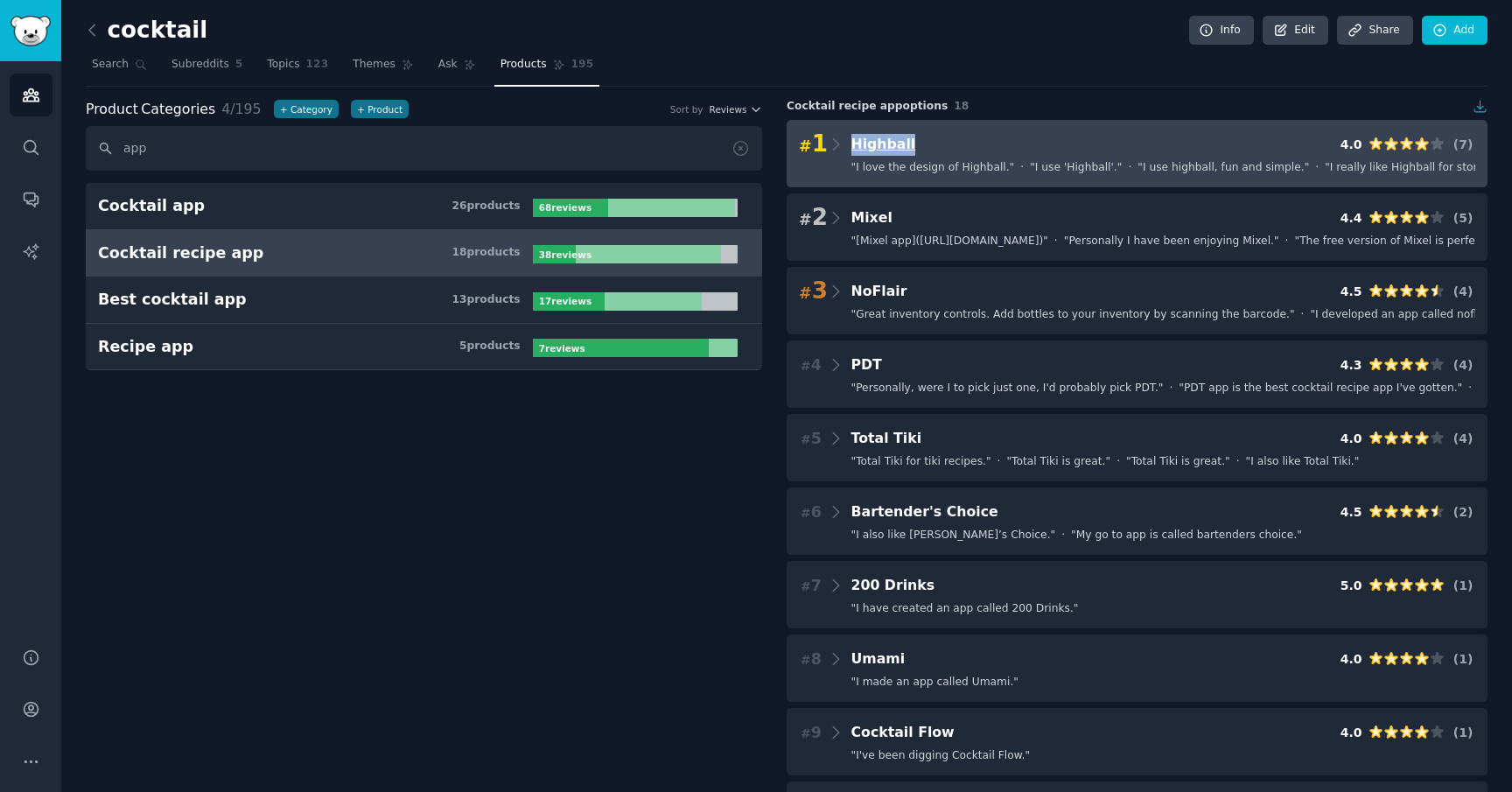
copy span "Highball"
drag, startPoint x: 942, startPoint y: 144, endPoint x: 849, endPoint y: 148, distance: 93.1
click at [849, 148] on div "# 1 Highball 4.0 ( 7 )" at bounding box center [1137, 144] width 676 height 24
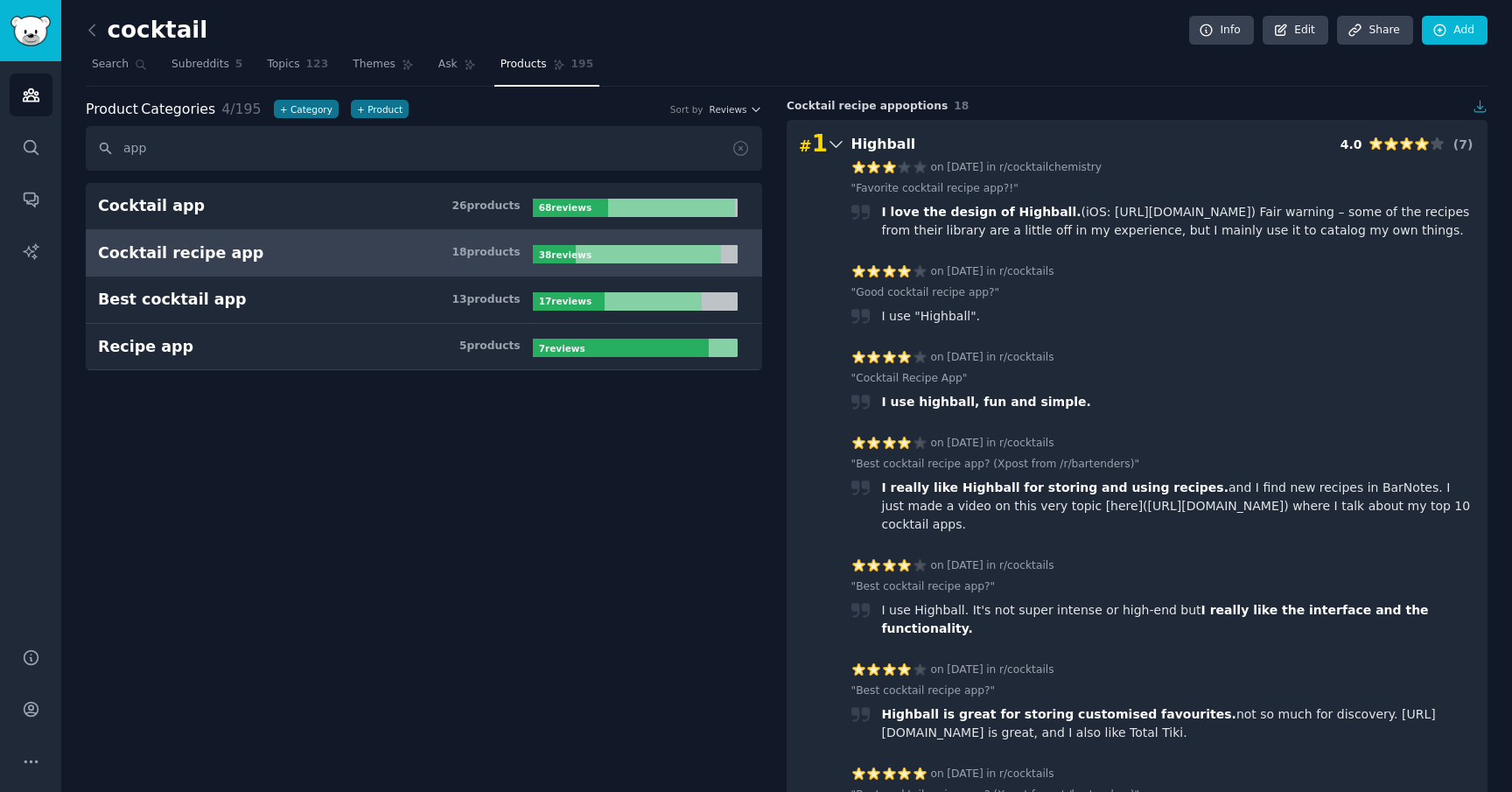
click at [838, 149] on icon at bounding box center [836, 144] width 18 height 24
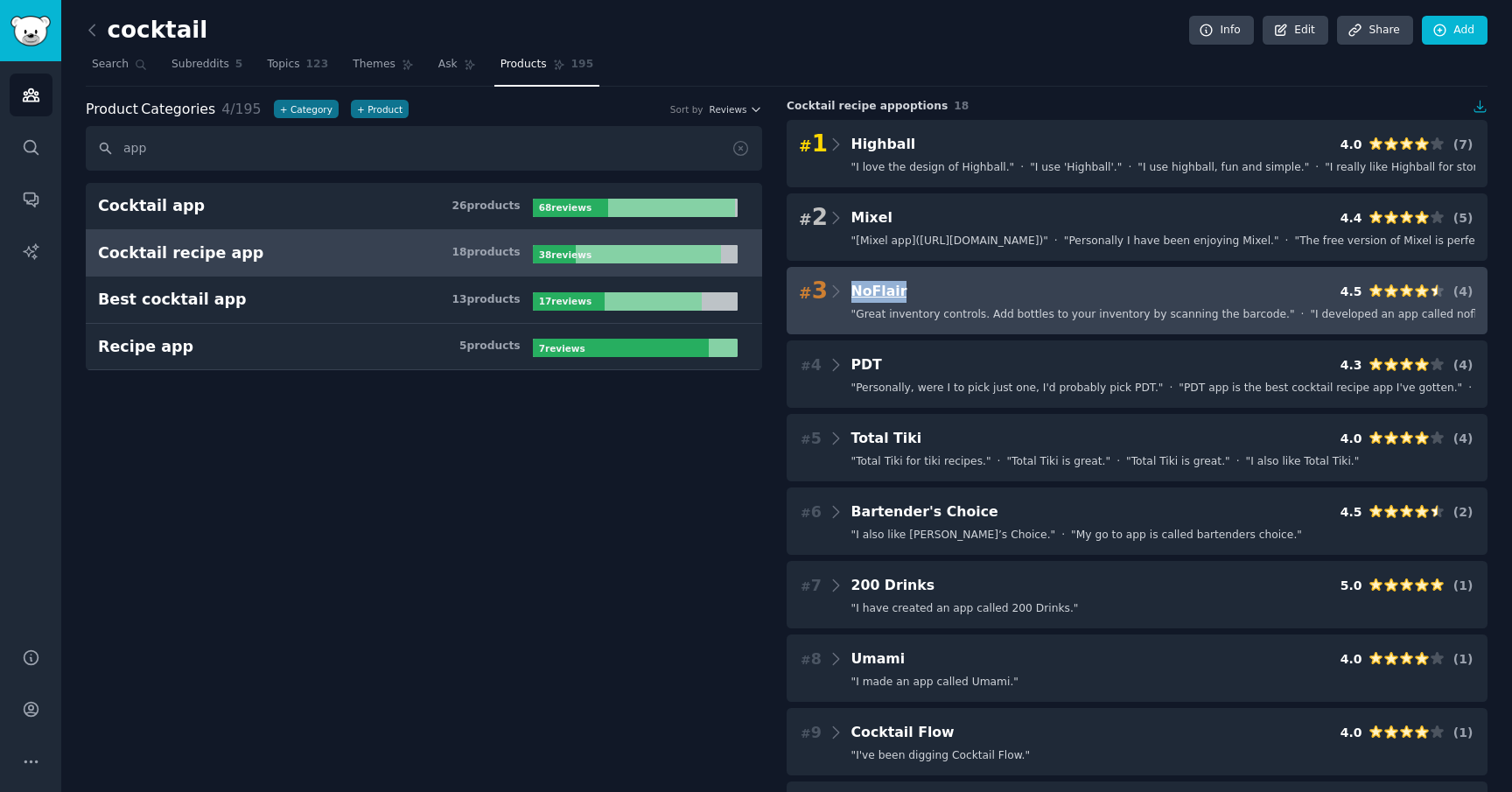
copy span "NoFlair"
drag, startPoint x: 922, startPoint y: 287, endPoint x: 850, endPoint y: 293, distance: 72.2
click at [850, 293] on div "# 3 NoFlair 4.5 ( 4 )" at bounding box center [1137, 291] width 676 height 24
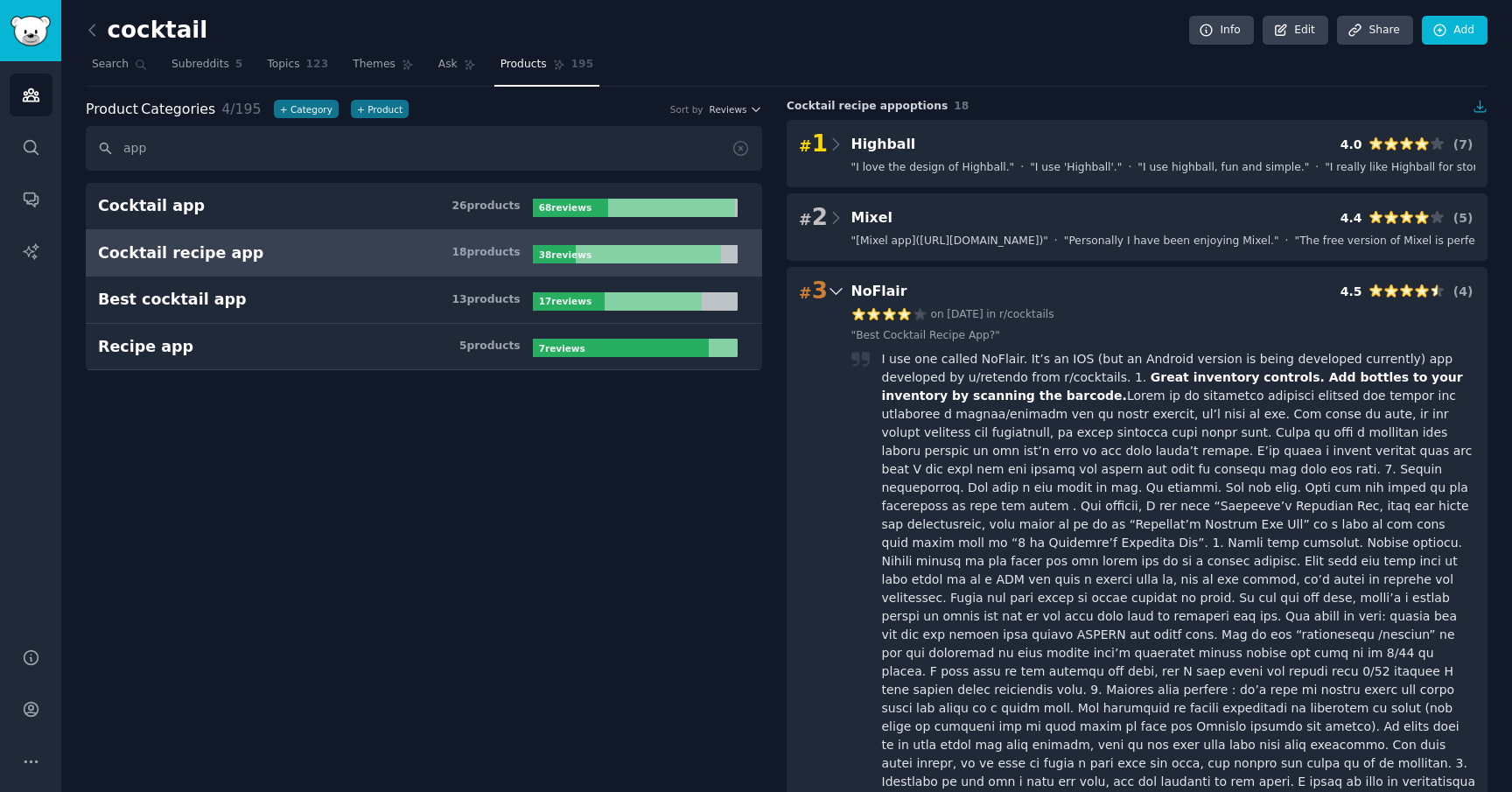
click at [836, 284] on icon at bounding box center [836, 291] width 18 height 24
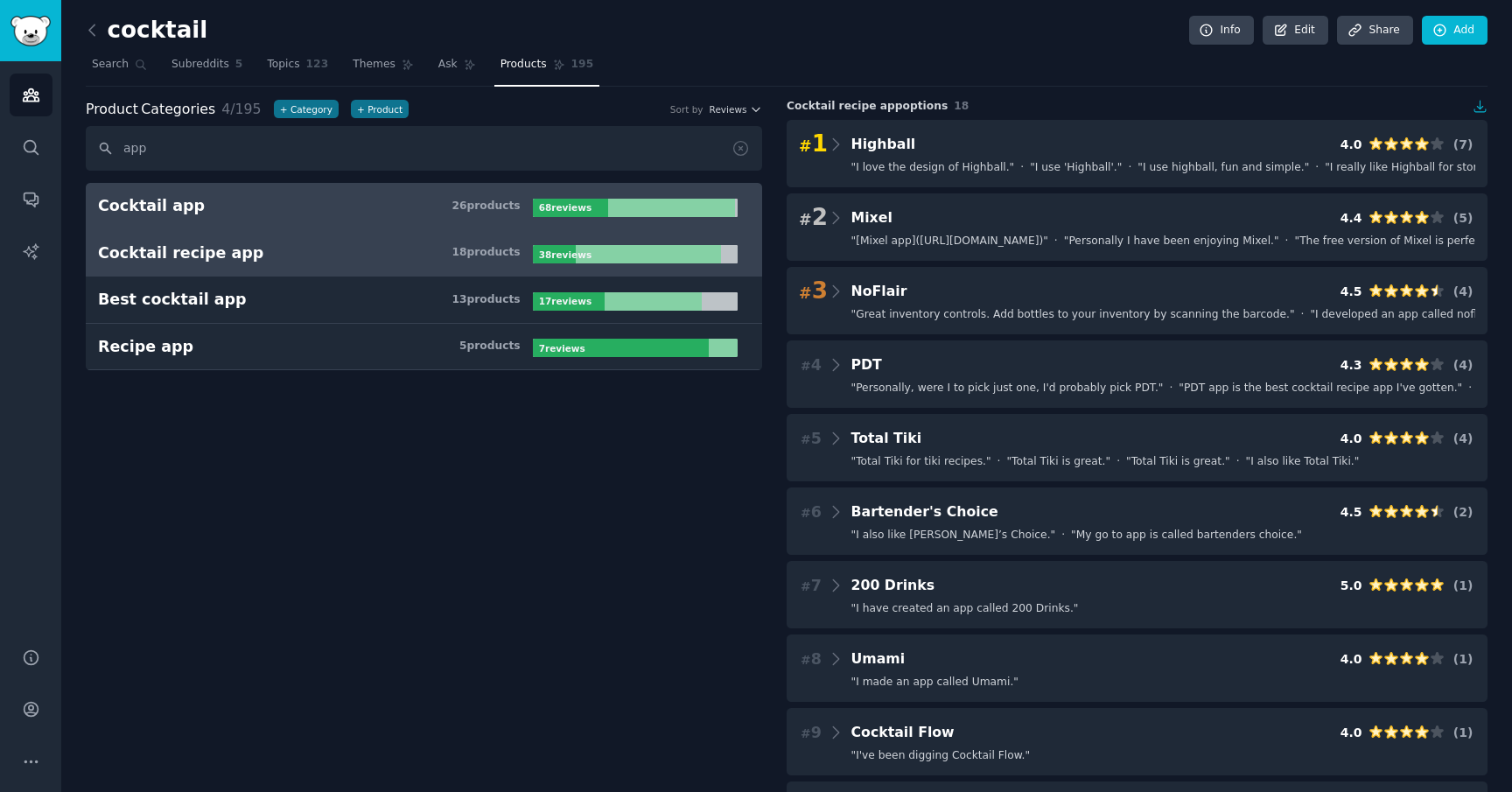
click at [383, 219] on link "Cocktail app 26 product s 68 review s" at bounding box center [424, 206] width 676 height 47
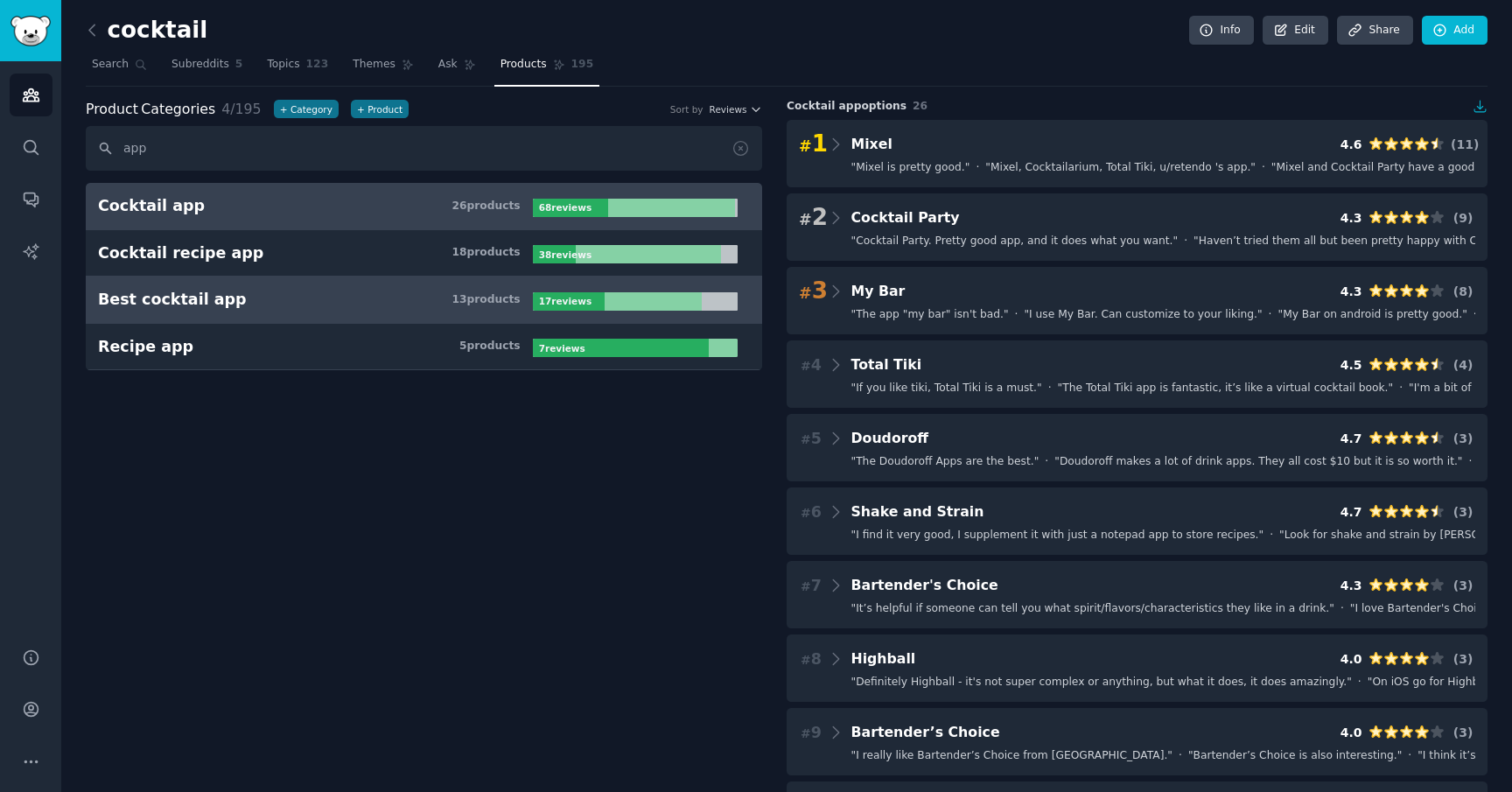
click at [341, 303] on h3 "Best cocktail app 13 product s" at bounding box center [315, 300] width 435 height 22
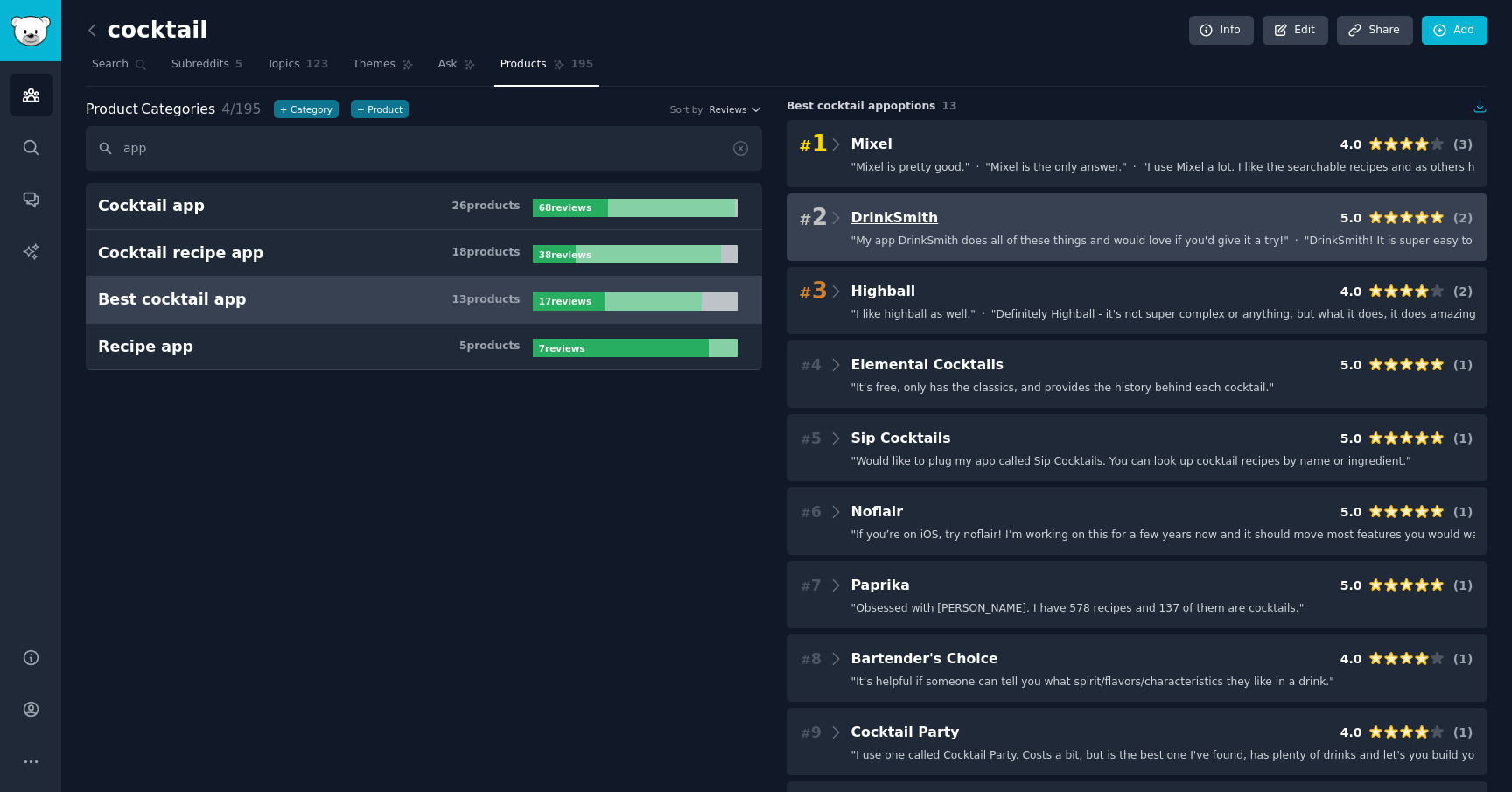
drag, startPoint x: 953, startPoint y: 222, endPoint x: 867, endPoint y: 222, distance: 86.0
click at [867, 222] on div "# 2 DrinkSmith 5.0 ( 2 )" at bounding box center [1137, 217] width 676 height 24
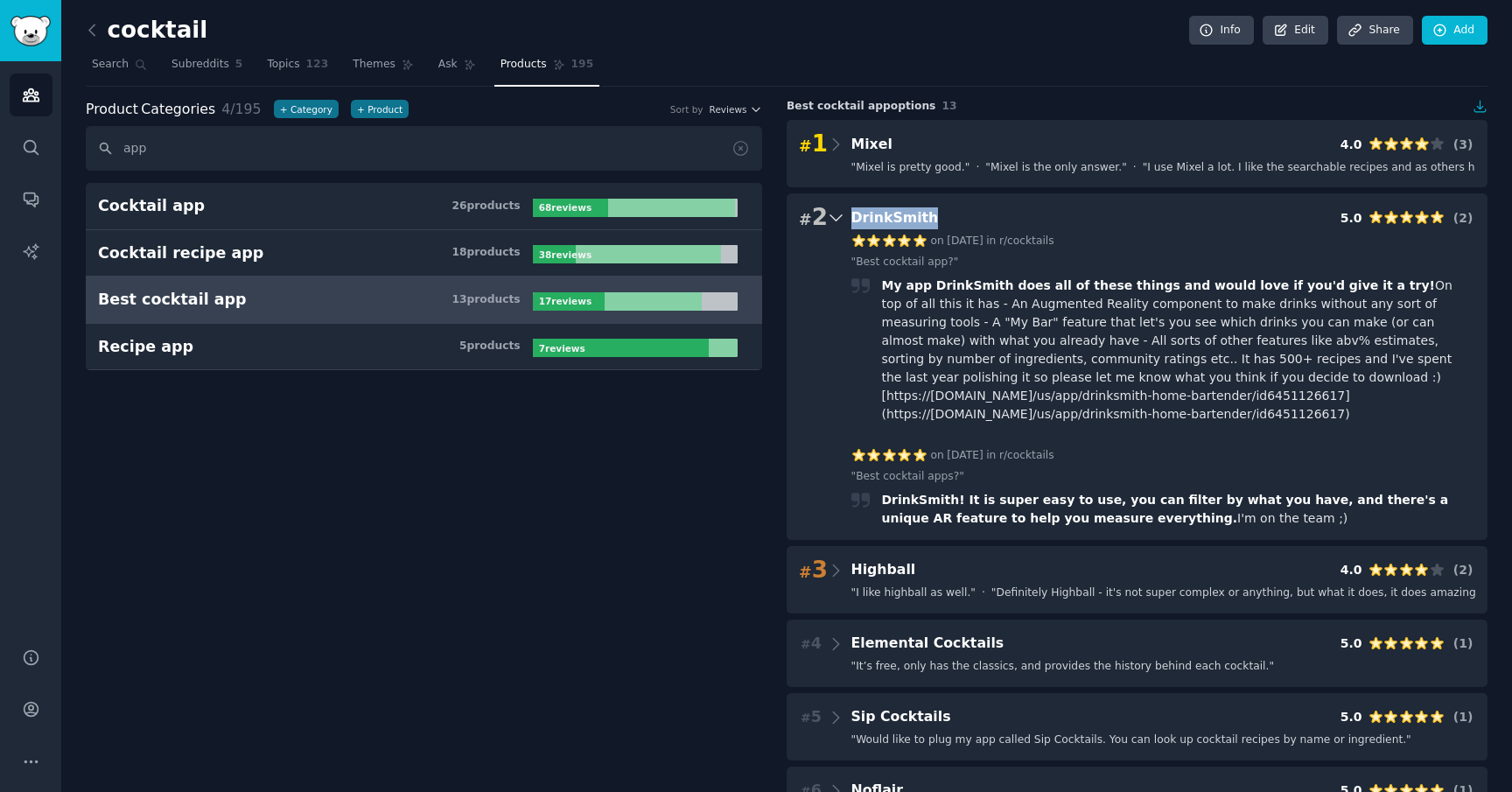
copy span "DrinkSmith"
drag, startPoint x: 990, startPoint y: 221, endPoint x: 835, endPoint y: 220, distance: 155.0
click at [835, 220] on div "# 2 DrinkSmith 5.0 ( 2 )" at bounding box center [1137, 217] width 676 height 24
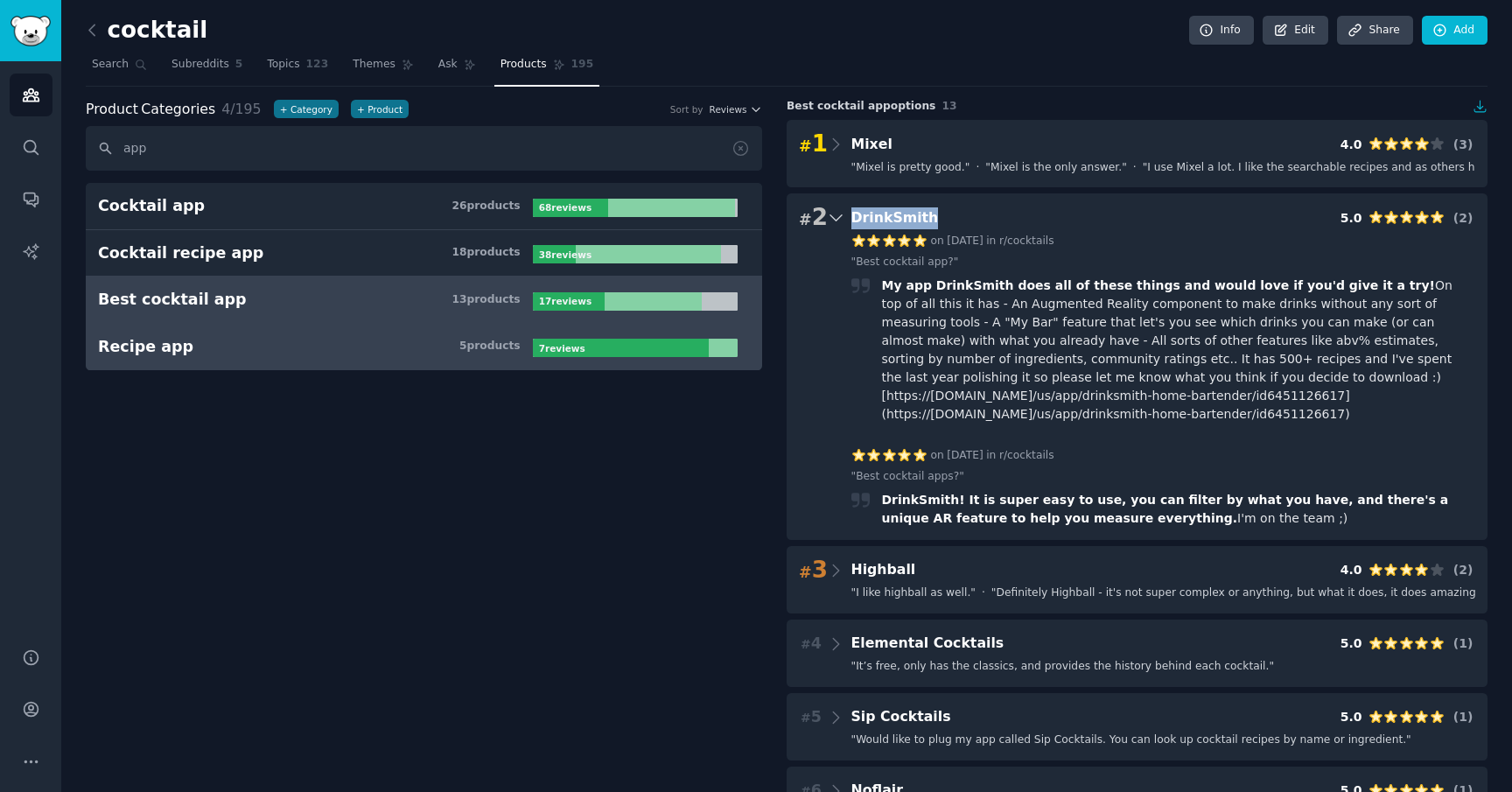
click at [349, 351] on h3 "Recipe app 5 product s" at bounding box center [315, 347] width 435 height 22
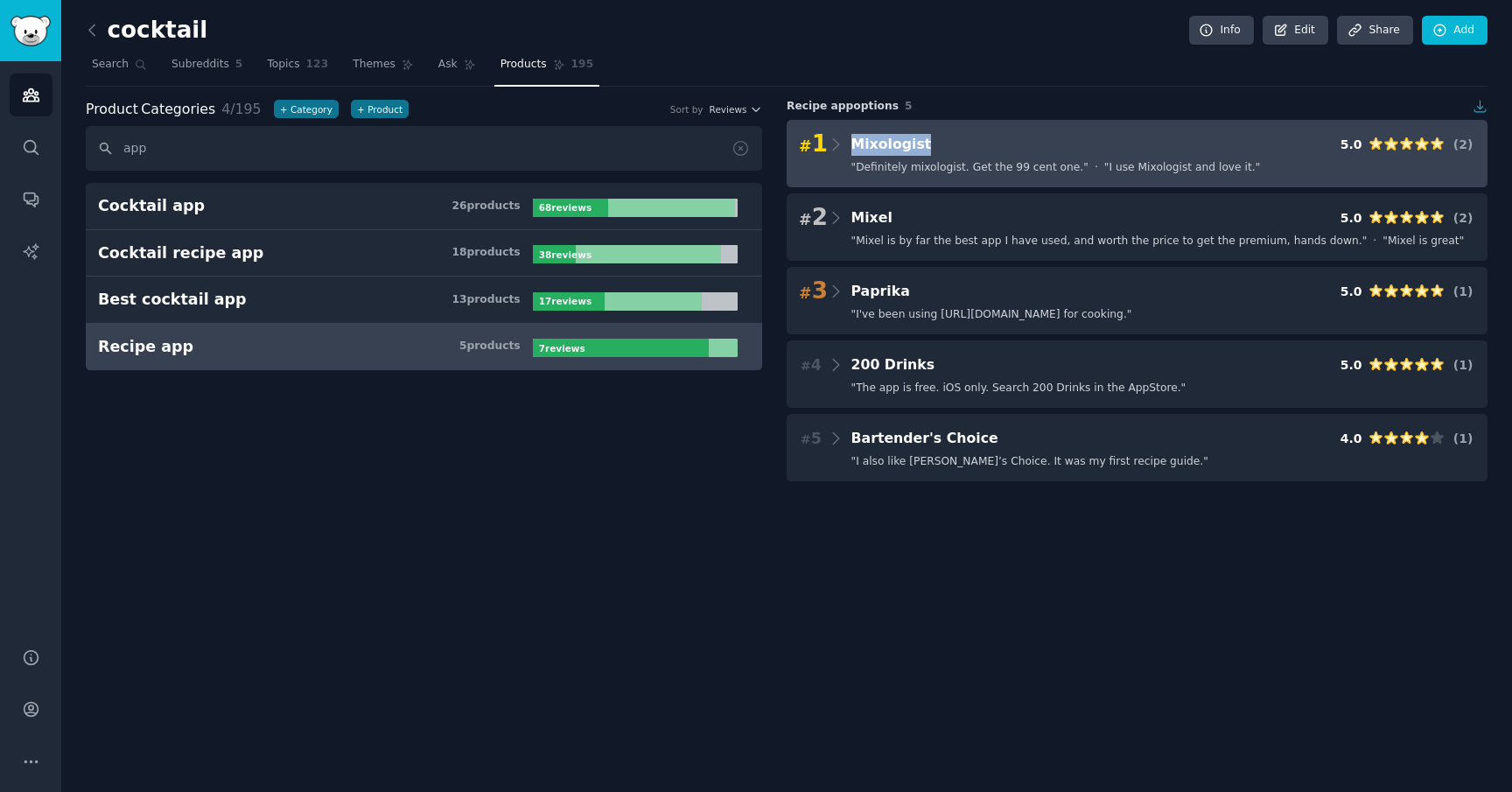
copy span "Mixologist"
drag, startPoint x: 955, startPoint y: 131, endPoint x: 947, endPoint y: 143, distance: 14.4
click at [947, 143] on div "# 1 Mixologist 5.0 ( 2 ) " Definitely mixologist. Get the 99 cent one. " · " I …" at bounding box center [1137, 154] width 701 height 68
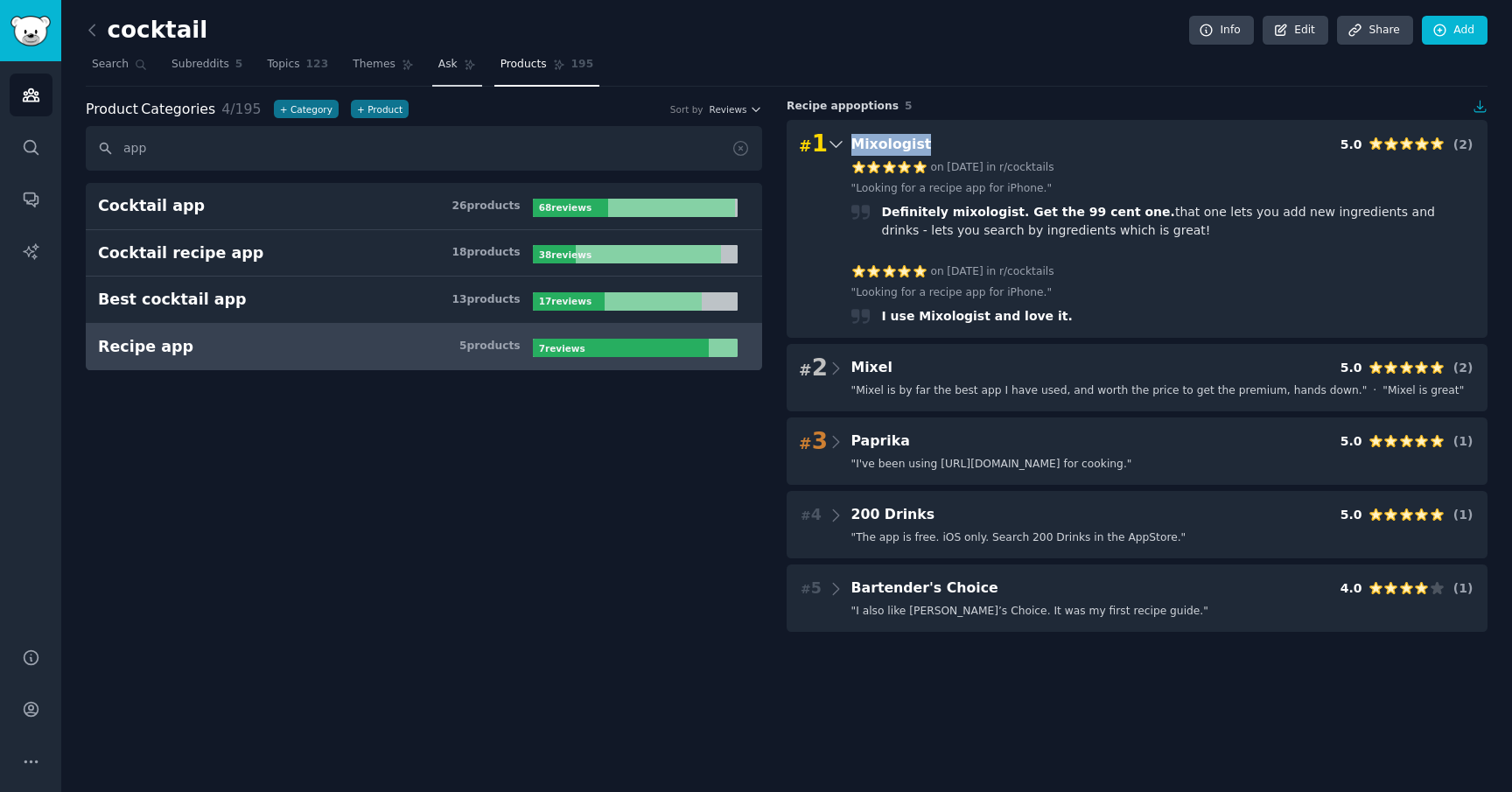
click at [438, 70] on span "Ask" at bounding box center [448, 64] width 19 height 16
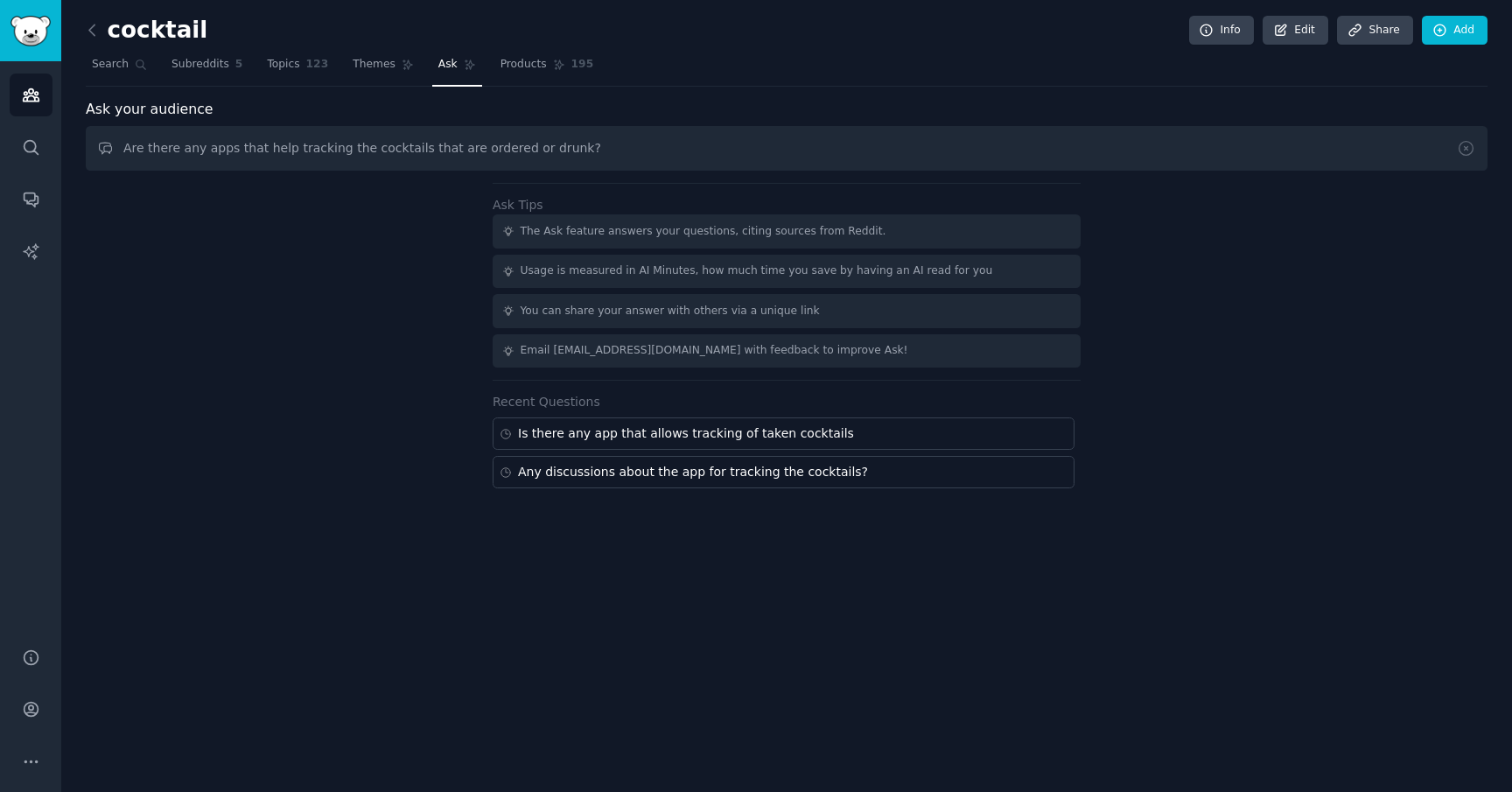
type input "Are there any apps that help tracking the cocktails that are ordered or drunk?"
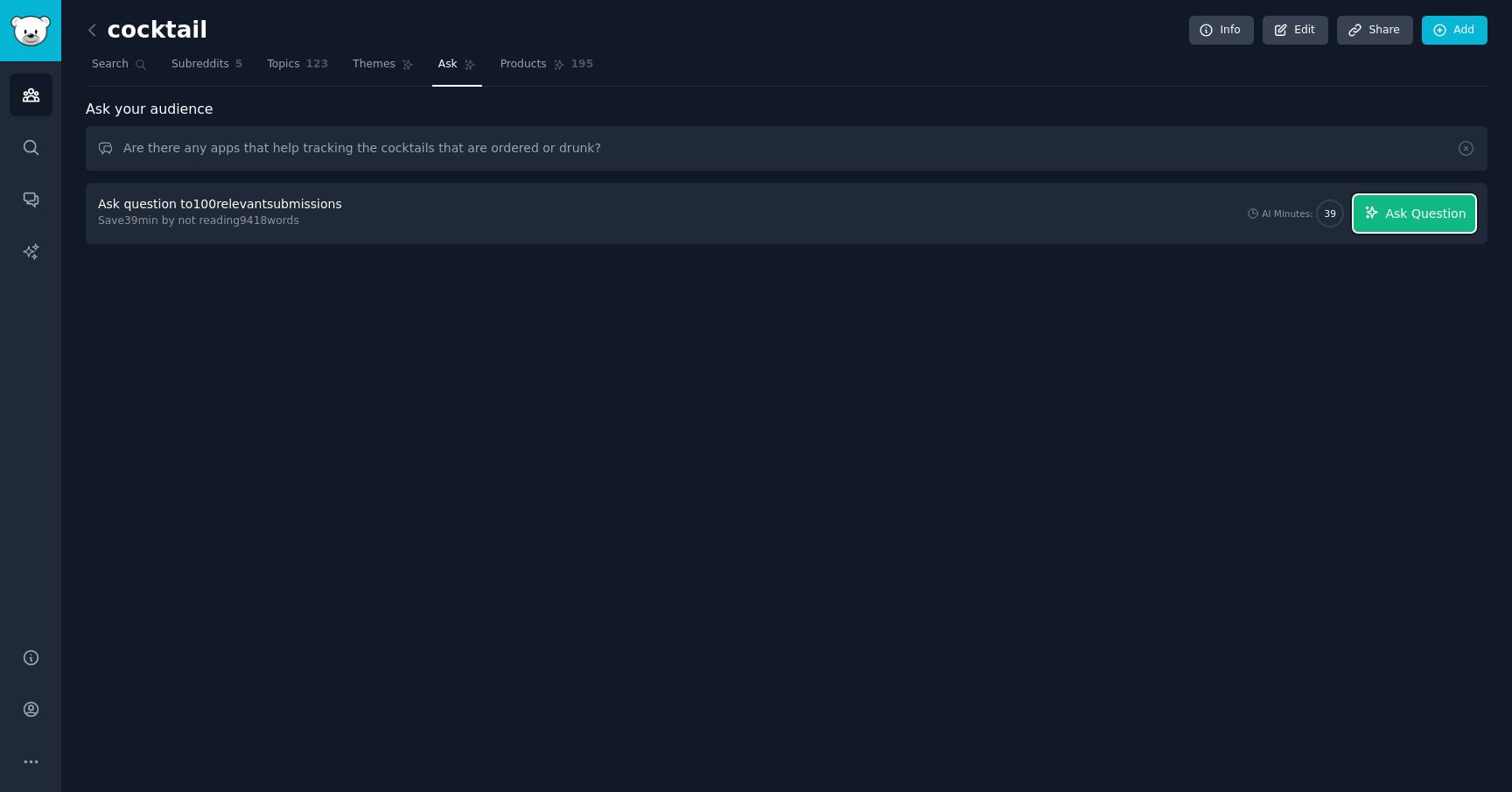
click at [1416, 225] on button "Ask Question" at bounding box center [1413, 214] width 121 height 37
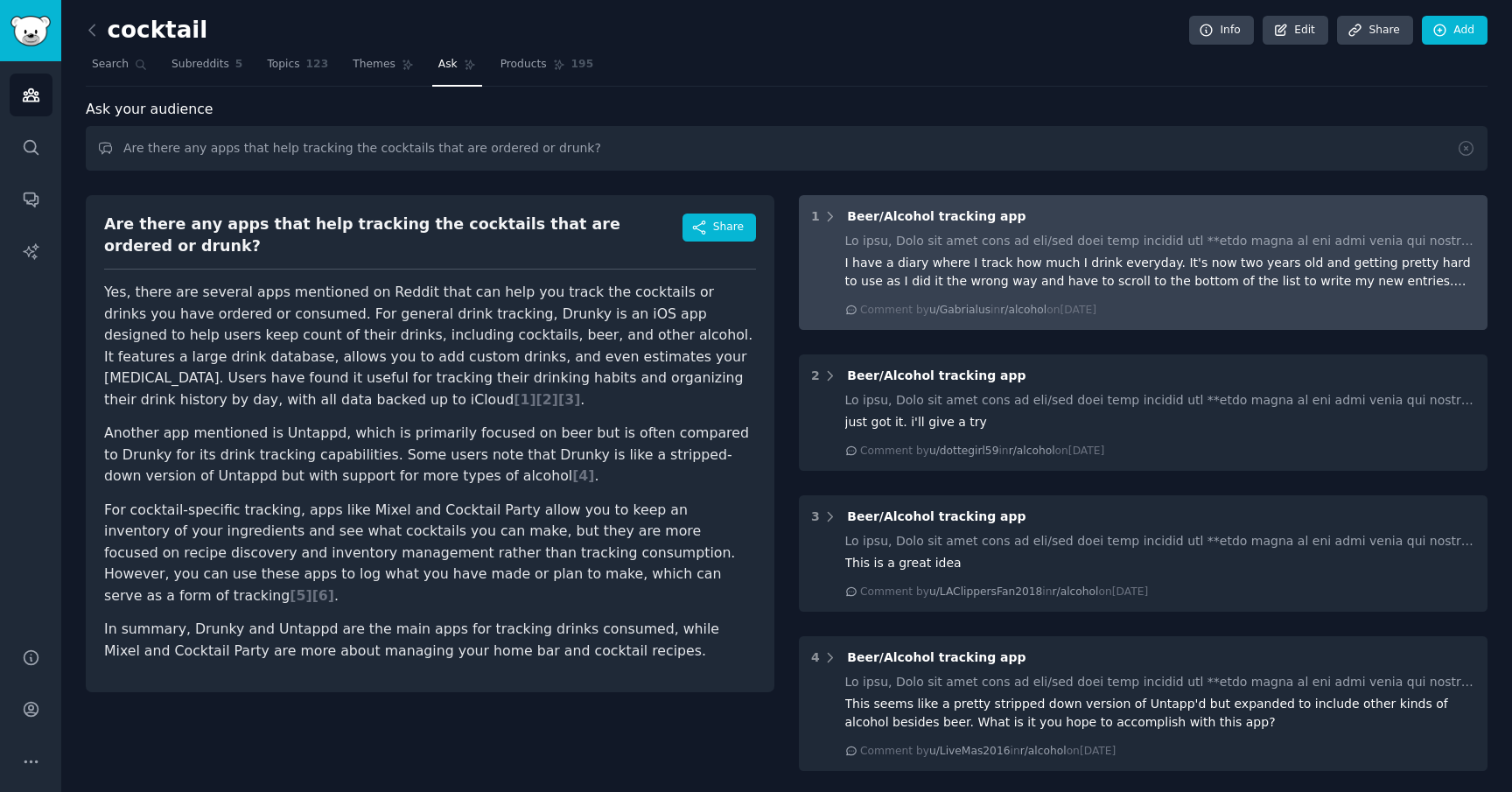
click at [940, 223] on div "Beer/Alcohol tracking app" at bounding box center [936, 217] width 178 height 19
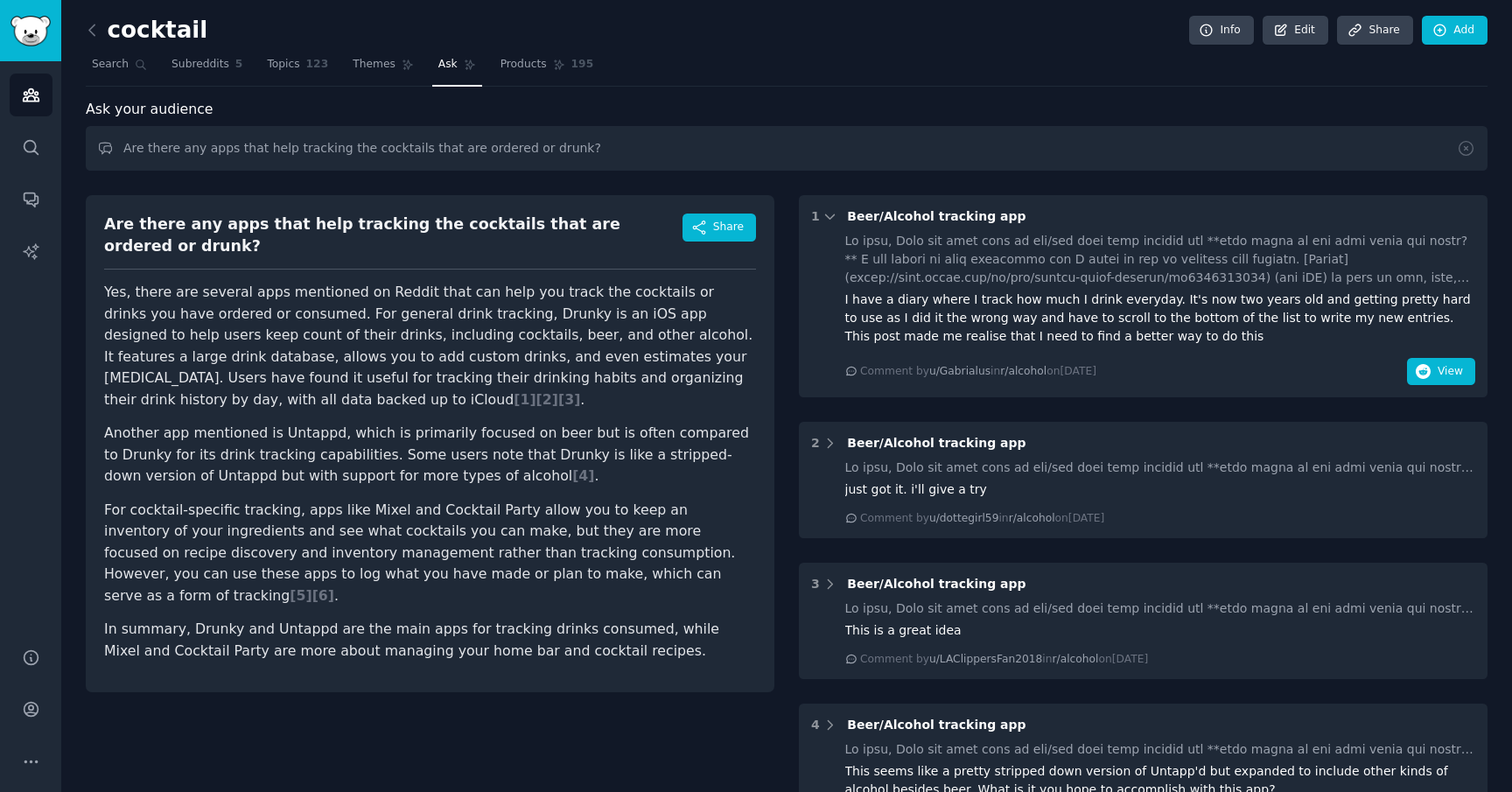
click at [967, 224] on div "Beer/Alcohol tracking app" at bounding box center [936, 217] width 178 height 19
click at [1439, 368] on span "View" at bounding box center [1449, 372] width 25 height 16
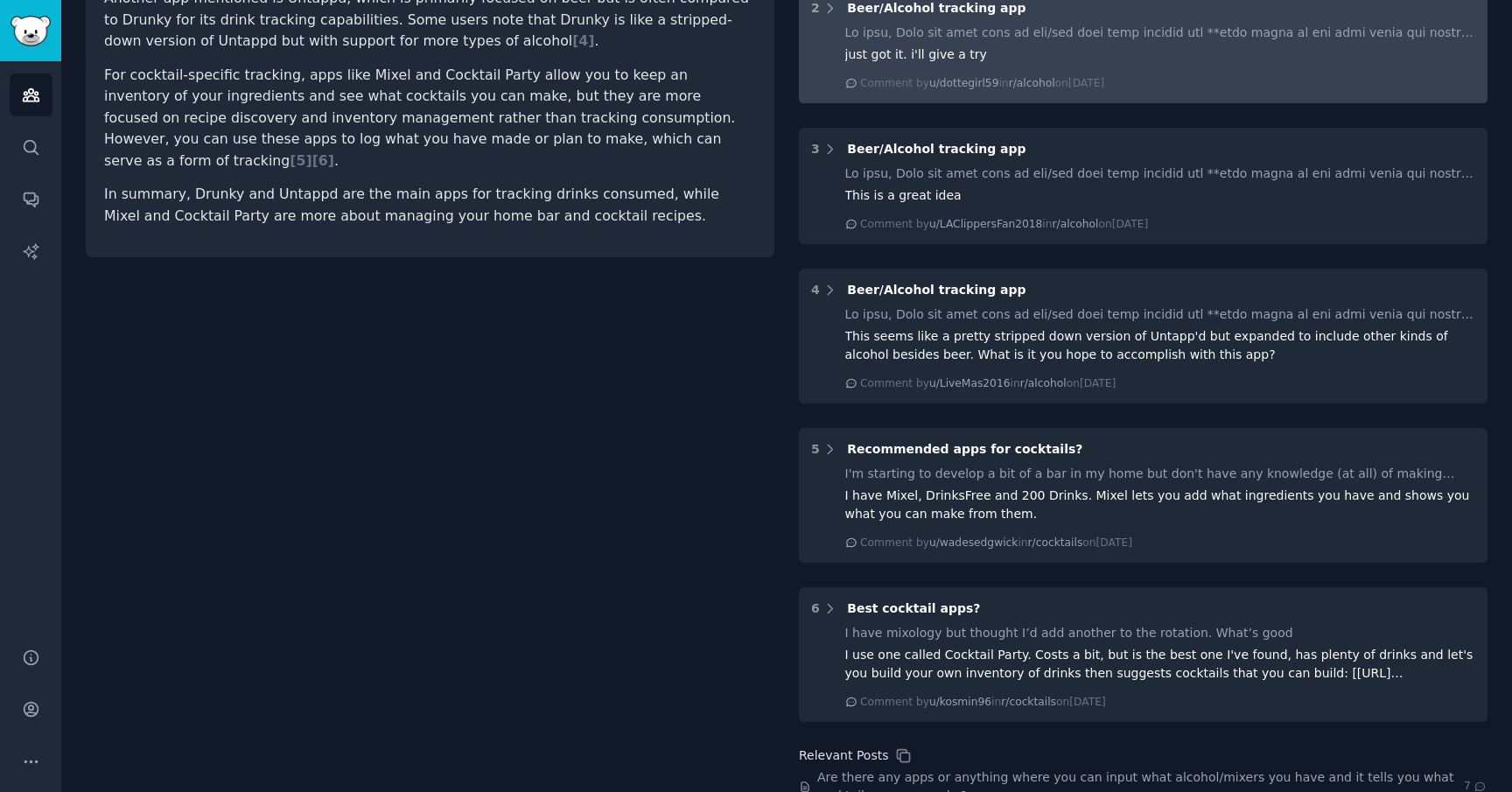
scroll to position [438, 0]
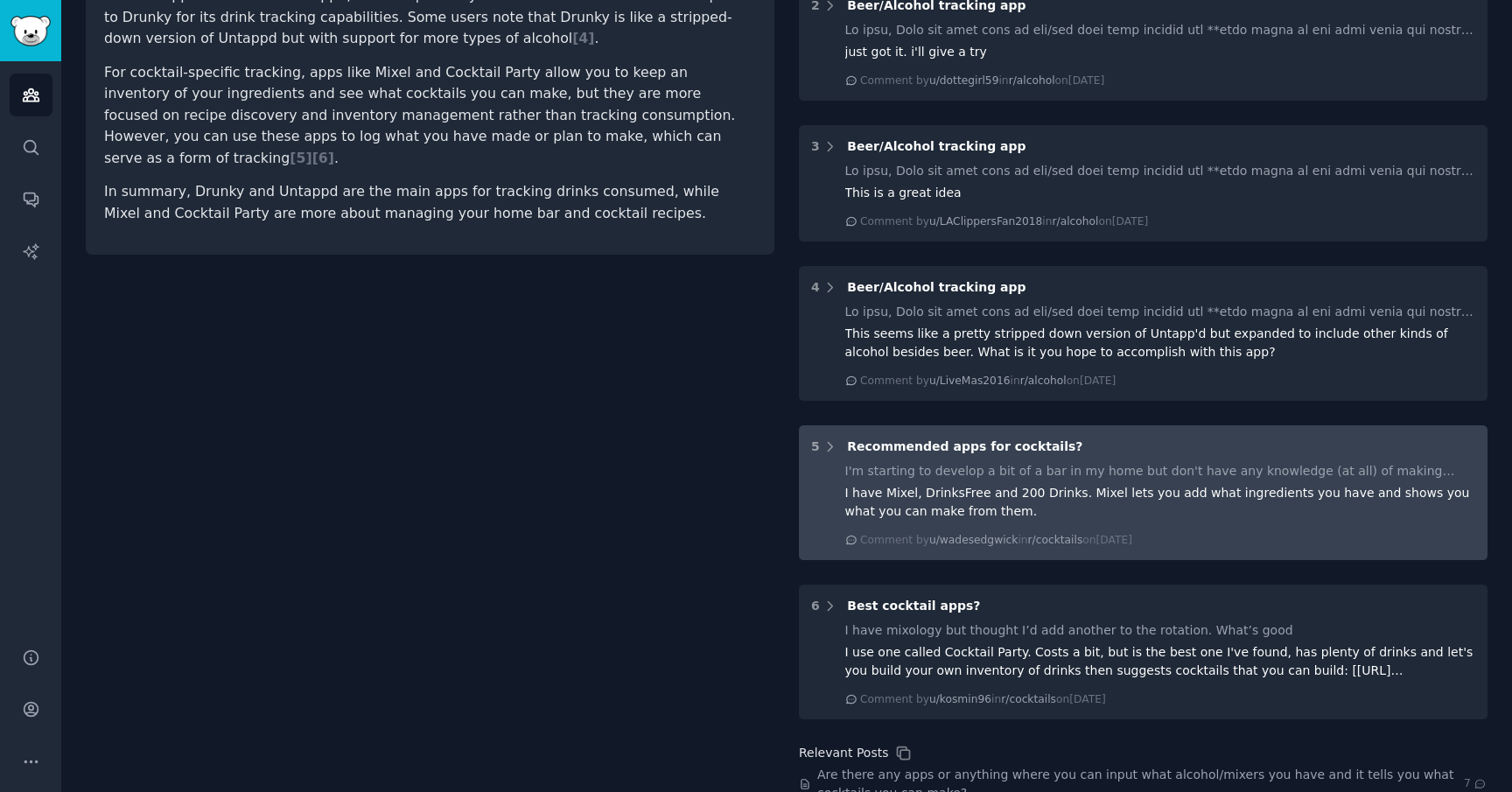
click at [998, 453] on div "Recommended apps for cocktails?" at bounding box center [965, 447] width 235 height 19
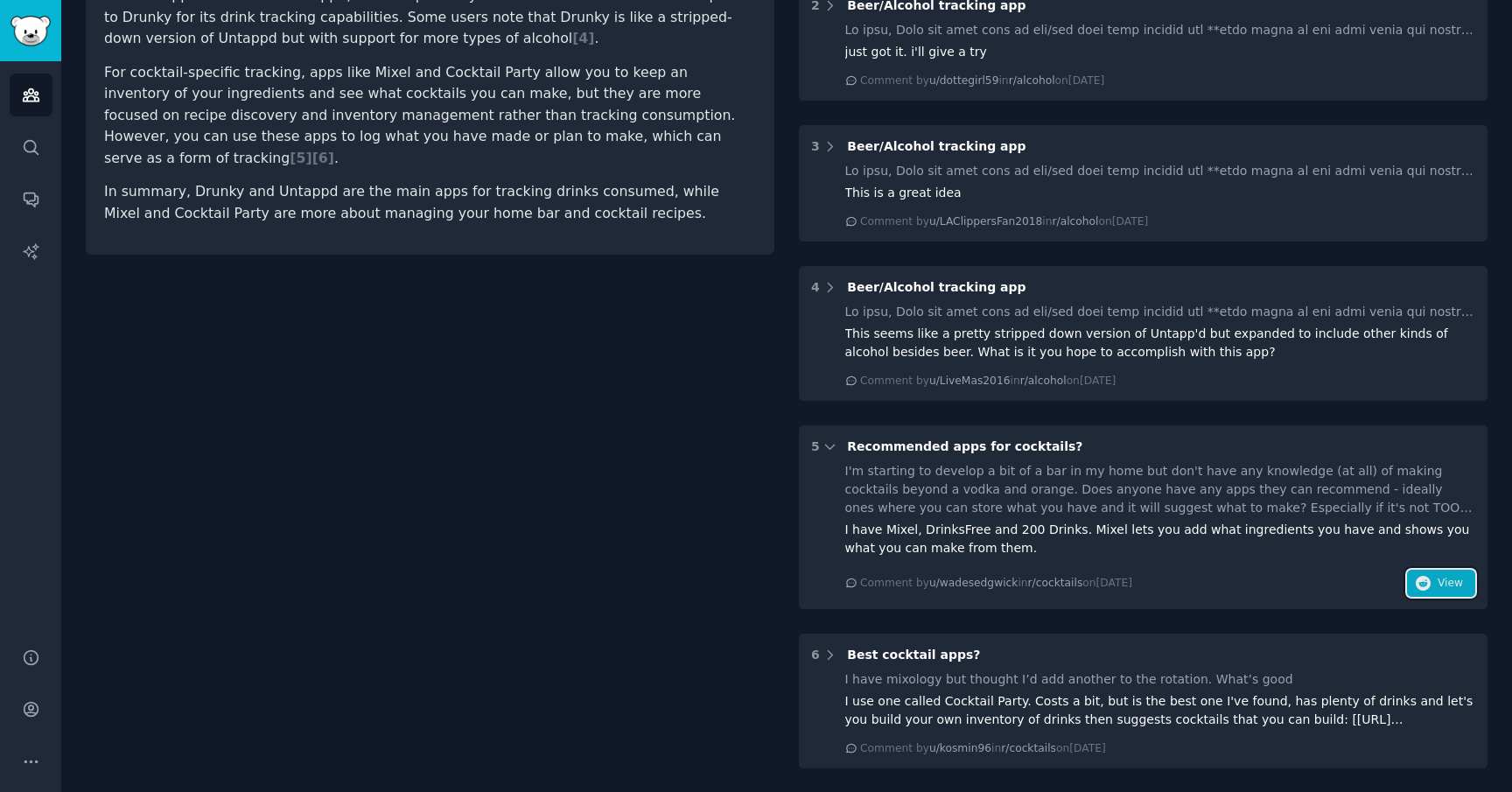
click at [1426, 583] on icon "button" at bounding box center [1423, 583] width 16 height 16
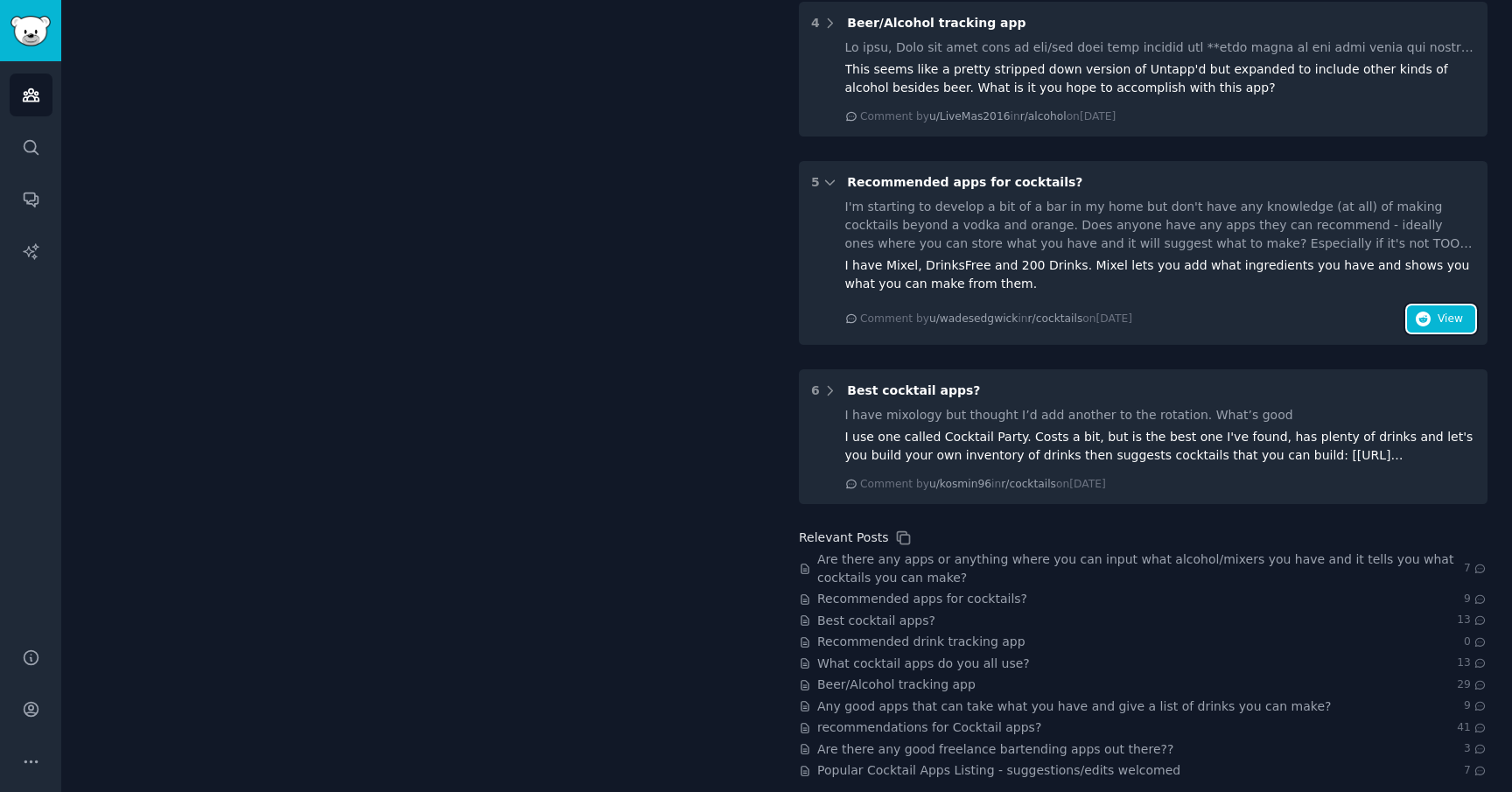
scroll to position [714, 0]
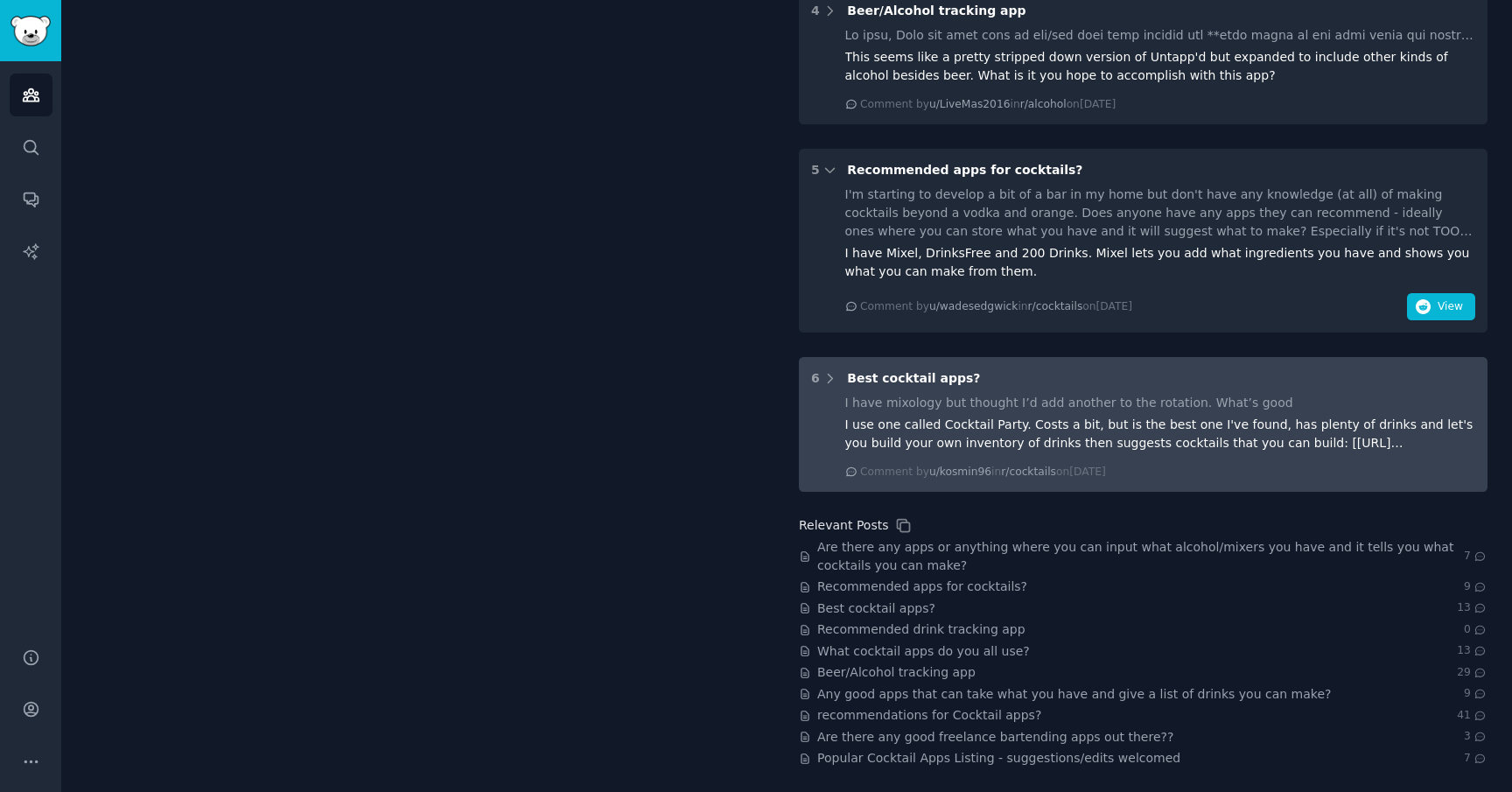
click at [953, 381] on span "Best cocktail apps?" at bounding box center [914, 377] width 133 height 14
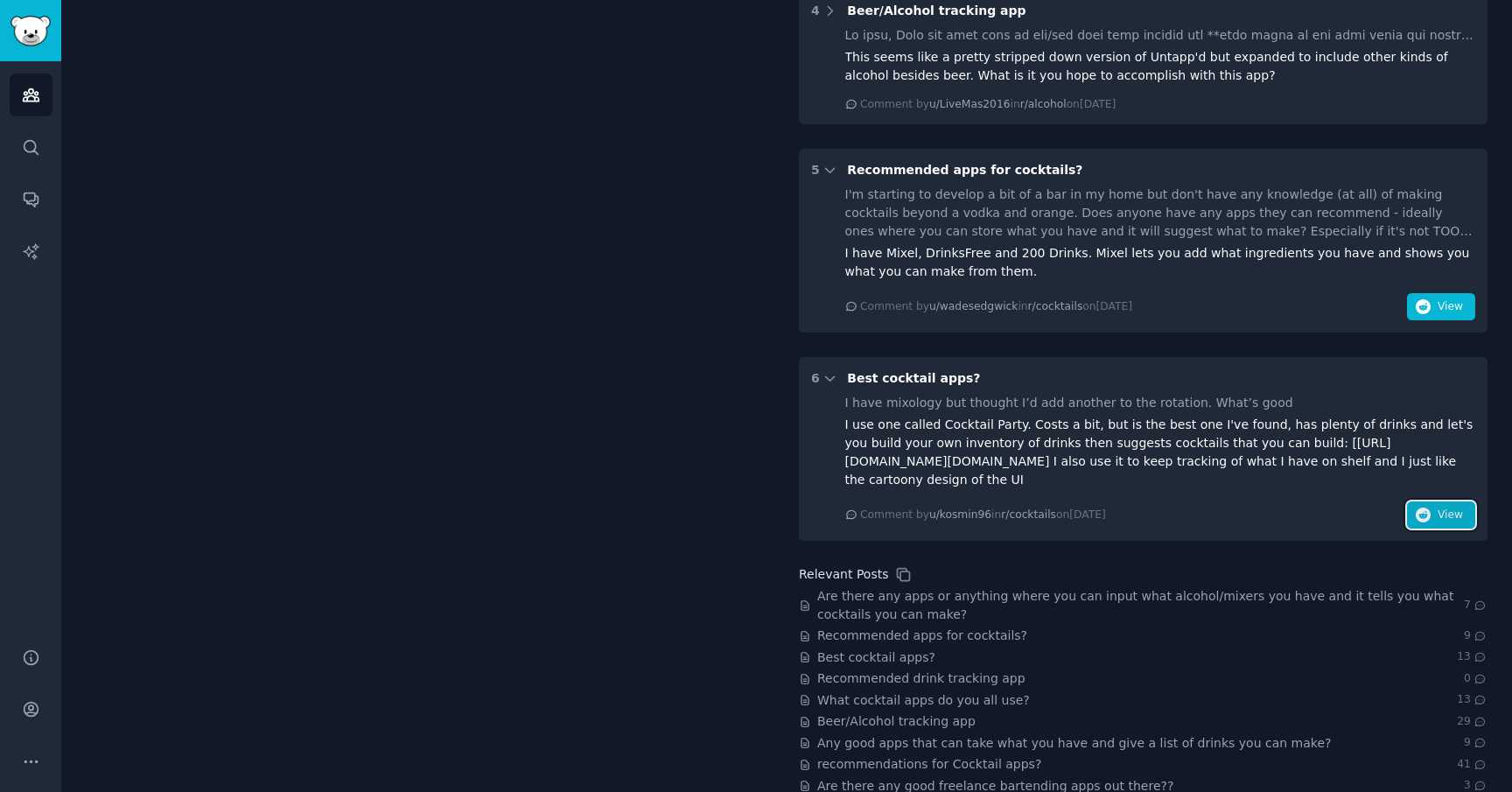
click at [1446, 524] on span "View" at bounding box center [1449, 515] width 25 height 16
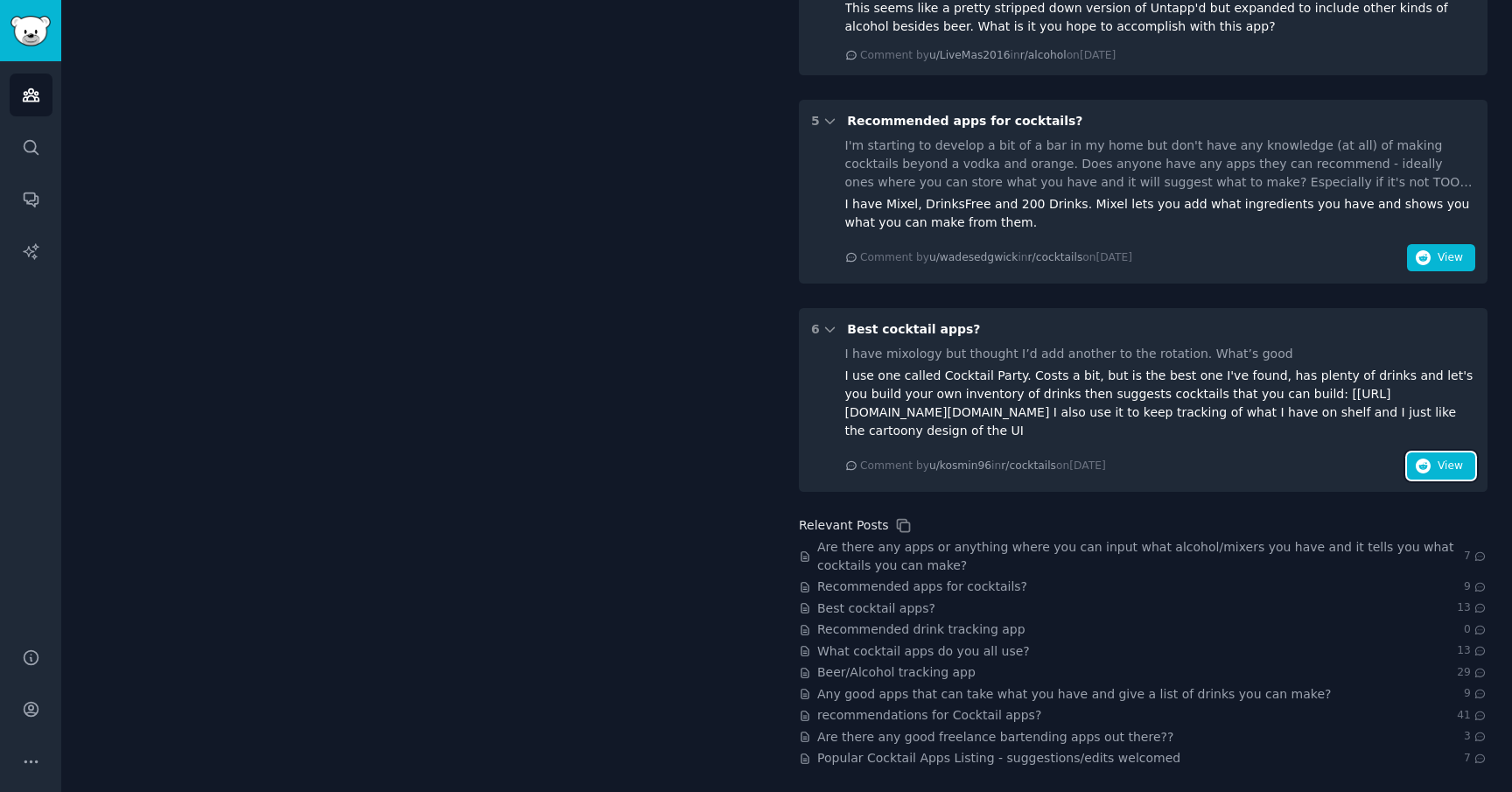
scroll to position [0, 0]
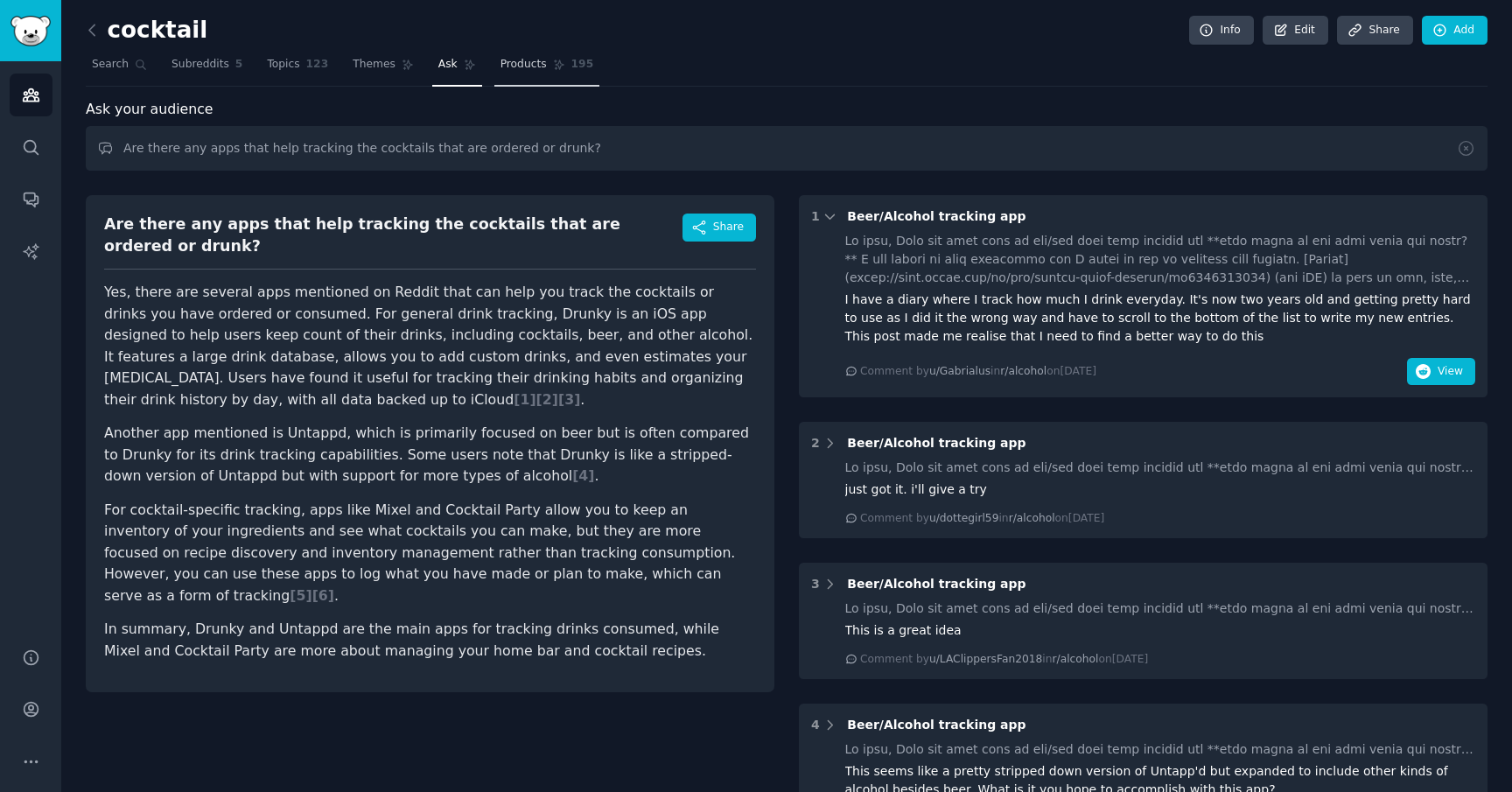
click at [522, 83] on link "Products 195" at bounding box center [547, 68] width 105 height 36
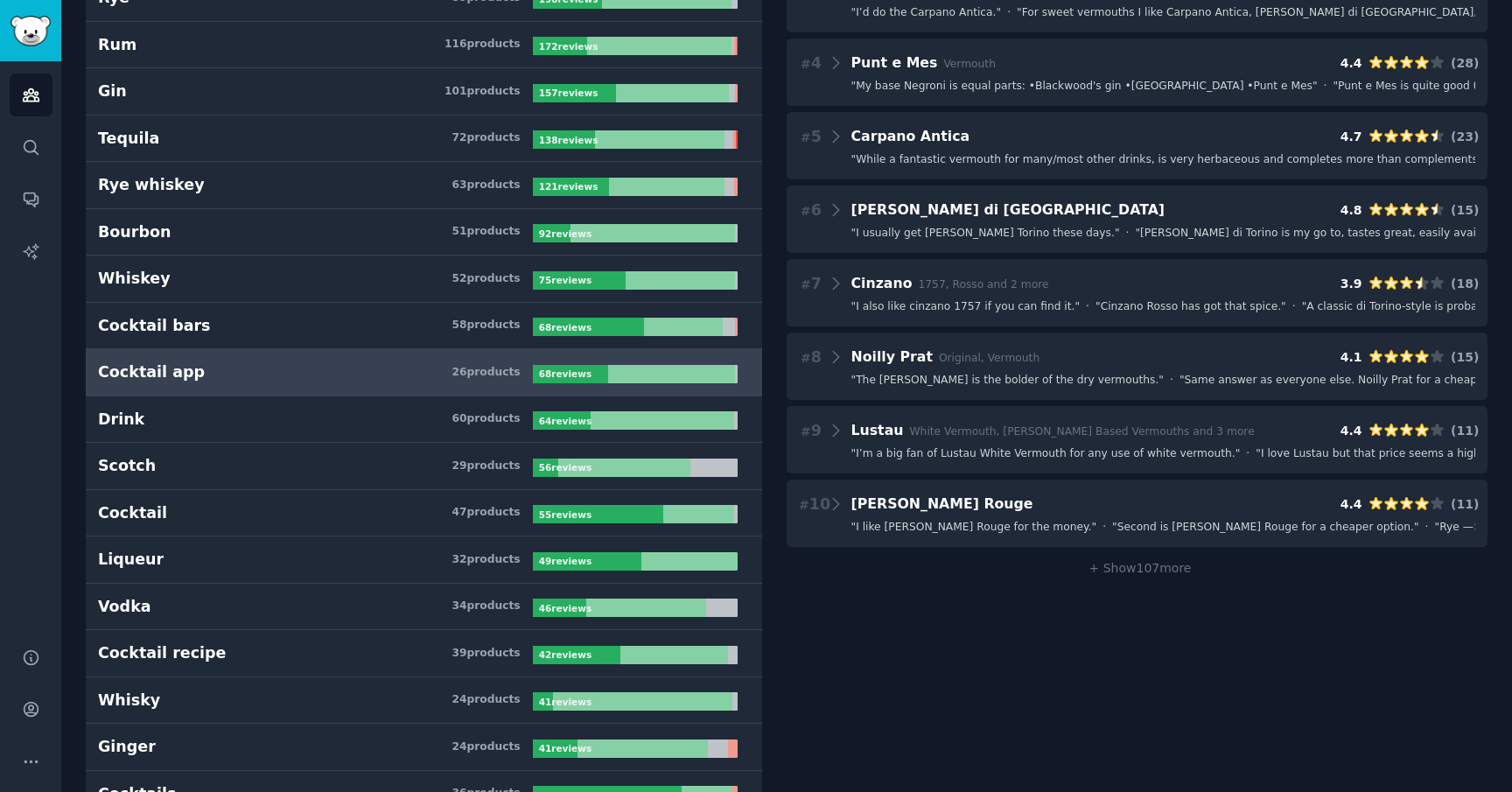
click at [322, 376] on h3 "Cocktail app 26 product s" at bounding box center [315, 373] width 435 height 22
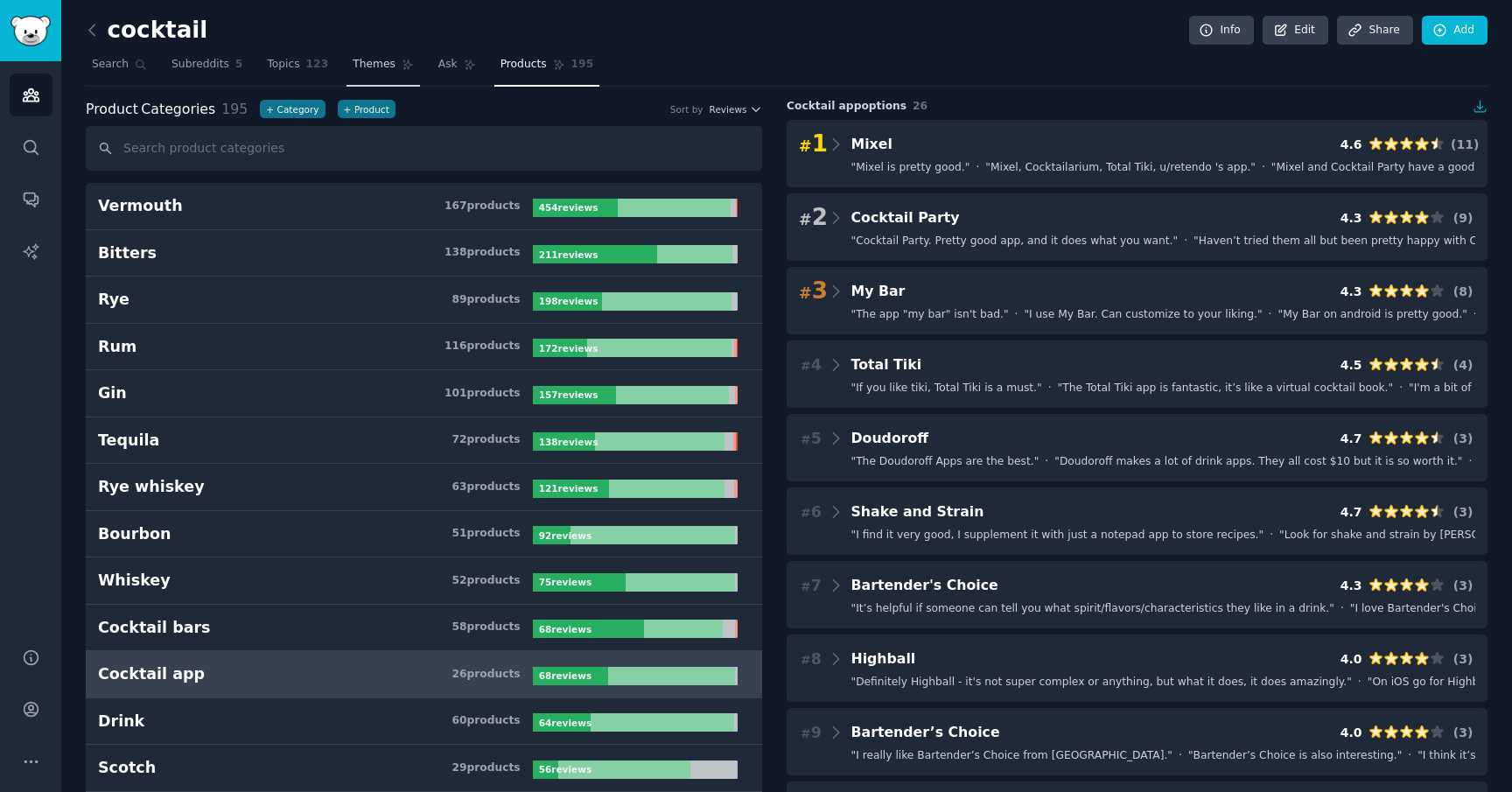
click at [379, 61] on span "Themes" at bounding box center [374, 64] width 43 height 16
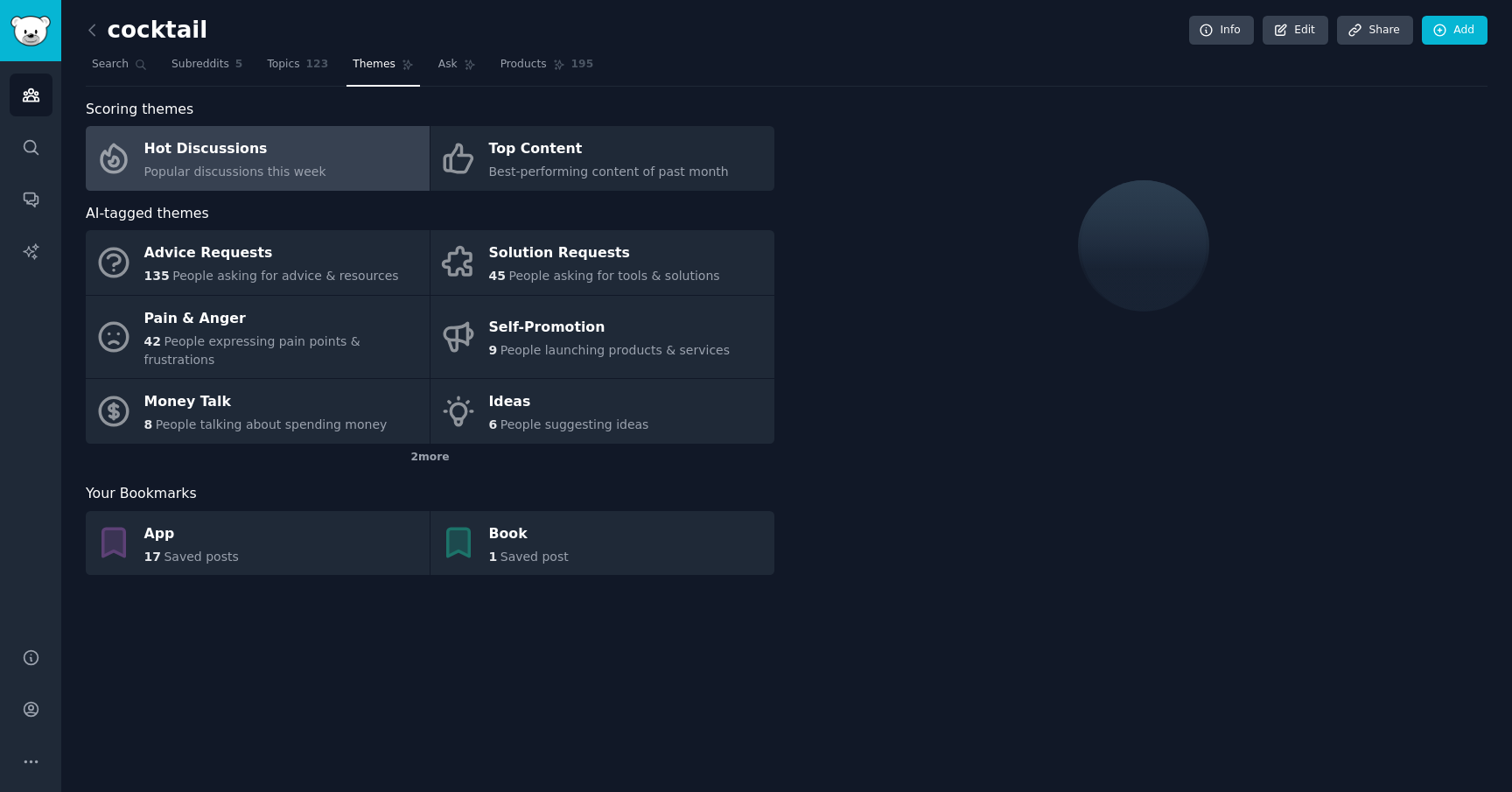
click at [219, 86] on div "cocktail Info Edit Share Add Search Subreddits 5 Topics 123 Themes Ask Products…" at bounding box center [787, 305] width 1402 height 563
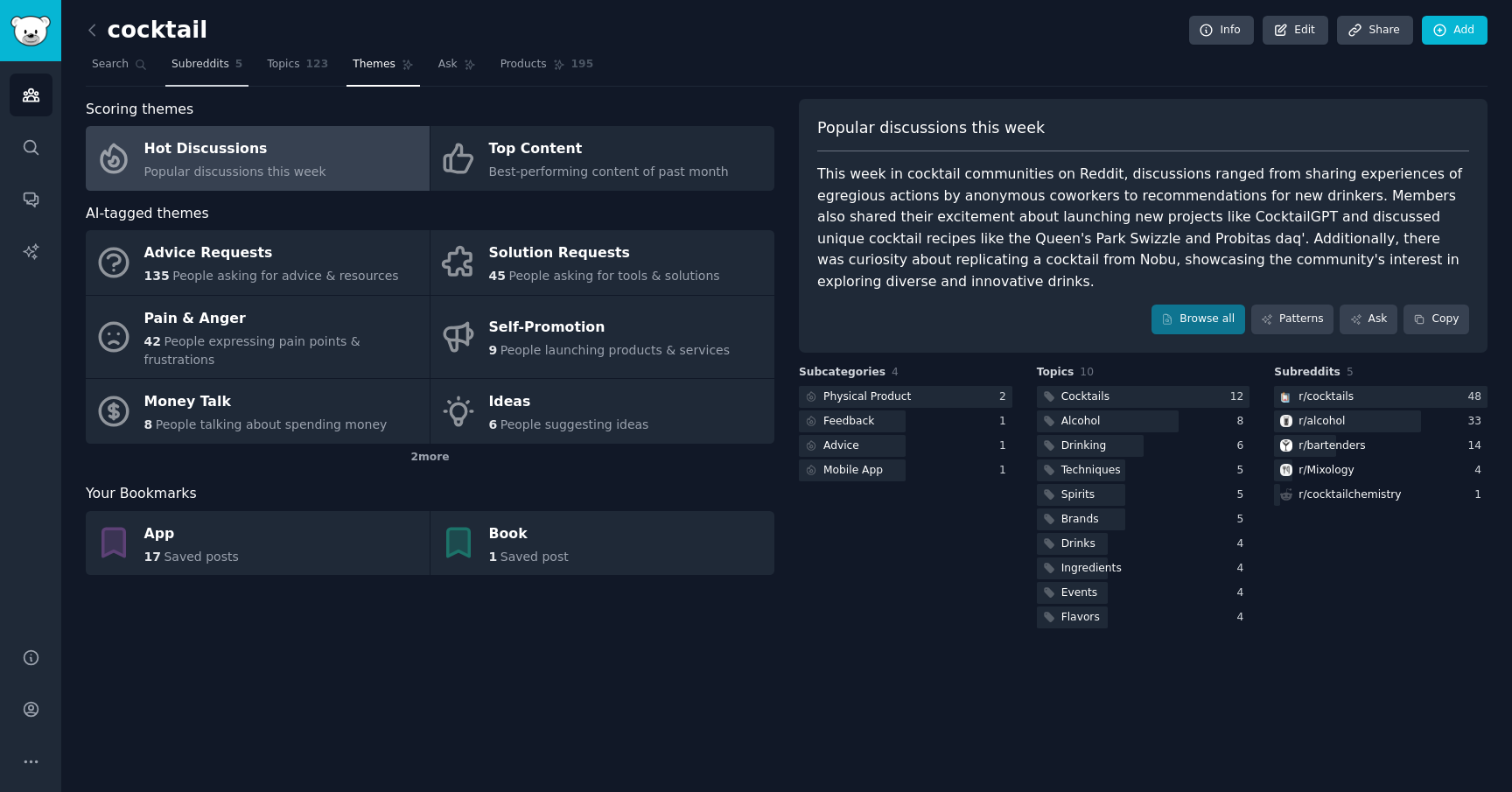
click at [217, 59] on span "Subreddits" at bounding box center [200, 64] width 57 height 16
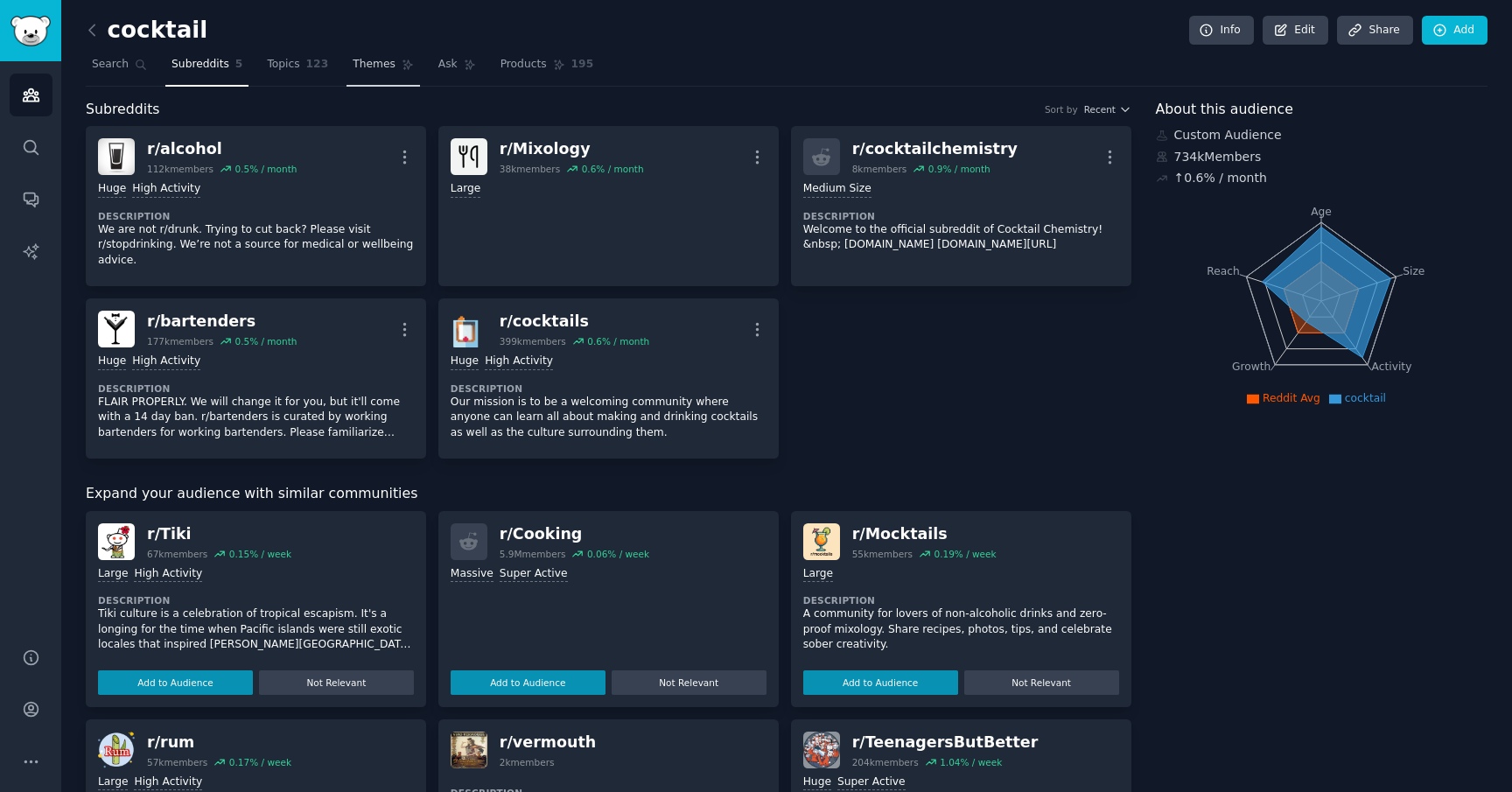
click at [373, 63] on span "Themes" at bounding box center [374, 64] width 43 height 16
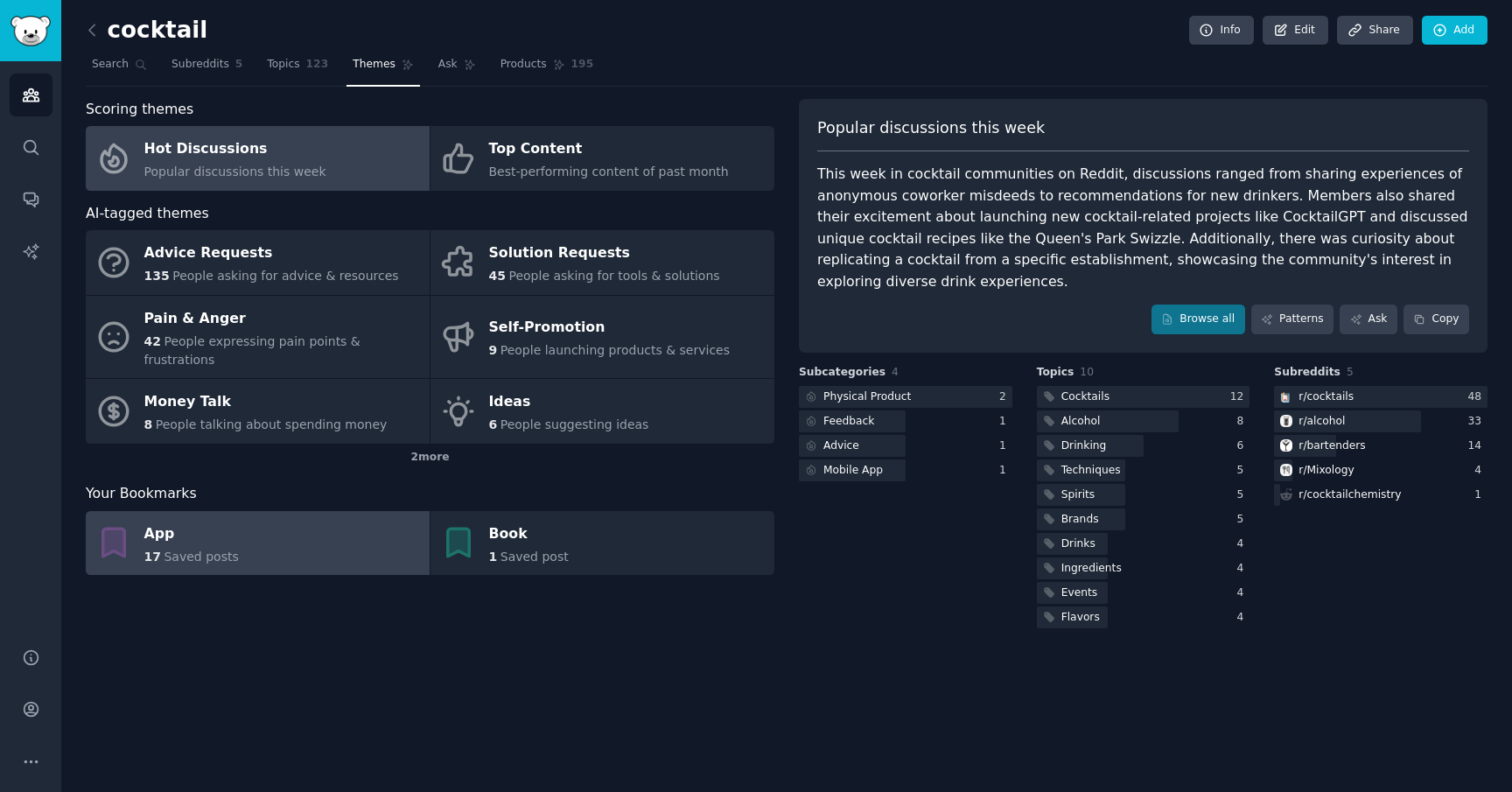
click at [245, 512] on link "App 17 Saved posts" at bounding box center [258, 543] width 344 height 65
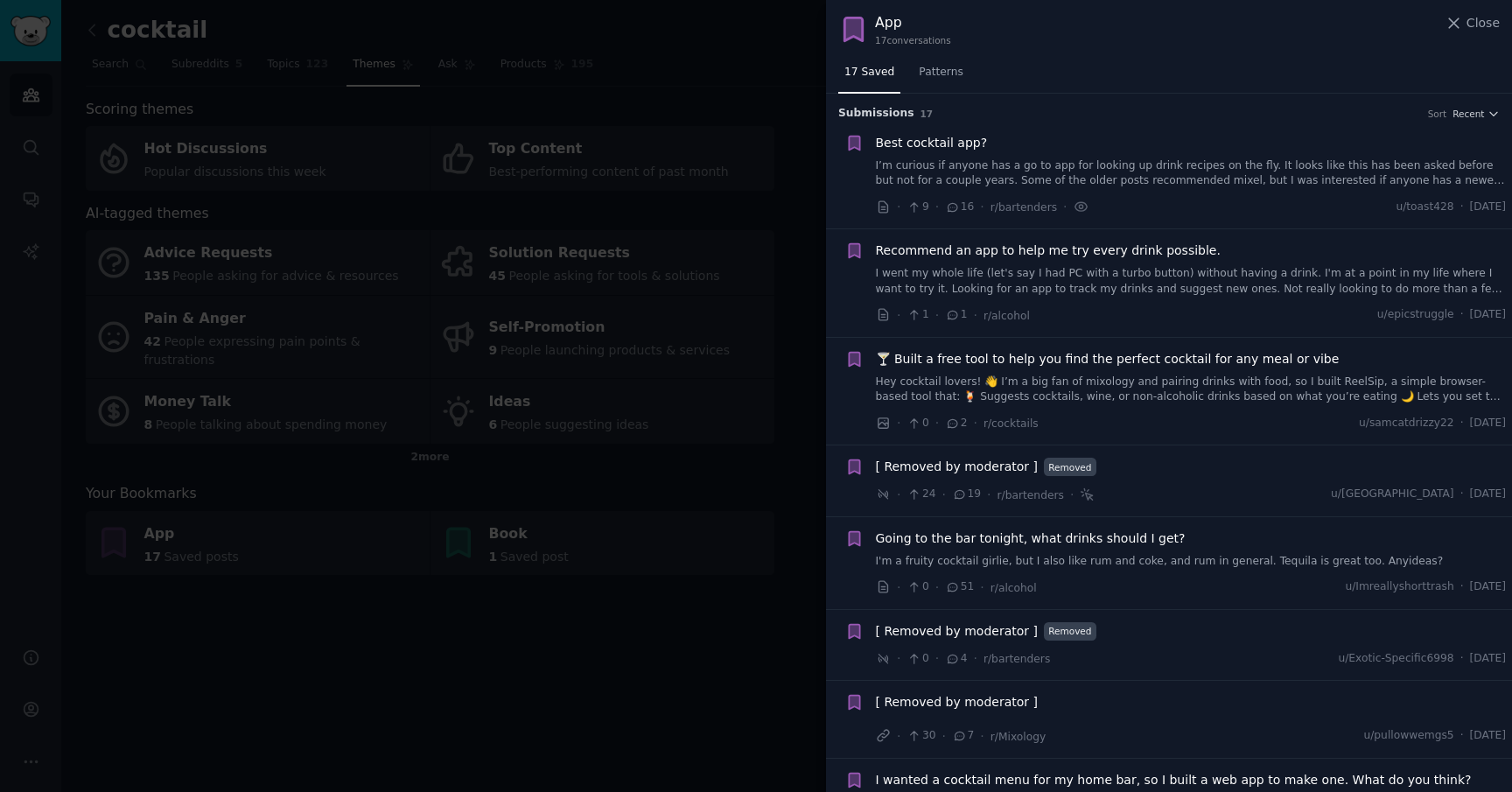
click at [973, 252] on span "Recommend an app to help me try every drink possible." at bounding box center [1048, 251] width 345 height 19
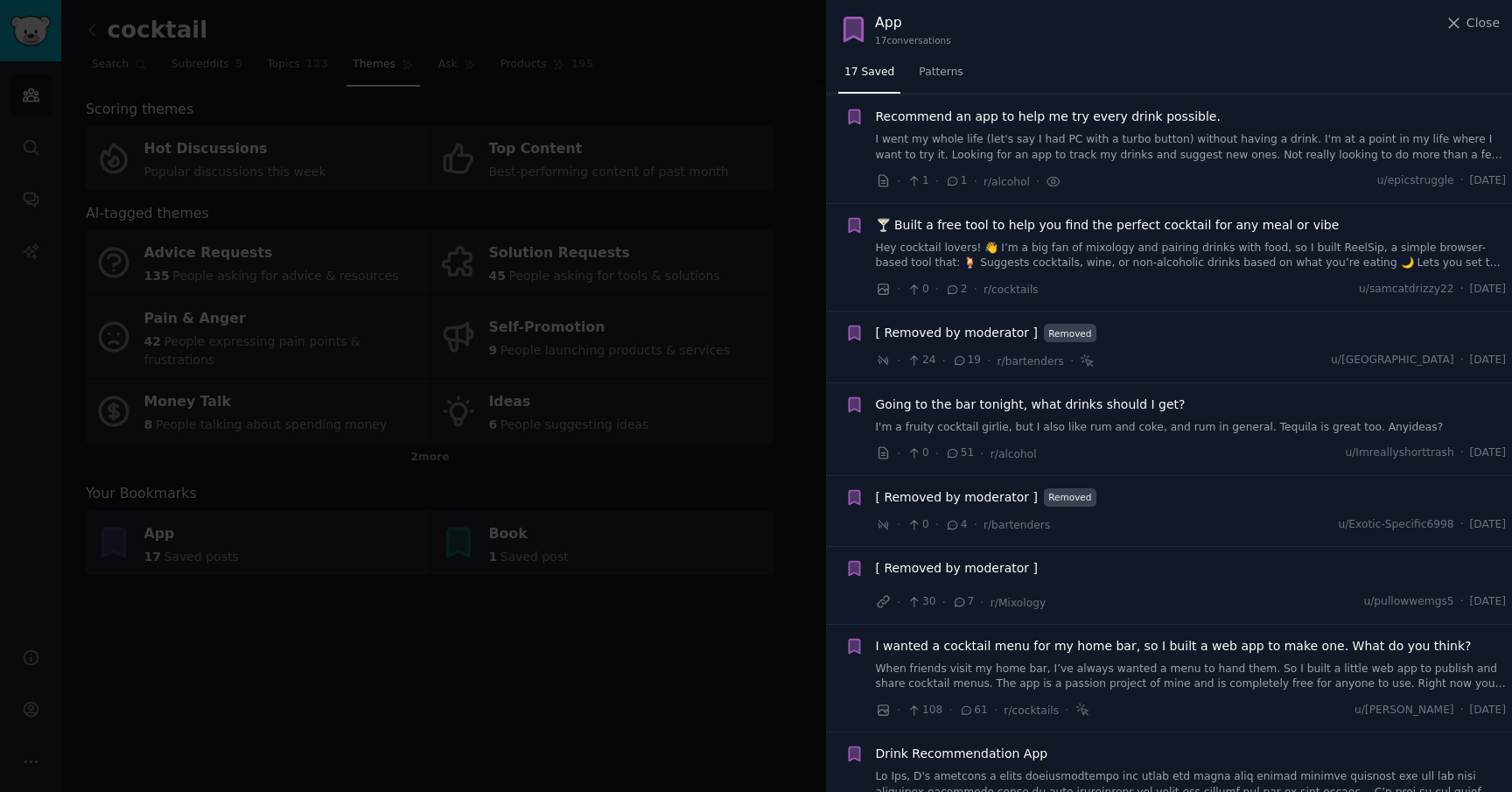
scroll to position [136, 0]
click at [1176, 127] on div "Recommend an app to help me try every drink possible. I went my whole life (let…" at bounding box center [1191, 133] width 631 height 56
click at [1162, 109] on span "Recommend an app to help me try every drink possible." at bounding box center [1048, 115] width 345 height 19
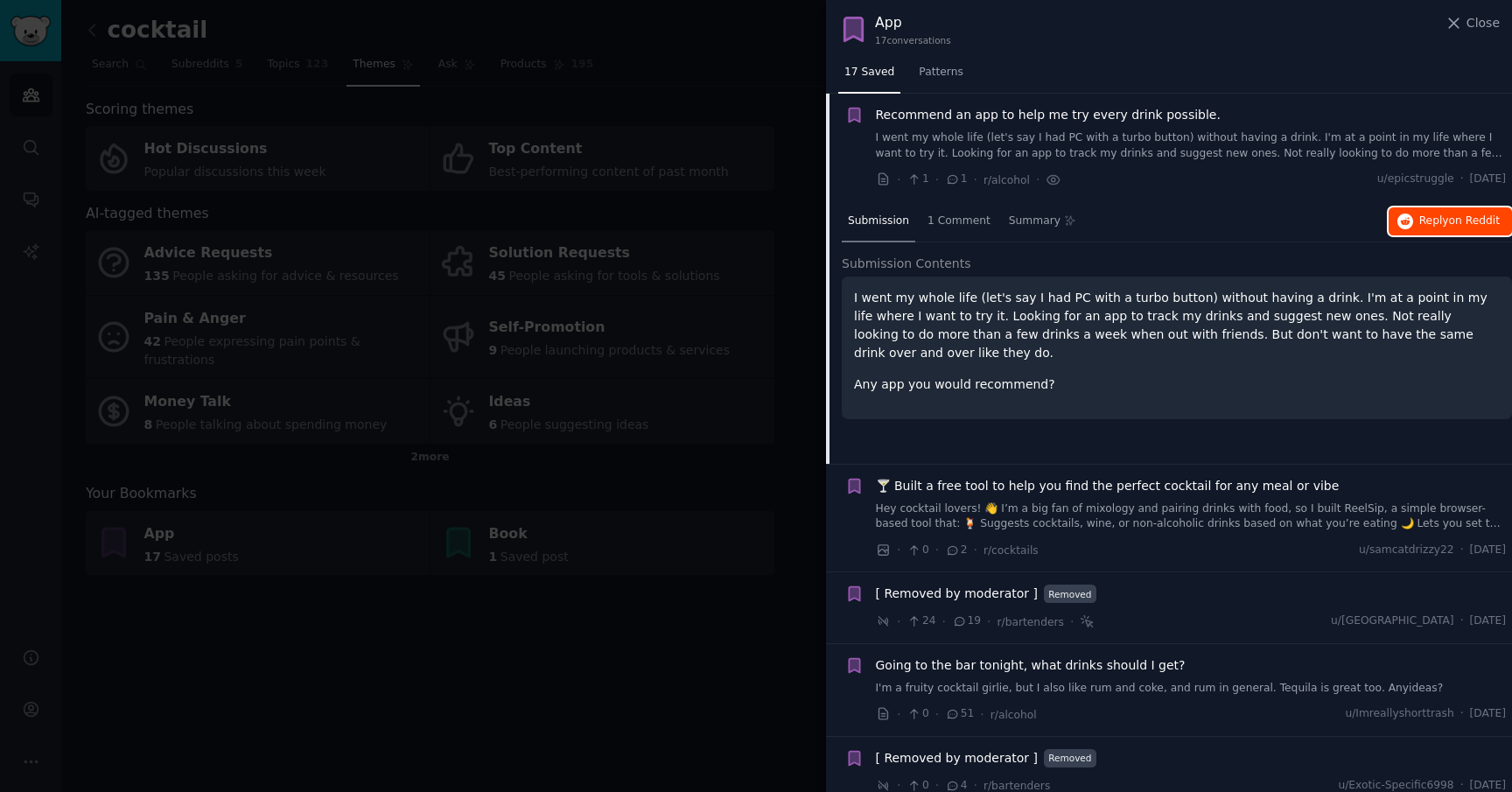
click at [1426, 220] on span "Reply on Reddit" at bounding box center [1458, 221] width 80 height 16
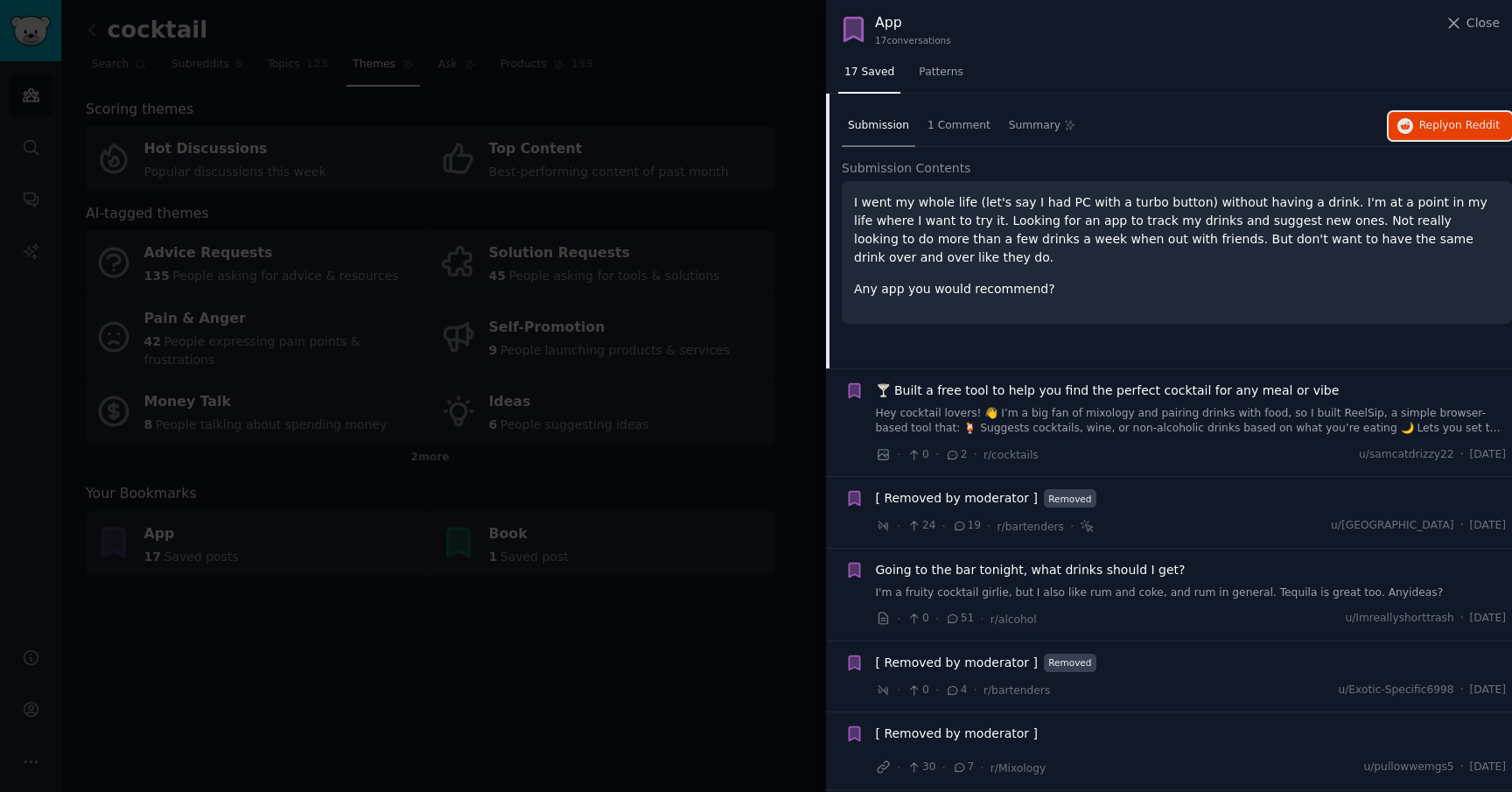
scroll to position [238, 0]
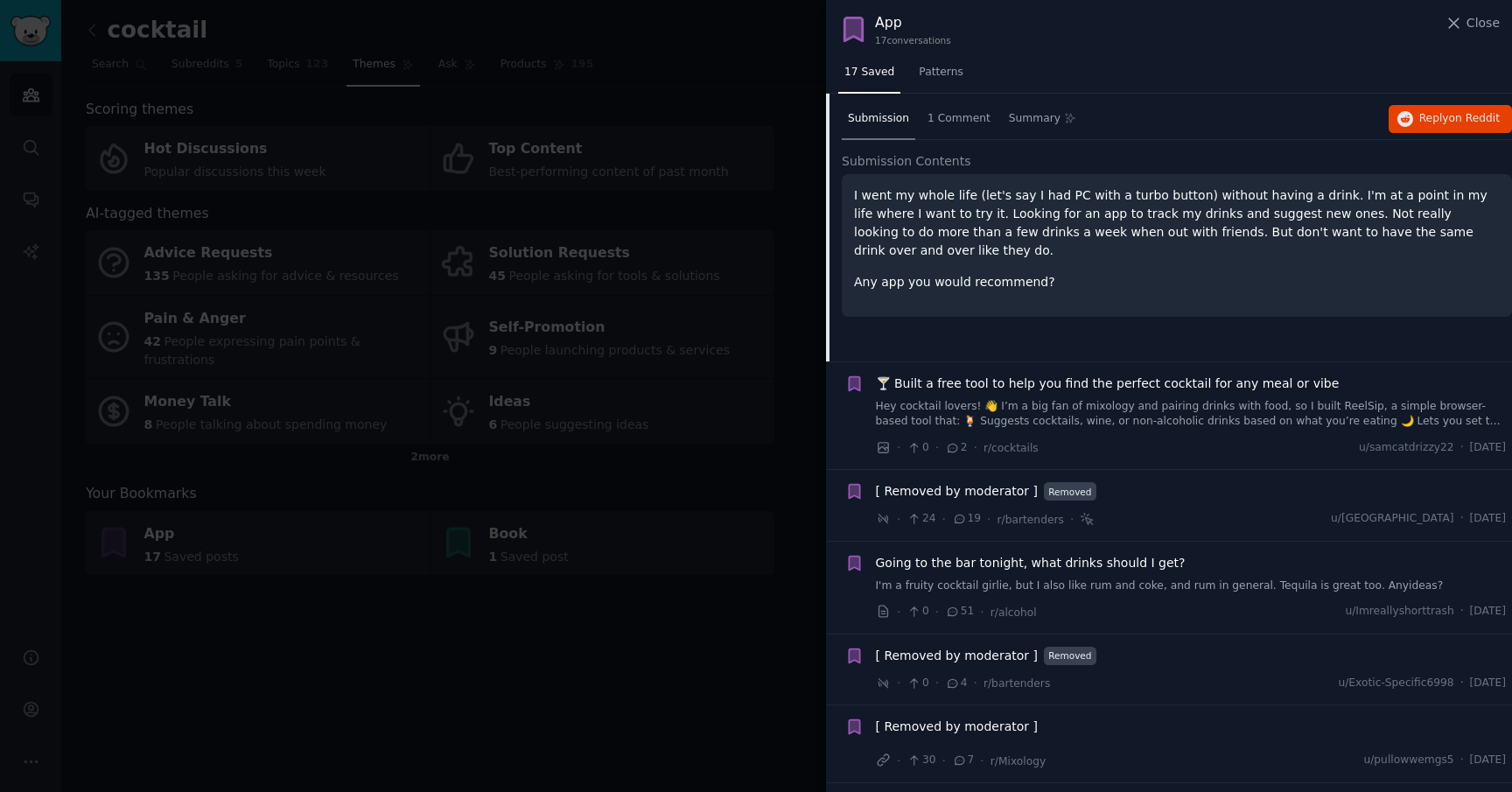
click at [1111, 390] on span "🍸 Built a free tool to help you find the perfect cocktail for any meal or vibe" at bounding box center [1107, 384] width 463 height 19
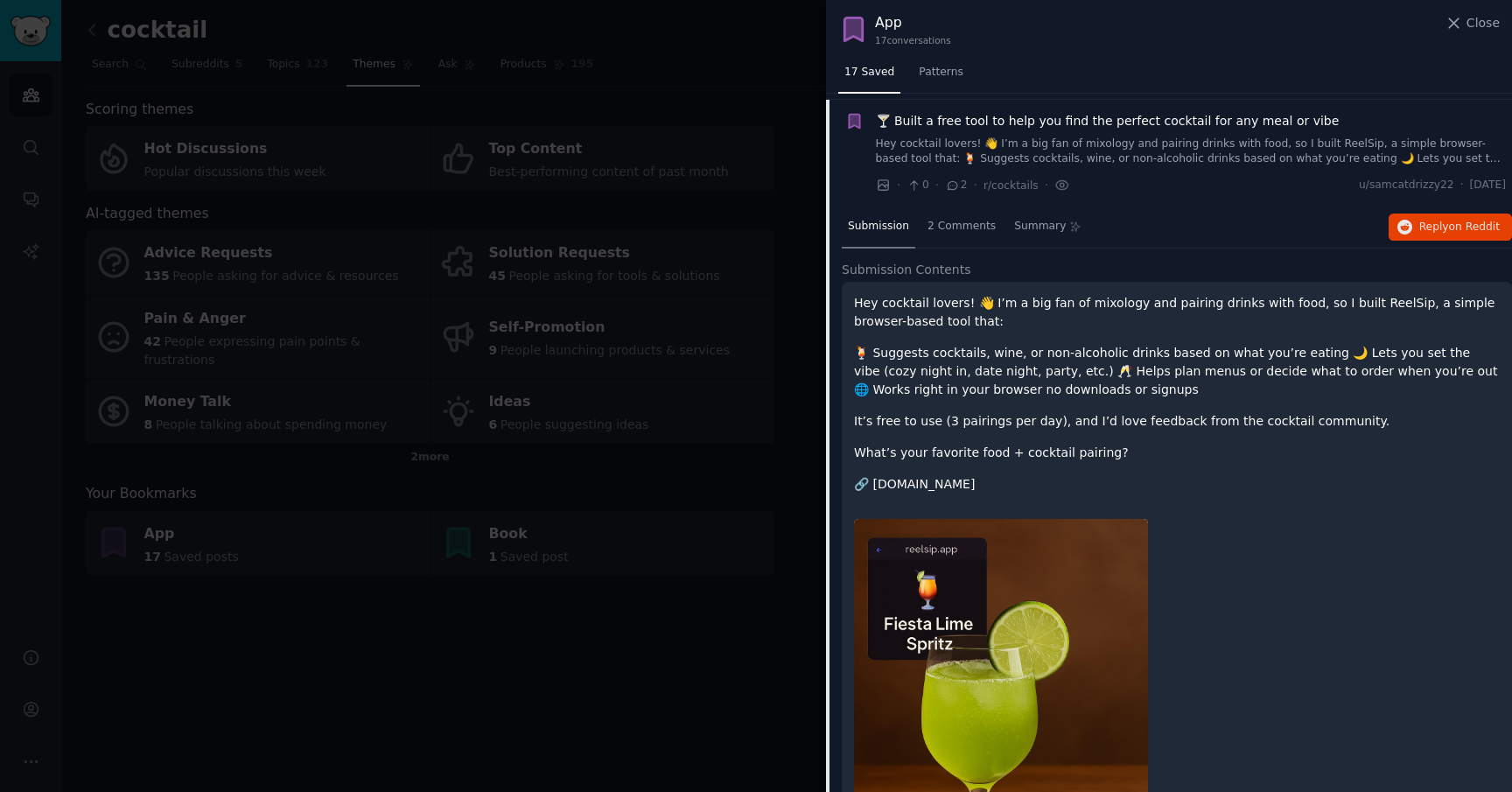
scroll to position [243, 0]
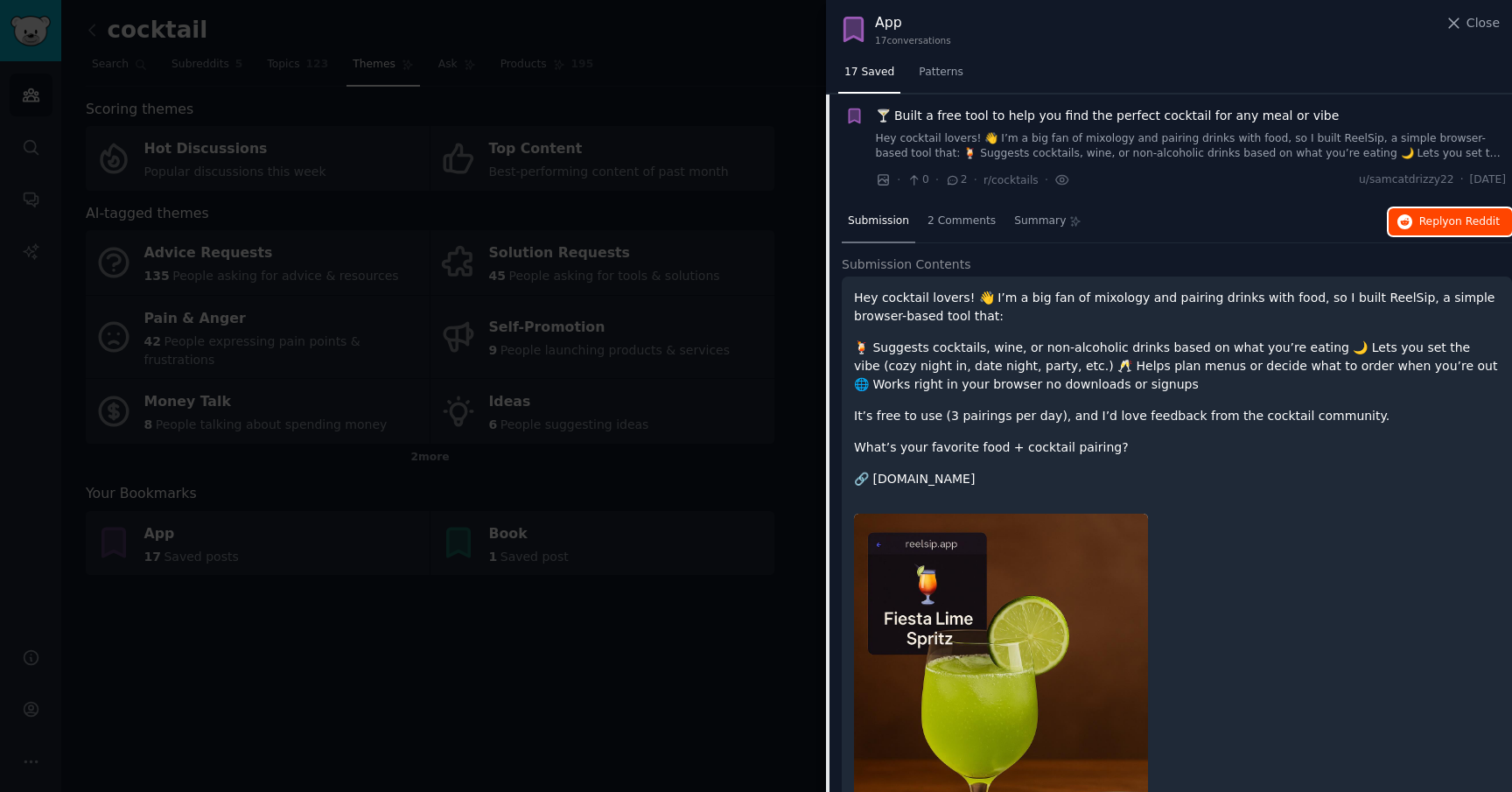
click at [1452, 217] on span "on Reddit" at bounding box center [1474, 221] width 51 height 12
click at [1139, 112] on span "🍸 Built a free tool to help you find the perfect cocktail for any meal or vibe" at bounding box center [1107, 116] width 463 height 19
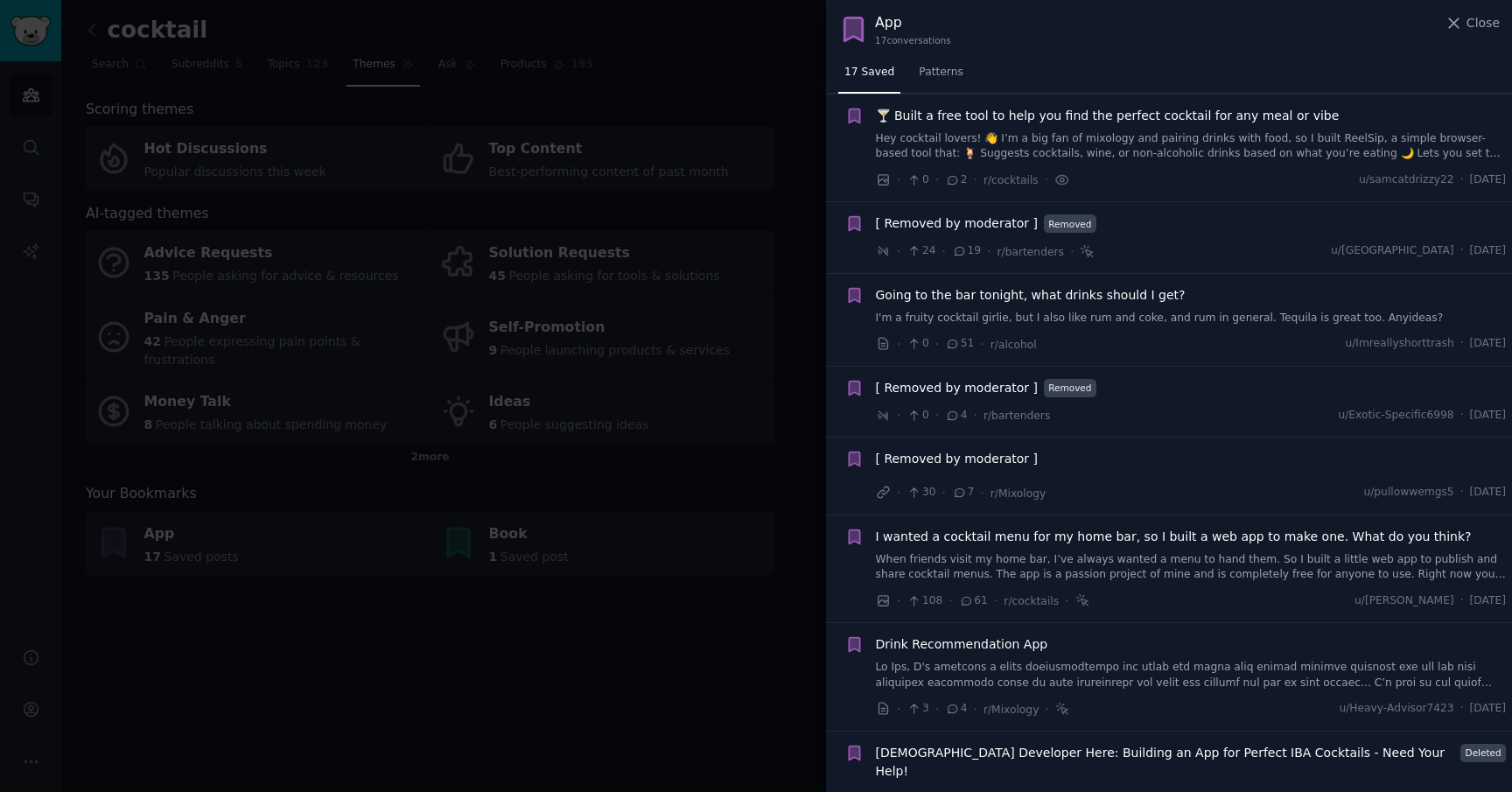
click at [996, 222] on span "[ Removed by moderator ]" at bounding box center [956, 224] width 162 height 19
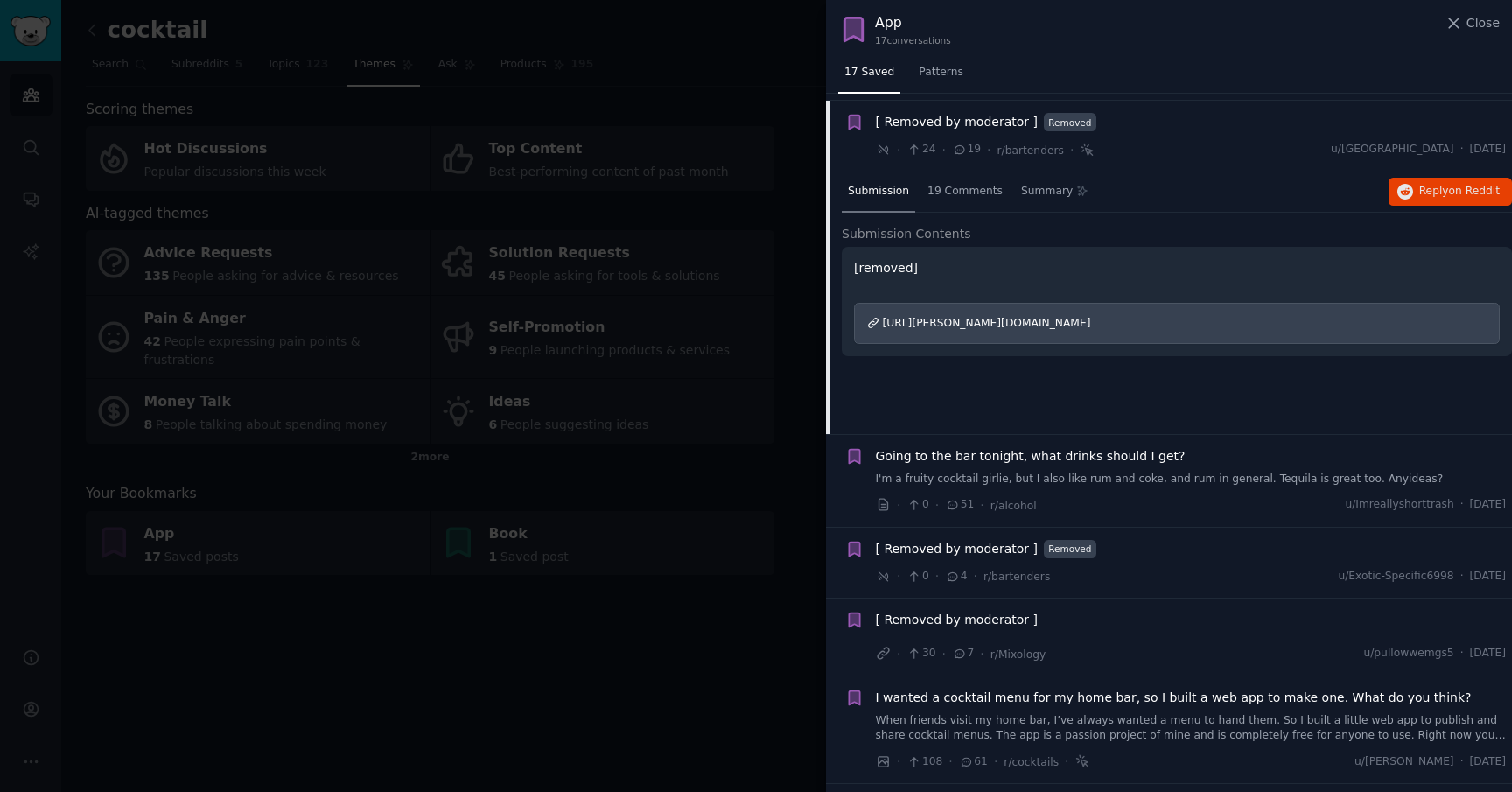
scroll to position [352, 0]
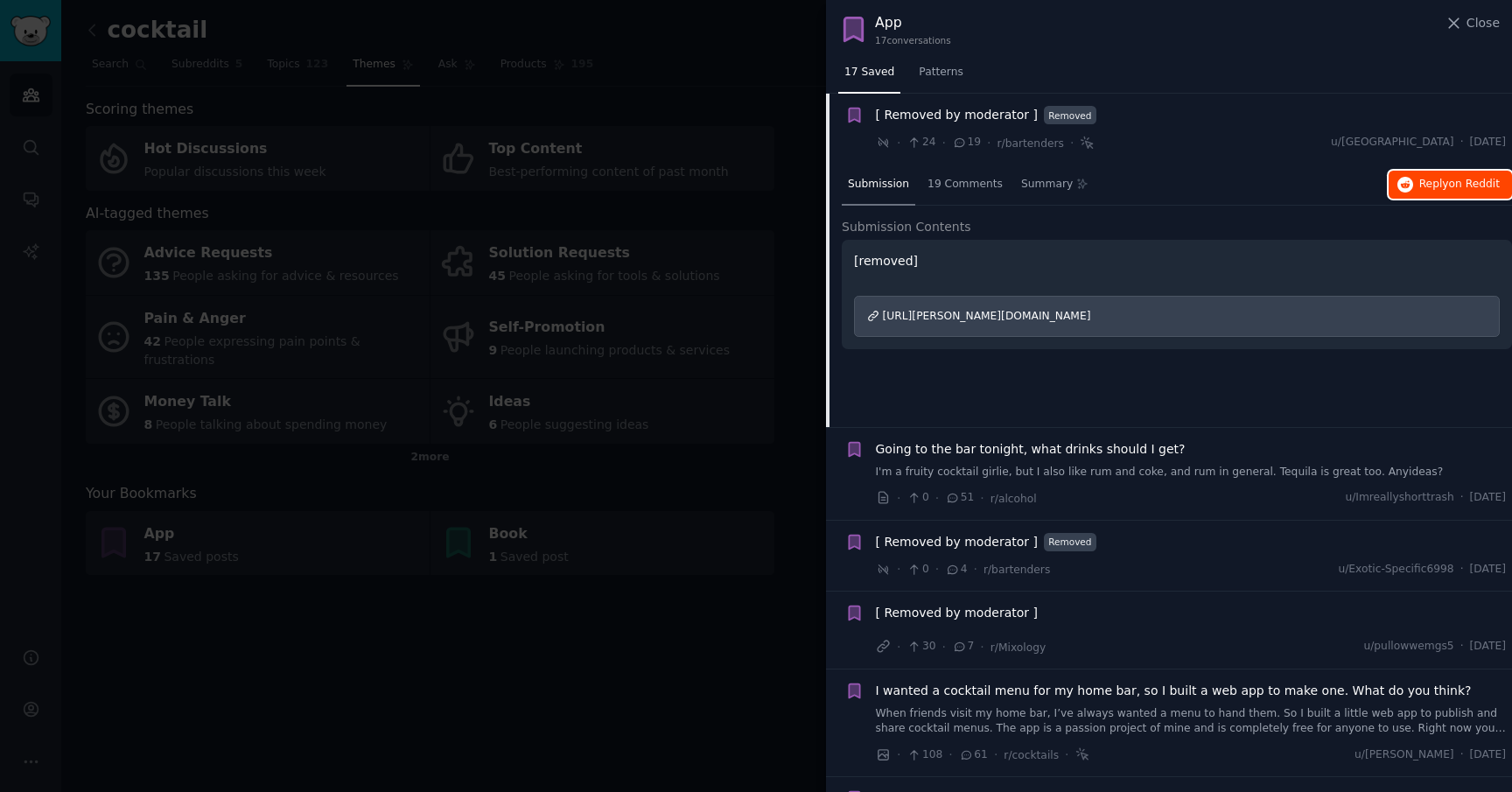
click at [1437, 182] on span "Reply on Reddit" at bounding box center [1458, 184] width 80 height 16
click at [1080, 449] on span "Going to the bar tonight, what drinks should I get?" at bounding box center [1030, 450] width 310 height 19
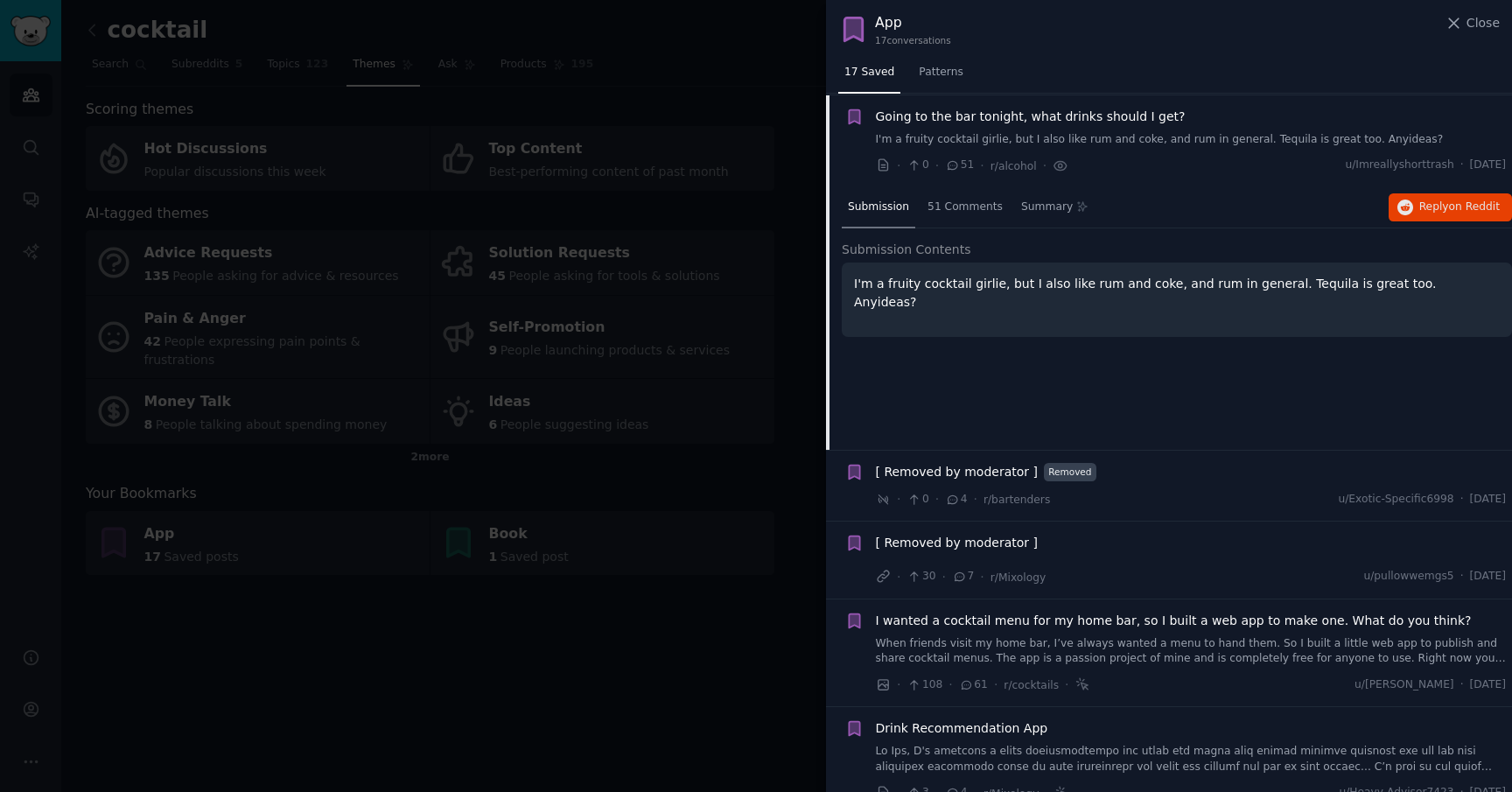
scroll to position [423, 0]
click at [1450, 199] on span "Reply on Reddit" at bounding box center [1458, 206] width 80 height 16
click at [998, 470] on span "[ Removed by moderator ]" at bounding box center [956, 471] width 162 height 19
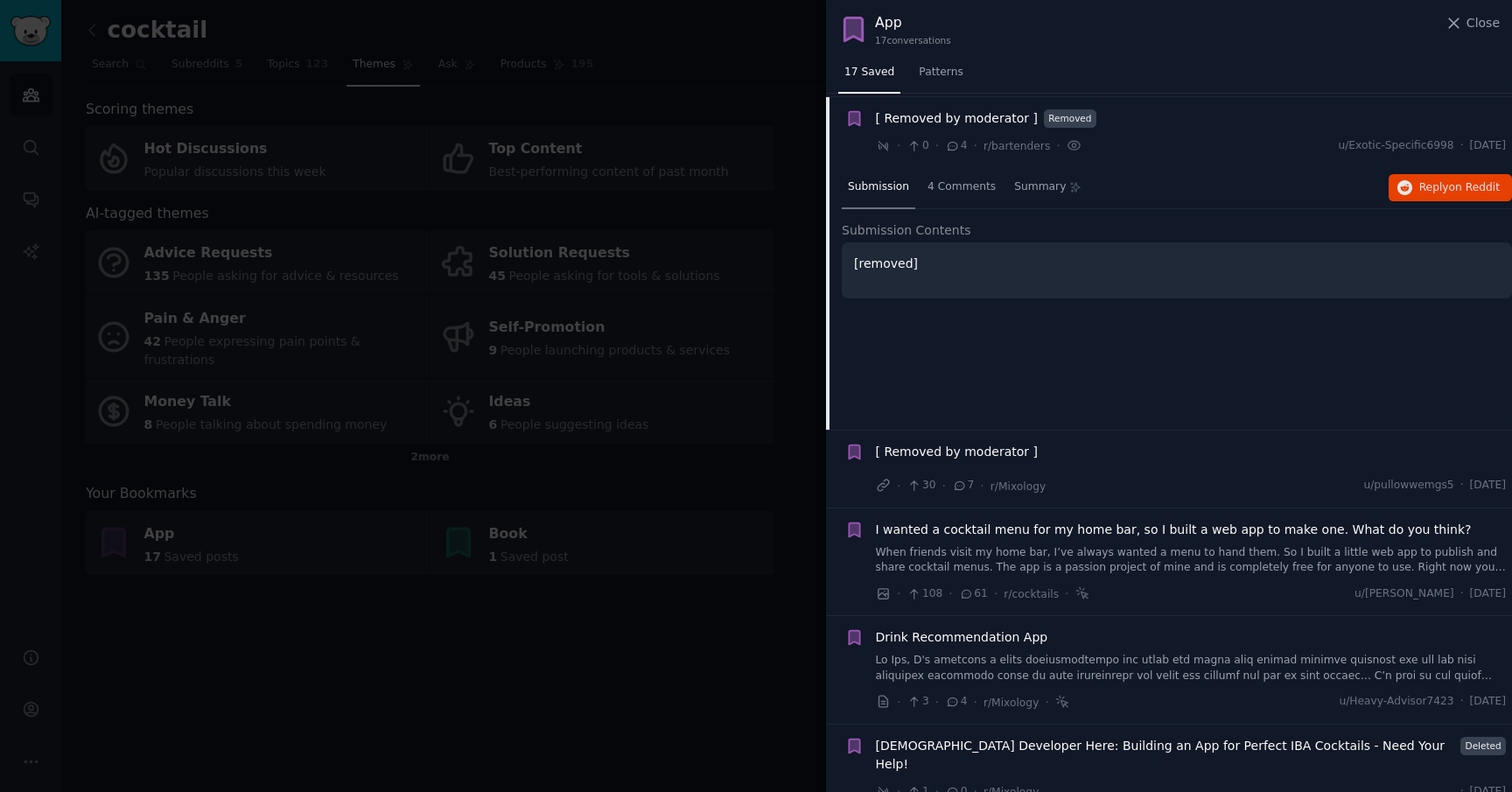
scroll to position [515, 0]
click at [1449, 185] on span "on Reddit" at bounding box center [1474, 184] width 51 height 12
click at [954, 453] on span "[ Removed by moderator ]" at bounding box center [956, 450] width 162 height 19
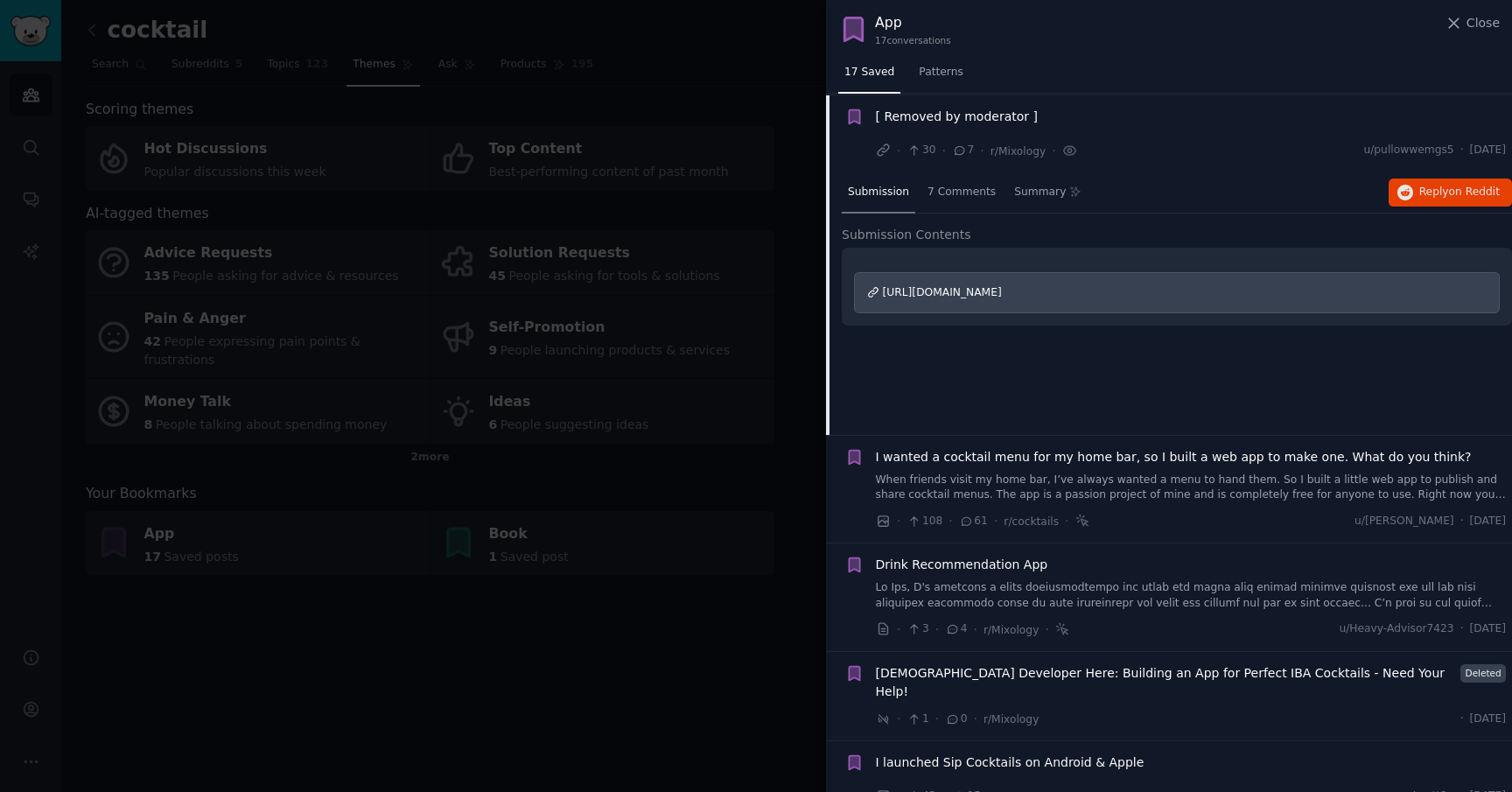
scroll to position [588, 0]
click at [1425, 198] on button "Reply on Reddit" at bounding box center [1449, 191] width 123 height 28
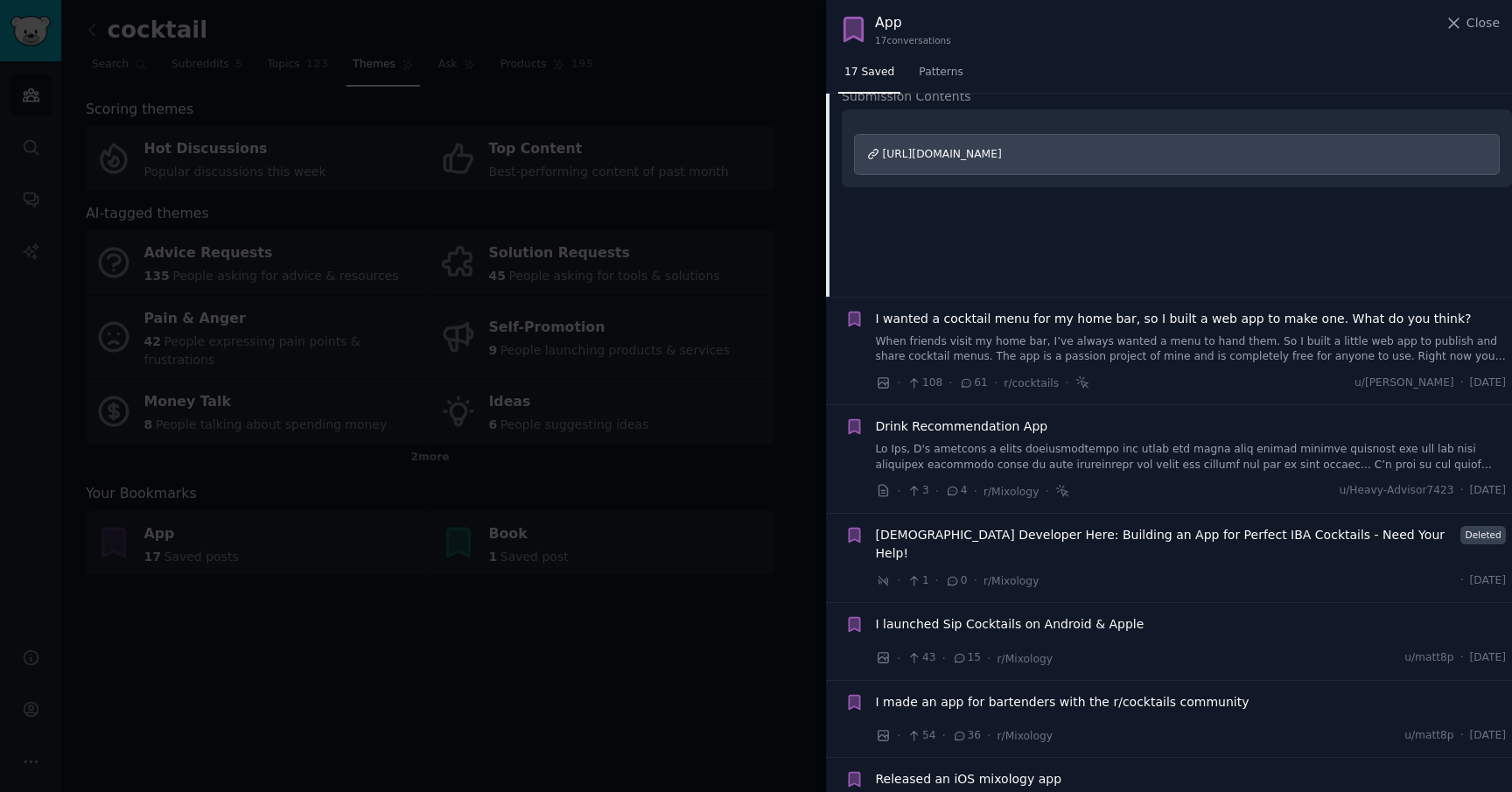
scroll to position [779, 0]
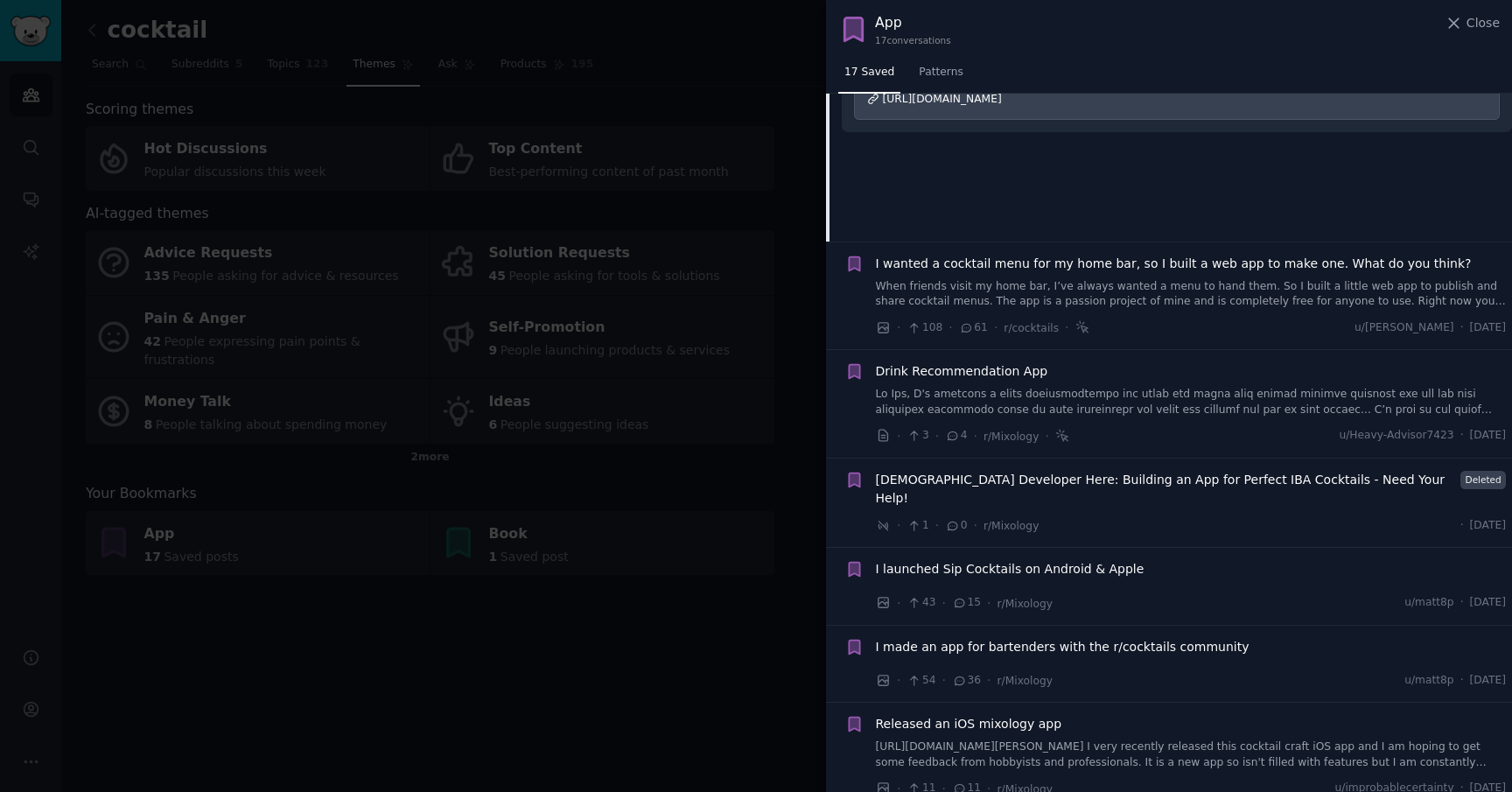
click at [1079, 265] on span "I wanted a cocktail menu for my home bar, so I built a web app to make one. Wha…" at bounding box center [1174, 264] width 596 height 19
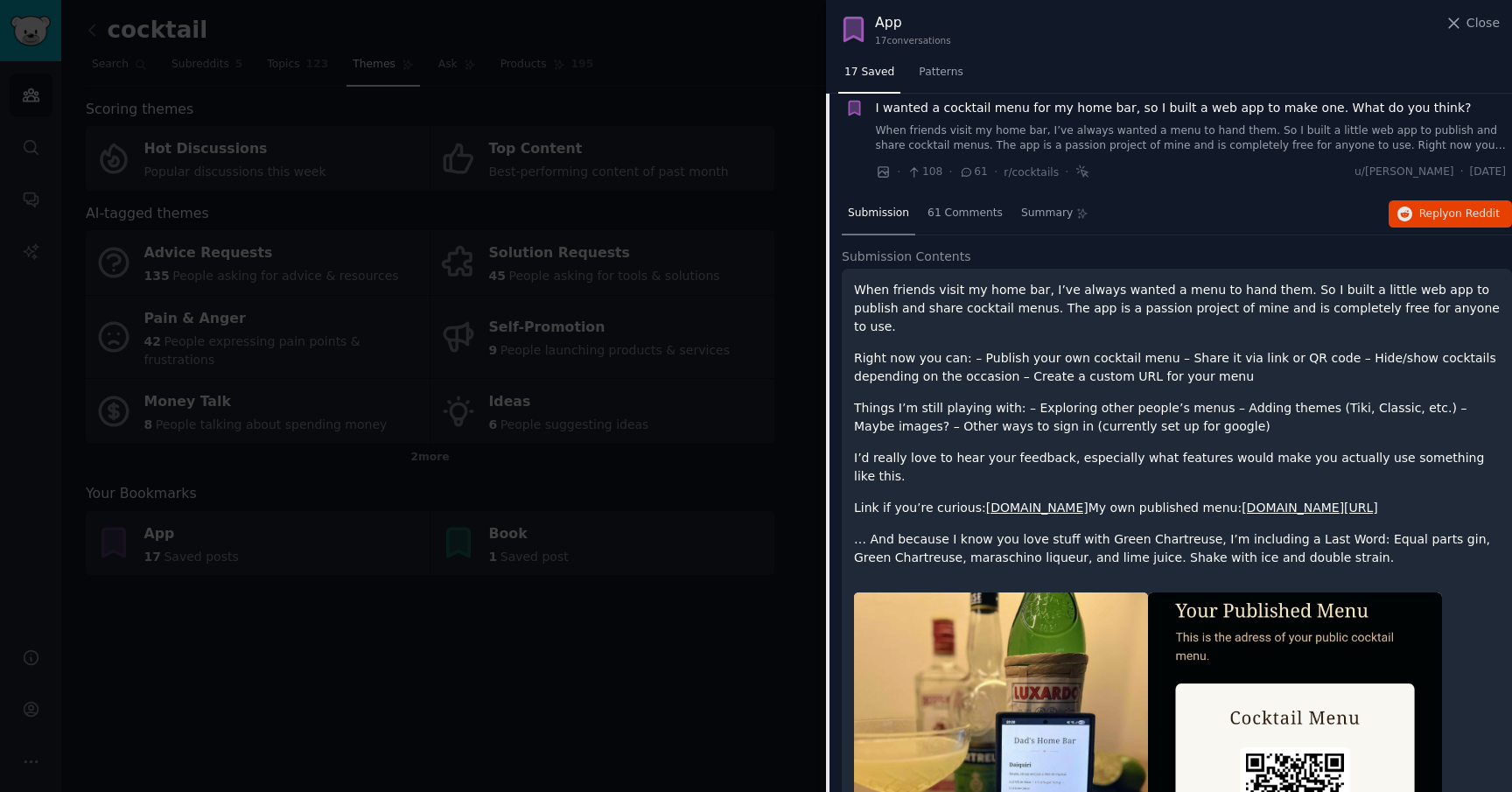
scroll to position [664, 0]
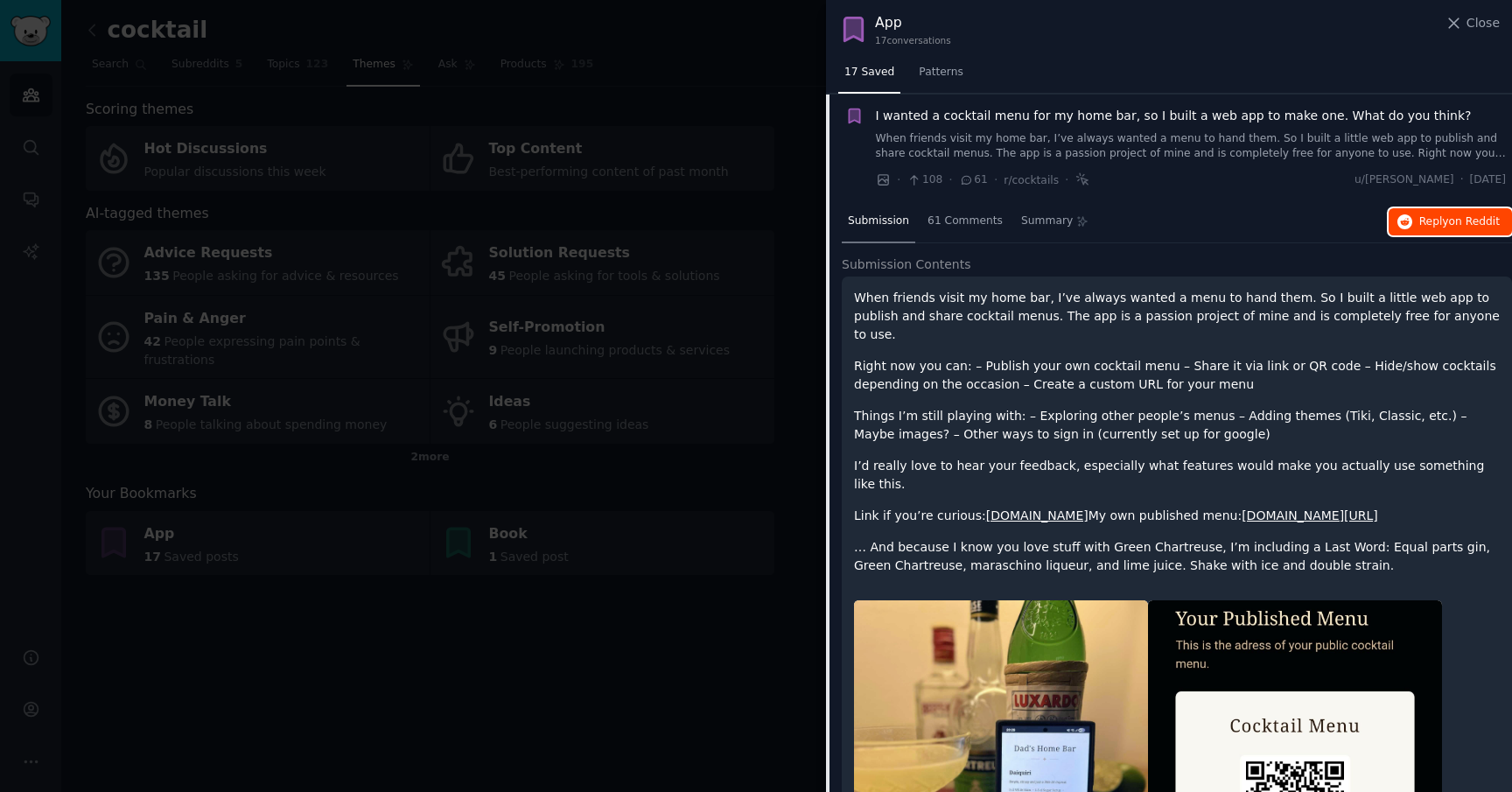
click at [1439, 221] on span "Reply on Reddit" at bounding box center [1458, 222] width 80 height 16
click at [1444, 228] on span "Reply on Reddit" at bounding box center [1458, 222] width 80 height 16
click at [1138, 118] on span "I wanted a cocktail menu for my home bar, so I built a web app to make one. Wha…" at bounding box center [1174, 116] width 596 height 19
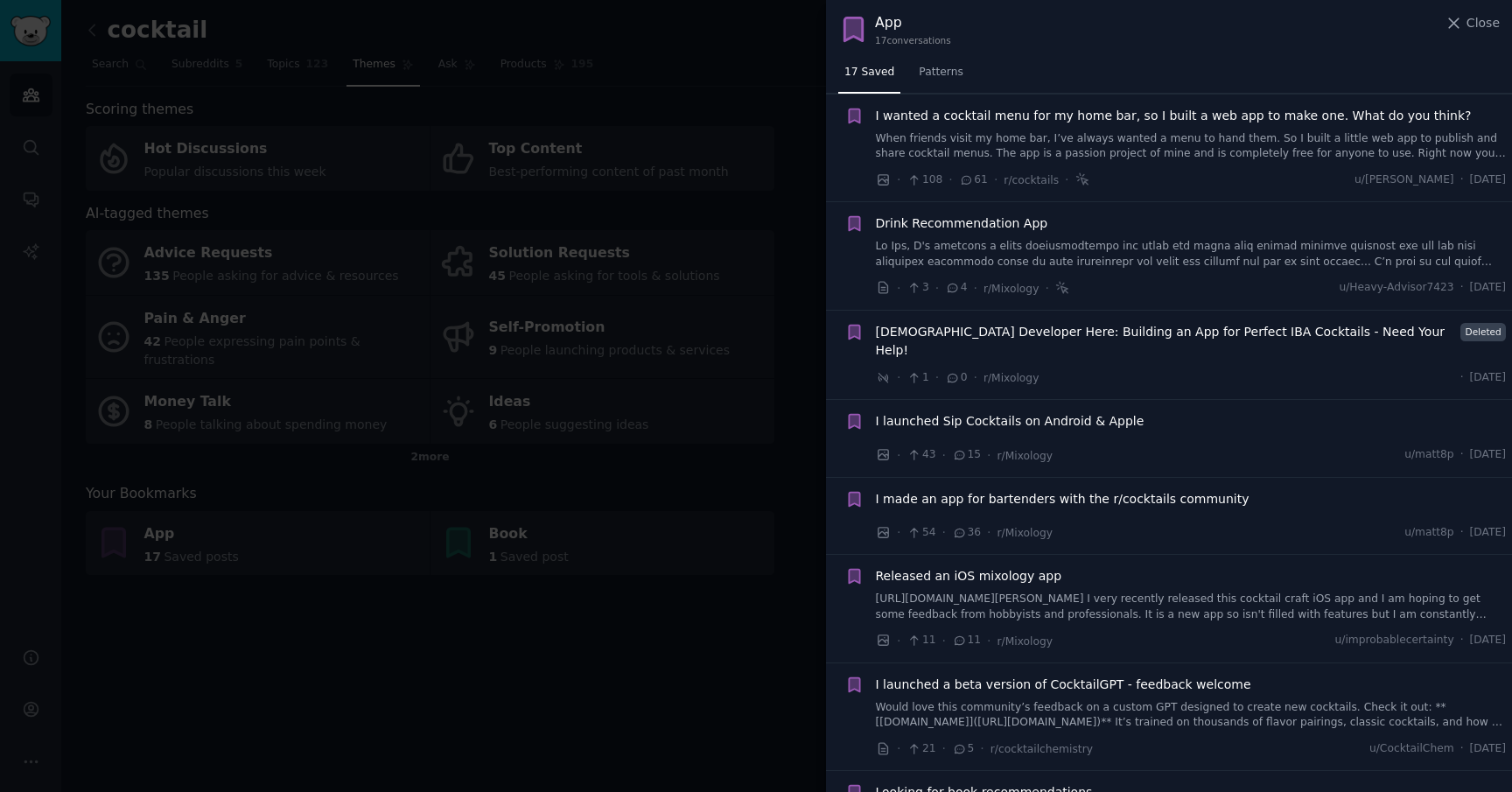
click at [986, 220] on span "Drink Recommendation App" at bounding box center [962, 224] width 172 height 19
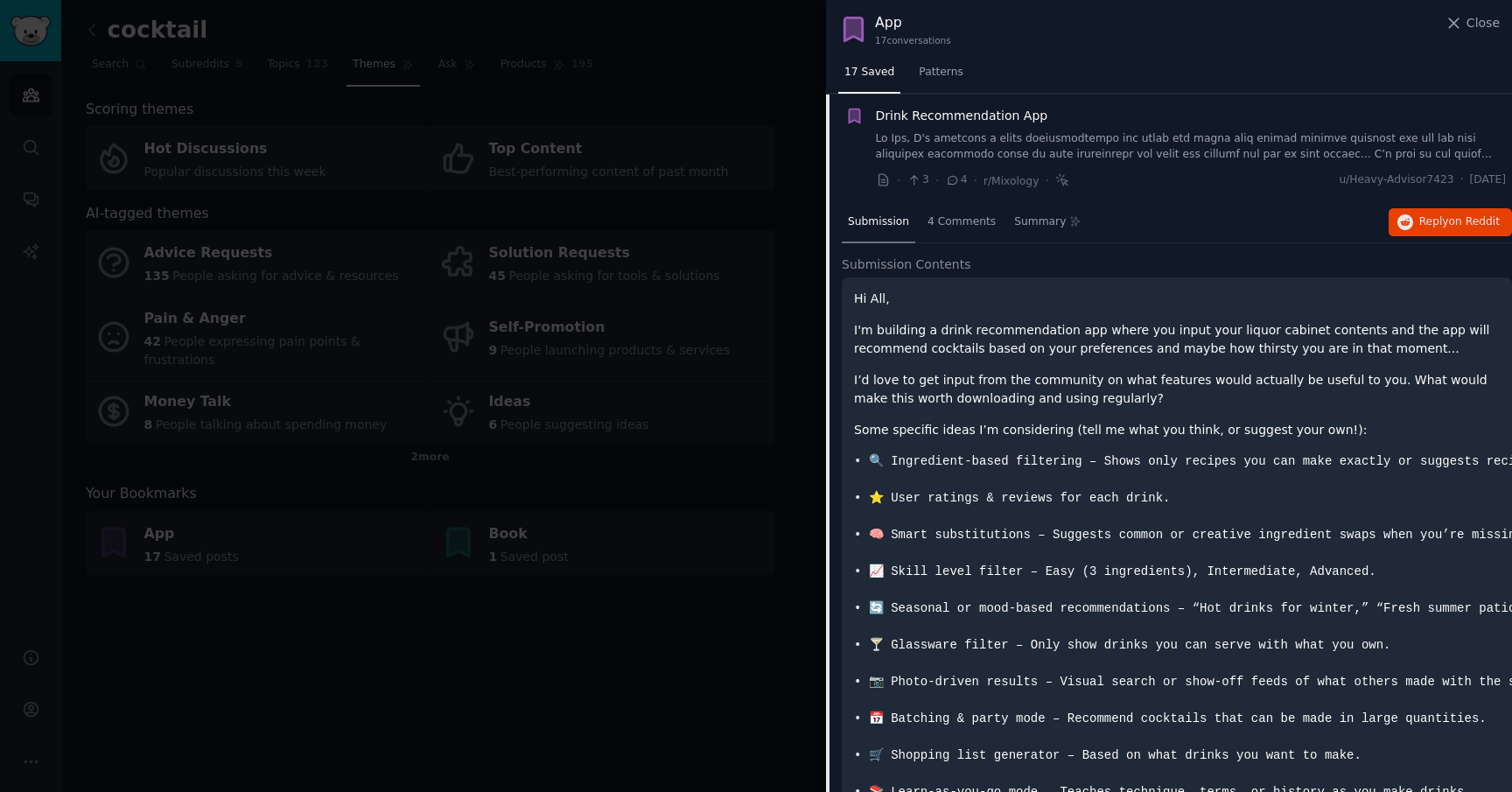
scroll to position [773, 0]
click at [1444, 221] on span "Reply on Reddit" at bounding box center [1458, 221] width 80 height 16
click at [1002, 127] on div "Drink Recommendation App" at bounding box center [1191, 133] width 631 height 56
click at [1021, 116] on span "Drink Recommendation App" at bounding box center [962, 115] width 172 height 19
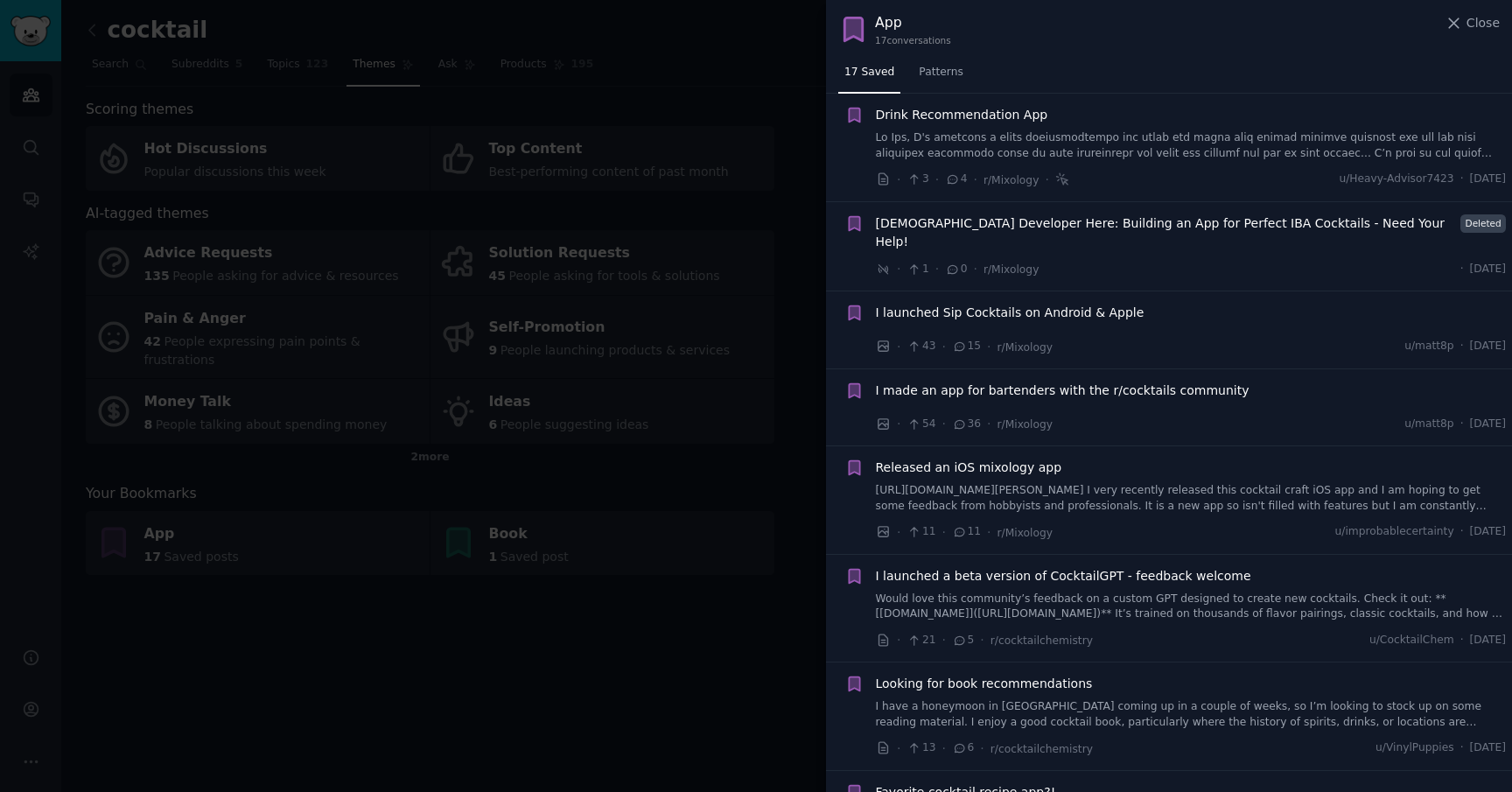
click at [1161, 229] on span "[DEMOGRAPHIC_DATA] Developer Here: Building an App for Perfect IBA Cocktails - …" at bounding box center [1165, 233] width 579 height 37
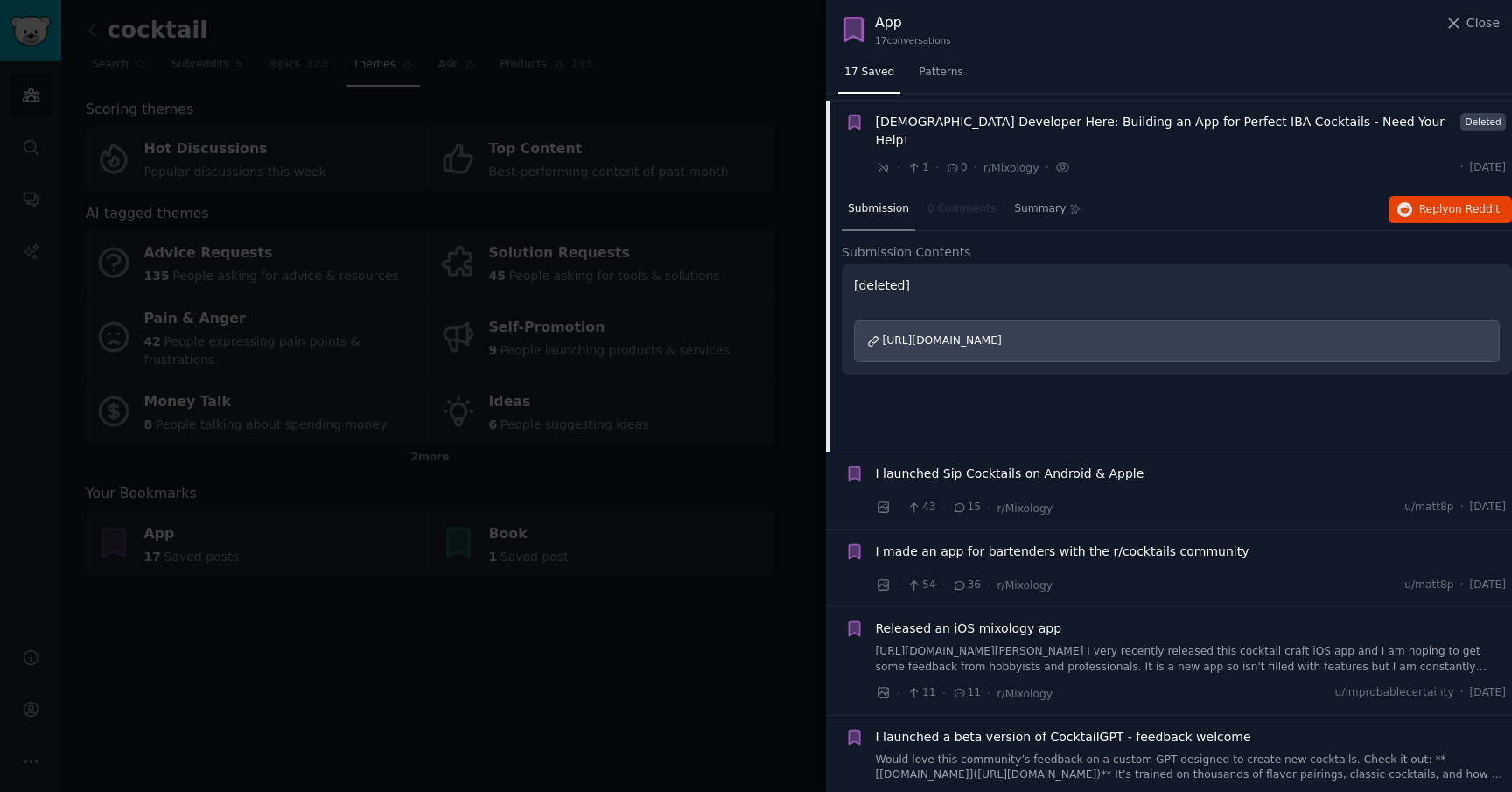
scroll to position [881, 0]
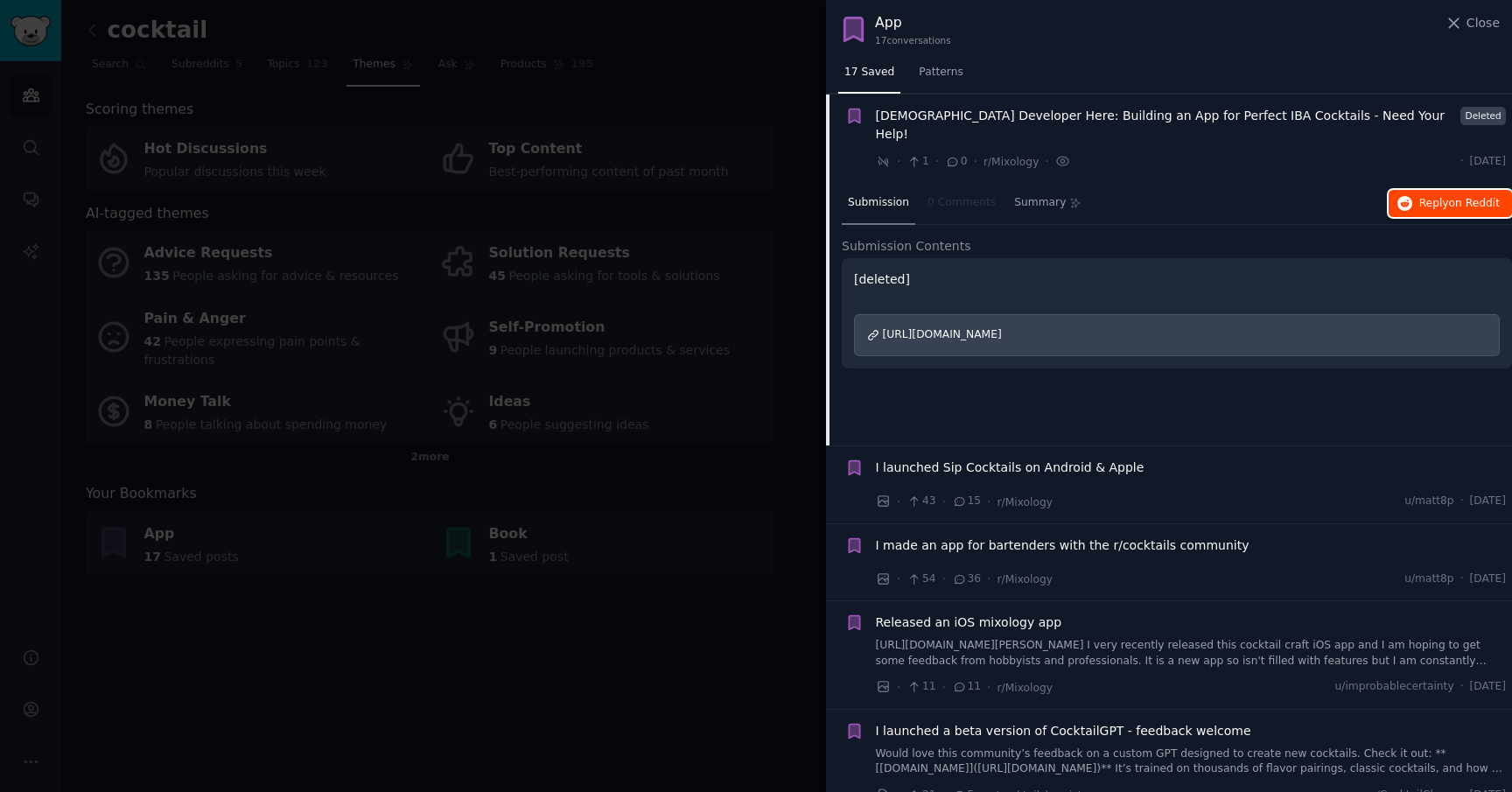
click at [1427, 190] on button "Reply on Reddit" at bounding box center [1449, 204] width 123 height 28
click at [1042, 459] on span "I launched Sip Cocktails on Android & Apple" at bounding box center [1010, 468] width 268 height 19
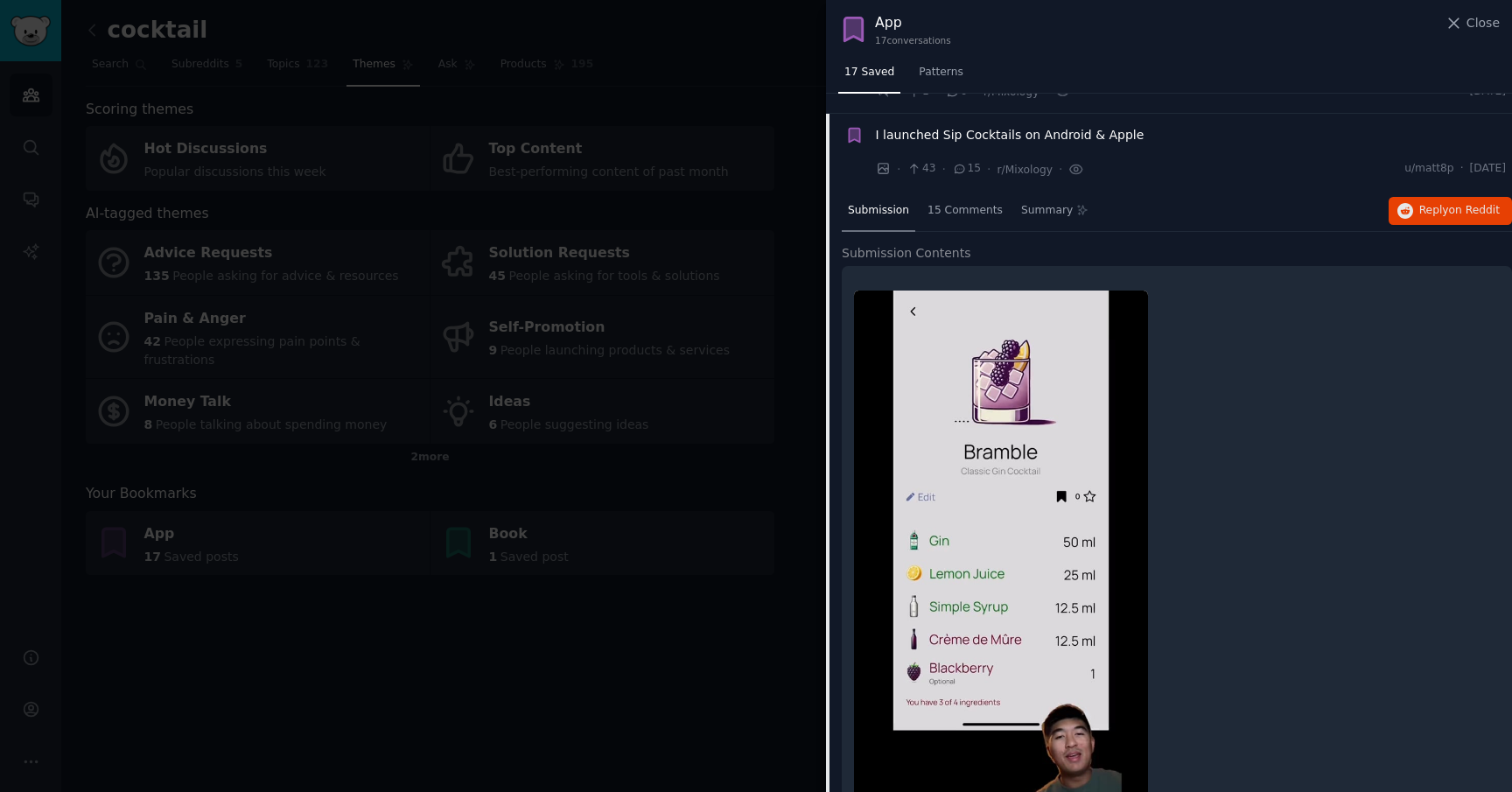
scroll to position [952, 0]
click at [1414, 195] on button "Reply on Reddit" at bounding box center [1449, 209] width 123 height 28
click at [1139, 112] on li "I launched Sip Cocktails on Android & Apple · 43 · 15 · r/Mixology · u/matt8p ·…" at bounding box center [1169, 150] width 686 height 77
click at [1139, 124] on div "I launched Sip Cocktails on Android & Apple" at bounding box center [1191, 133] width 631 height 19
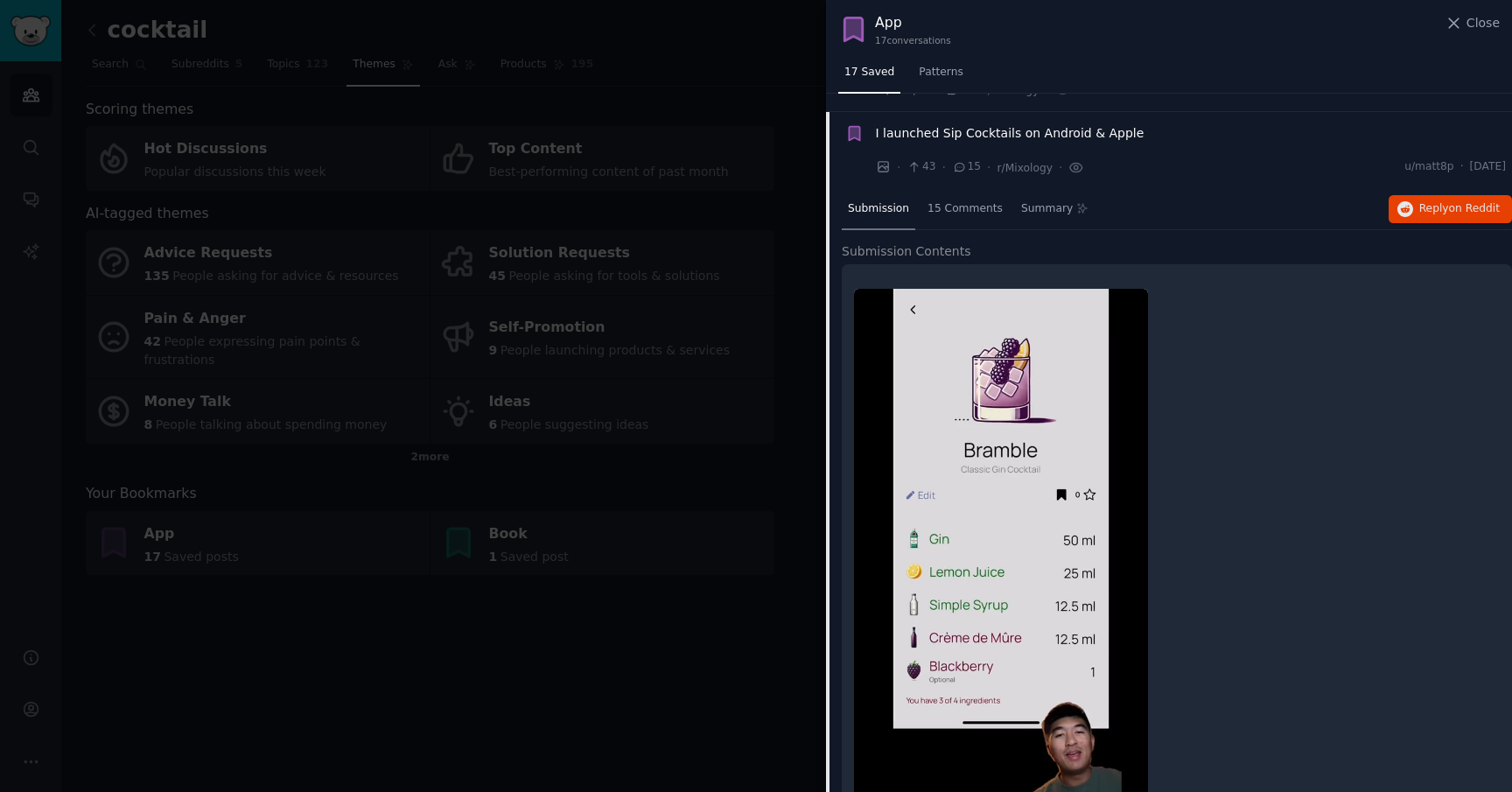
click at [1121, 124] on span "I launched Sip Cocktails on Android & Apple" at bounding box center [1010, 133] width 268 height 19
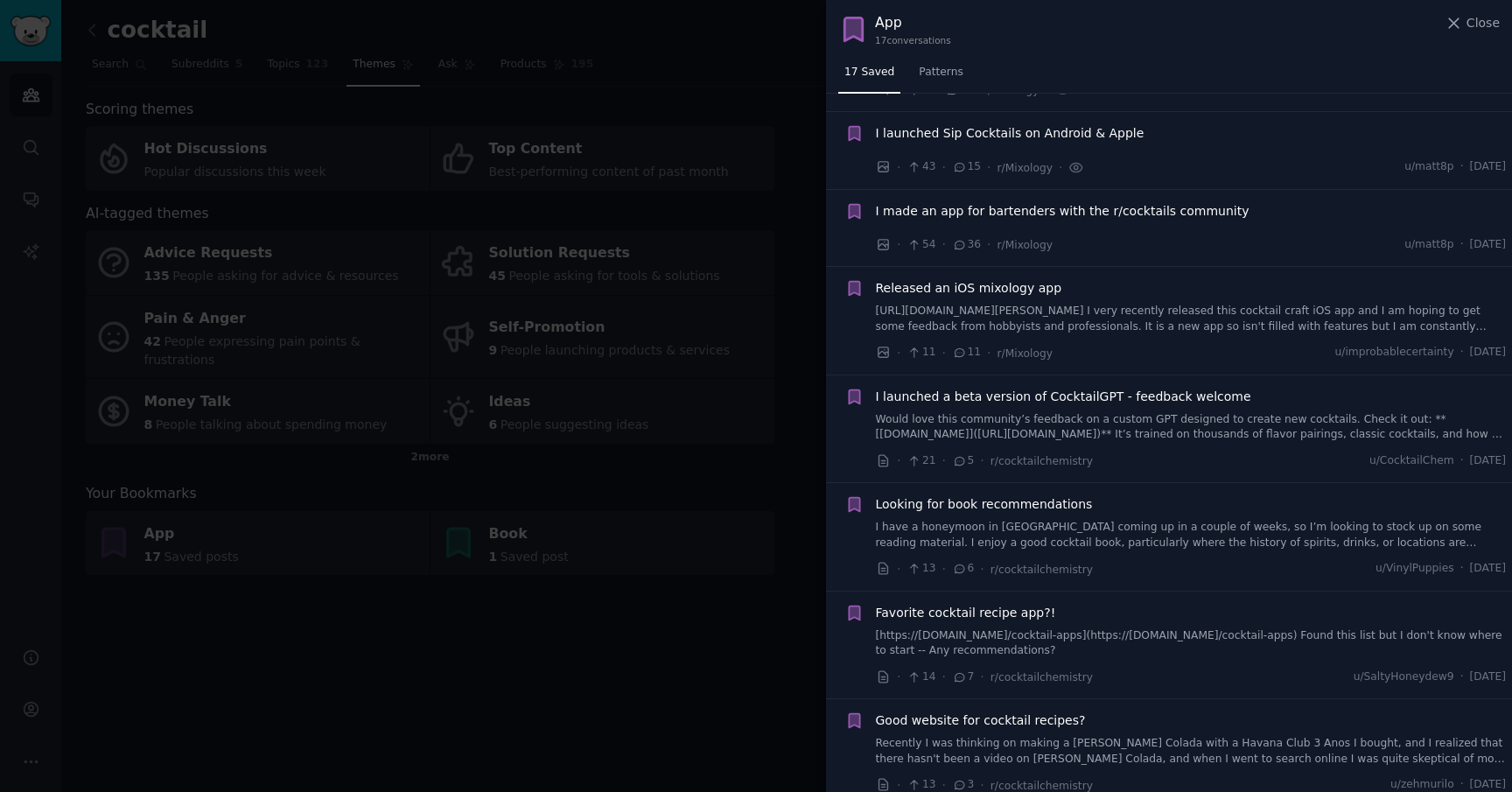
scroll to position [948, 0]
click at [1181, 205] on span "I made an app for bartenders with the r/cocktails community" at bounding box center [1063, 215] width 374 height 19
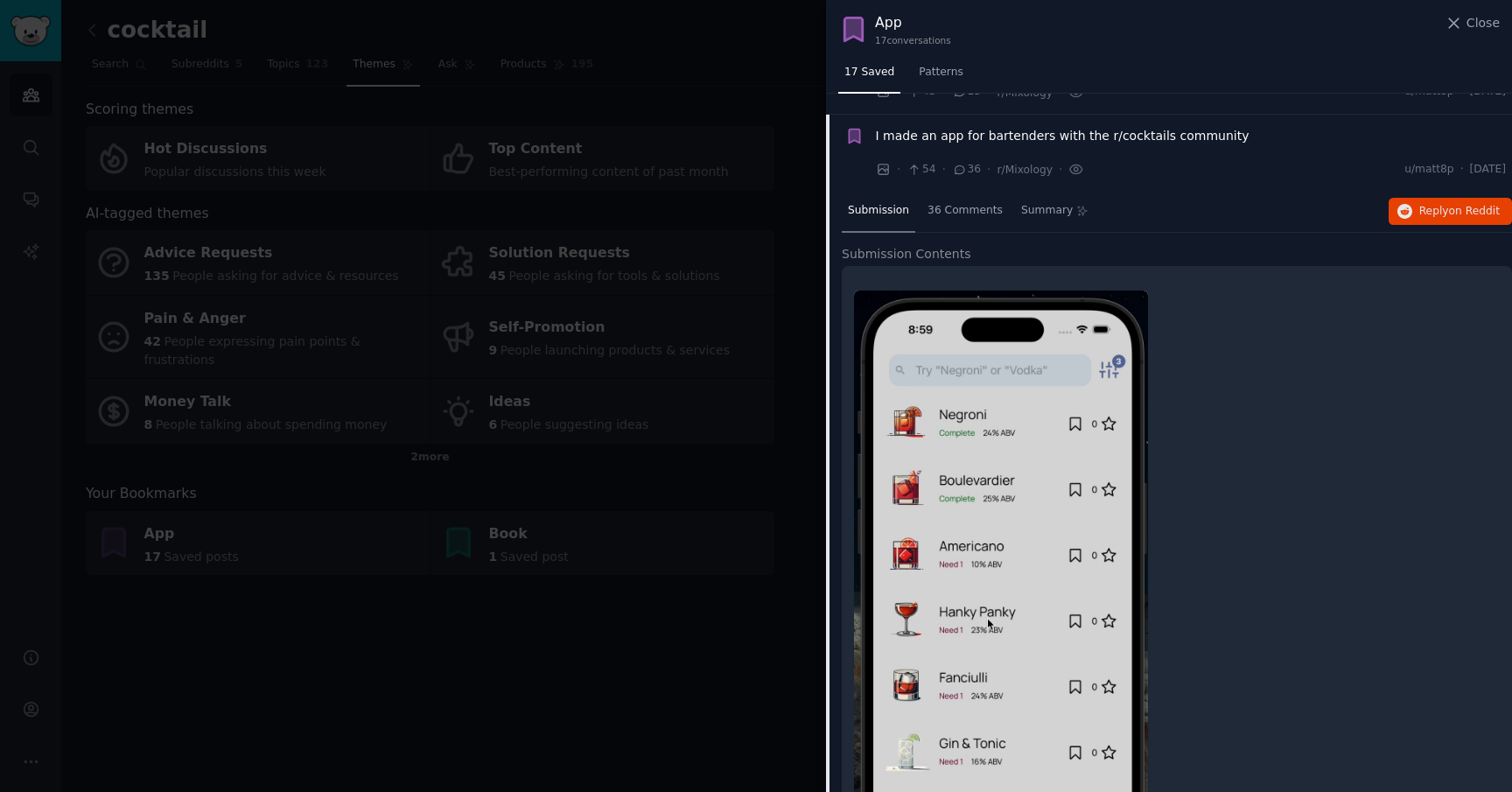
scroll to position [1030, 0]
click at [1404, 201] on button "Reply on Reddit" at bounding box center [1449, 210] width 123 height 28
click at [1228, 125] on div "I made an app for bartenders with the r/cocktails community" at bounding box center [1191, 134] width 631 height 19
click at [1197, 125] on span "I made an app for bartenders with the r/cocktails community" at bounding box center [1063, 134] width 374 height 19
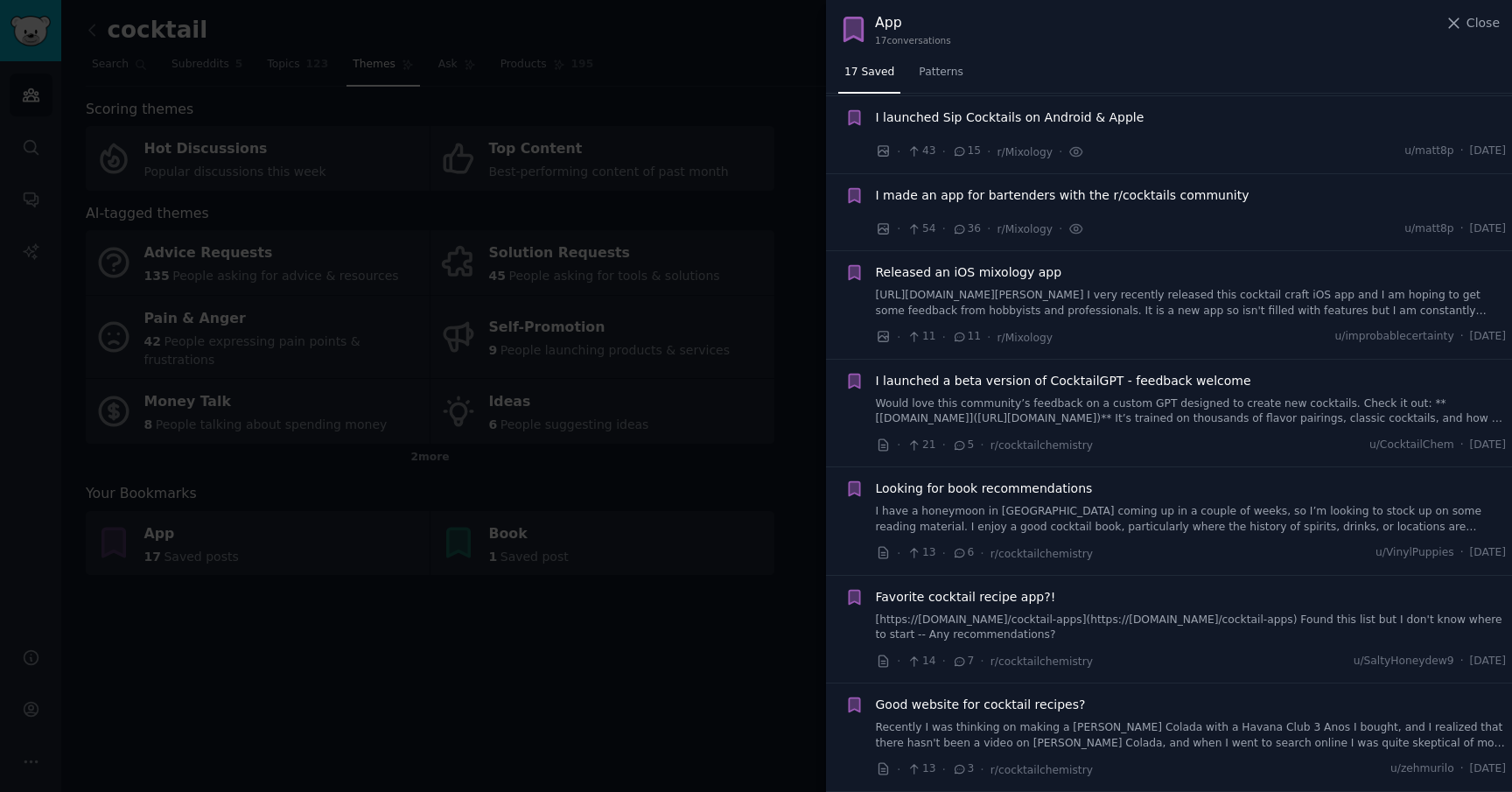
scroll to position [948, 0]
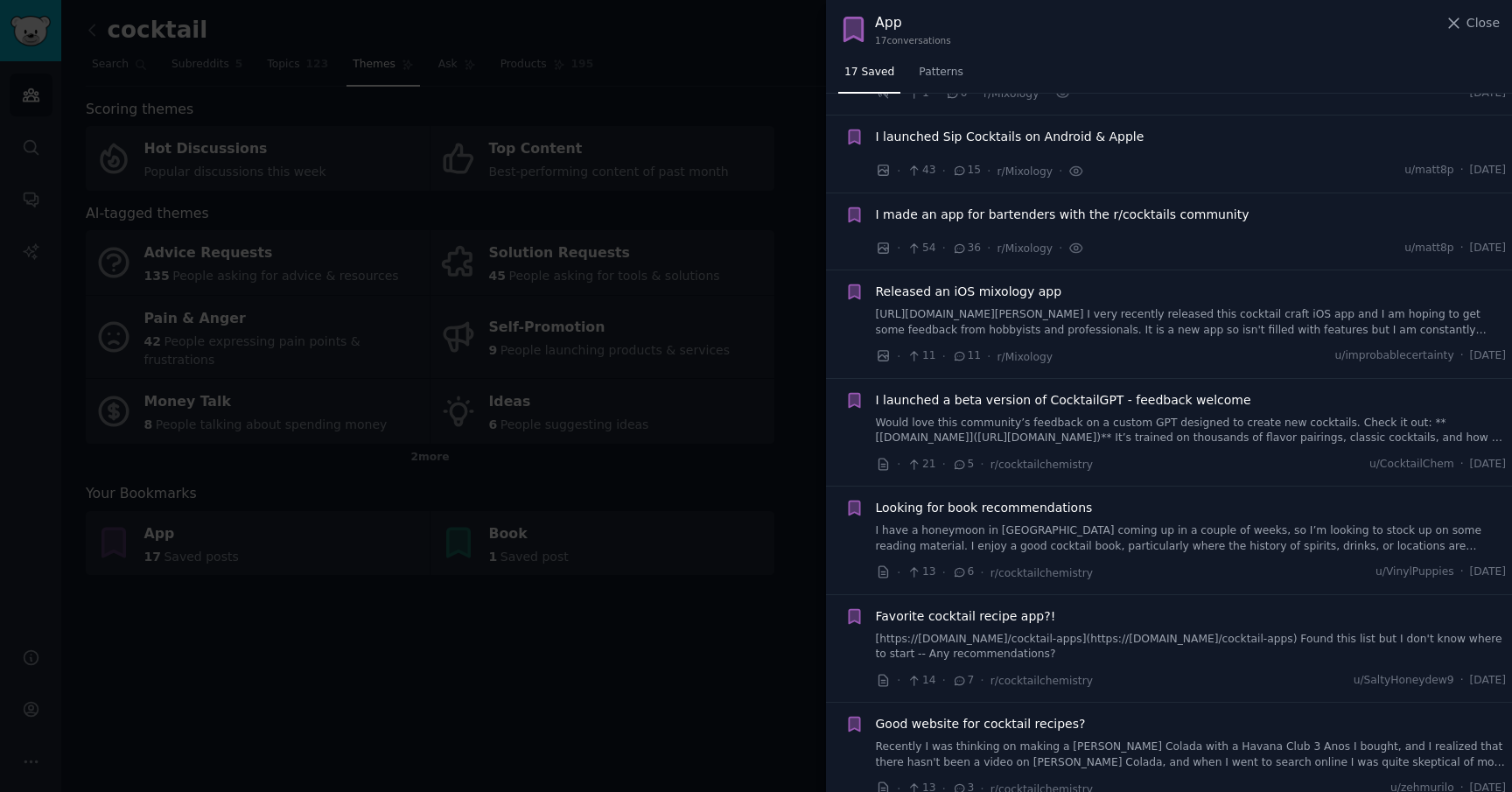
click at [1003, 283] on span "Released an iOS mixology app" at bounding box center [969, 292] width 187 height 19
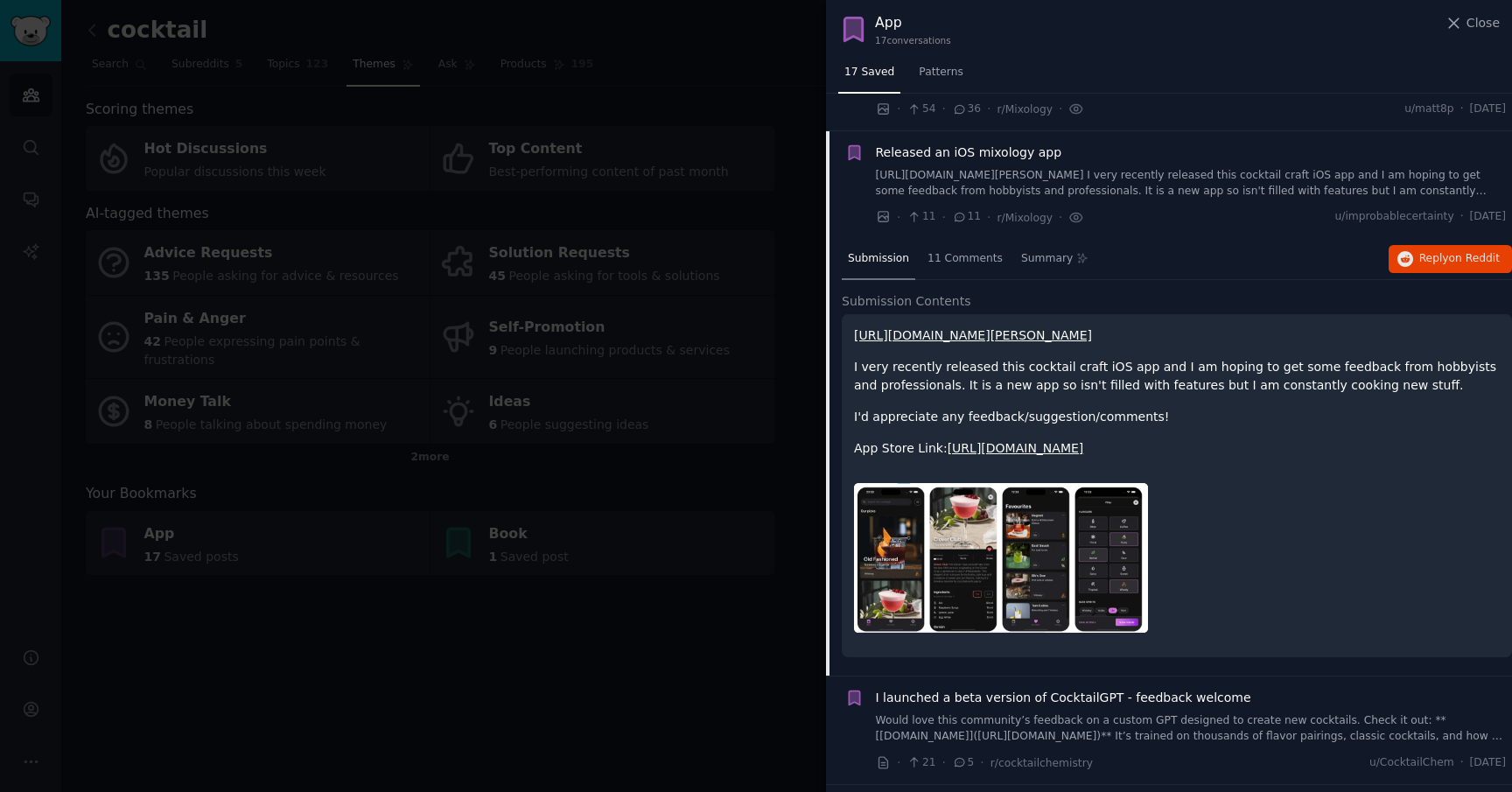
scroll to position [1108, 0]
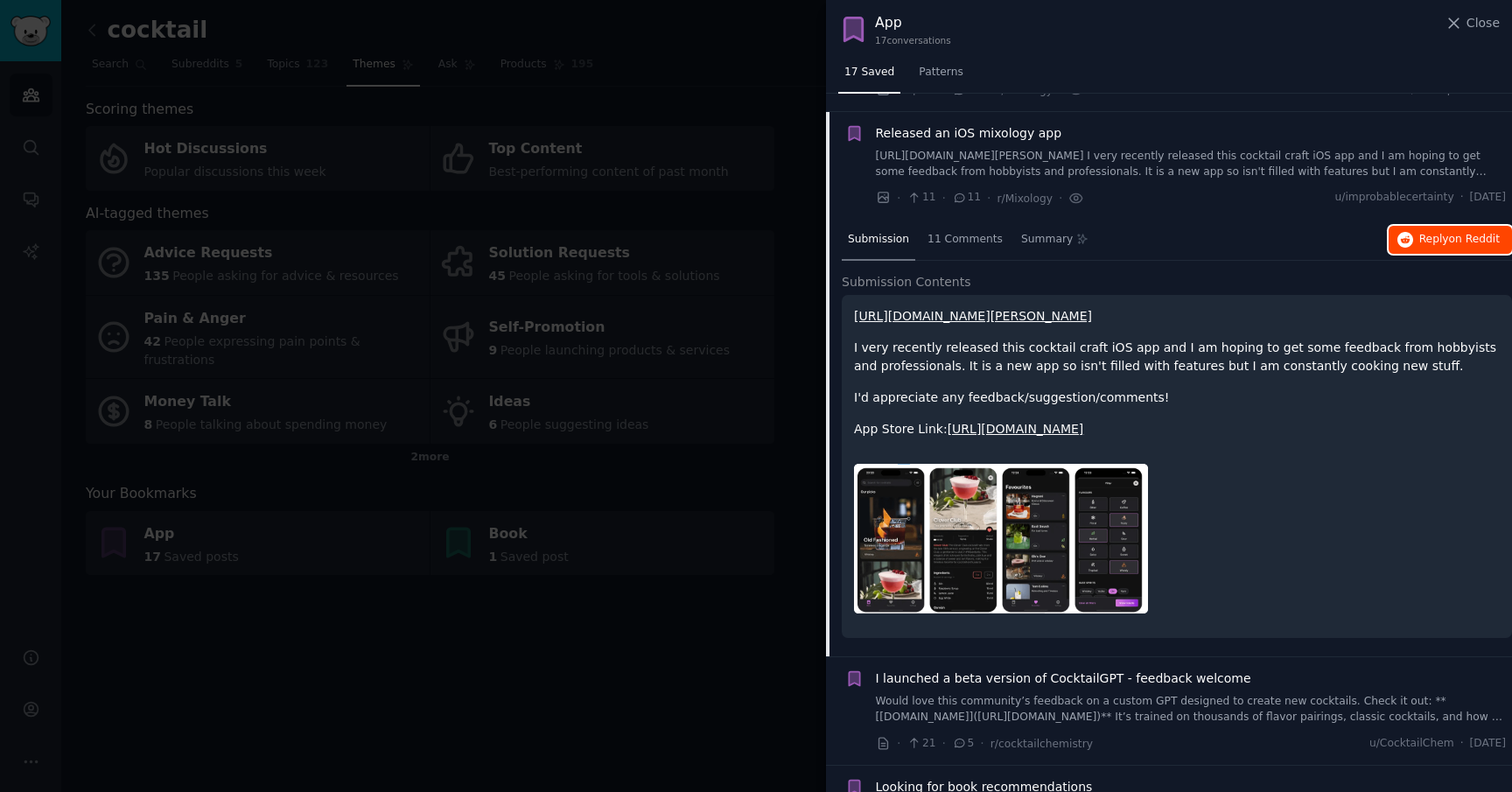
click at [1471, 235] on button "Reply on Reddit" at bounding box center [1449, 240] width 123 height 28
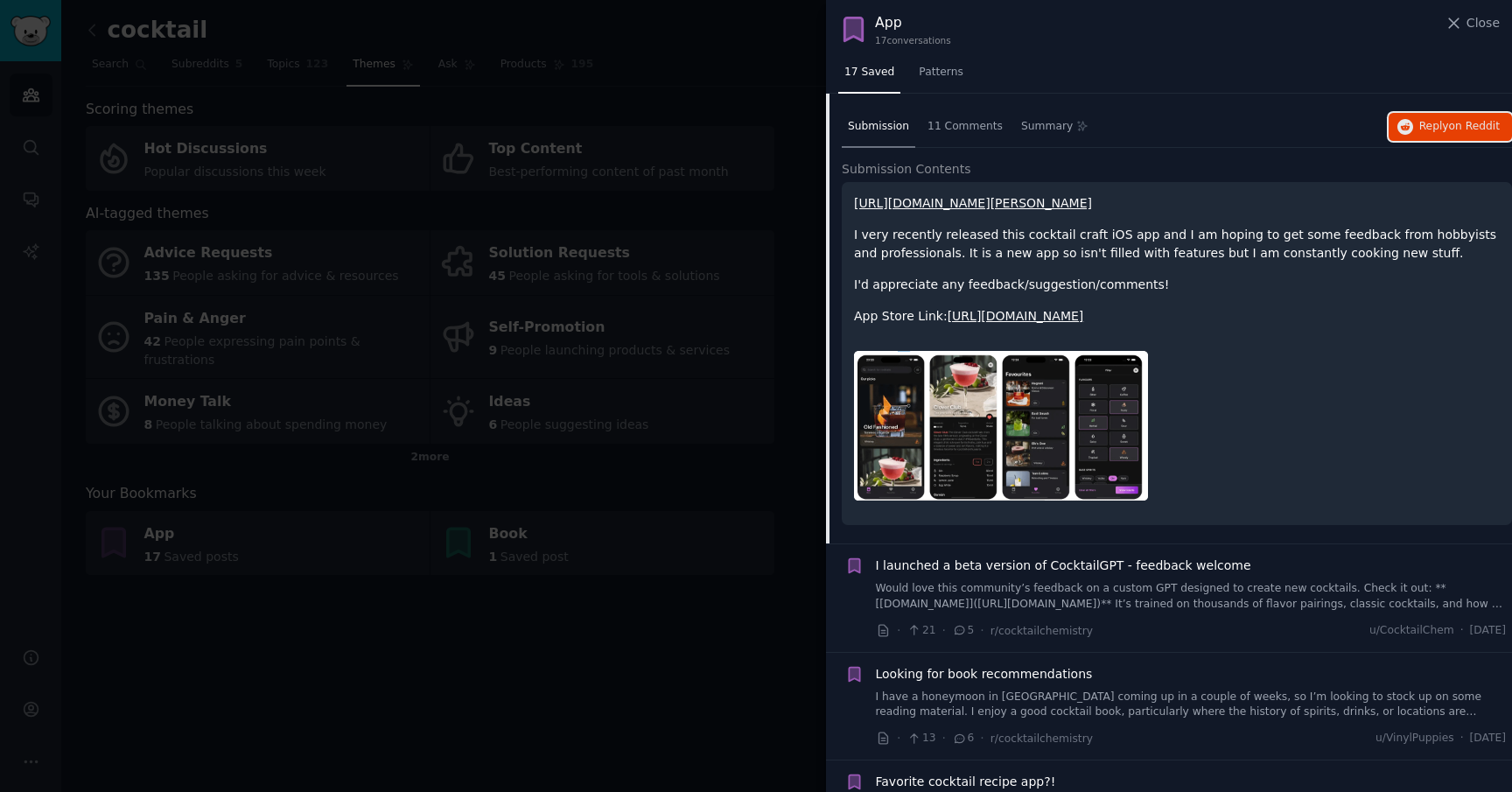
scroll to position [1234, 0]
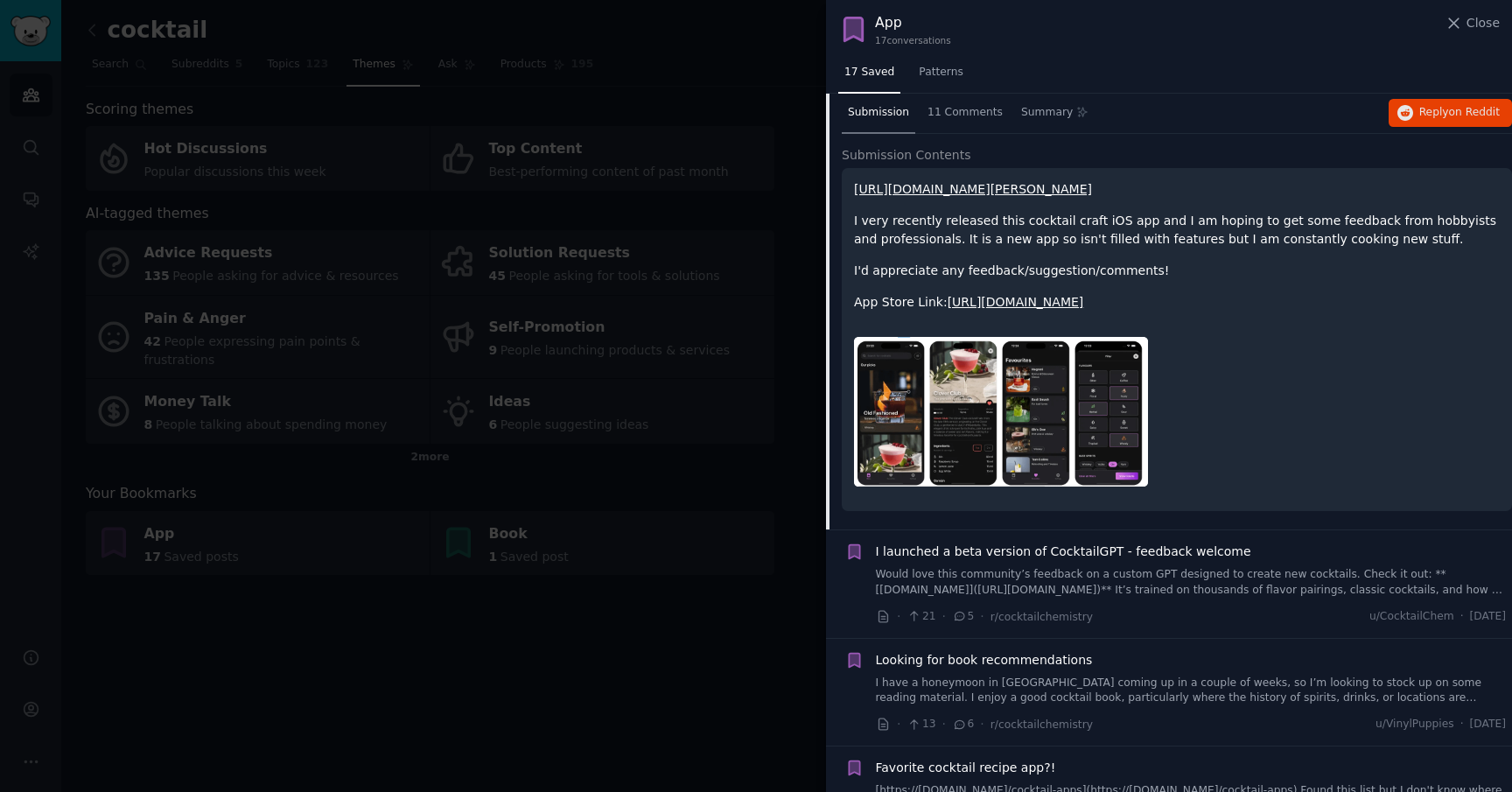
click at [1137, 558] on span "I launched a beta version of CocktailGPT - feedback welcome" at bounding box center [1063, 552] width 375 height 19
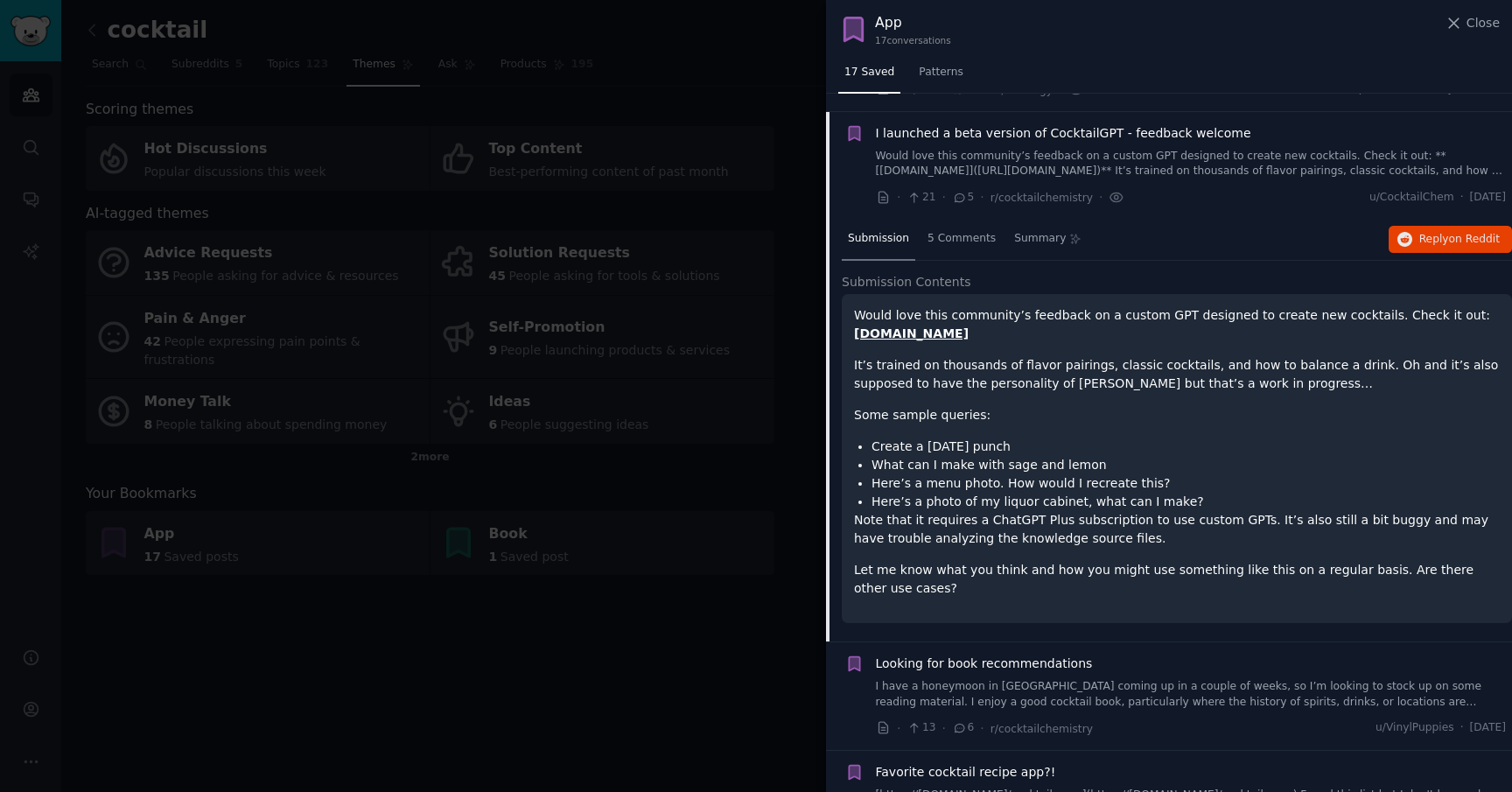
scroll to position [1215, 0]
click at [1420, 233] on span "Reply on Reddit" at bounding box center [1458, 241] width 80 height 16
click at [1017, 643] on li "Looking for book recommendations I have a honeymoon in [GEOGRAPHIC_DATA] coming…" at bounding box center [1169, 697] width 686 height 107
click at [1025, 656] on span "Looking for book recommendations" at bounding box center [984, 665] width 217 height 19
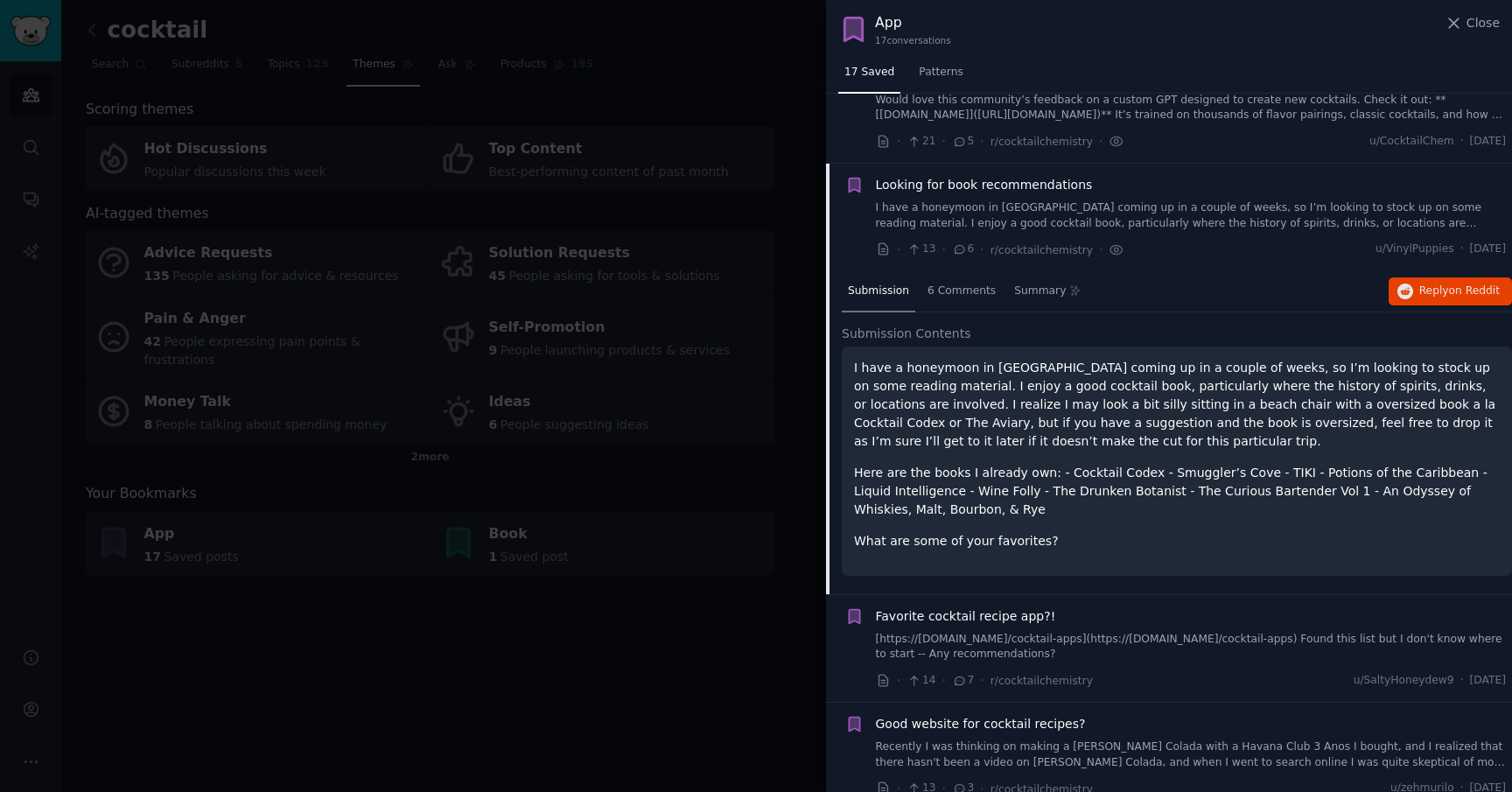
scroll to position [1272, 0]
click at [1449, 284] on span "on Reddit" at bounding box center [1474, 290] width 51 height 12
click at [1029, 608] on span "Favorite cocktail recipe app?!" at bounding box center [965, 617] width 180 height 19
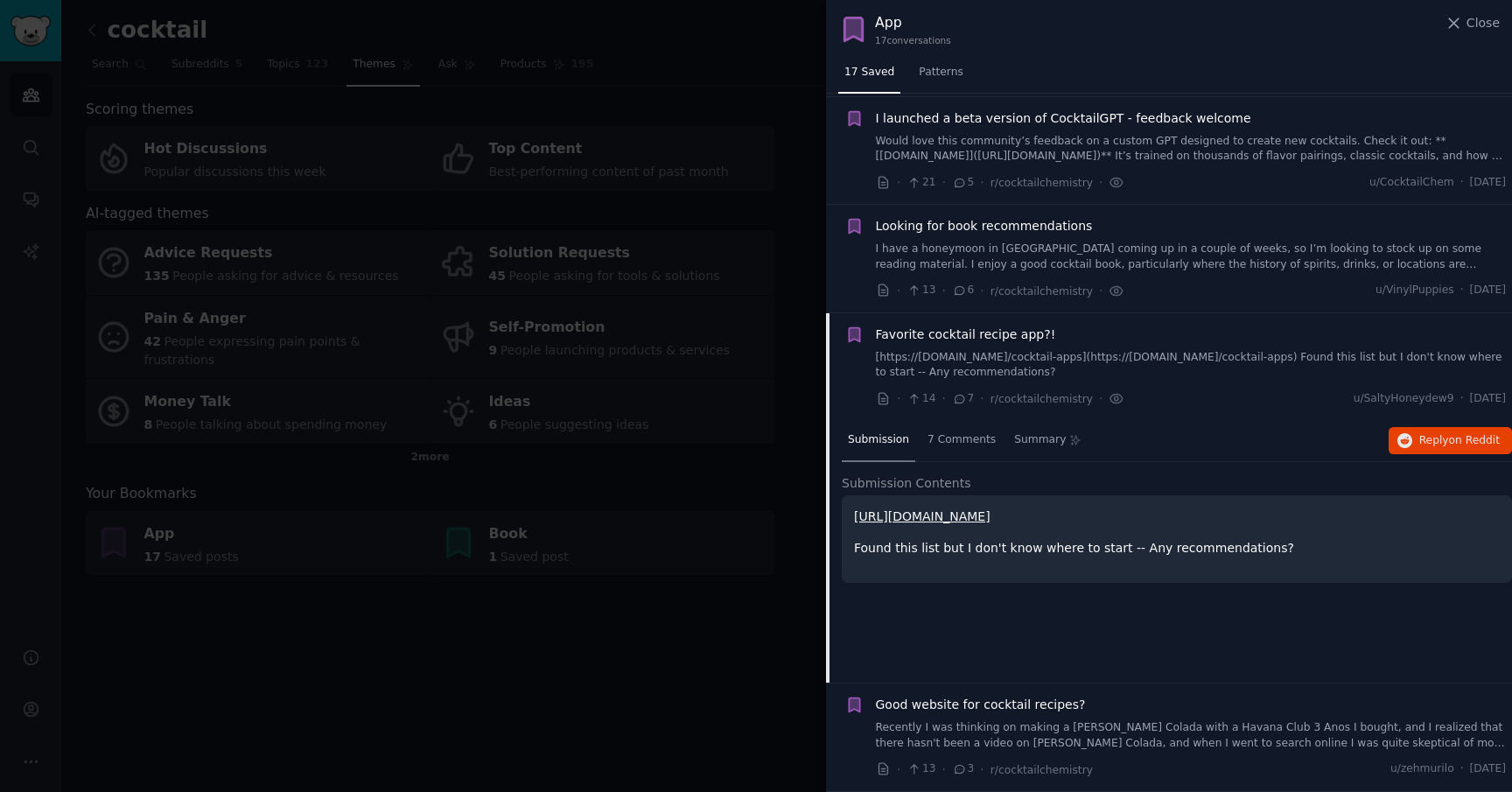
scroll to position [1211, 0]
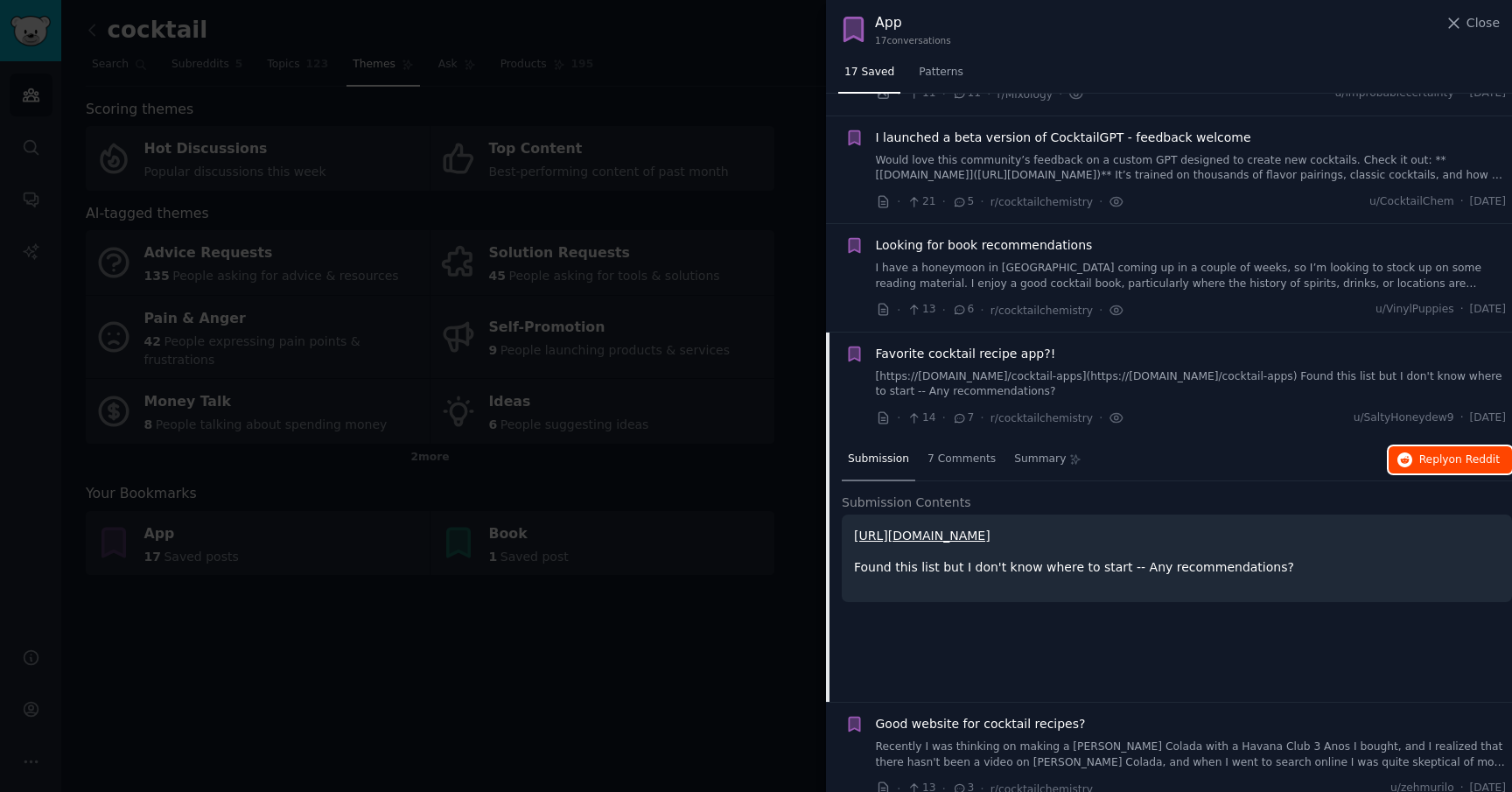
click at [1413, 446] on button "Reply on Reddit" at bounding box center [1449, 460] width 123 height 28
click at [1063, 715] on span "Good website for cocktail recipes?" at bounding box center [980, 724] width 210 height 19
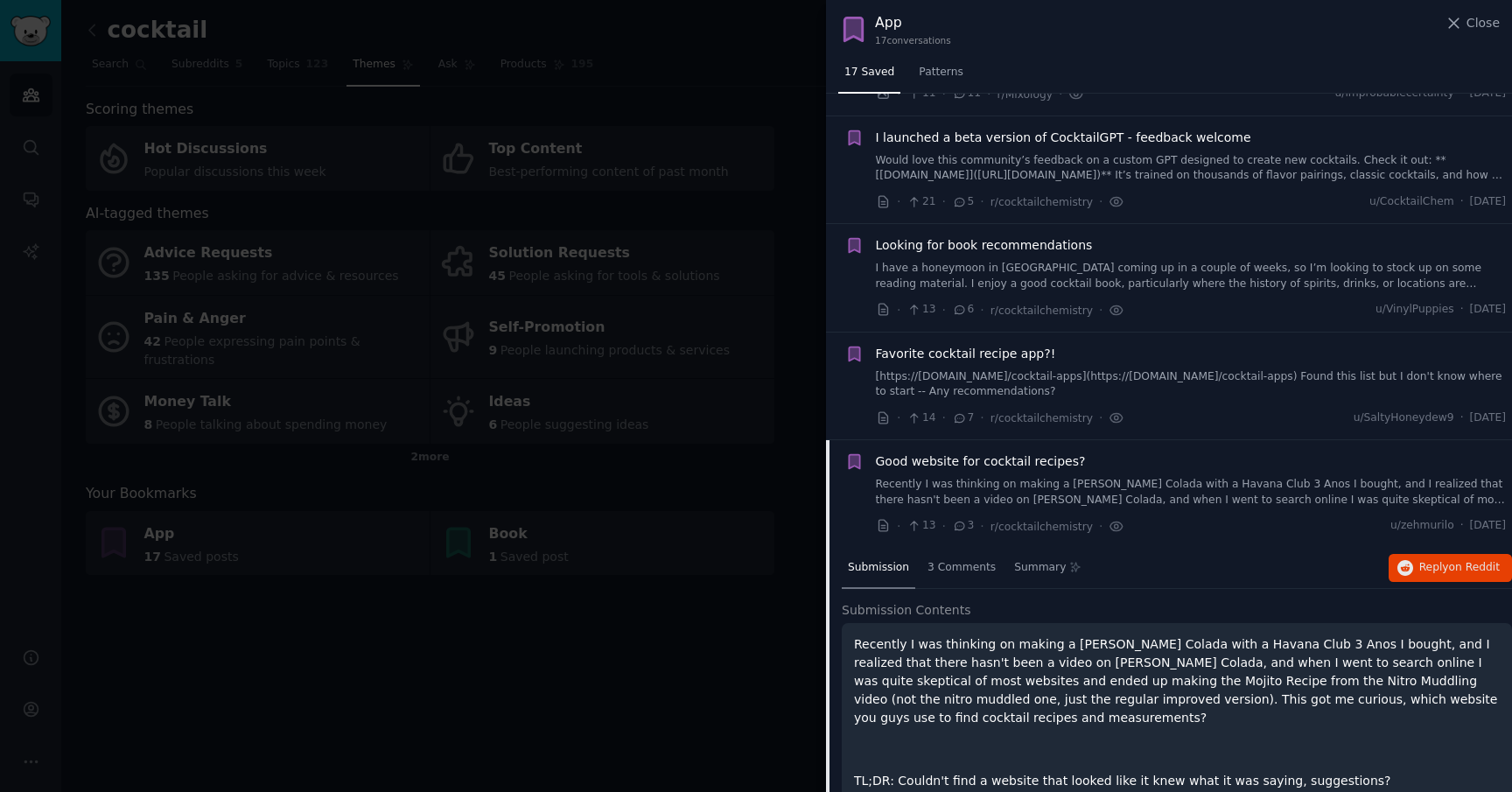
scroll to position [1217, 0]
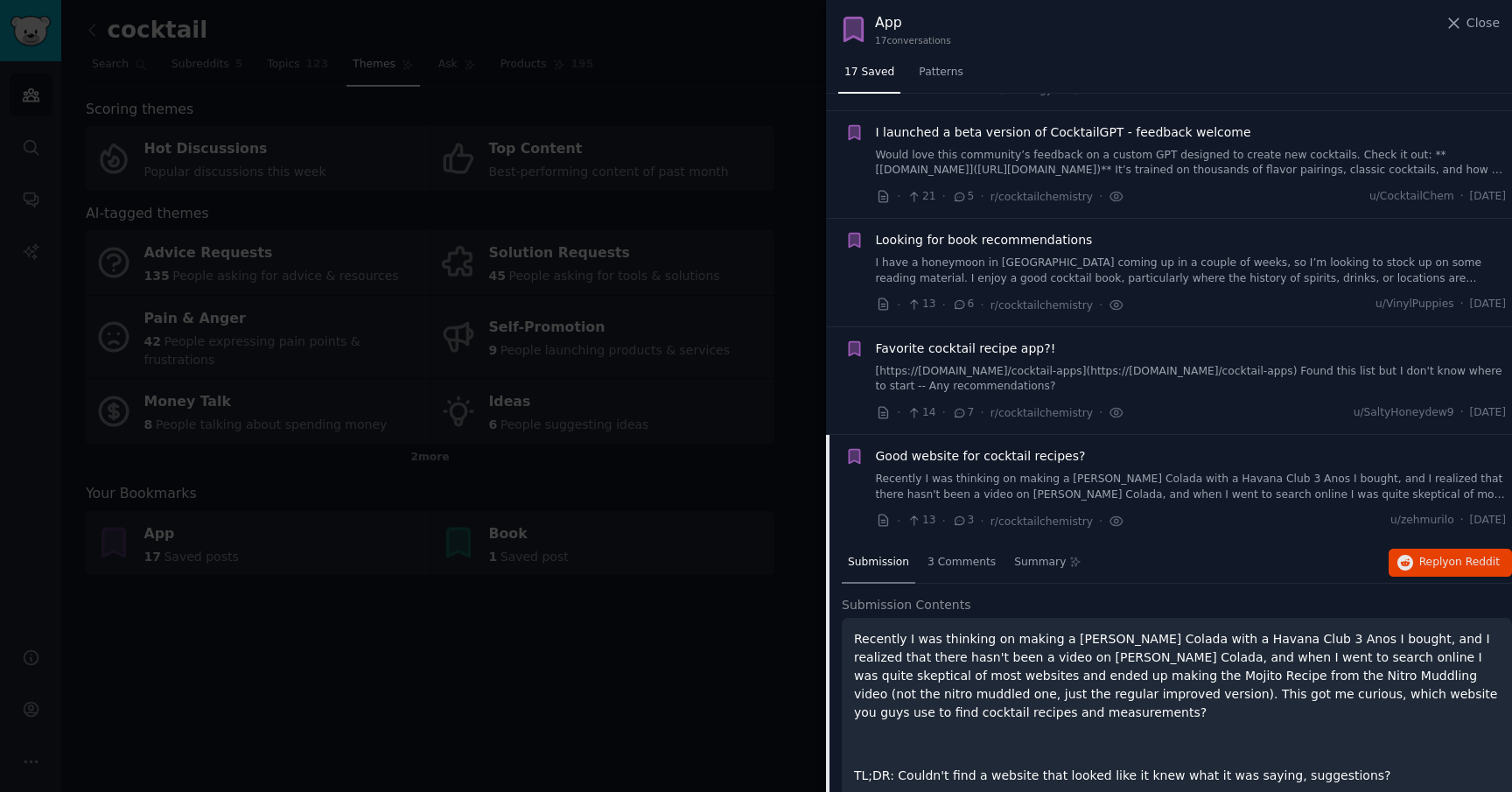
click at [1029, 340] on span "Favorite cocktail recipe app?!" at bounding box center [965, 349] width 180 height 19
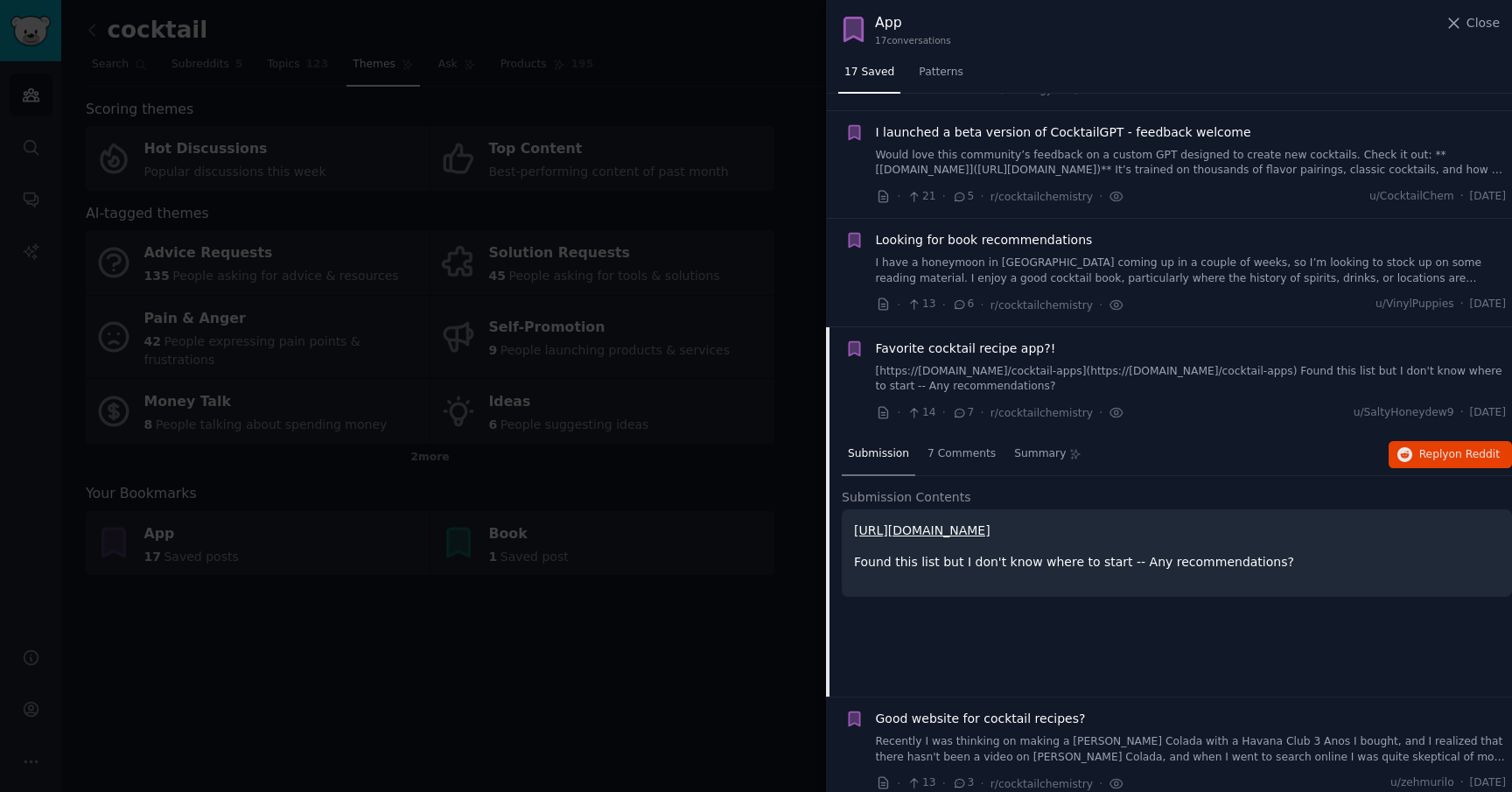
scroll to position [1211, 0]
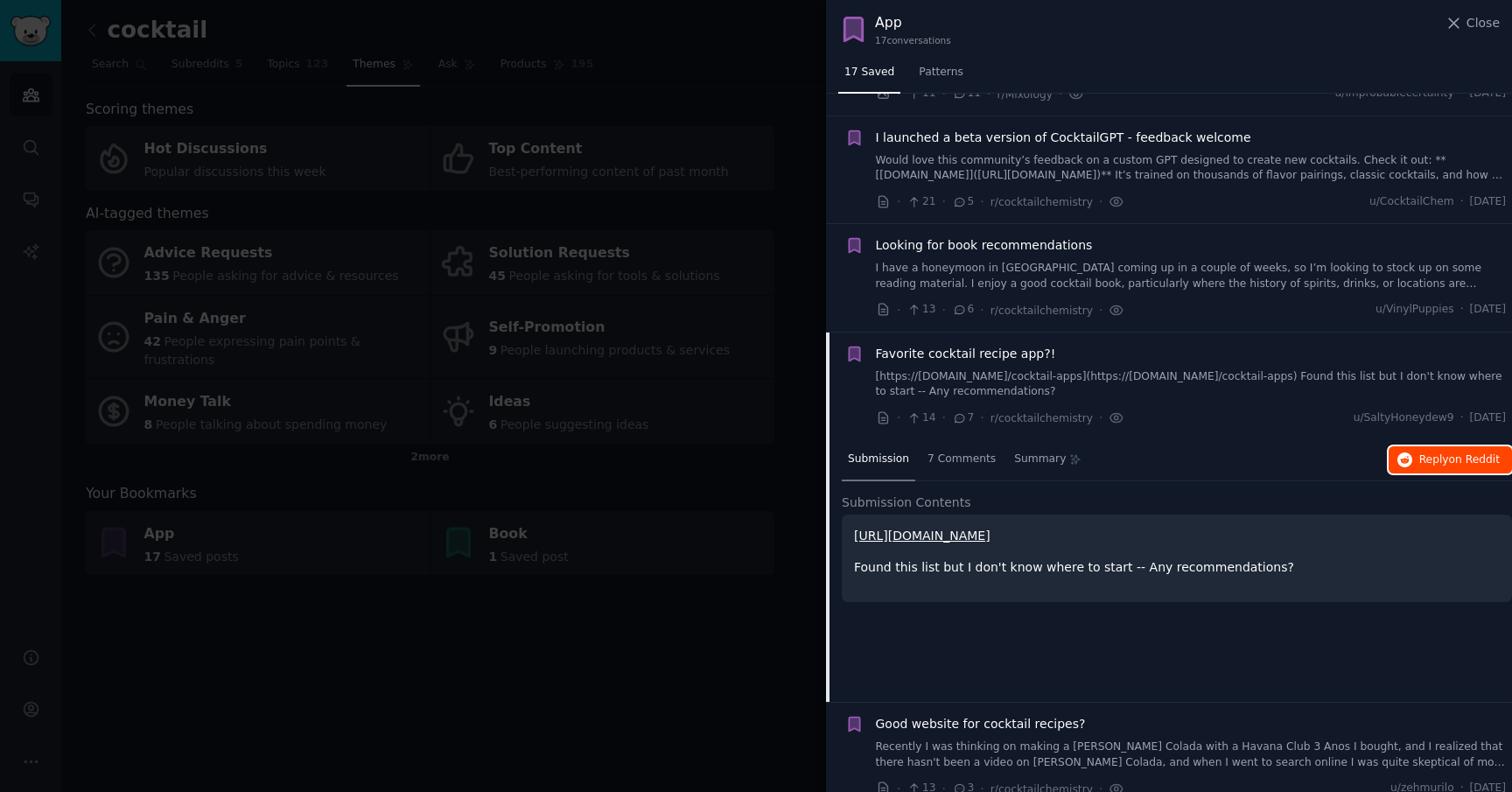
click at [1432, 452] on span "Reply on Reddit" at bounding box center [1458, 460] width 80 height 16
click at [1026, 715] on span "Good website for cocktail recipes?" at bounding box center [980, 724] width 210 height 19
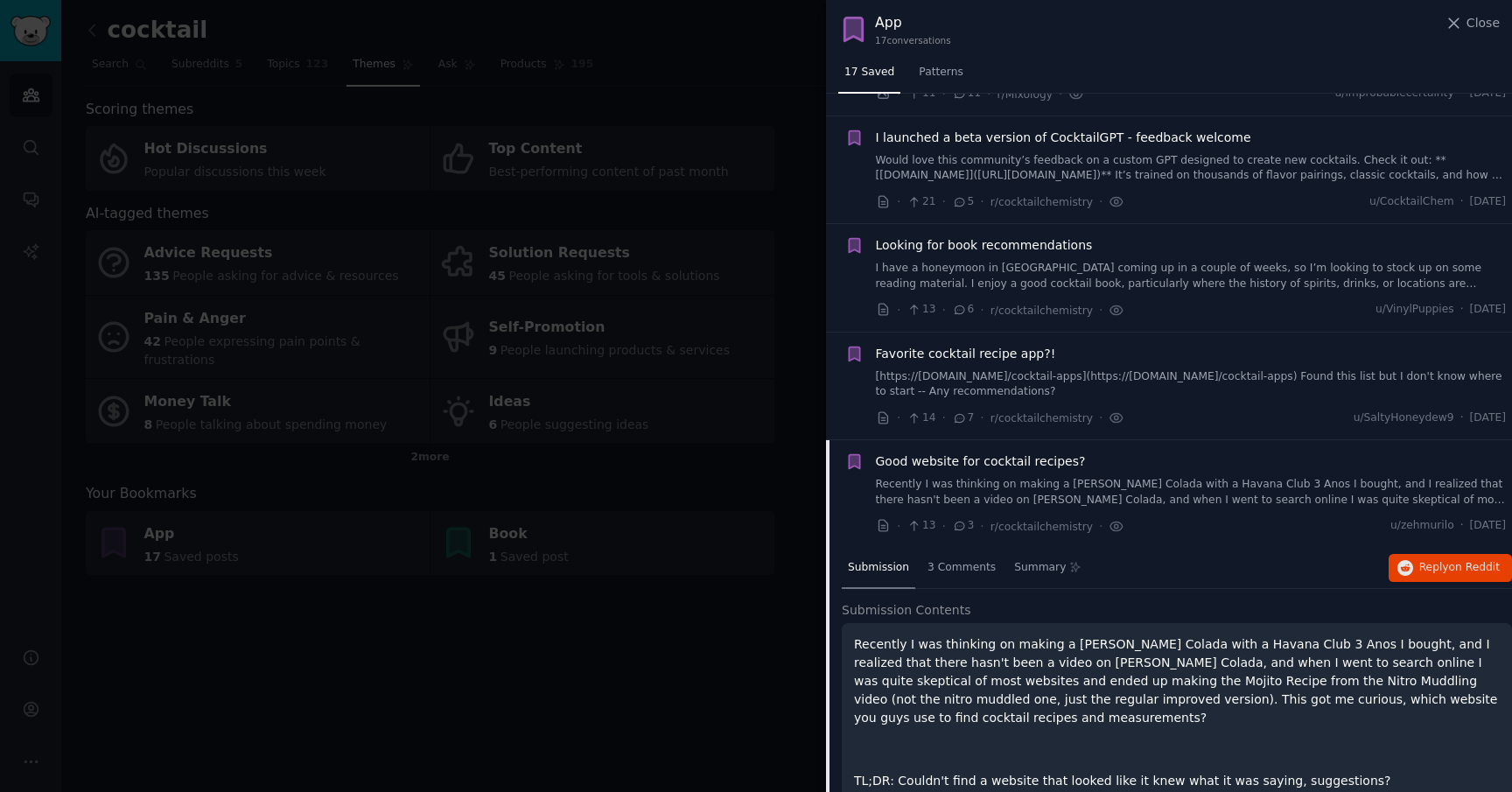
scroll to position [1217, 0]
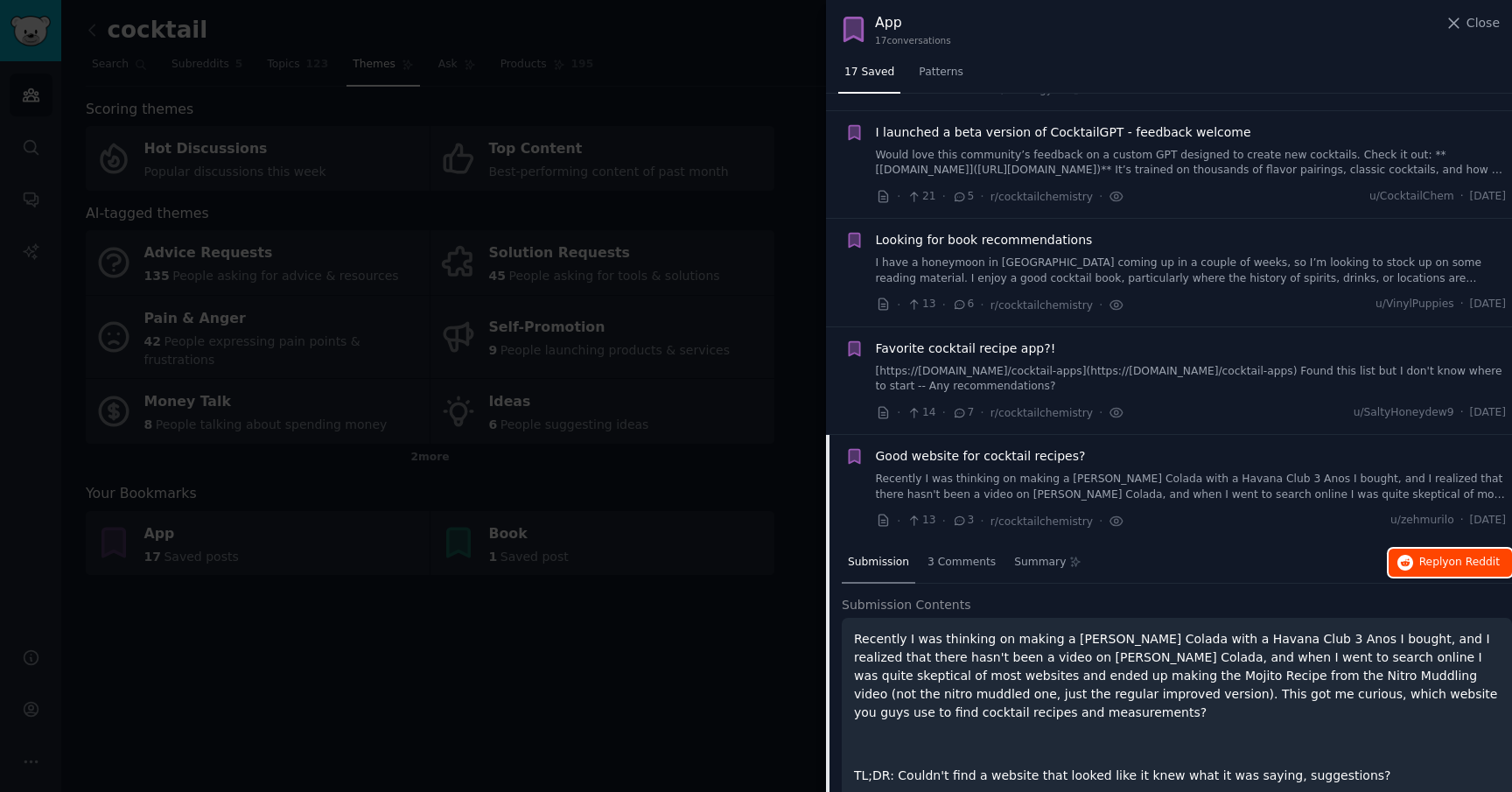
click at [1419, 555] on span "Reply on Reddit" at bounding box center [1458, 563] width 80 height 16
click at [731, 585] on div at bounding box center [756, 396] width 1512 height 792
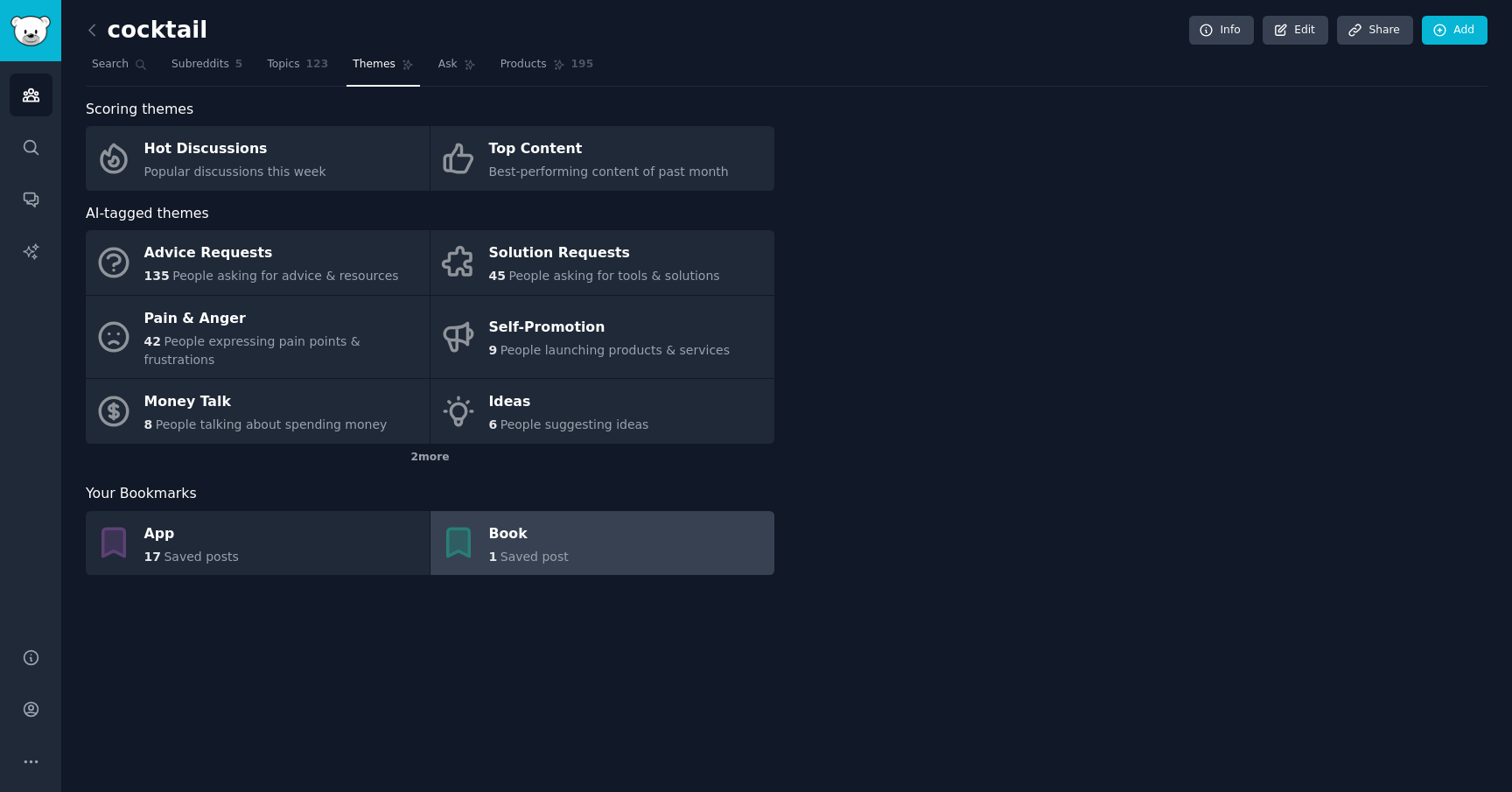
click at [560, 524] on link "Book 1 Saved post" at bounding box center [602, 543] width 344 height 65
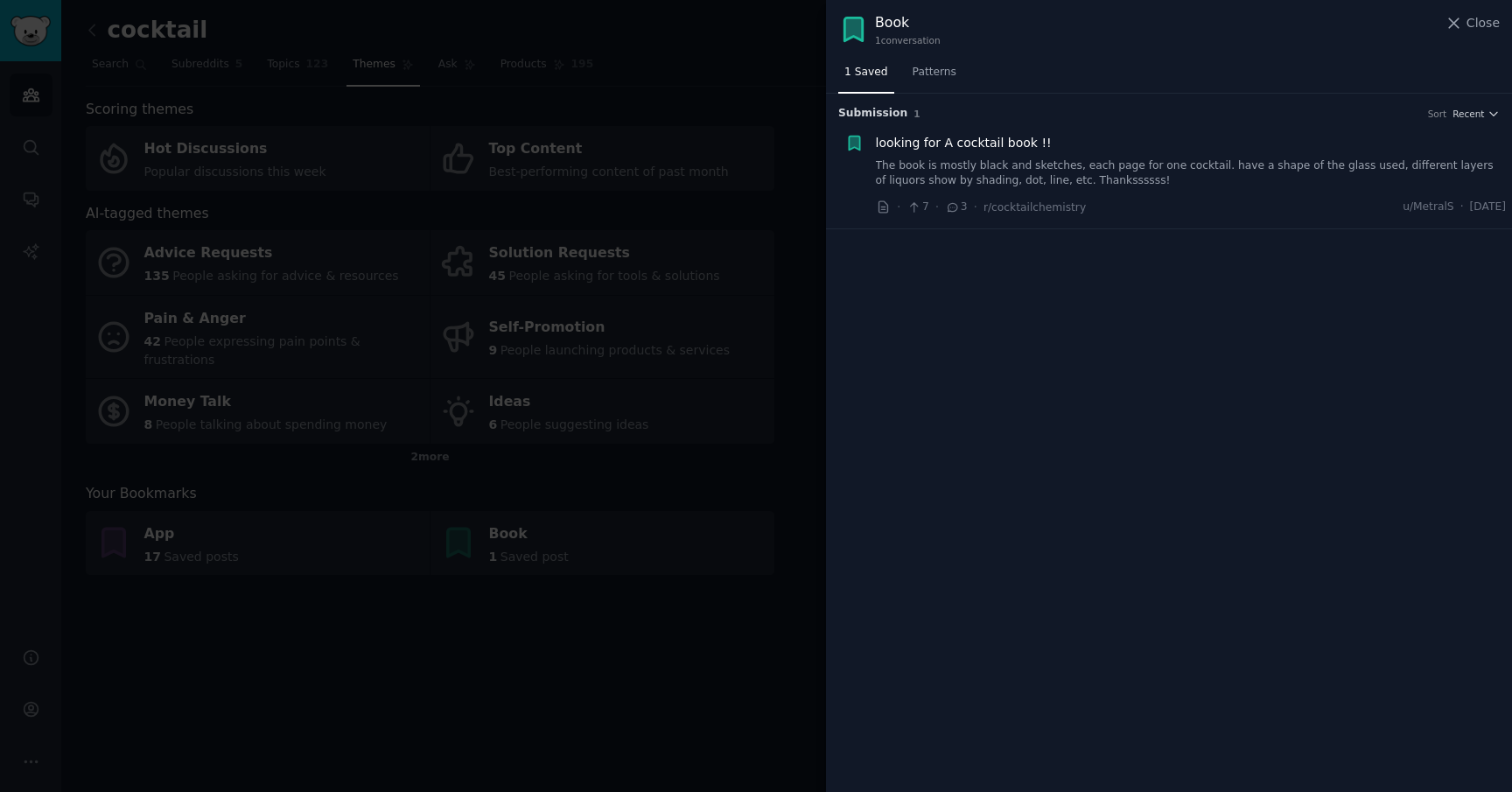
click at [1149, 170] on link "The book is mostly black and sketches, each page for one cocktail. have a shape…" at bounding box center [1191, 173] width 631 height 31
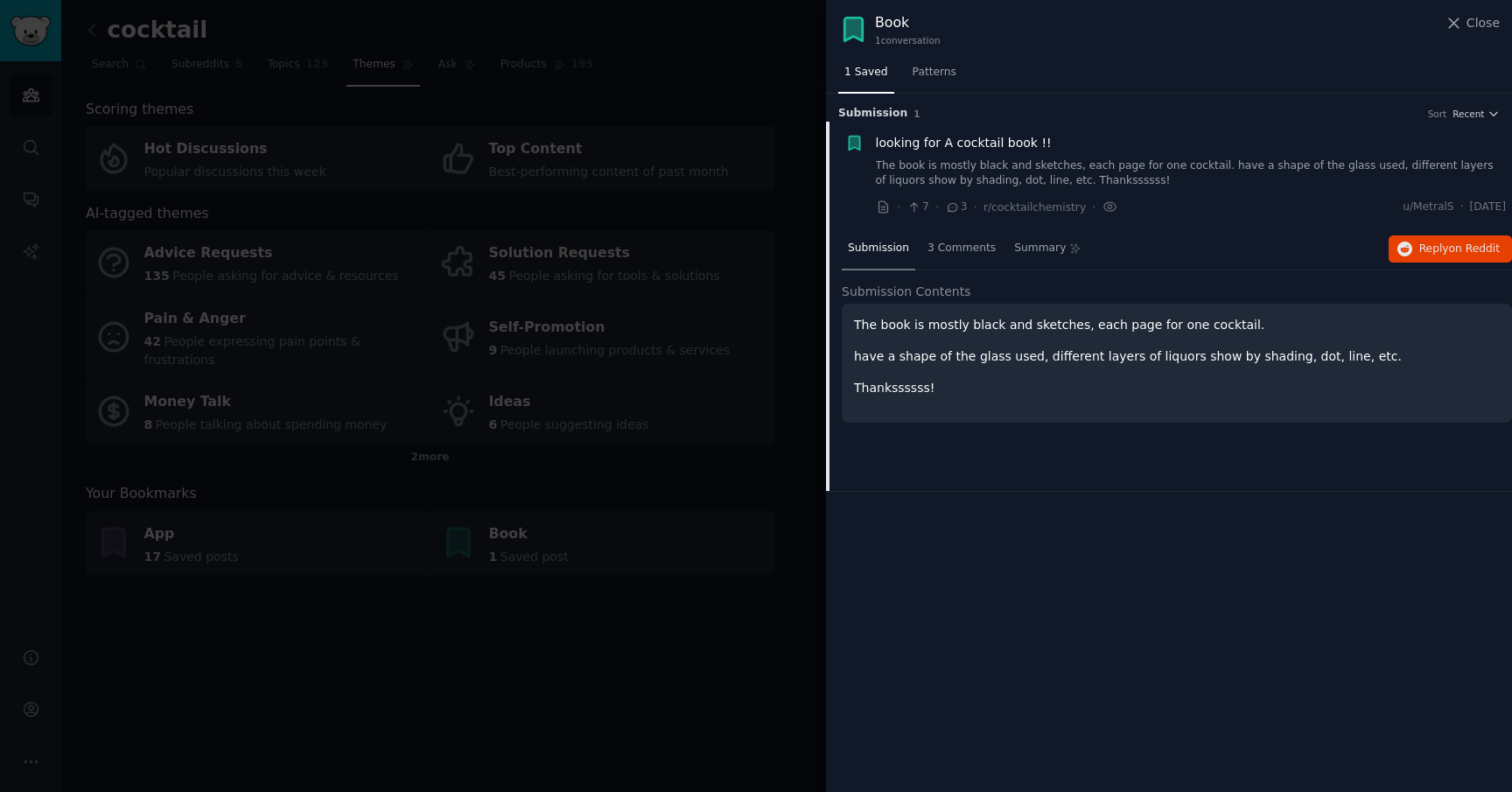
click at [997, 145] on span "looking for A cocktail book !!" at bounding box center [964, 143] width 176 height 19
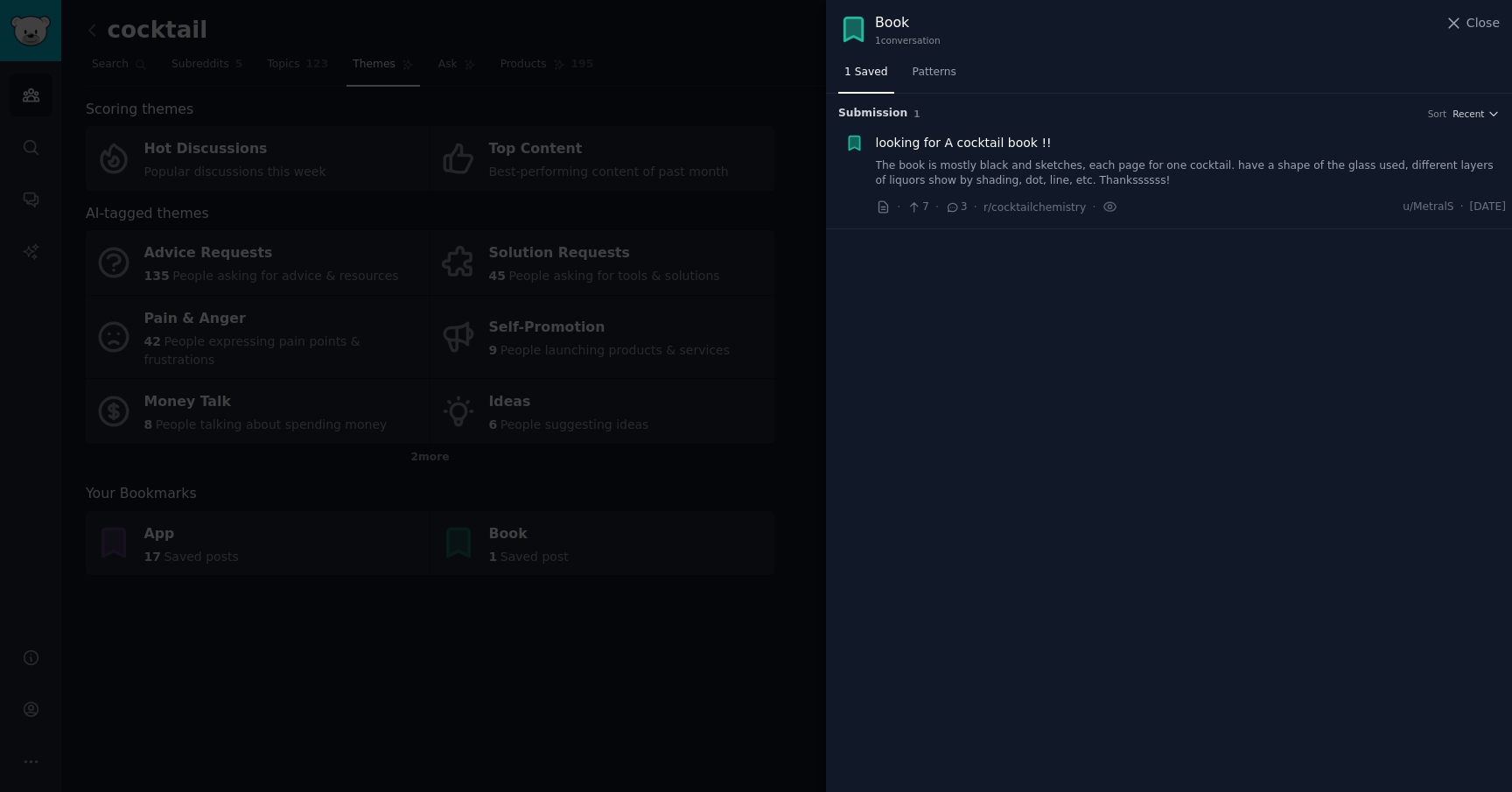
click at [997, 145] on span "looking for A cocktail book !!" at bounding box center [964, 143] width 176 height 19
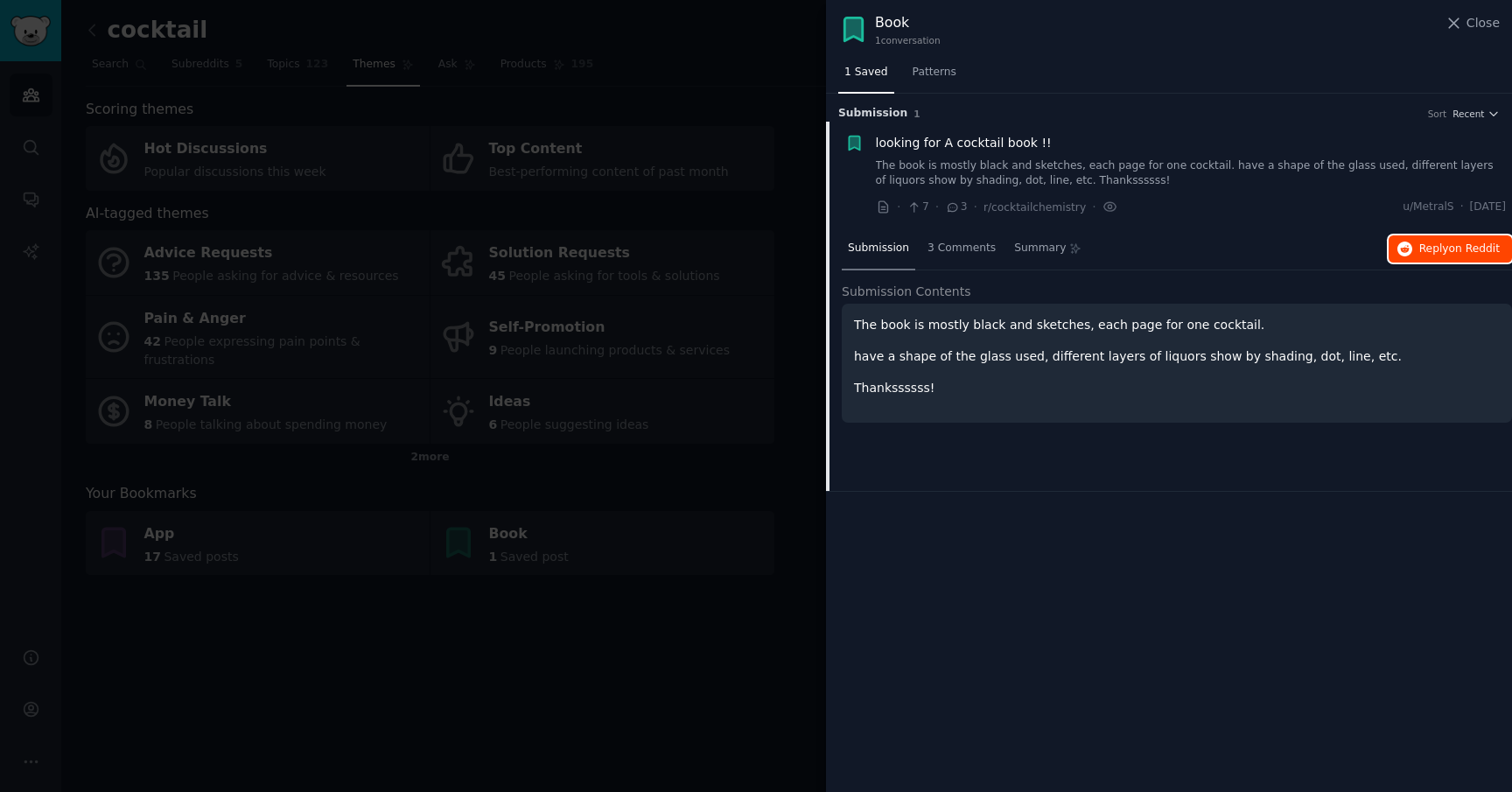
click at [1442, 245] on span "Reply on Reddit" at bounding box center [1458, 249] width 80 height 16
click at [720, 245] on div at bounding box center [756, 396] width 1512 height 792
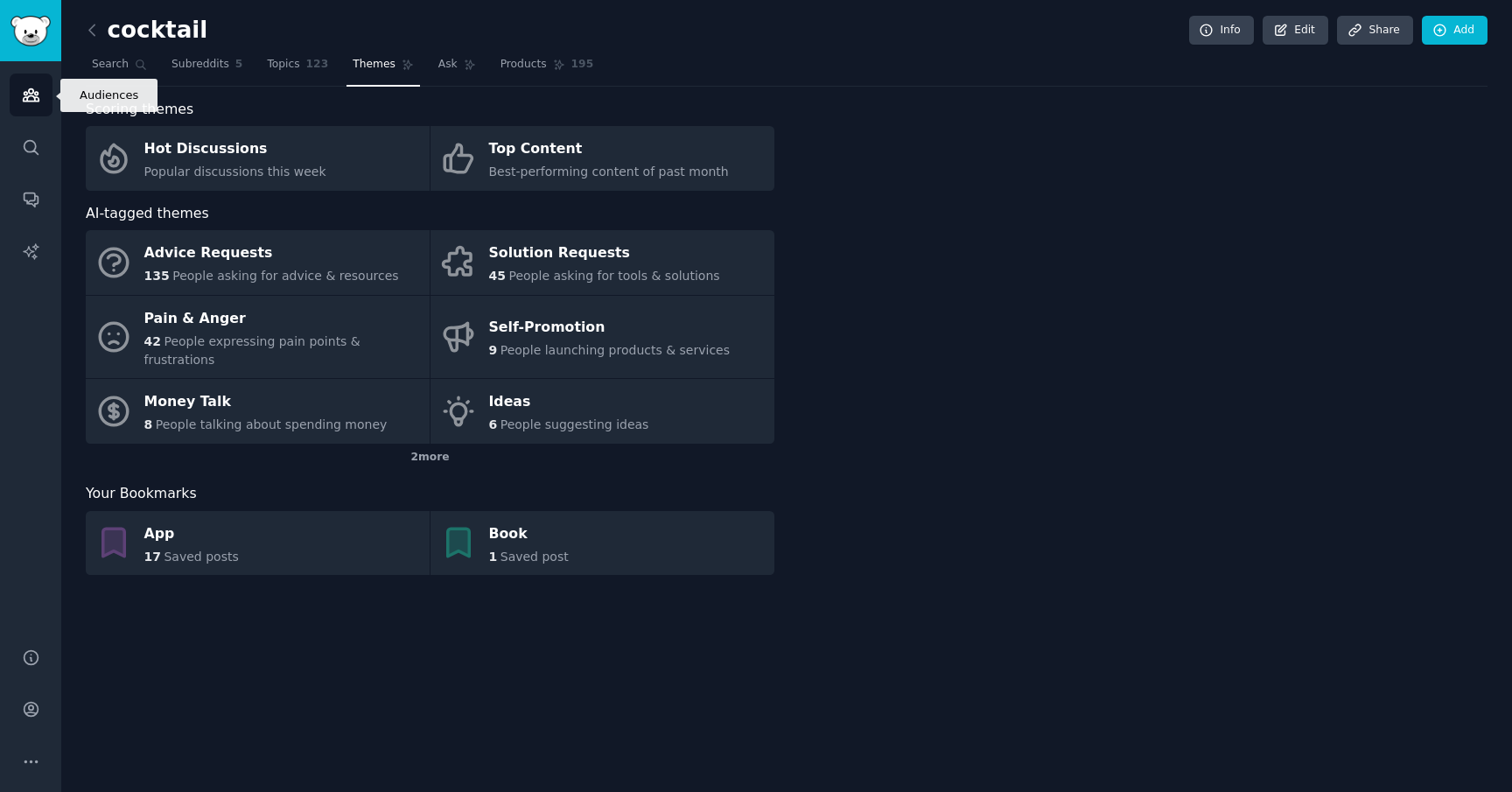
click at [30, 94] on icon "Sidebar" at bounding box center [31, 95] width 18 height 19
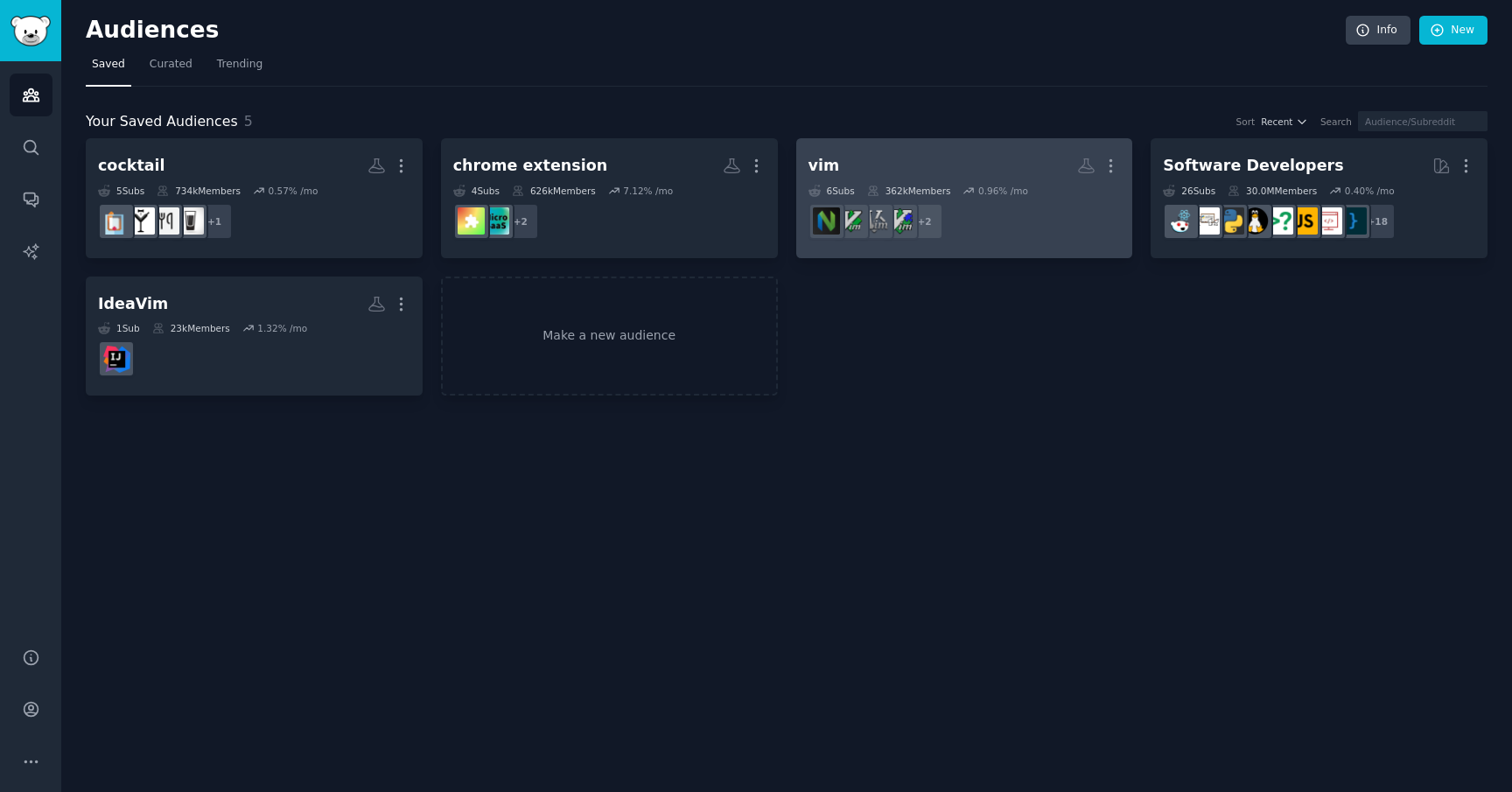
click at [965, 154] on h2 "vim More" at bounding box center [965, 166] width 313 height 31
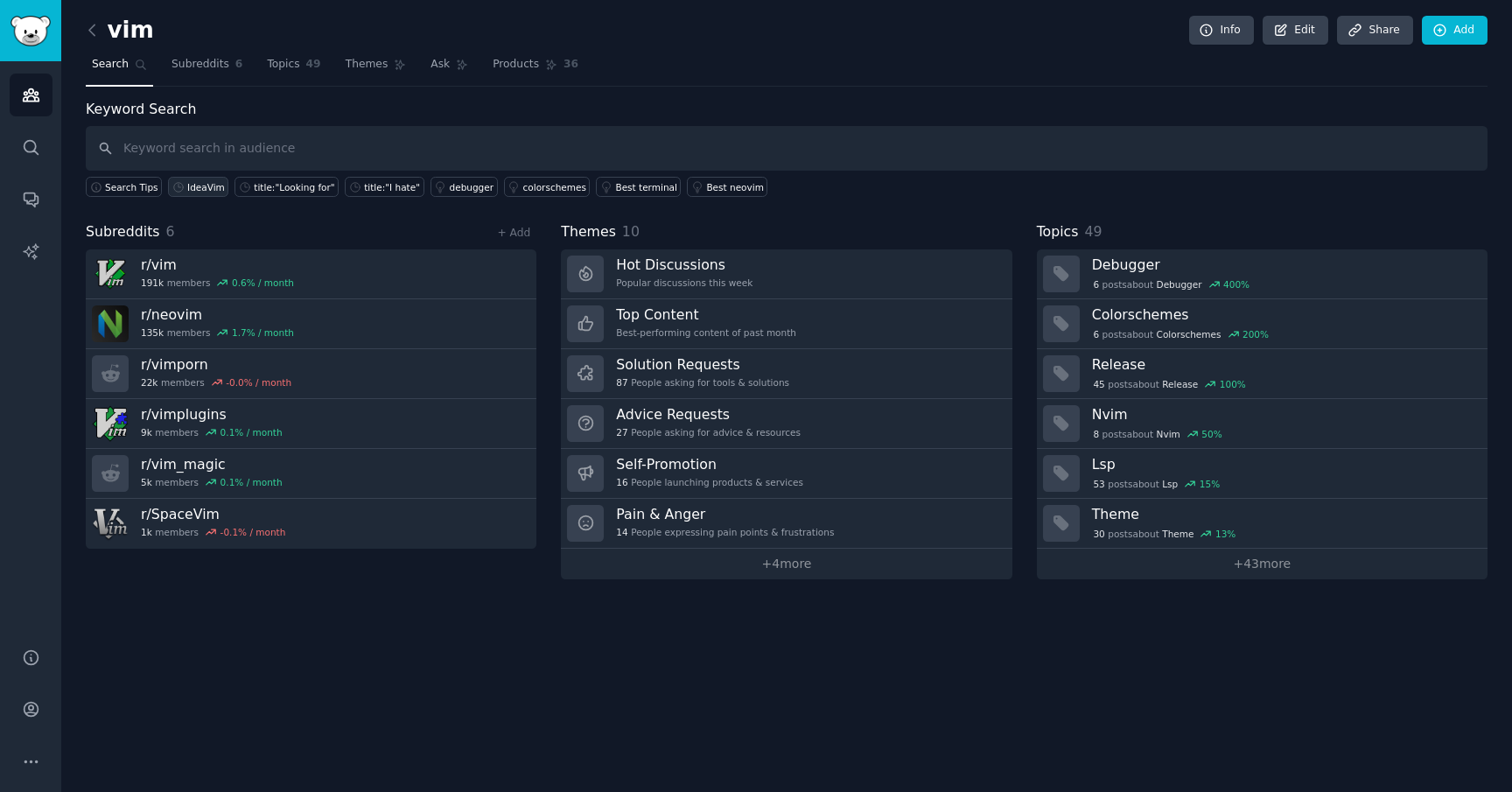
click at [188, 189] on div "IdeaVim" at bounding box center [205, 187] width 38 height 12
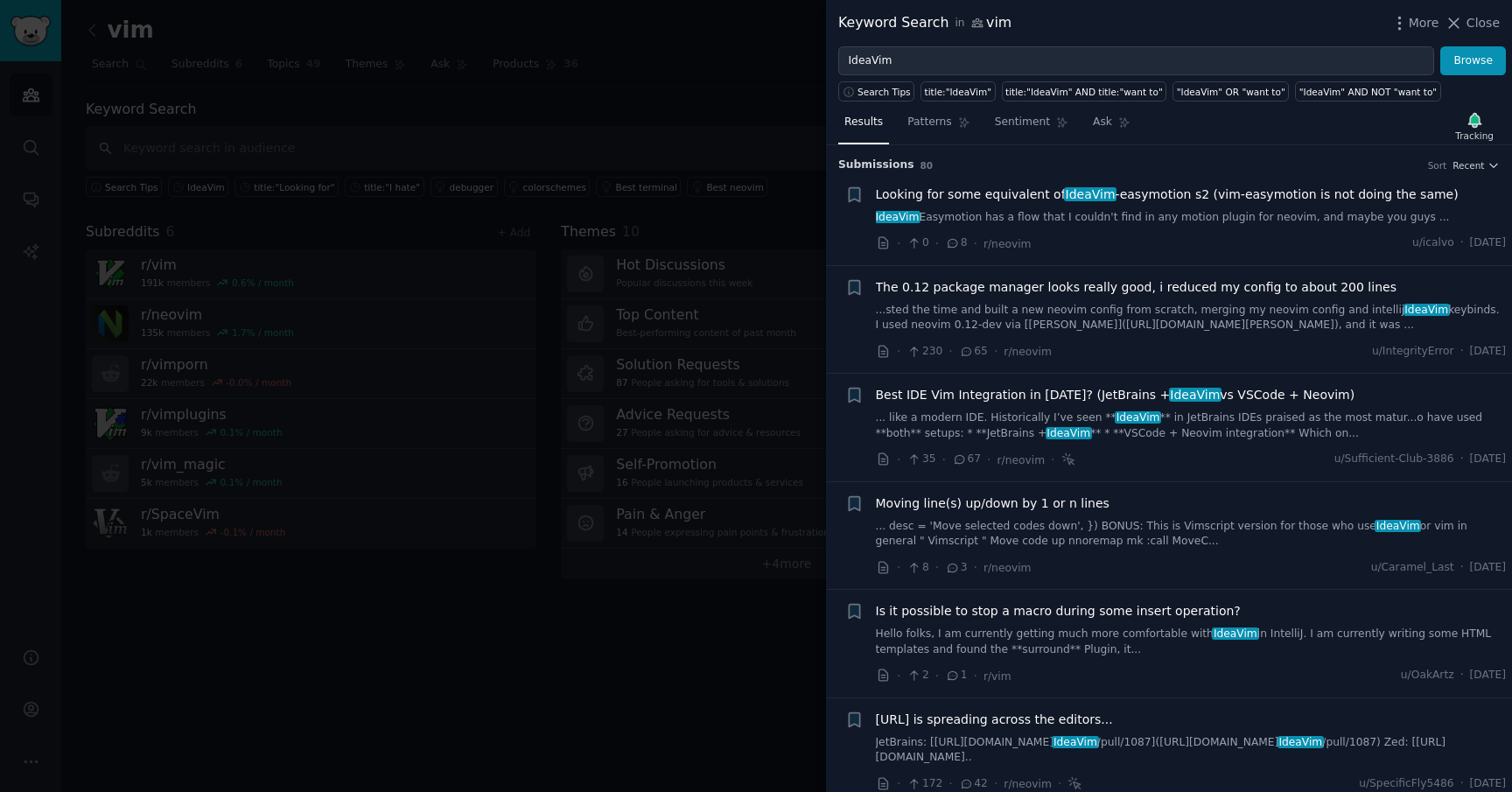
click at [335, 268] on div at bounding box center [756, 396] width 1512 height 792
